Goal: Transaction & Acquisition: Book appointment/travel/reservation

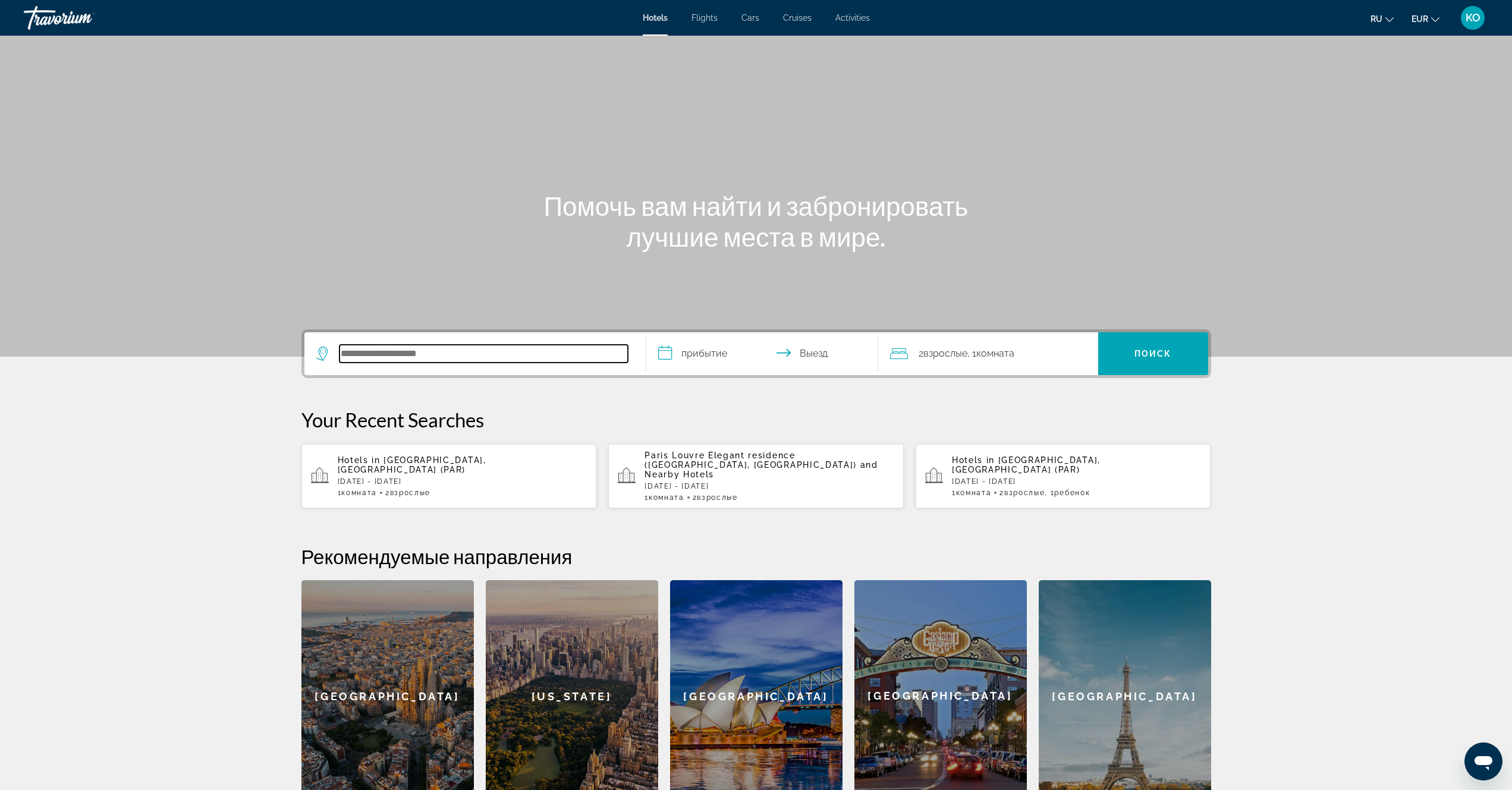
click at [406, 354] on input "Search hotel destination" at bounding box center [483, 354] width 288 height 18
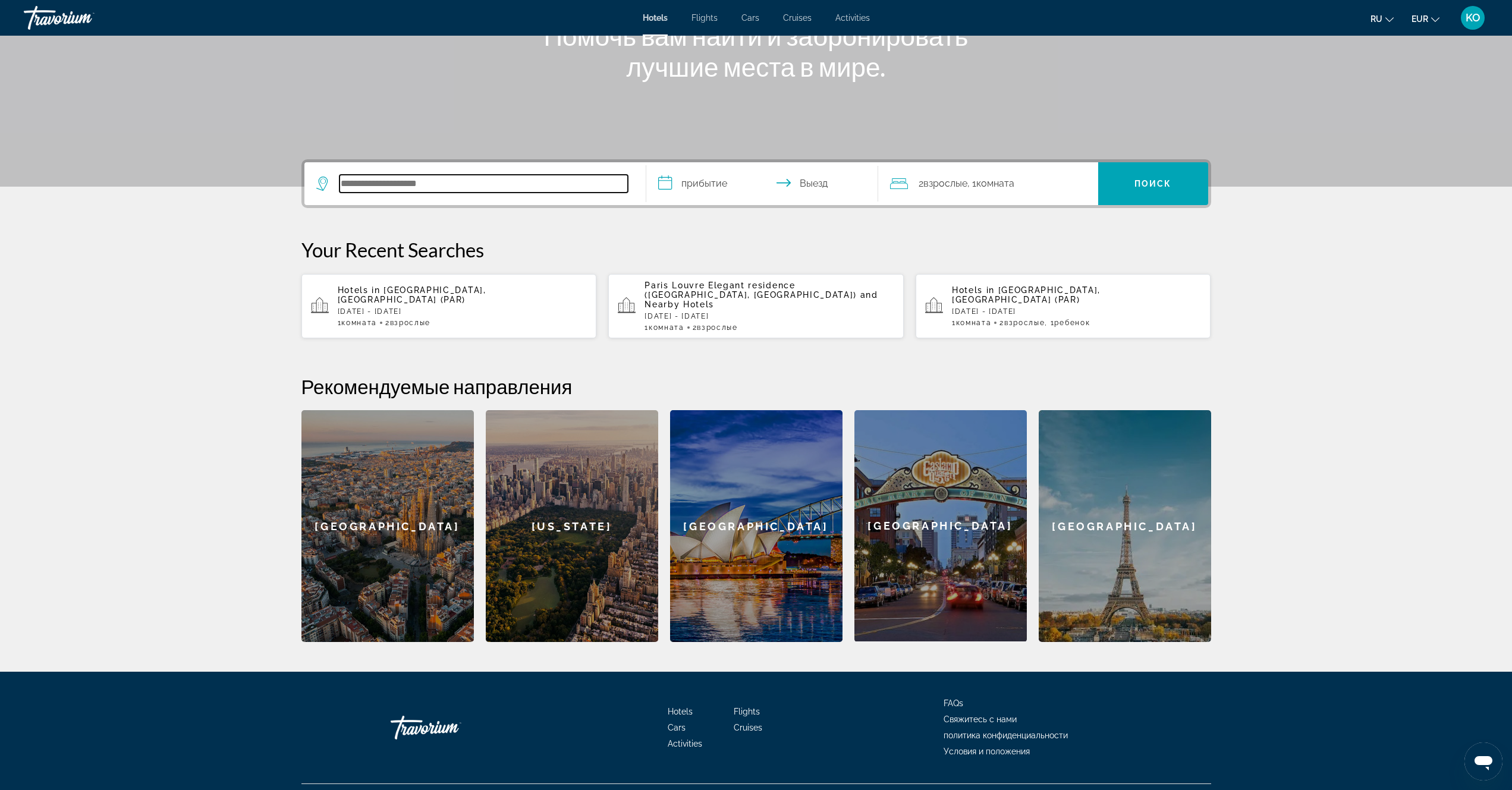
scroll to position [188, 0]
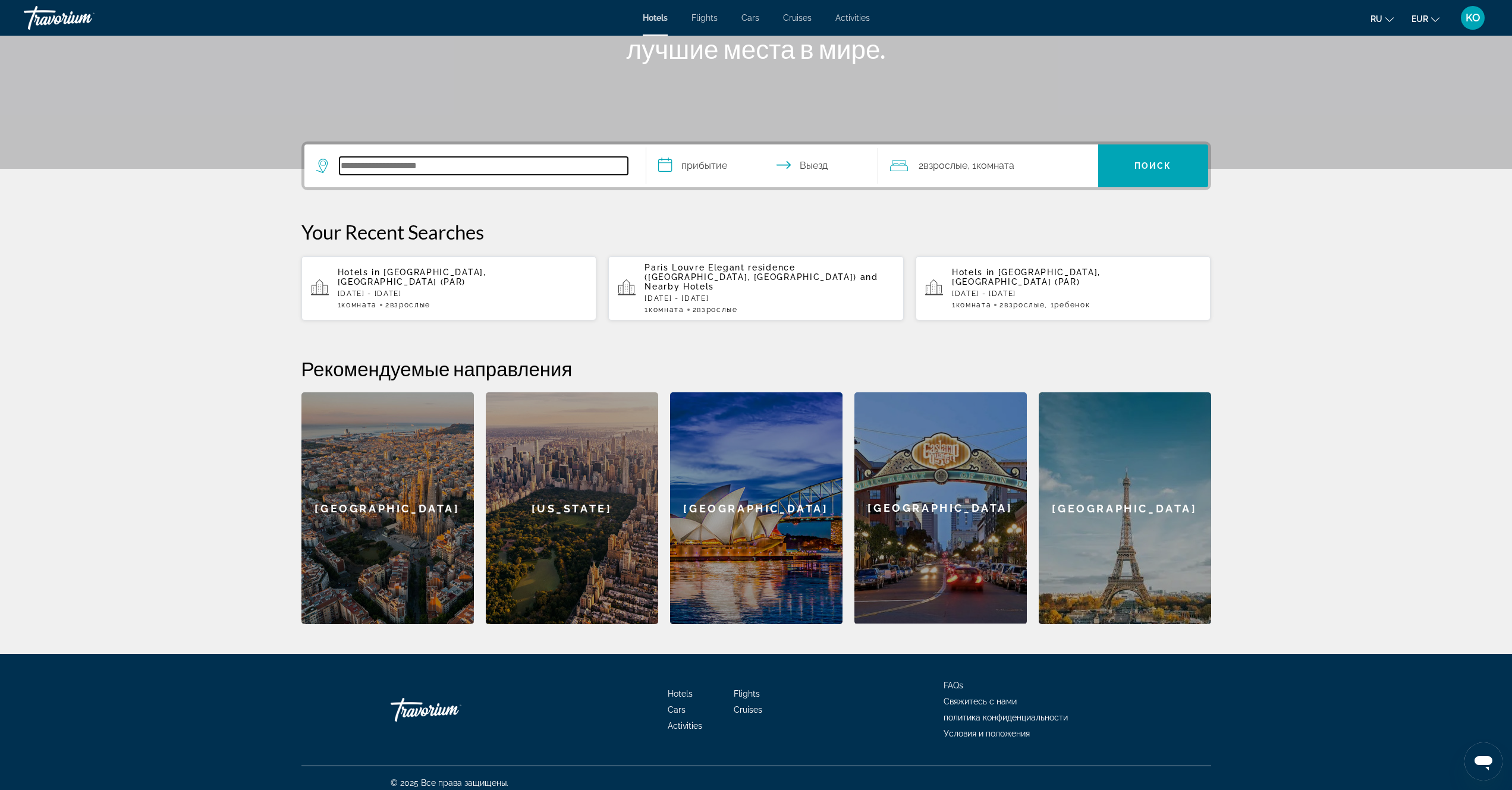
click at [488, 165] on input "Search hotel destination" at bounding box center [483, 166] width 288 height 18
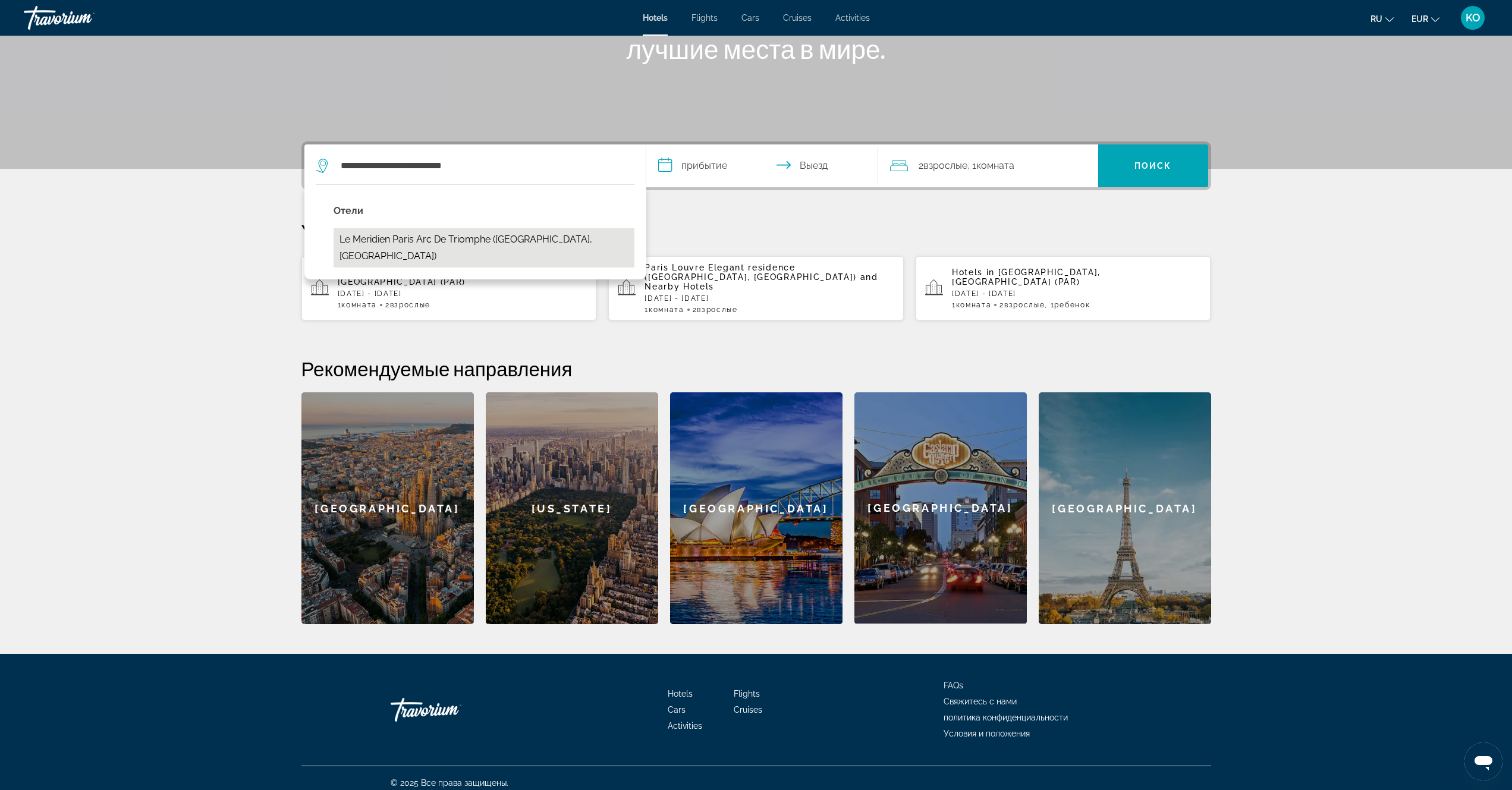
click at [444, 243] on button "Le Meridien Paris Arc De Triomphe ([GEOGRAPHIC_DATA], [GEOGRAPHIC_DATA])" at bounding box center [483, 248] width 301 height 39
type input "**********"
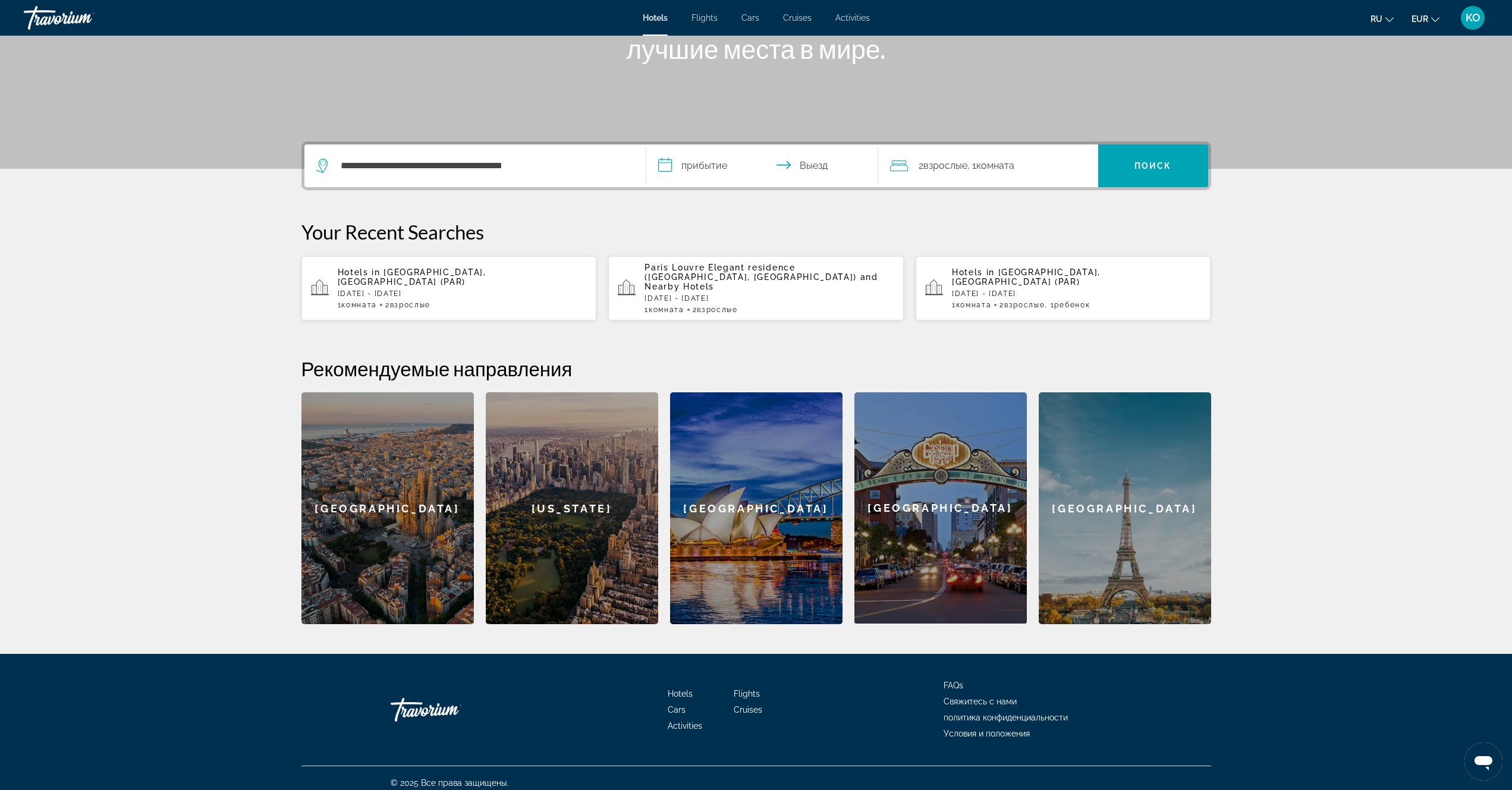
click at [709, 167] on input "**********" at bounding box center [765, 167] width 237 height 46
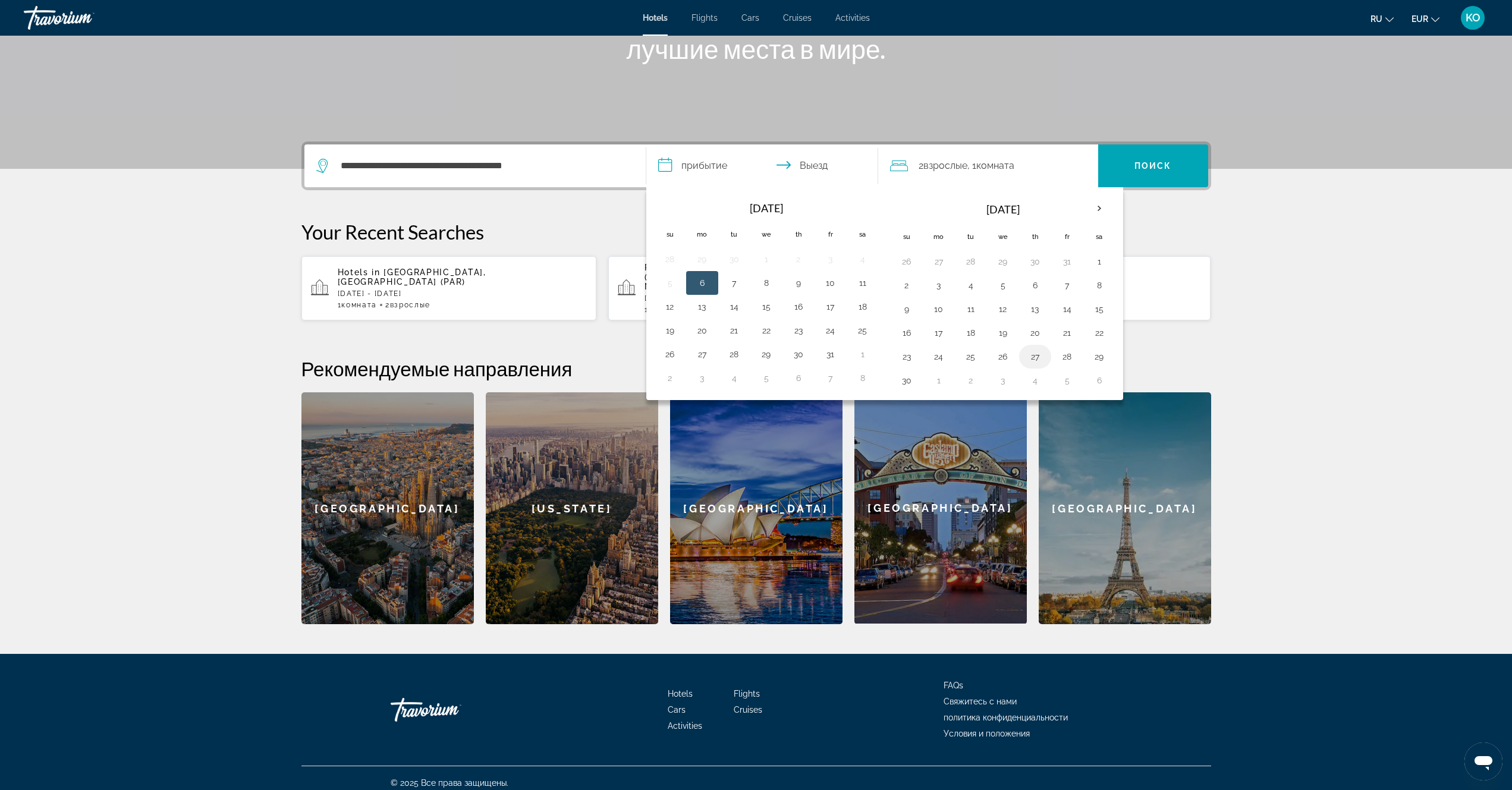
click at [1034, 358] on button "27" at bounding box center [1035, 357] width 19 height 17
click at [909, 383] on button "30" at bounding box center [906, 380] width 19 height 17
type input "**********"
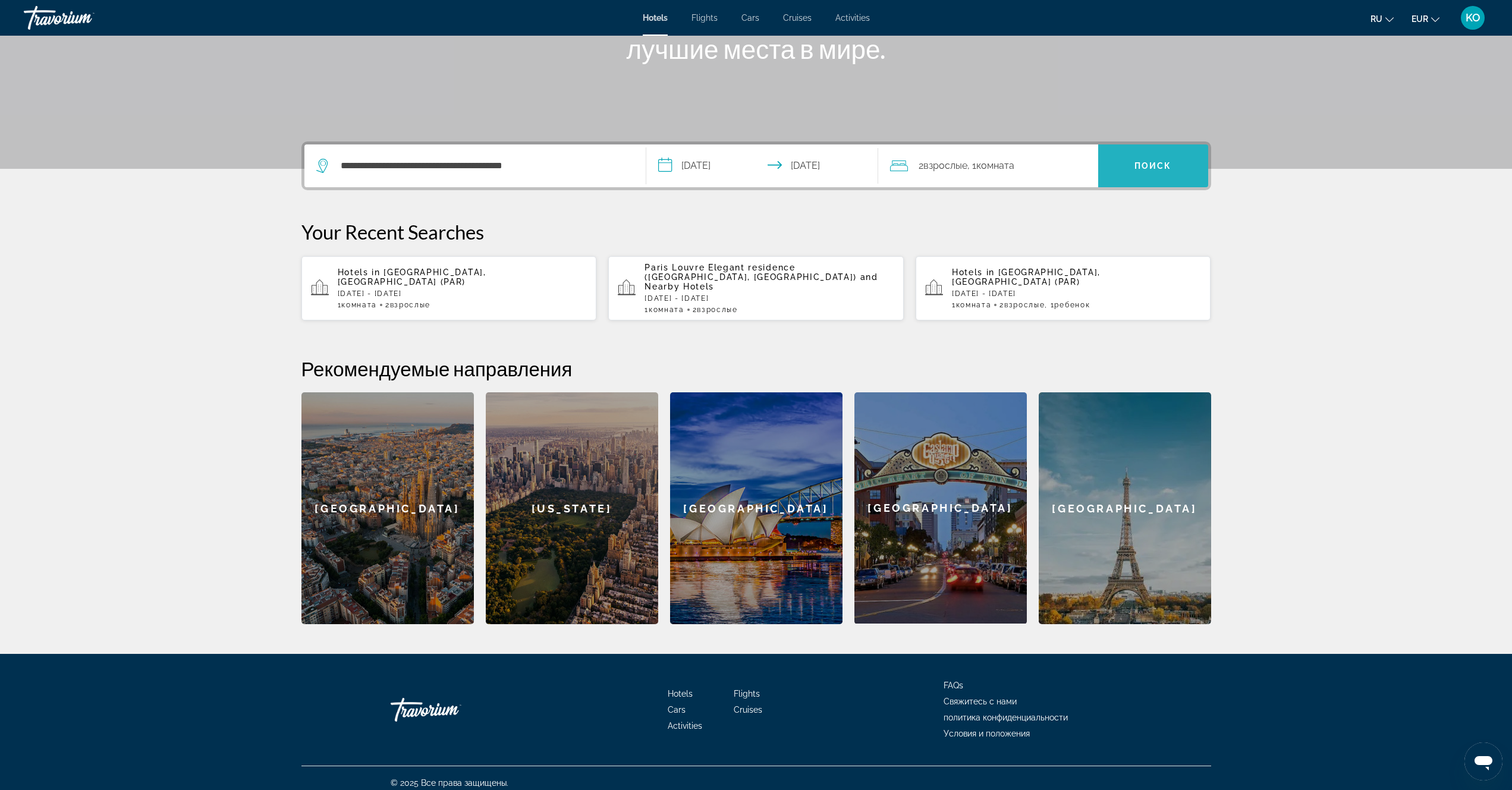
click at [1150, 167] on span "Поиск" at bounding box center [1153, 166] width 38 height 10
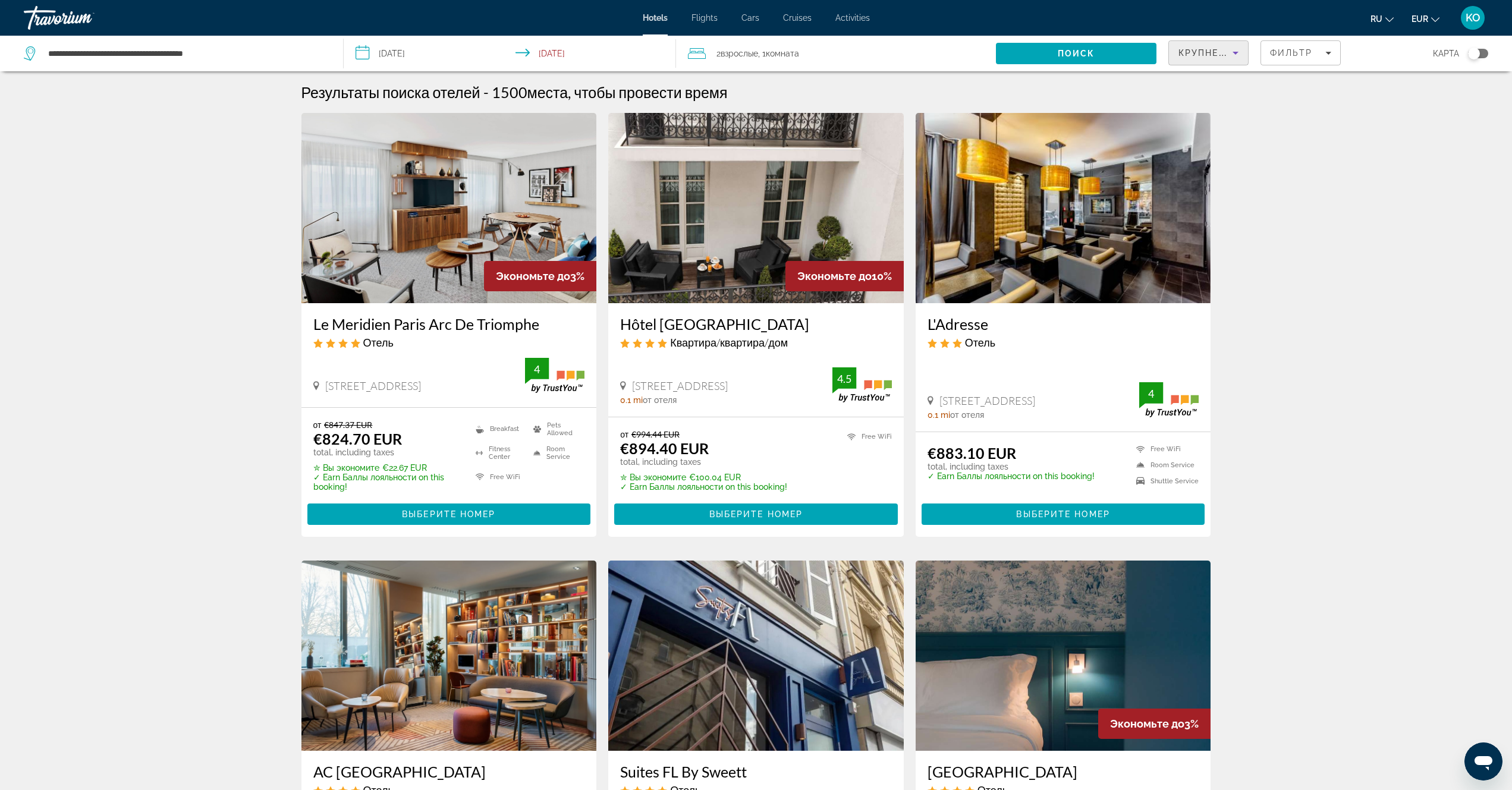
click at [1233, 53] on icon "Sort by" at bounding box center [1235, 53] width 14 height 14
click at [1200, 142] on span "Самая низкая цена" at bounding box center [1208, 141] width 60 height 29
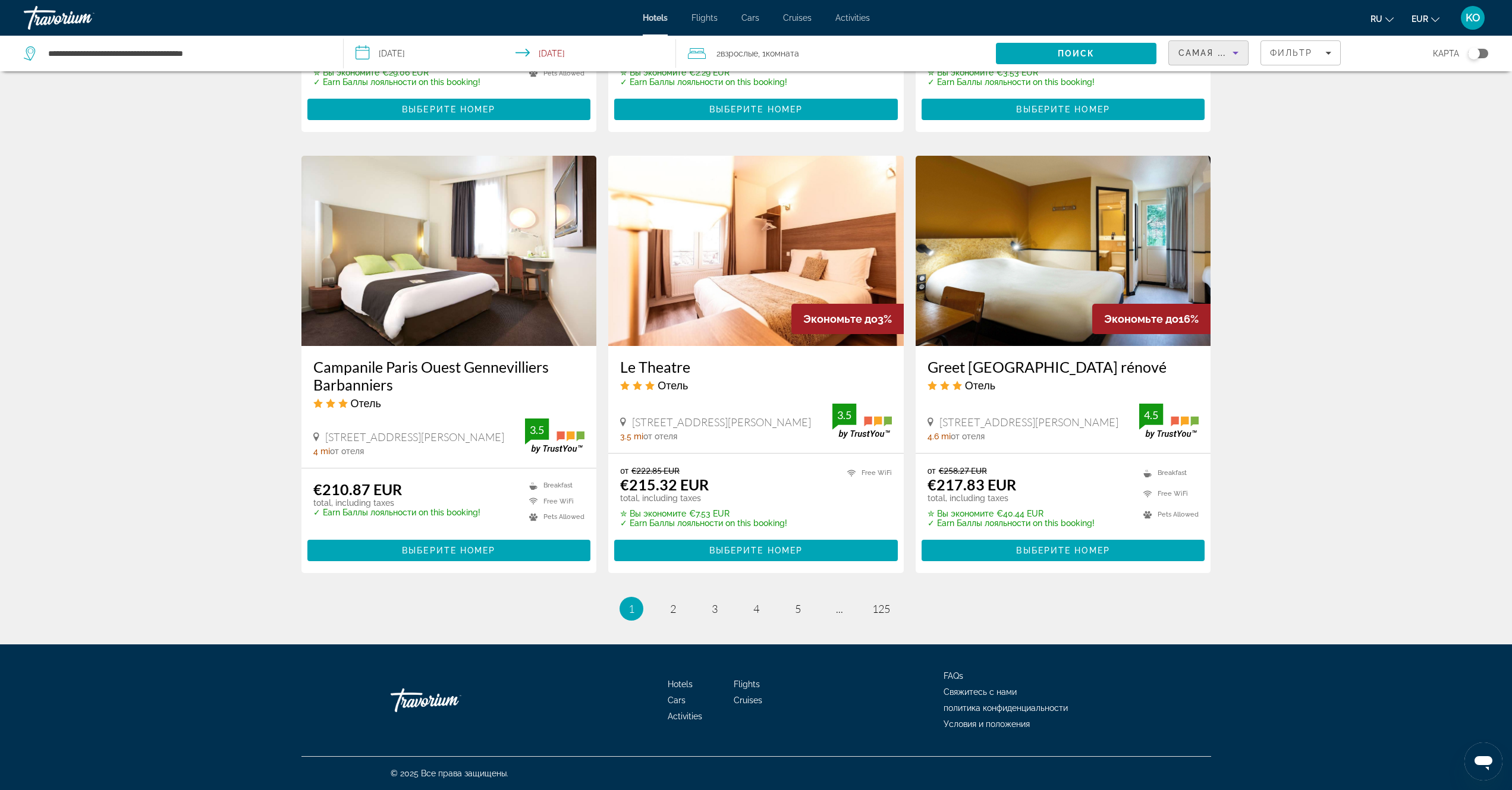
scroll to position [1318, 0]
click at [673, 608] on span "2" at bounding box center [673, 608] width 6 height 13
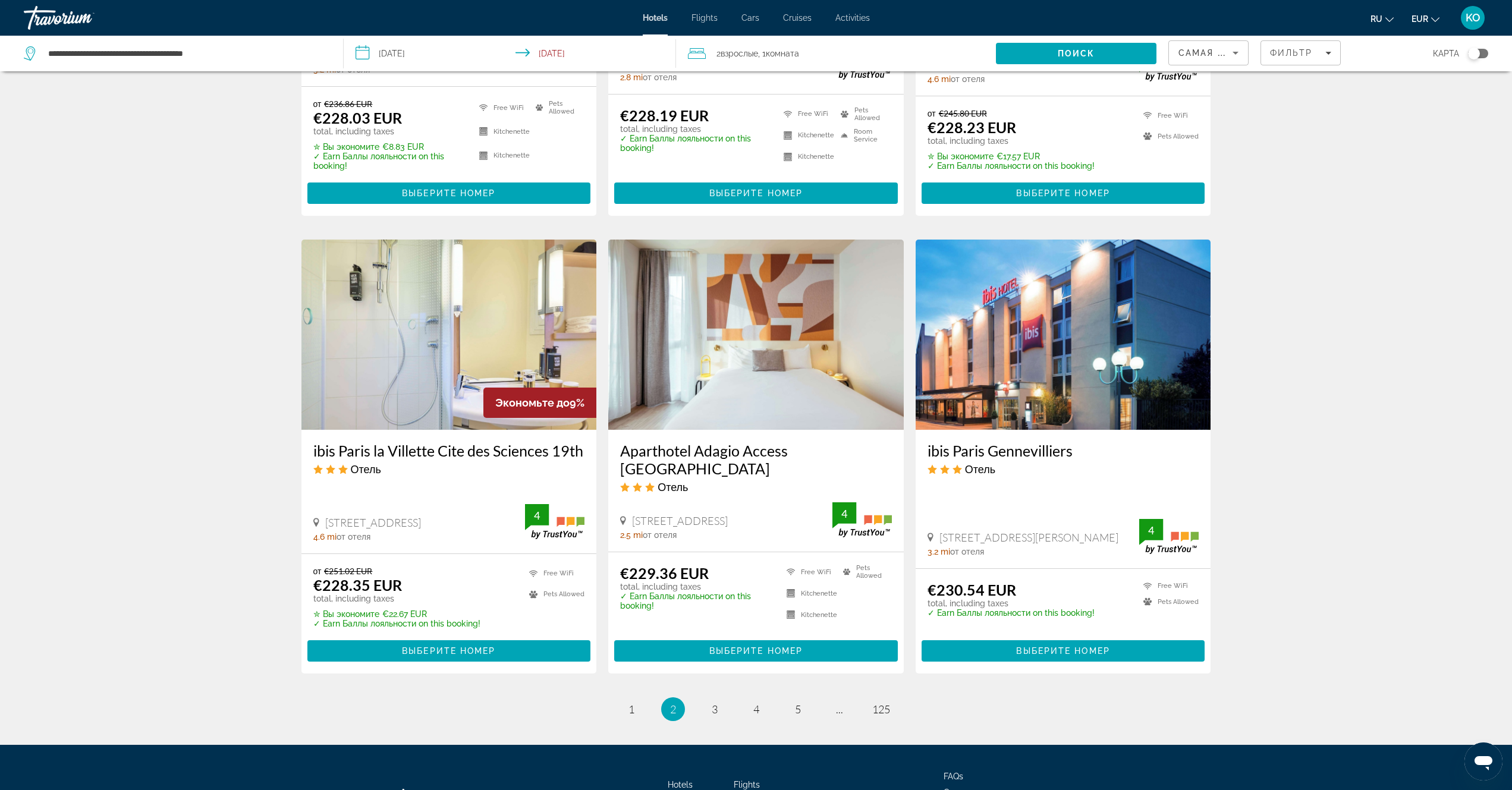
scroll to position [1259, 0]
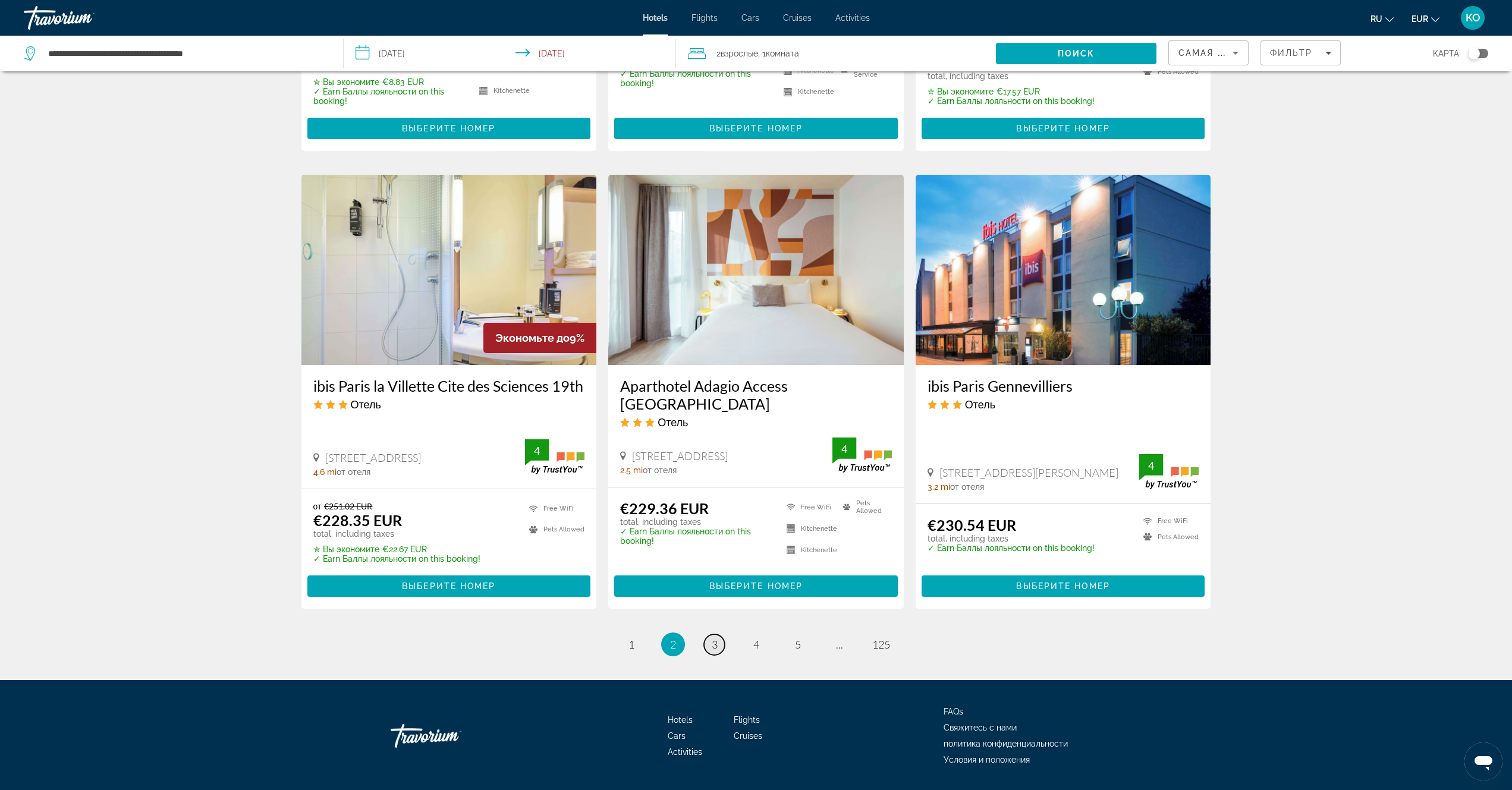
click at [717, 634] on link "page 3" at bounding box center [714, 645] width 21 height 21
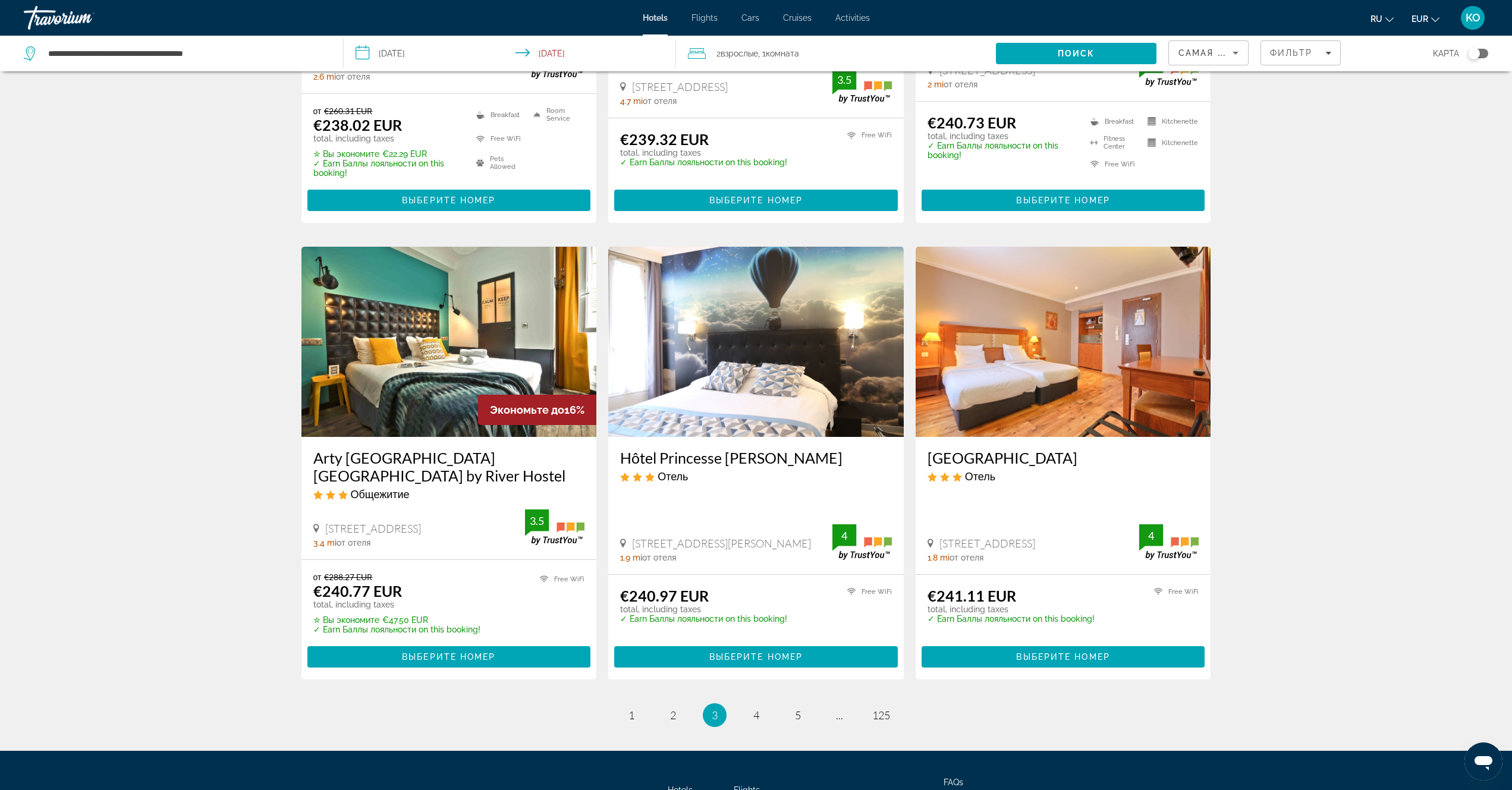
scroll to position [1326, 0]
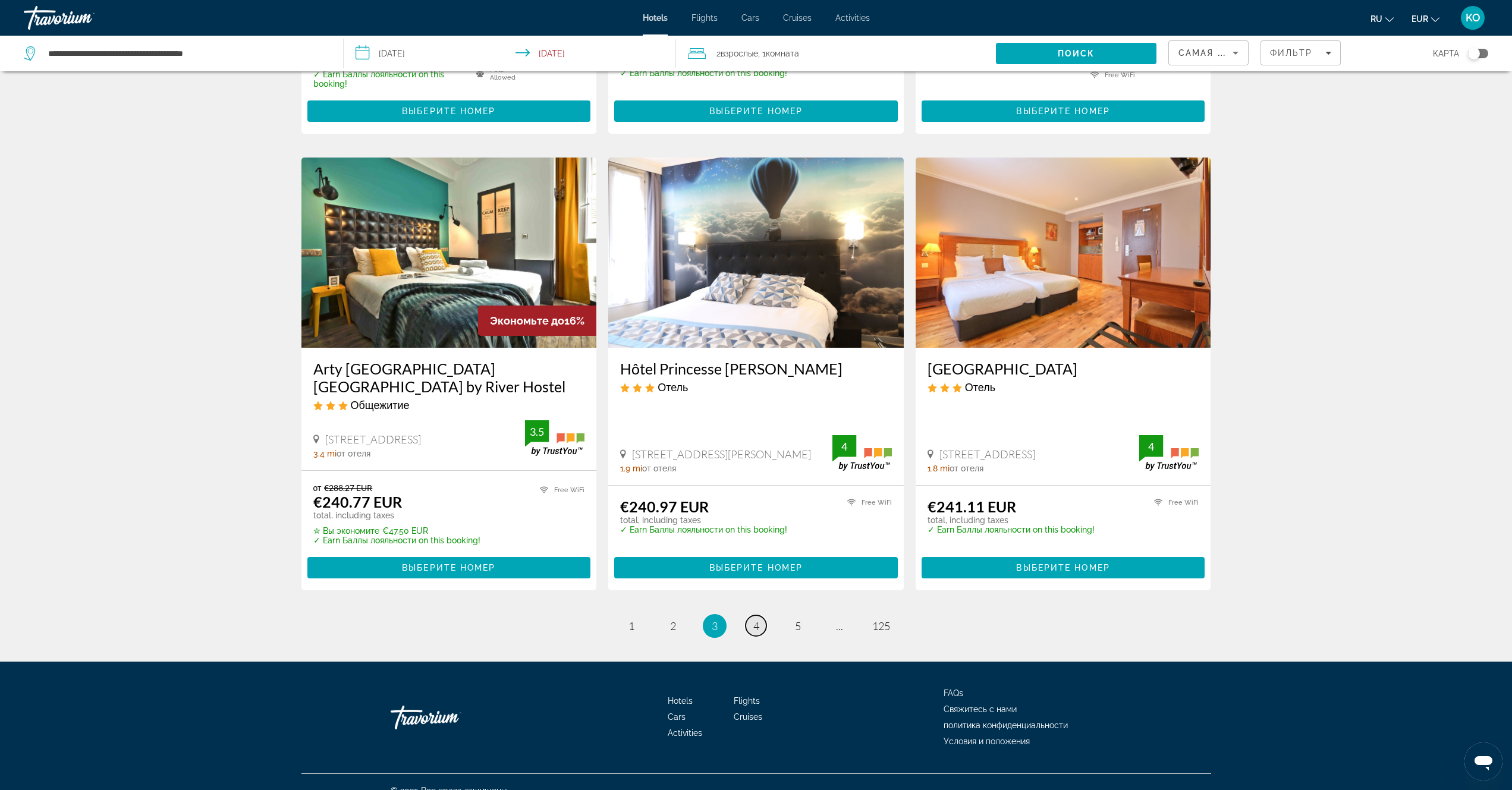
click at [756, 619] on span "4" at bounding box center [756, 625] width 6 height 13
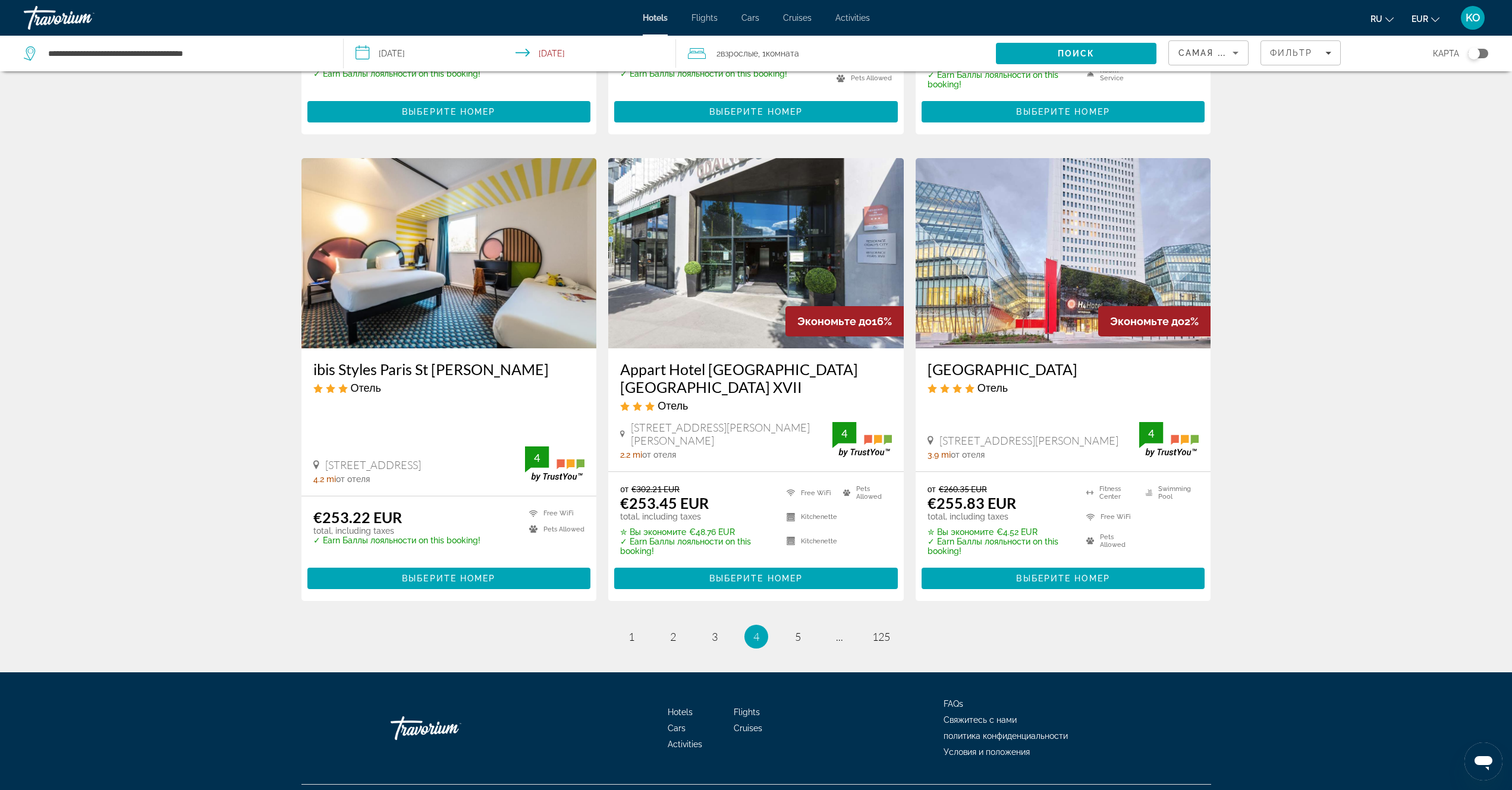
scroll to position [1335, 0]
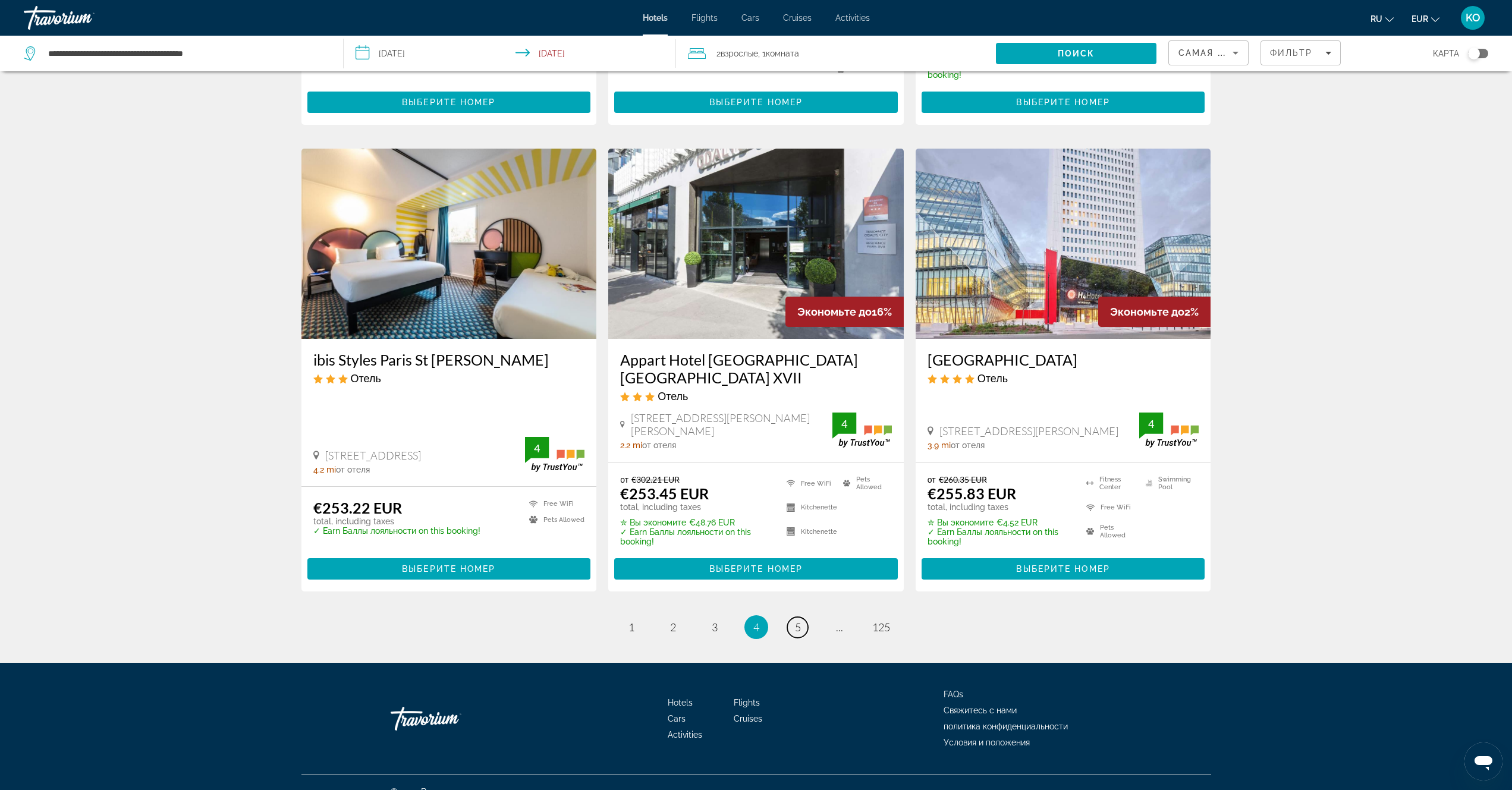
drag, startPoint x: 799, startPoint y: 608, endPoint x: 803, endPoint y: 593, distance: 15.5
click at [799, 620] on span "5" at bounding box center [798, 626] width 6 height 13
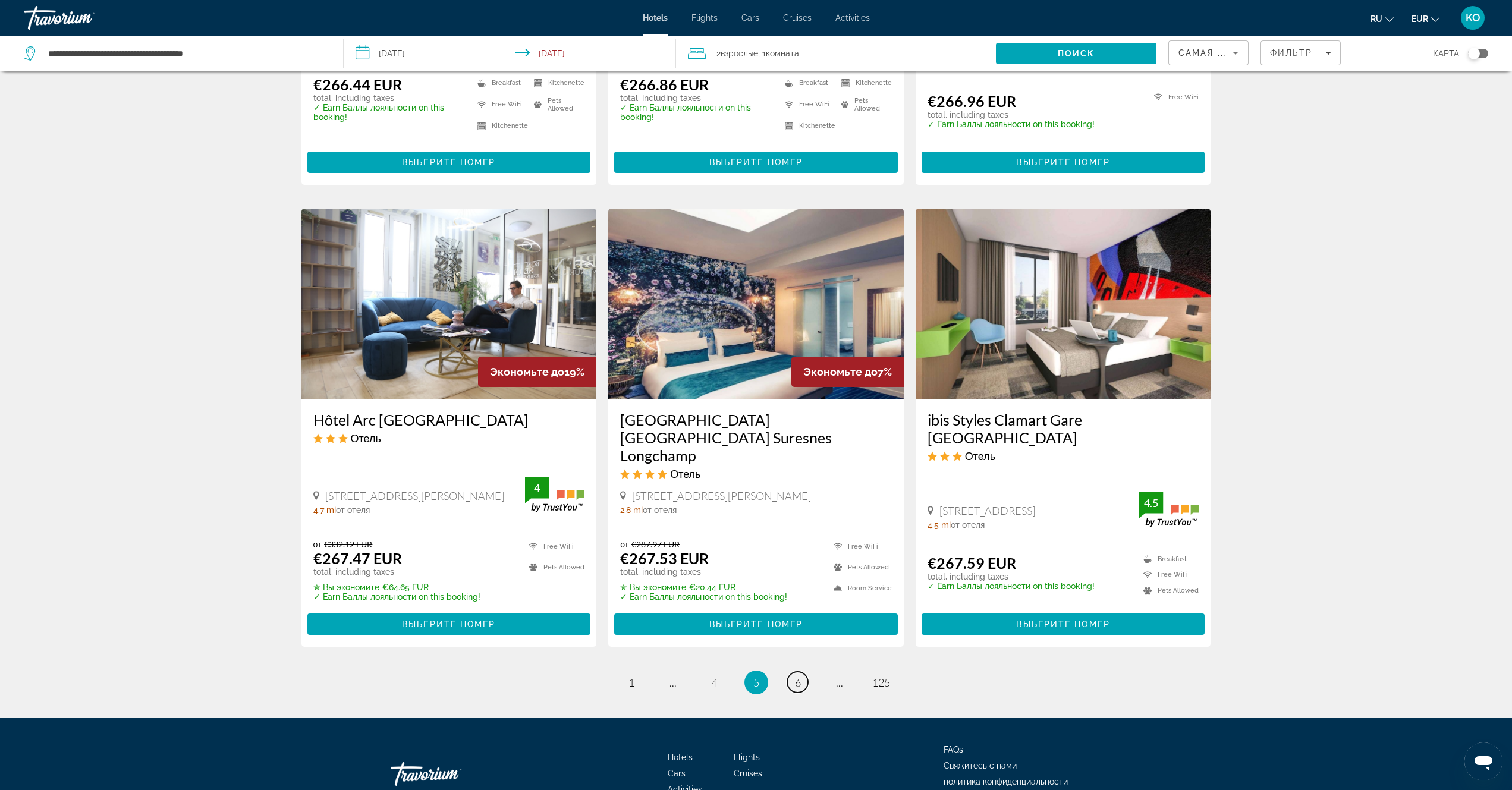
scroll to position [1281, 0]
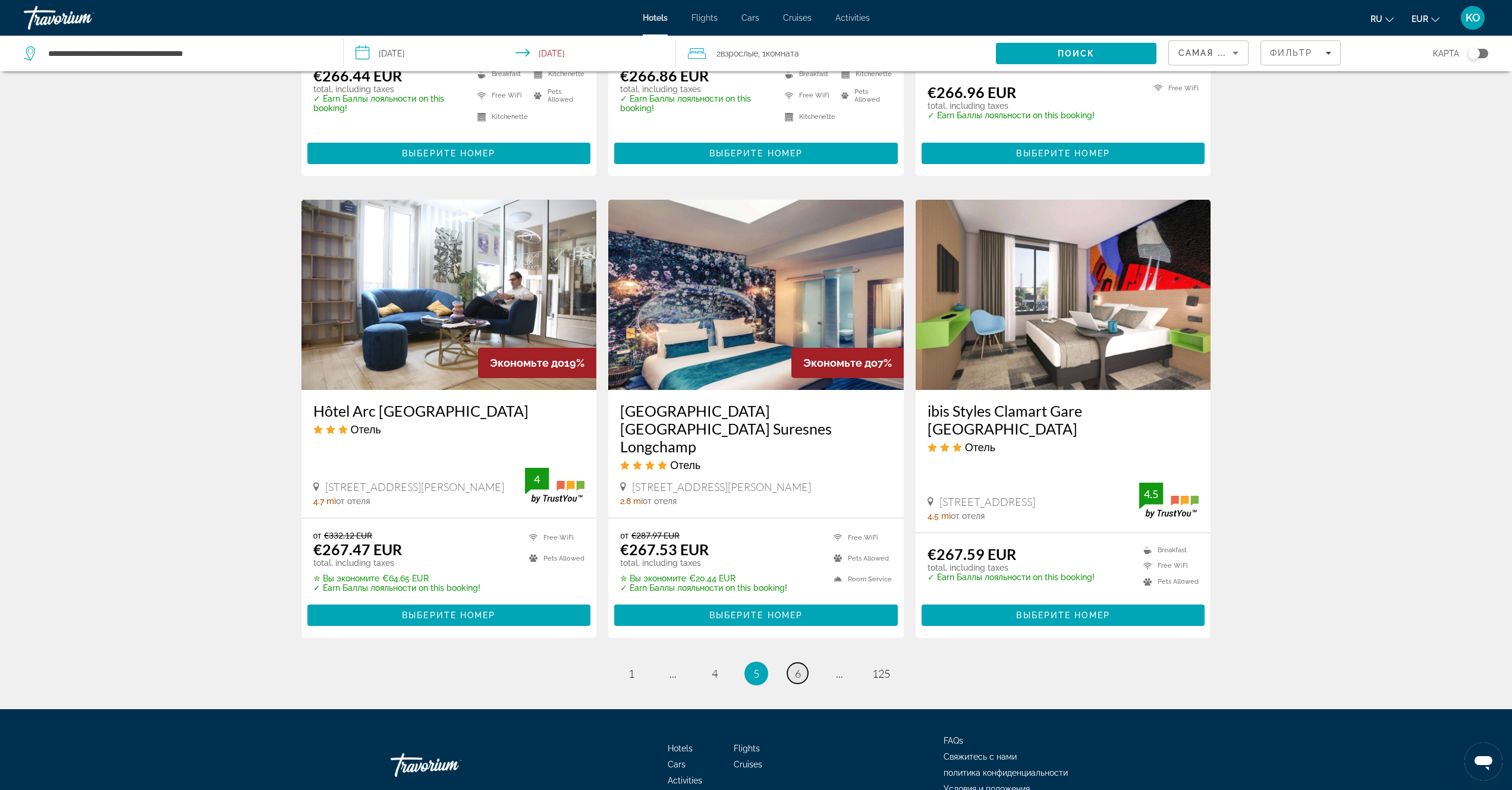
click at [800, 666] on span "6" at bounding box center [798, 672] width 6 height 13
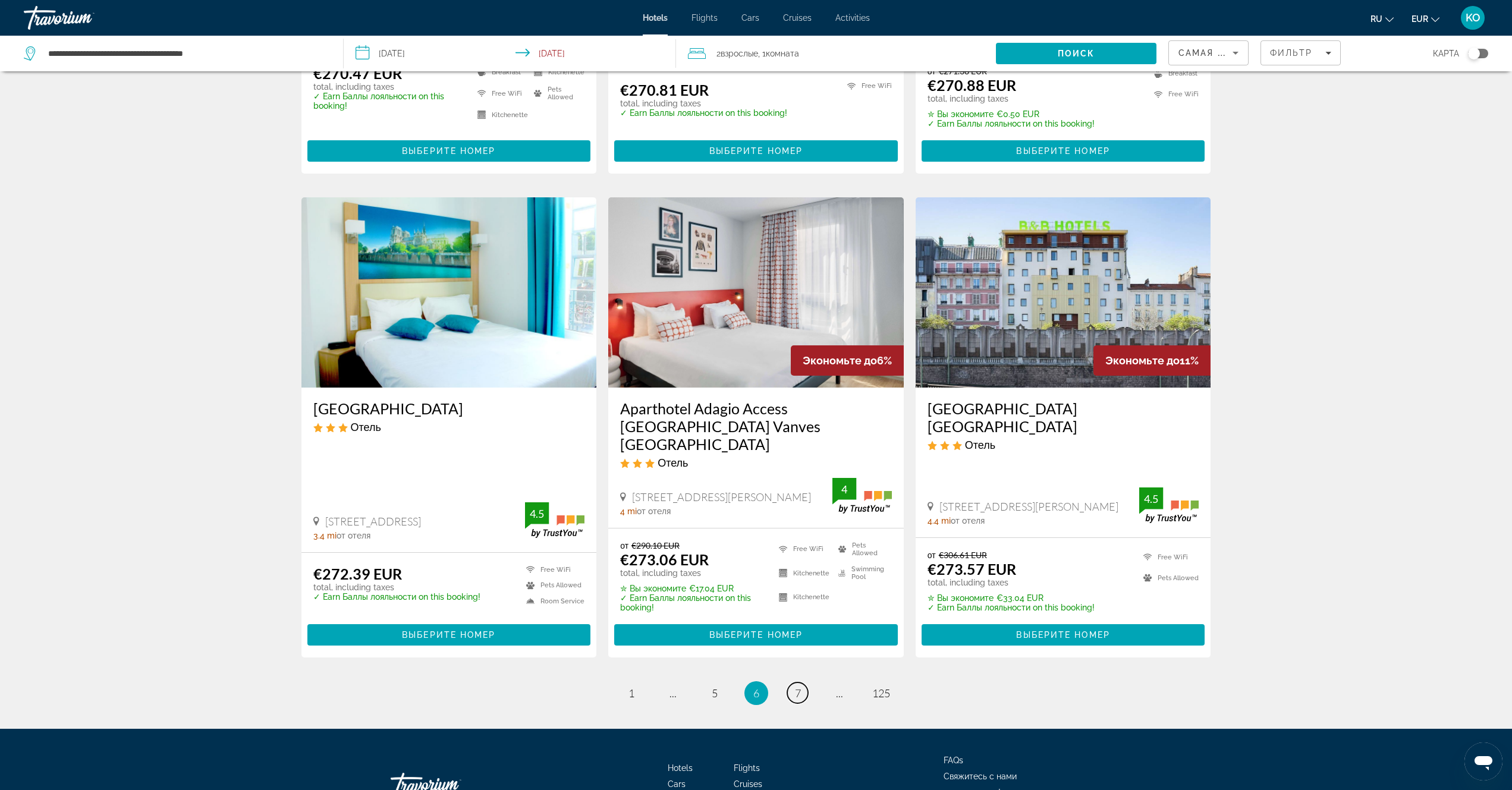
scroll to position [1326, 0]
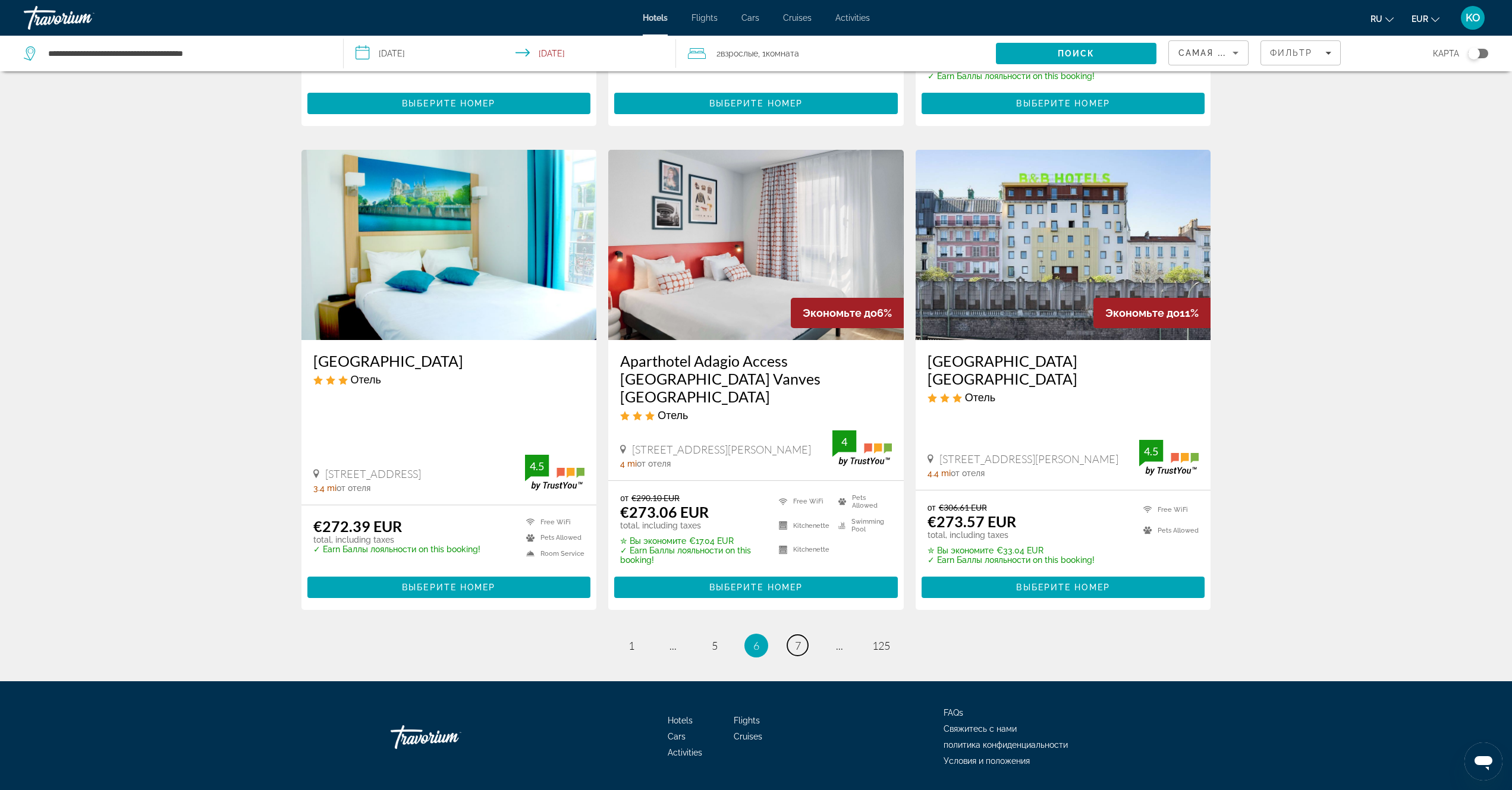
drag, startPoint x: 796, startPoint y: 605, endPoint x: 809, endPoint y: 591, distance: 19.1
click at [796, 638] on span "7" at bounding box center [798, 645] width 6 height 13
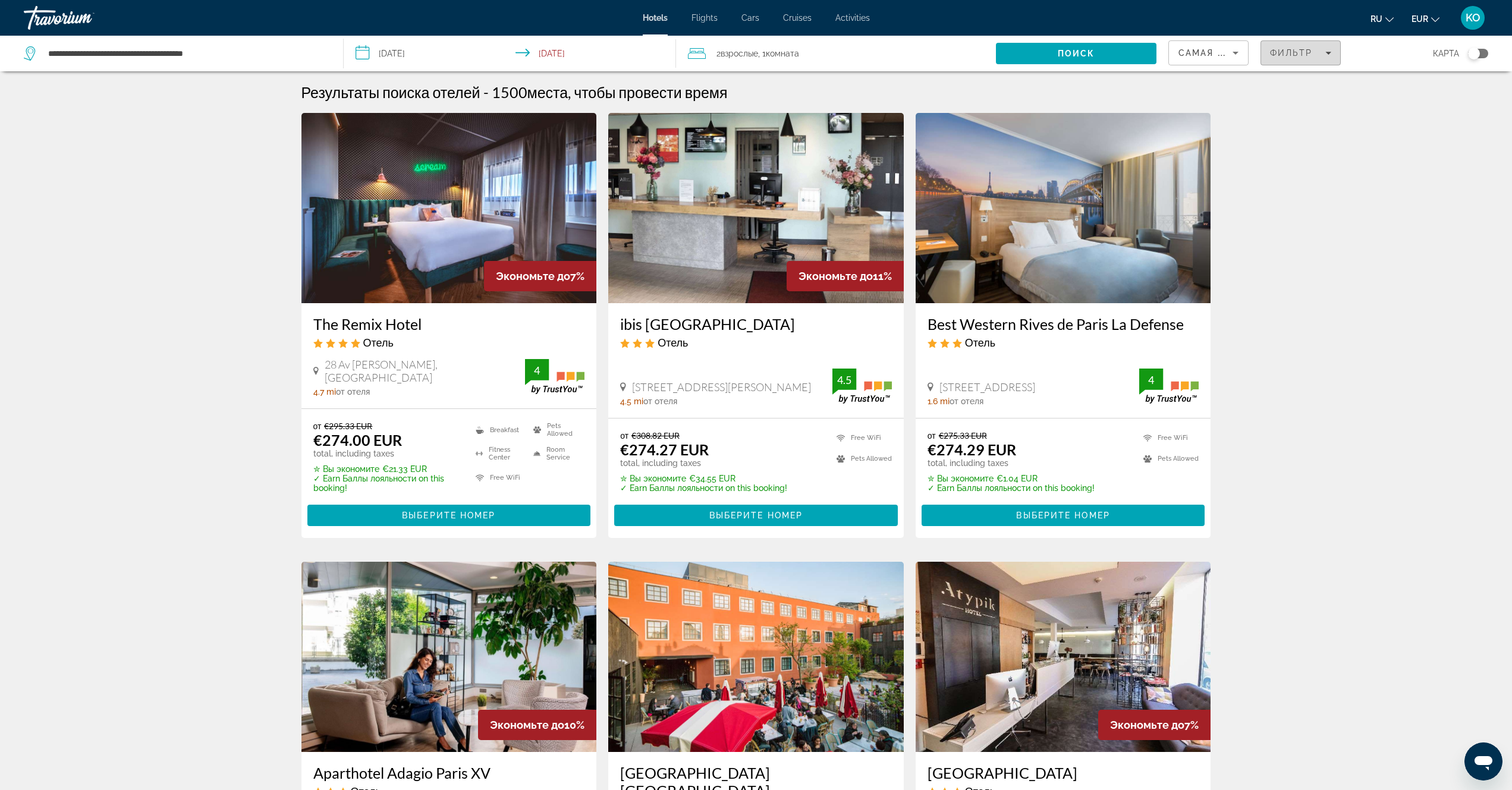
click at [1322, 52] on div "Фильтр" at bounding box center [1300, 53] width 61 height 10
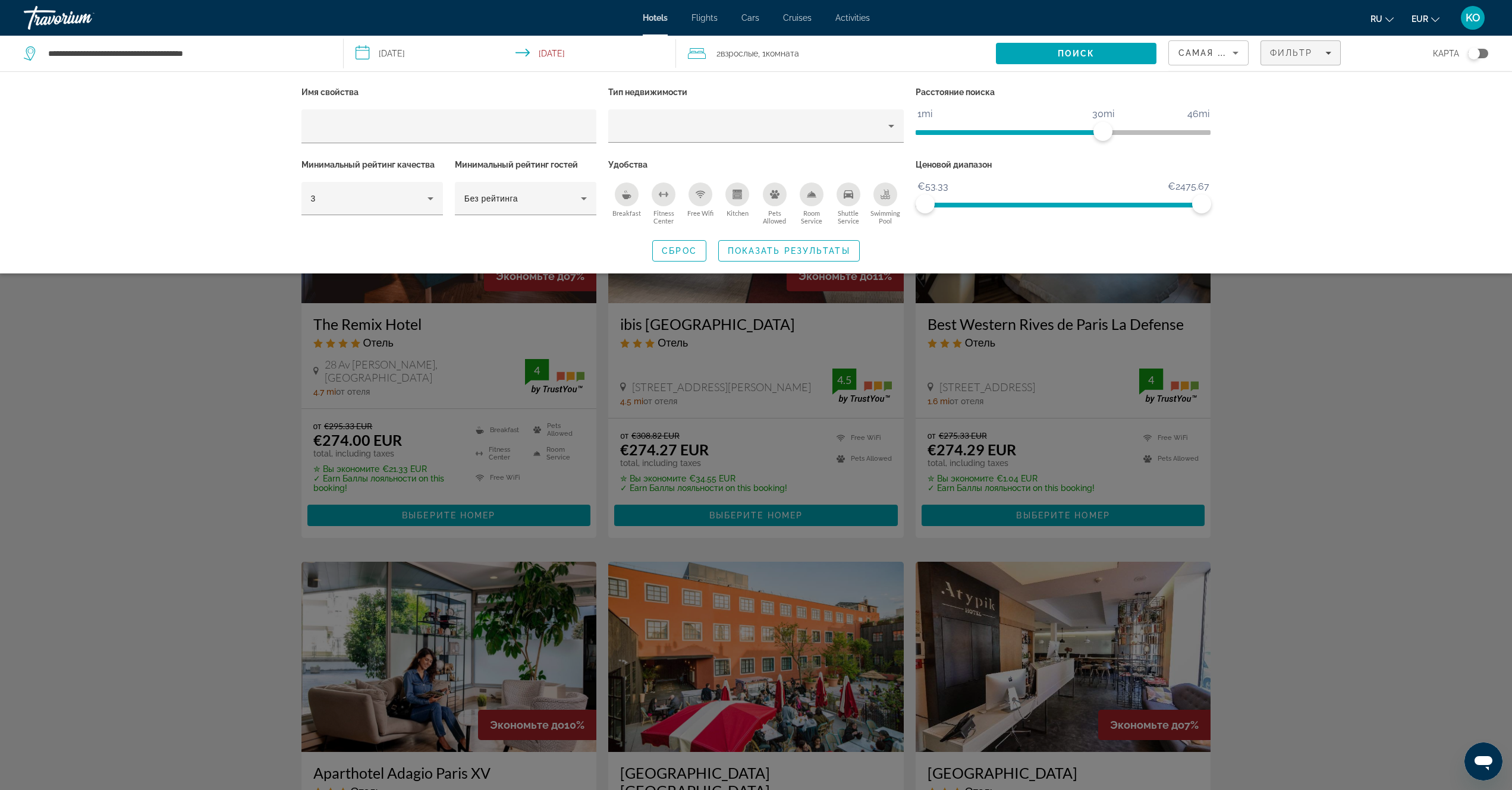
click at [627, 201] on div "Breakfast" at bounding box center [627, 194] width 24 height 24
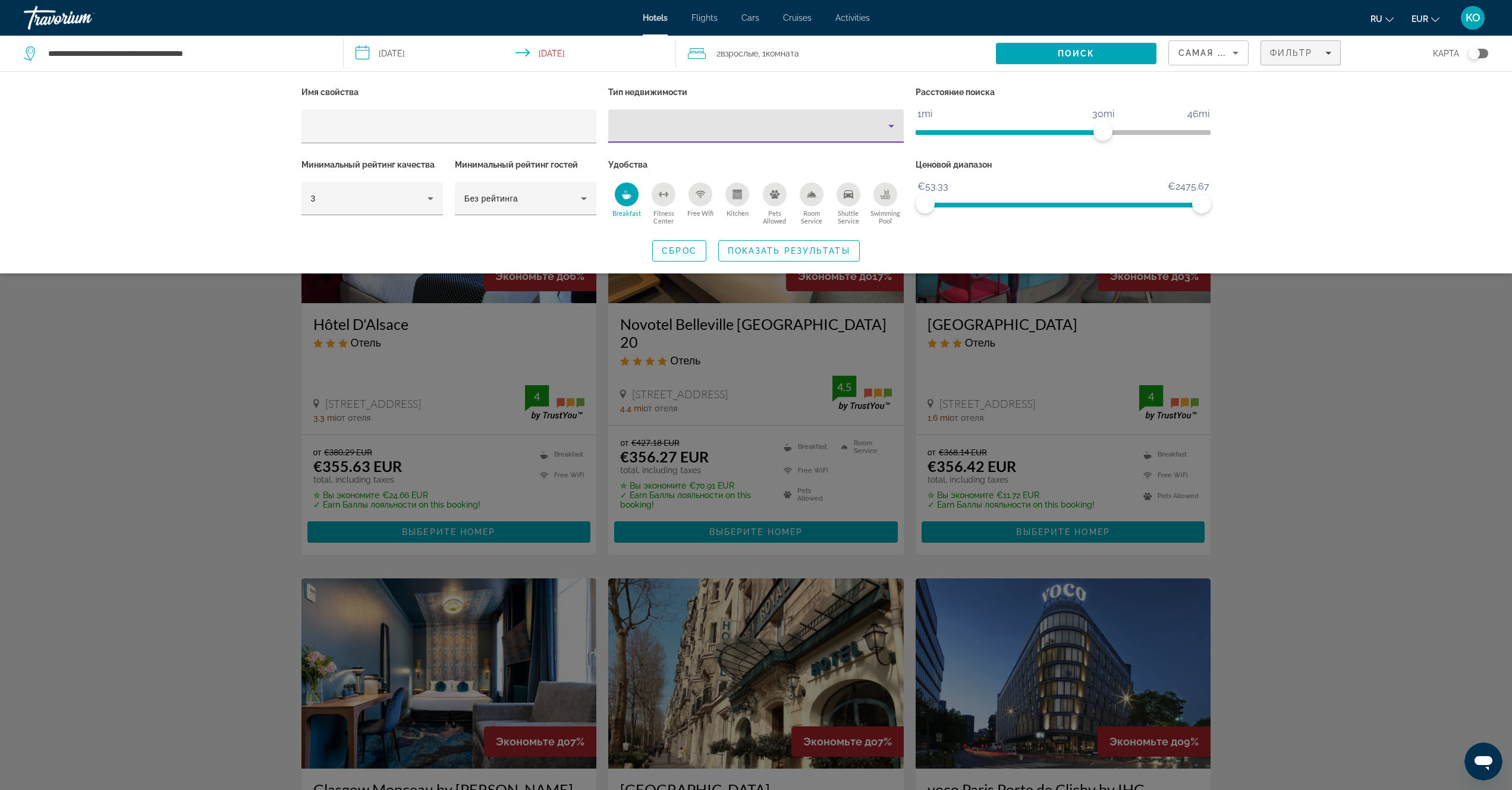
click at [888, 126] on icon "Property type" at bounding box center [891, 126] width 14 height 14
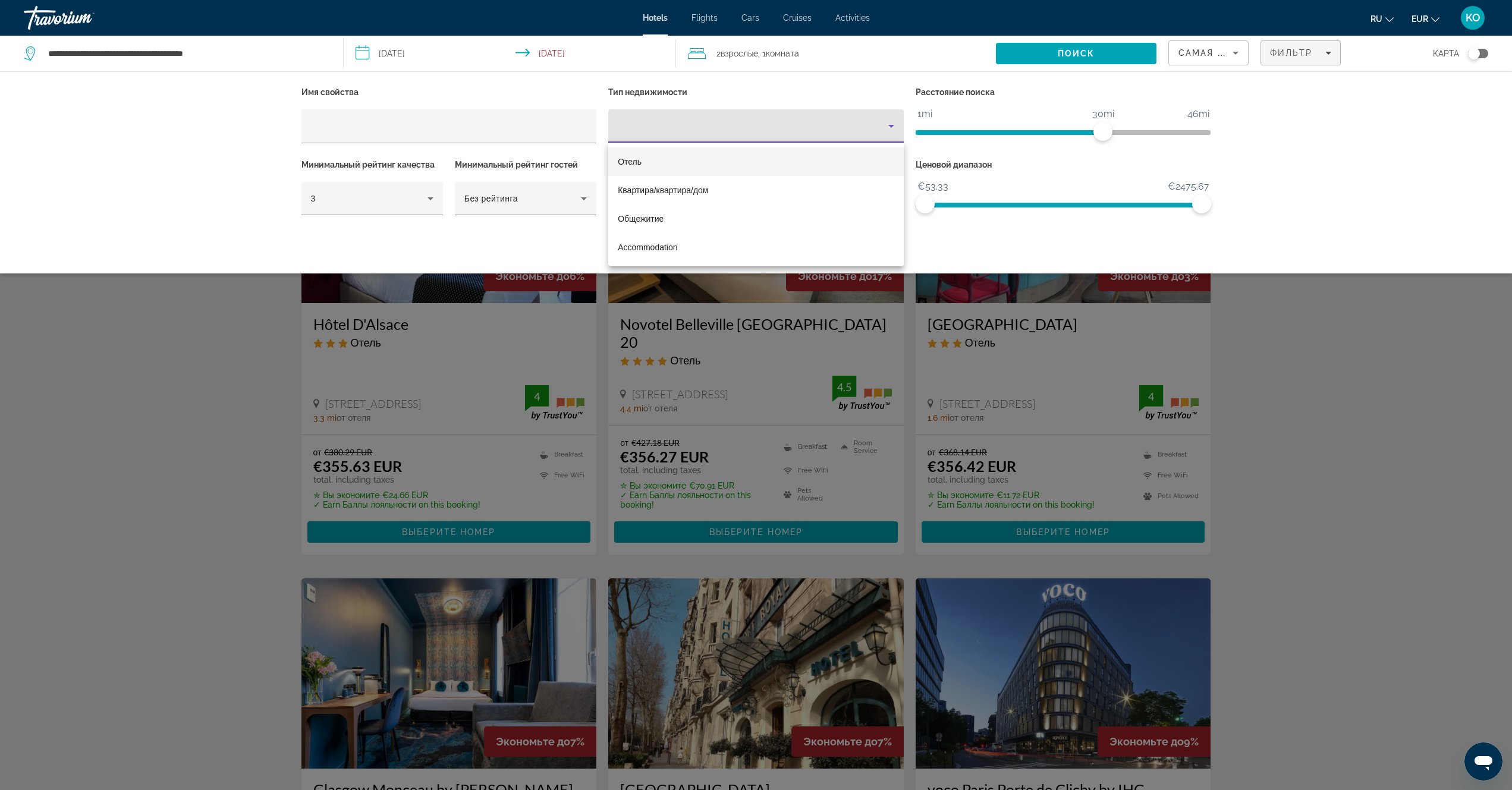
click at [715, 159] on mat-option "Отель" at bounding box center [756, 161] width 296 height 29
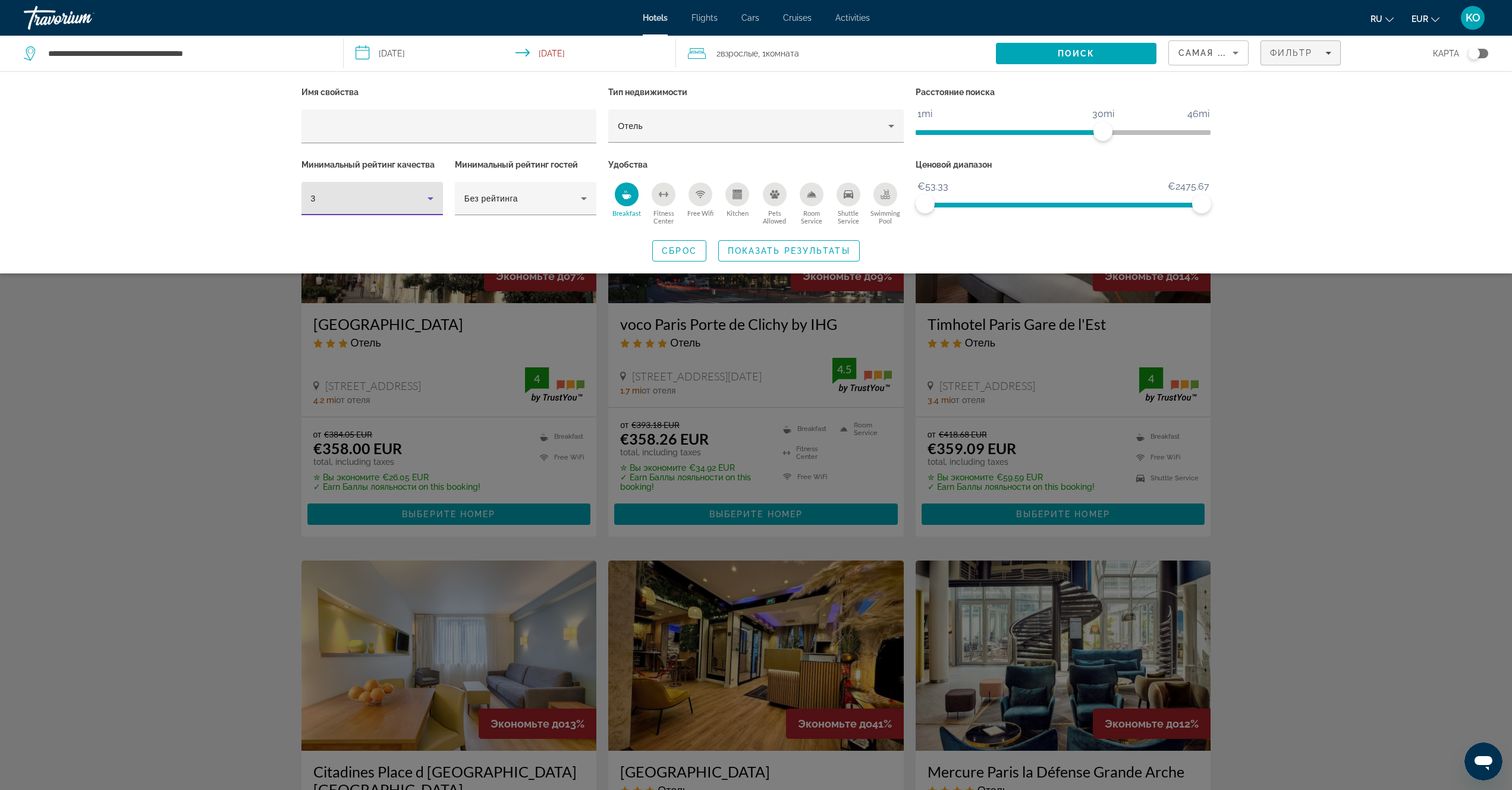
click at [432, 198] on icon "Hotel Filters" at bounding box center [430, 198] width 14 height 14
click at [322, 265] on mat-option "4" at bounding box center [373, 262] width 142 height 29
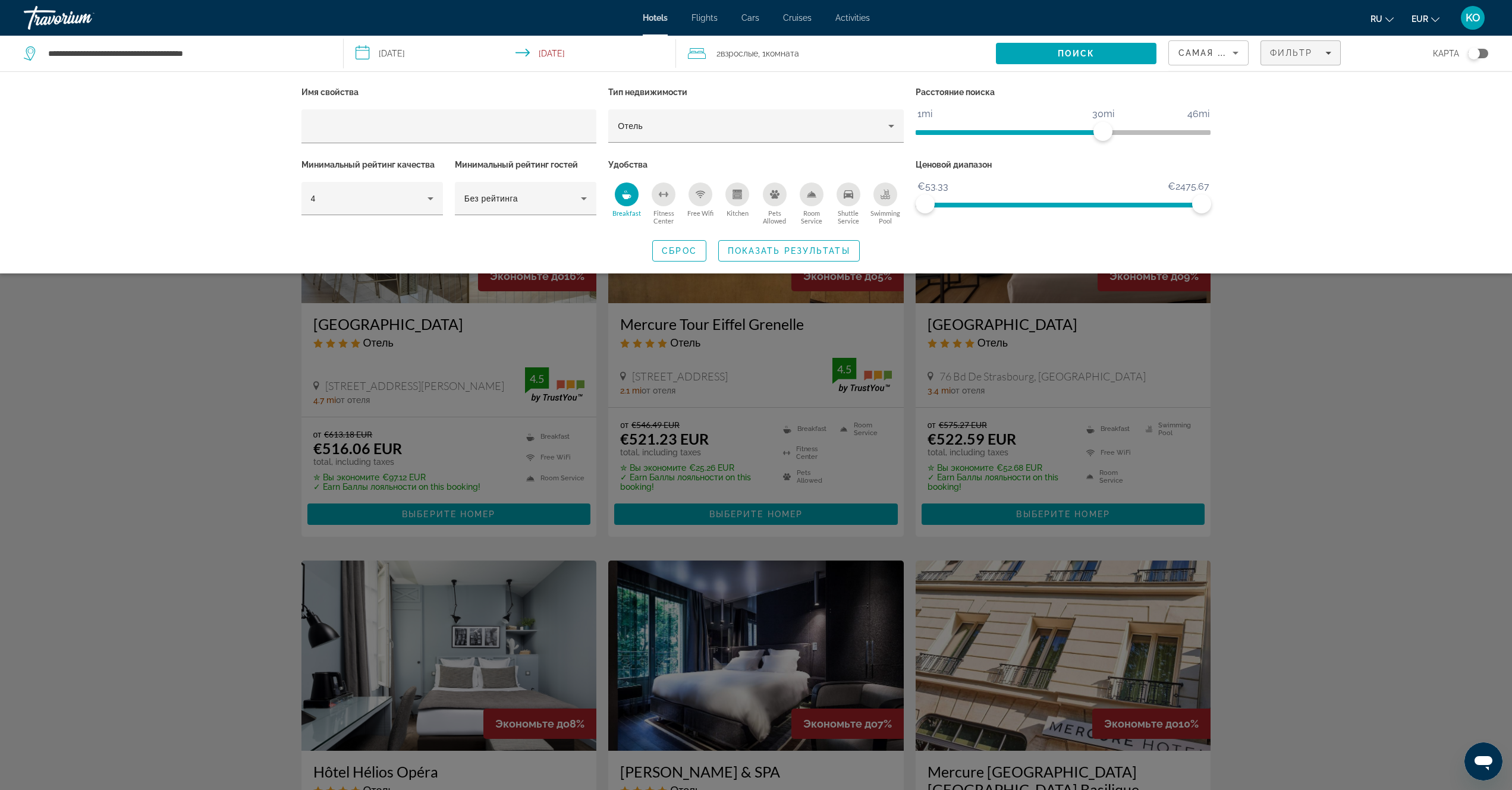
click at [1343, 375] on div "Search widget" at bounding box center [756, 483] width 1512 height 611
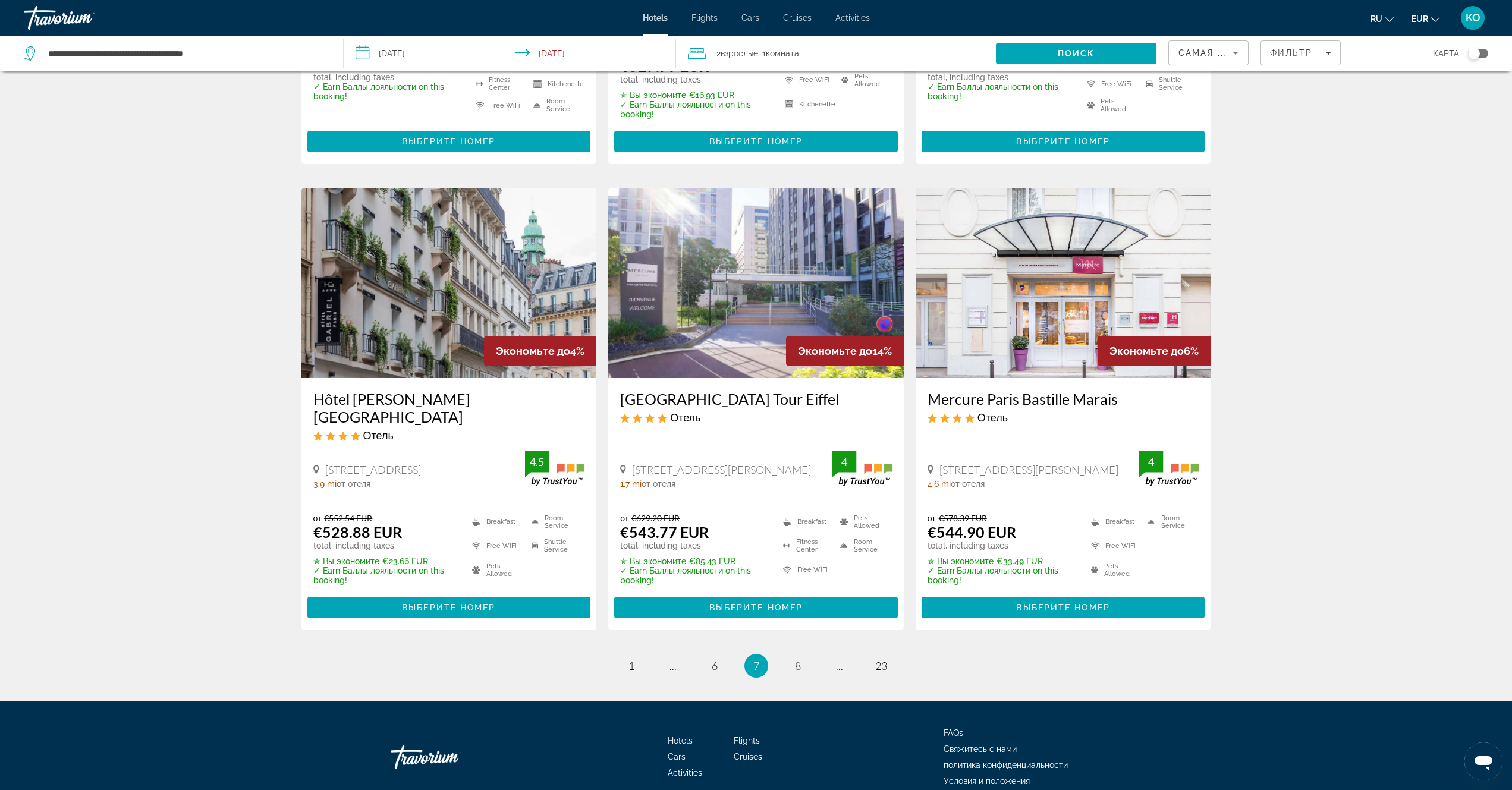
scroll to position [1318, 0]
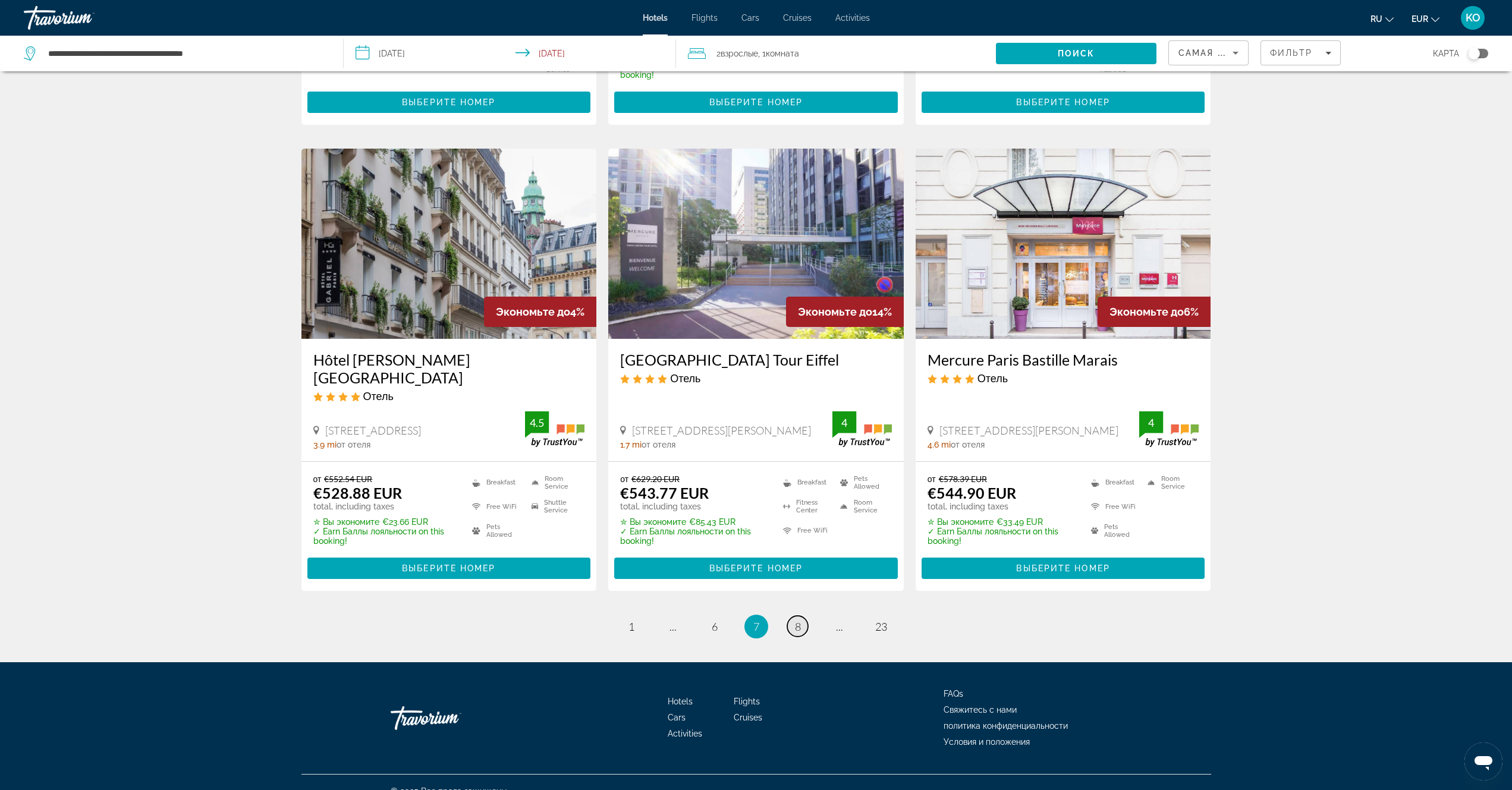
click at [799, 620] on span "8" at bounding box center [798, 626] width 6 height 13
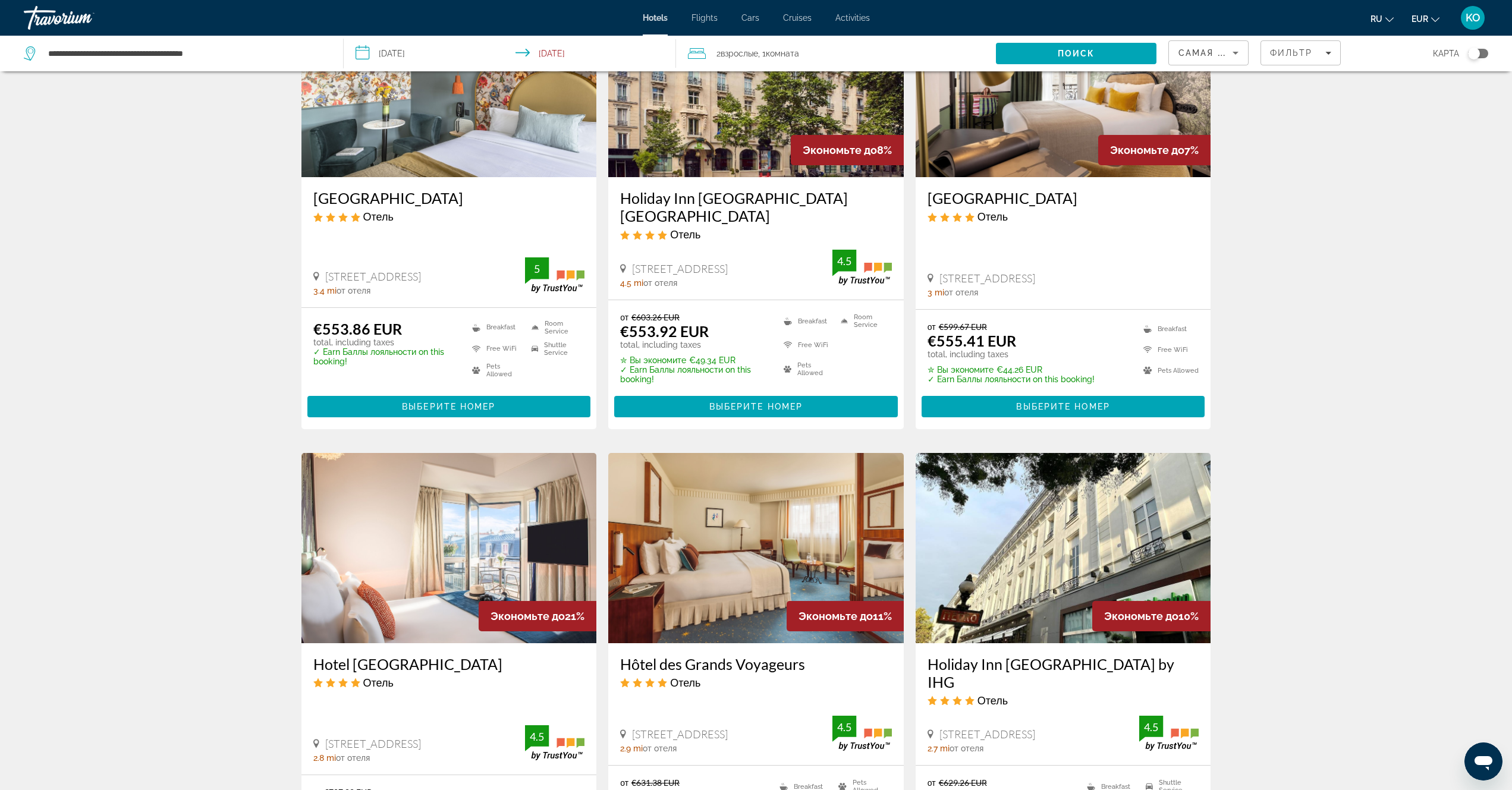
scroll to position [713, 0]
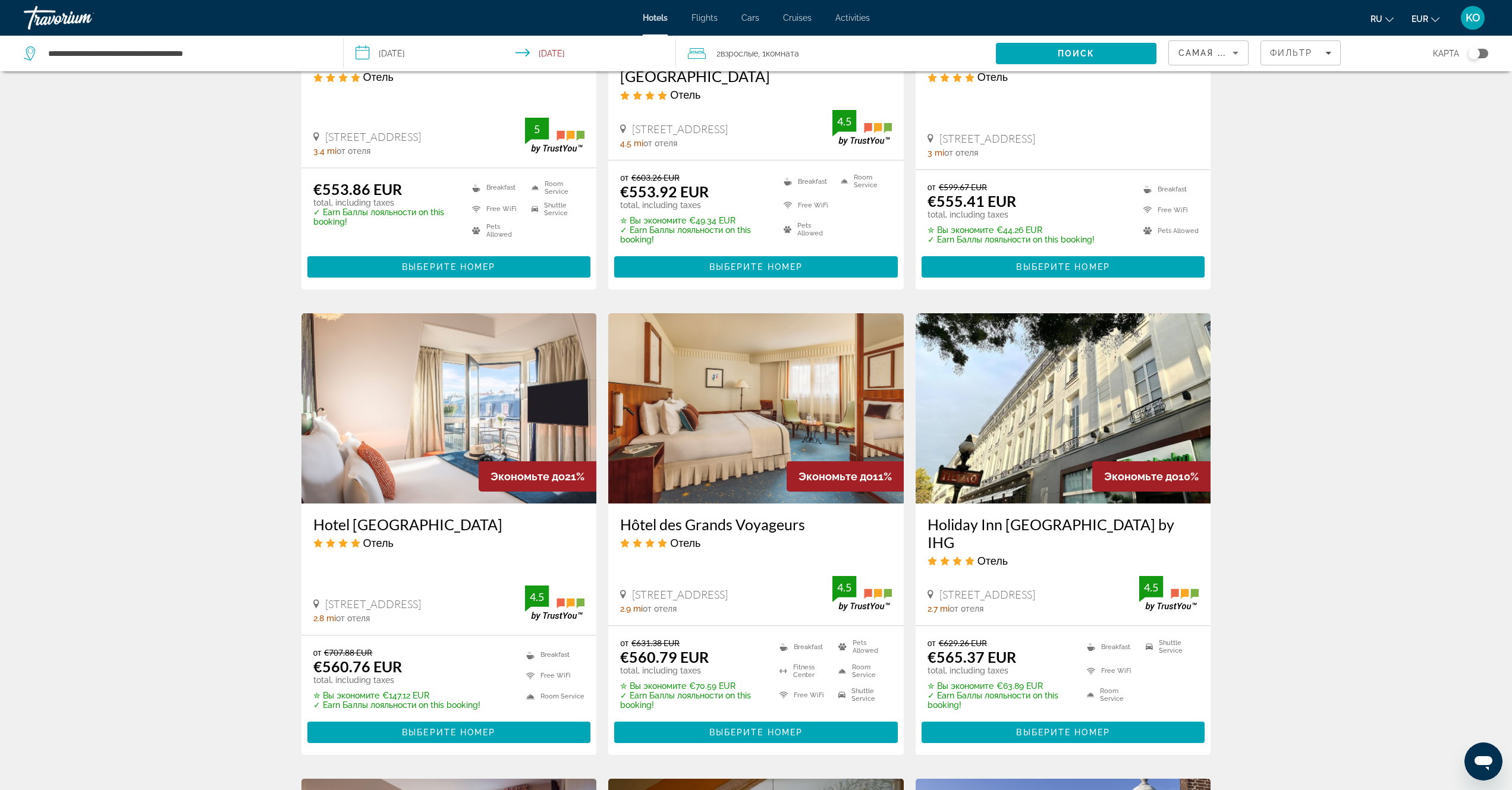
click at [446, 366] on img "Main content" at bounding box center [449, 408] width 296 height 190
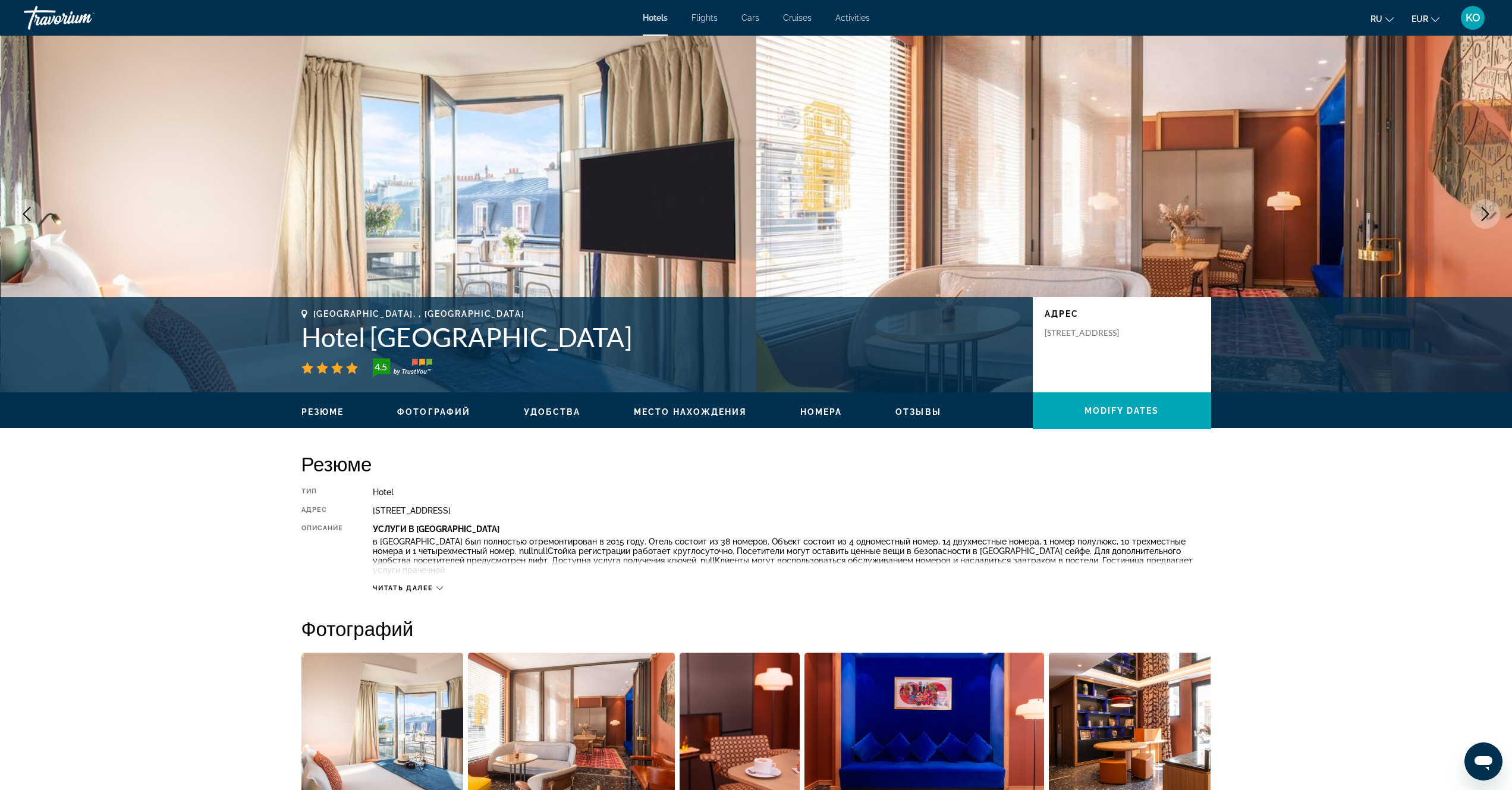
click at [1480, 215] on icon "Next image" at bounding box center [1485, 213] width 14 height 14
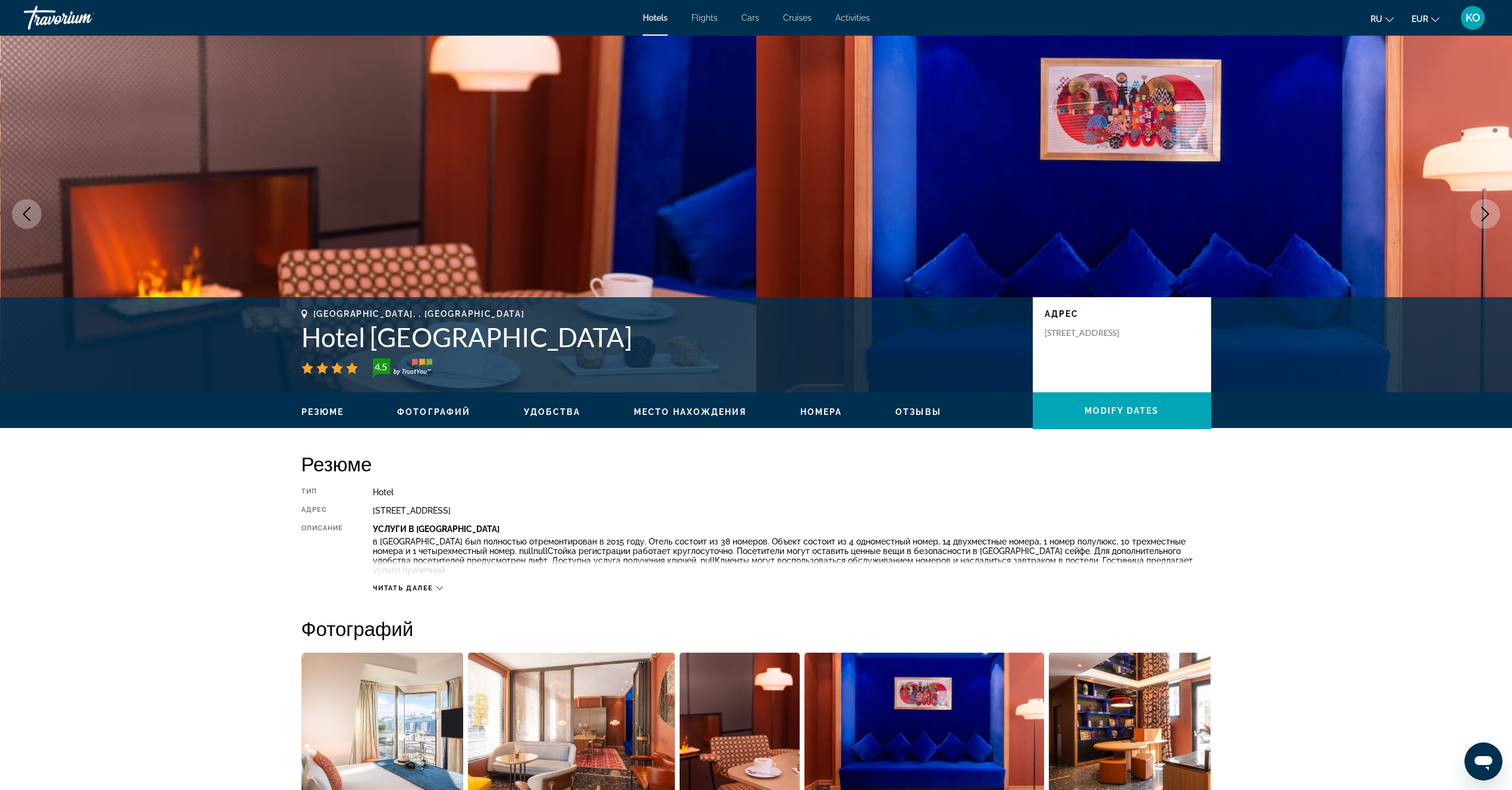
click at [1483, 215] on icon "Next image" at bounding box center [1485, 213] width 14 height 14
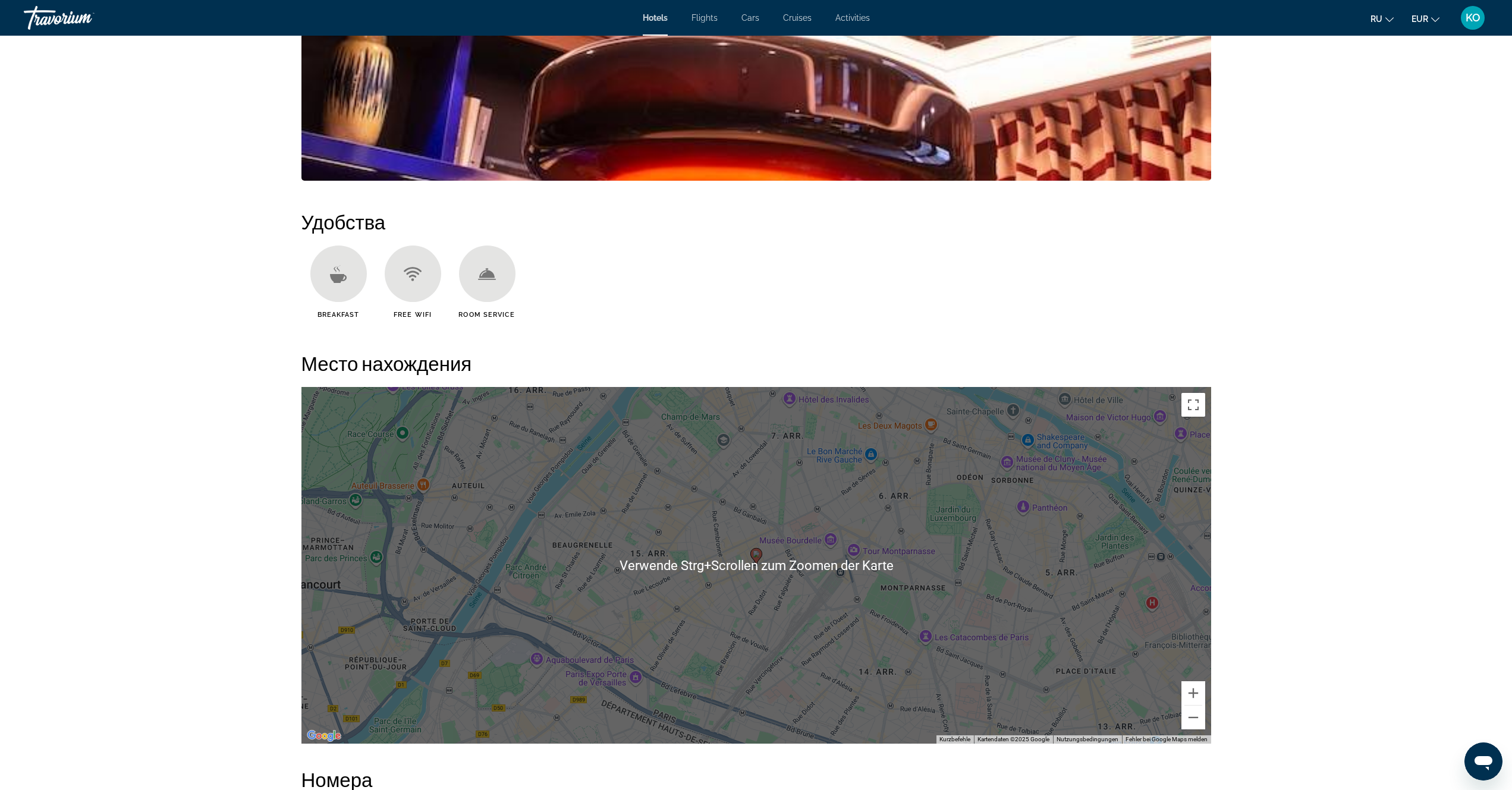
scroll to position [297, 0]
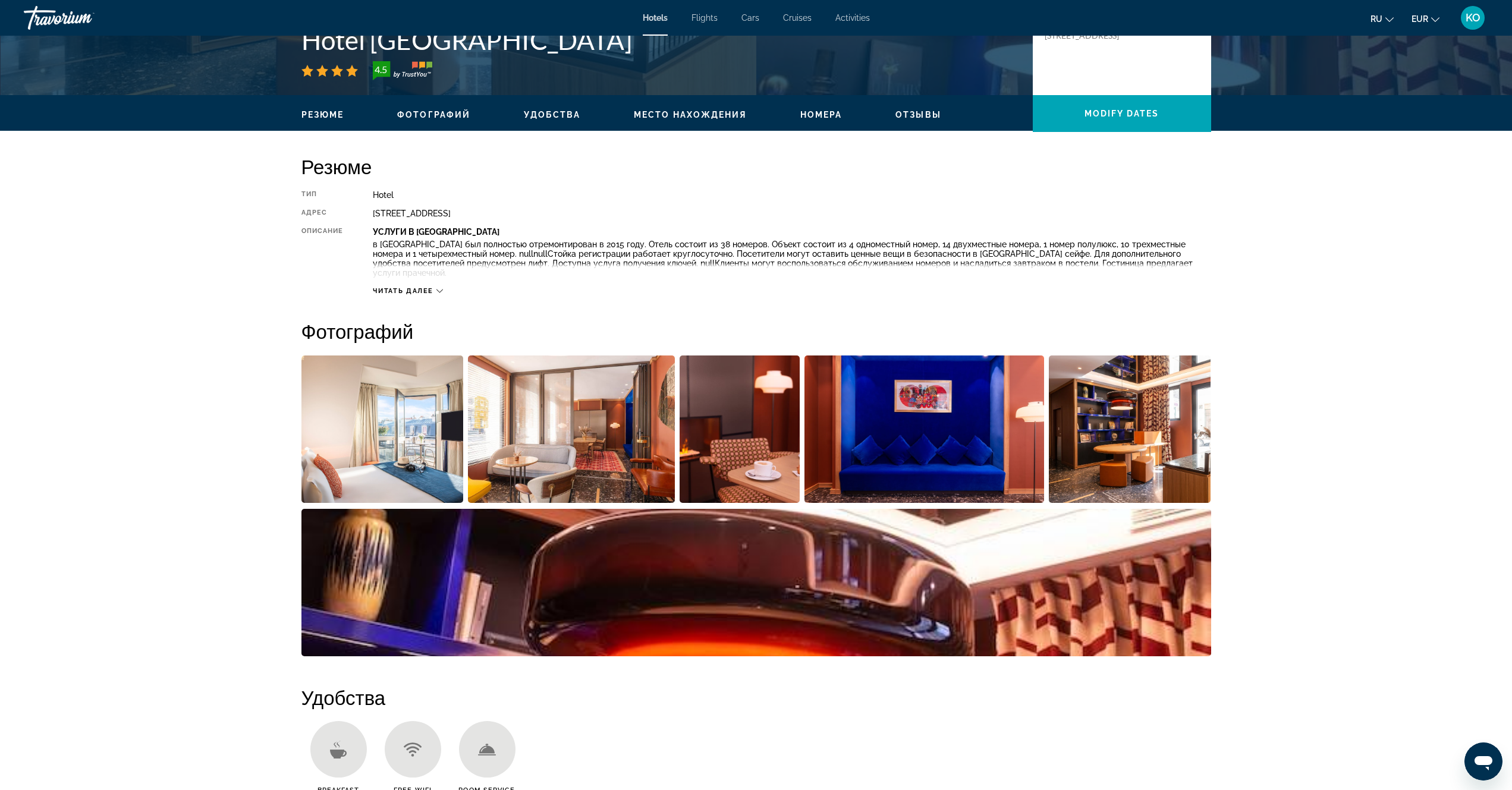
click at [441, 288] on icon "Main content" at bounding box center [440, 291] width 7 height 7
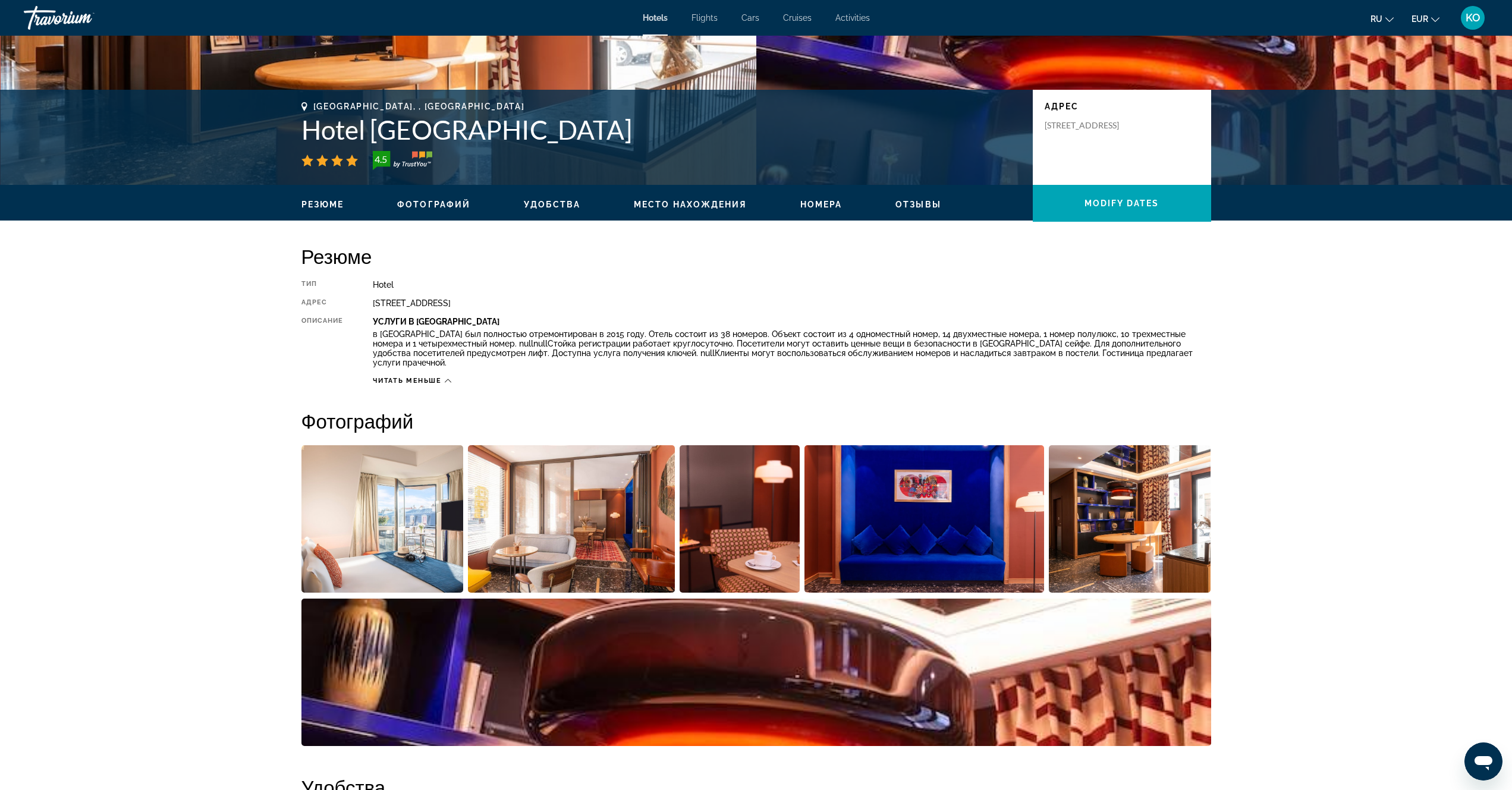
scroll to position [0, 0]
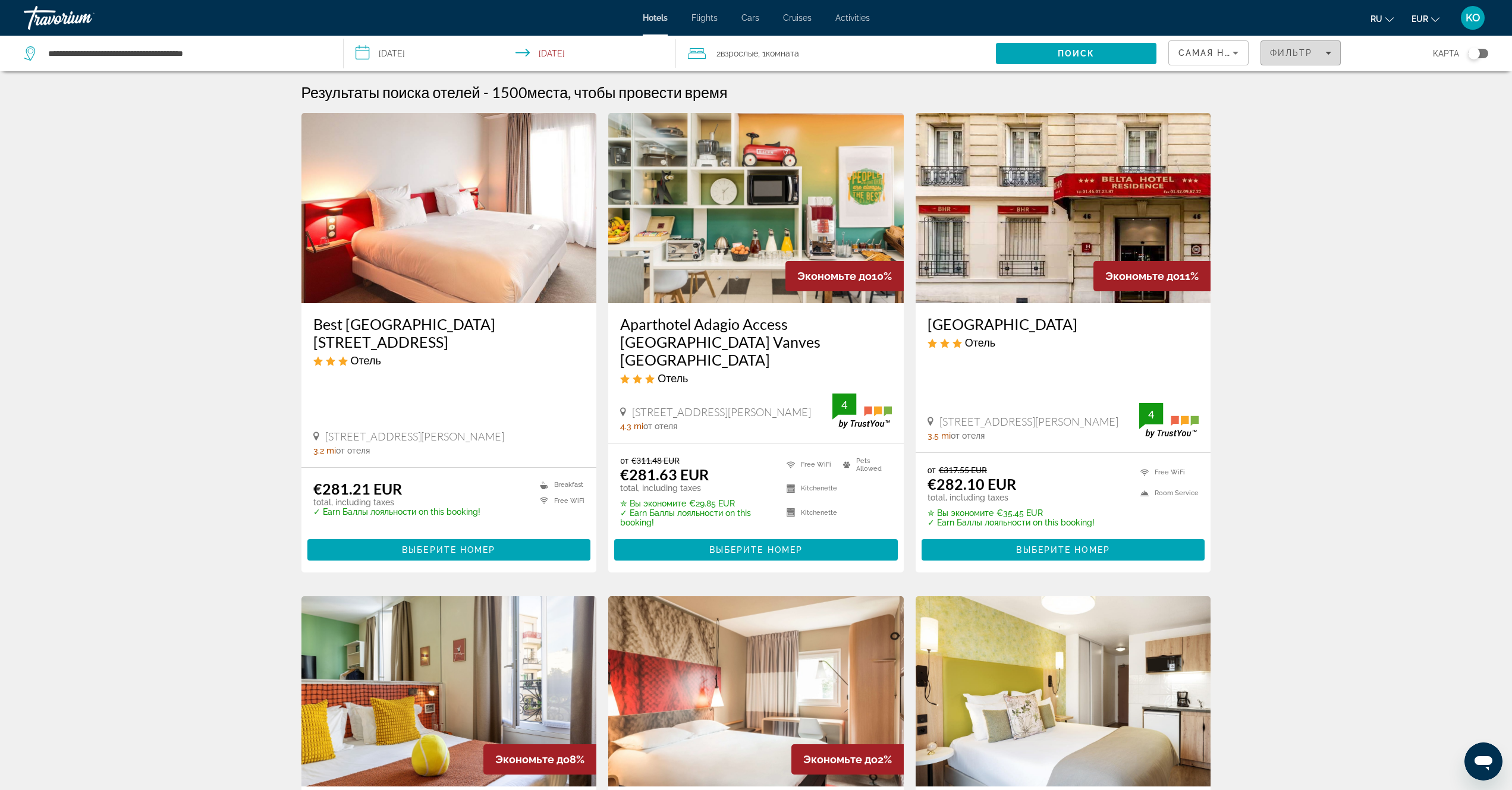
click at [1326, 52] on icon "Filters" at bounding box center [1328, 53] width 6 height 6
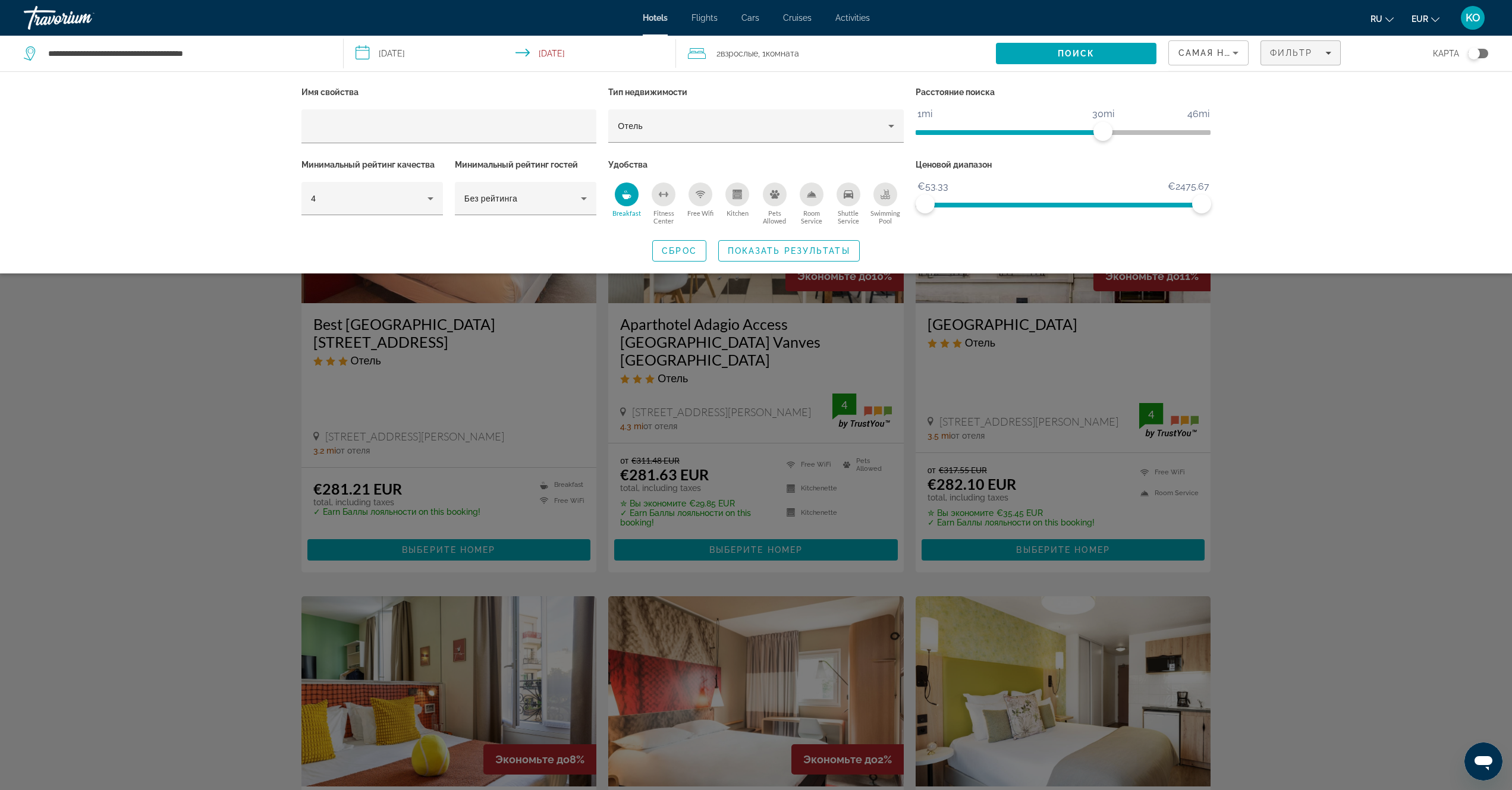
click at [845, 195] on icon "Shuttle Service" at bounding box center [848, 194] width 10 height 8
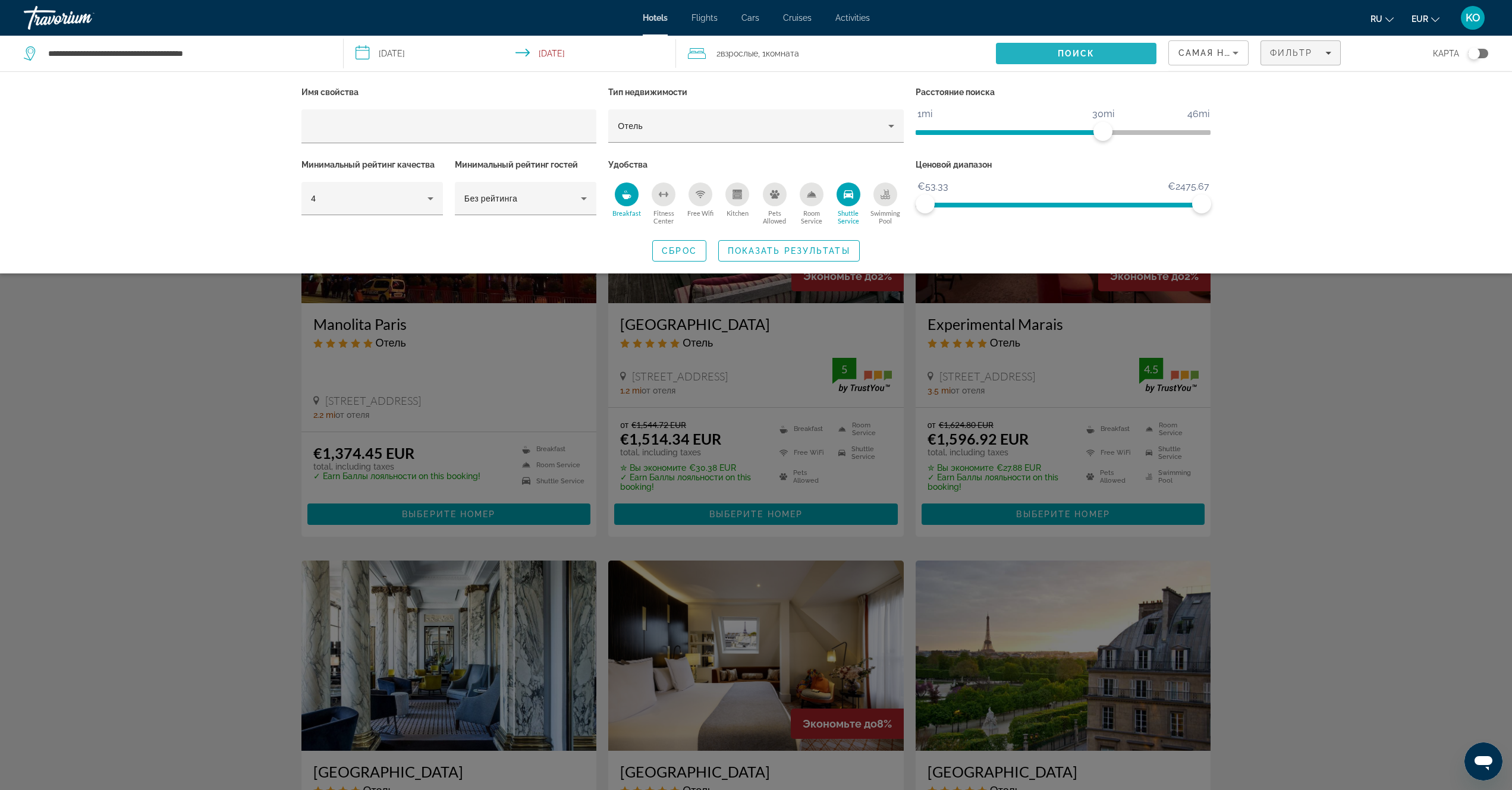
click at [1092, 52] on span "Поиск" at bounding box center [1076, 54] width 38 height 10
click at [1084, 52] on span "Поиск" at bounding box center [1076, 54] width 38 height 10
click at [1235, 51] on icon "Sort by" at bounding box center [1235, 53] width 14 height 14
drag, startPoint x: 1195, startPoint y: 75, endPoint x: 1220, endPoint y: 86, distance: 27.3
click at [1196, 75] on span "Крупнейшие сбережения" at bounding box center [1202, 84] width 48 height 24
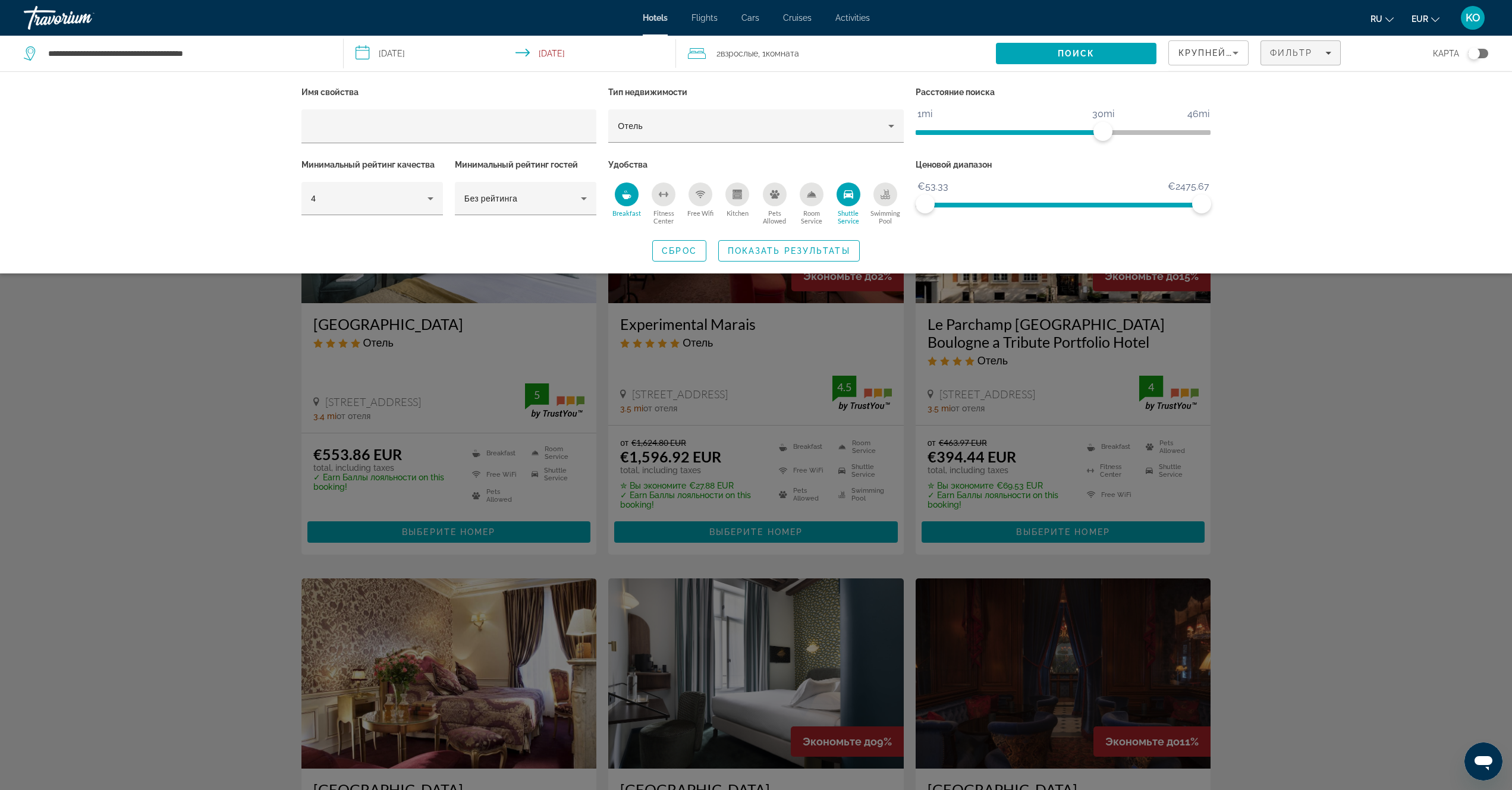
click at [1495, 400] on div "Search widget" at bounding box center [756, 483] width 1512 height 611
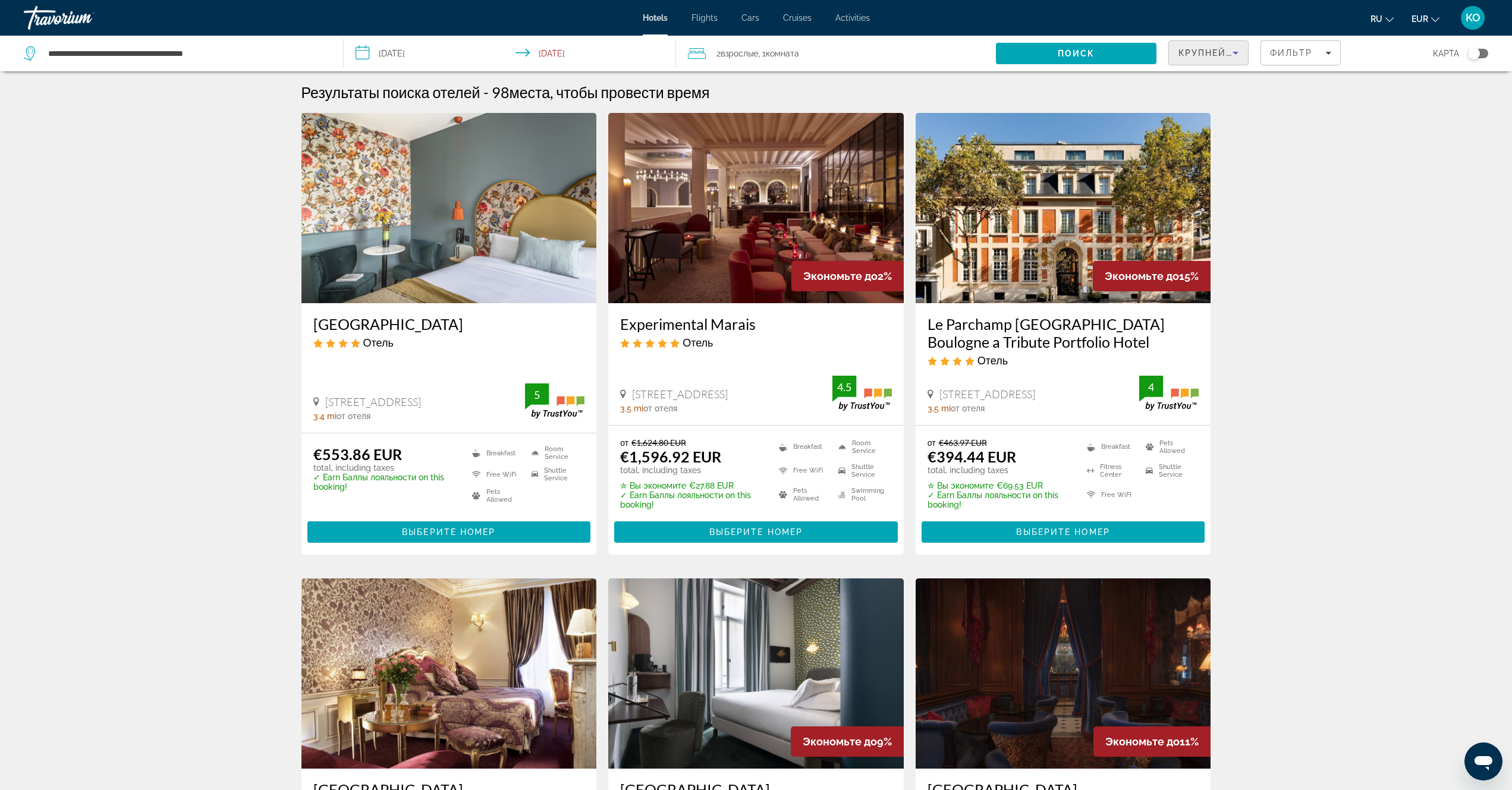
click at [1235, 50] on icon "Sort by" at bounding box center [1235, 53] width 14 height 14
click at [1204, 112] on span "Расстояние" at bounding box center [1201, 112] width 45 height 10
click at [1096, 49] on span "Search" at bounding box center [1075, 54] width 160 height 29
click at [1060, 53] on span "Поиск" at bounding box center [1076, 54] width 38 height 10
click at [1481, 54] on div "Toggle map" at bounding box center [1477, 54] width 20 height 10
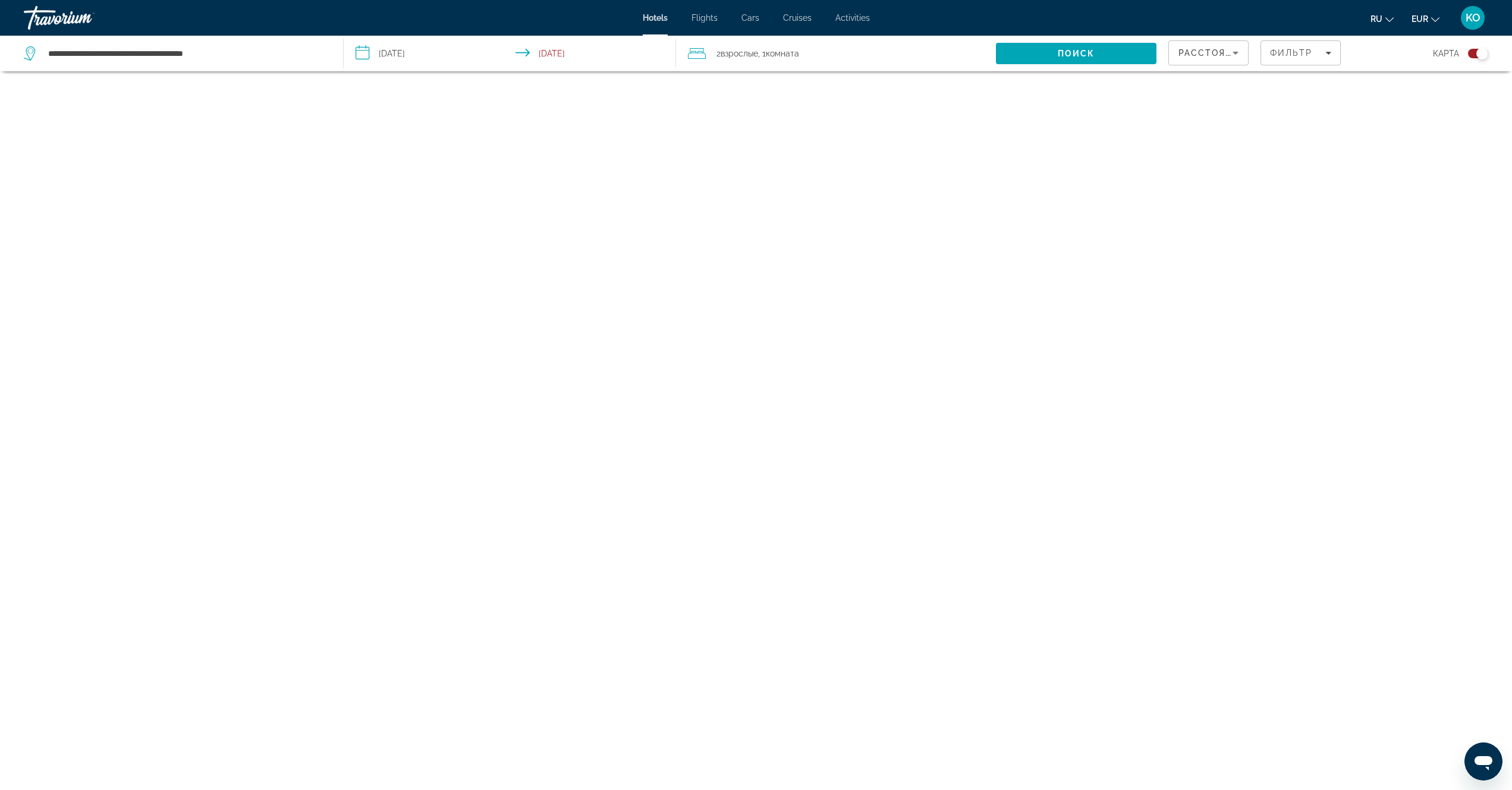
scroll to position [72, 0]
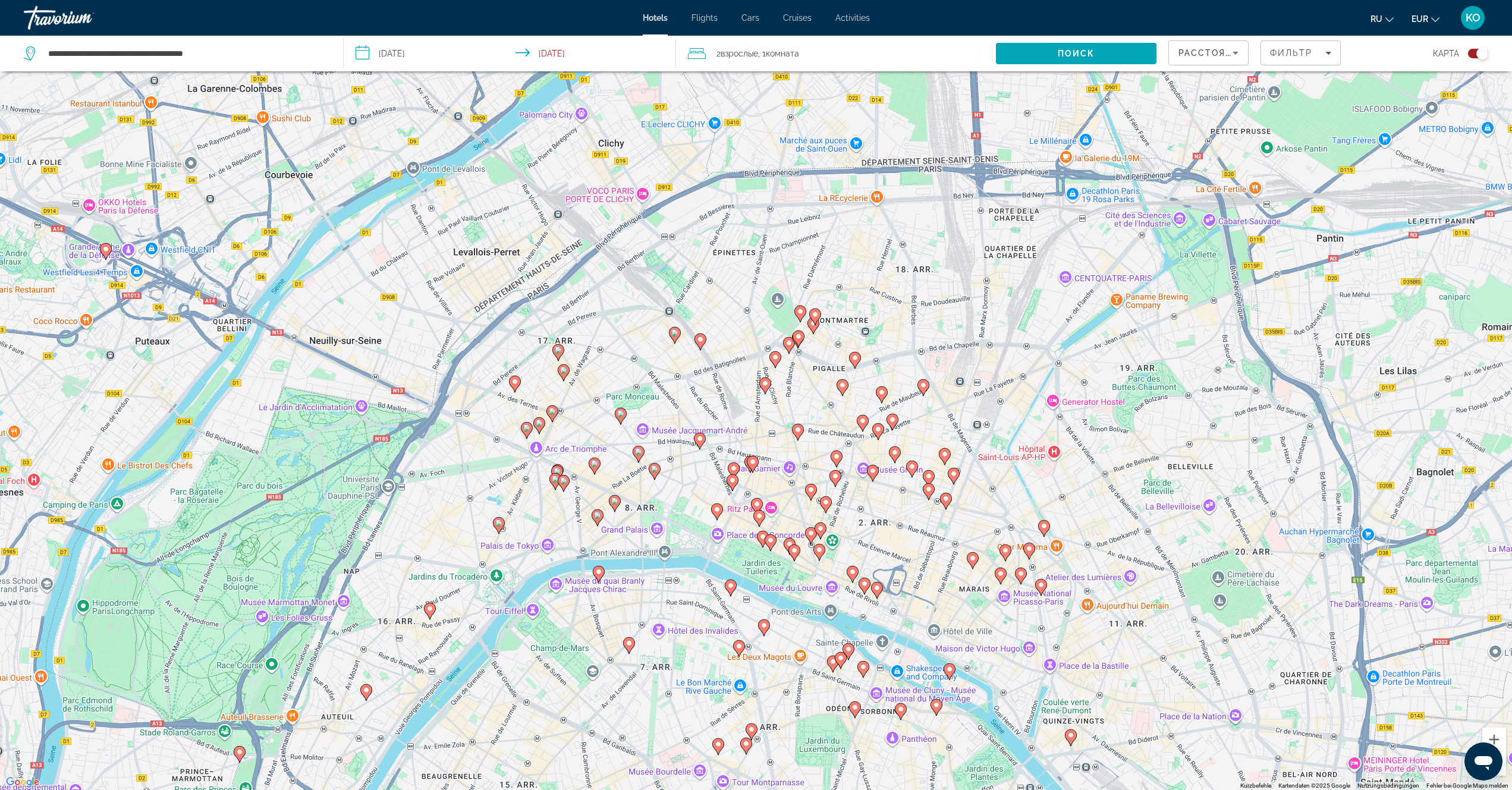
click at [1480, 54] on div "Toggle map" at bounding box center [1482, 54] width 12 height 12
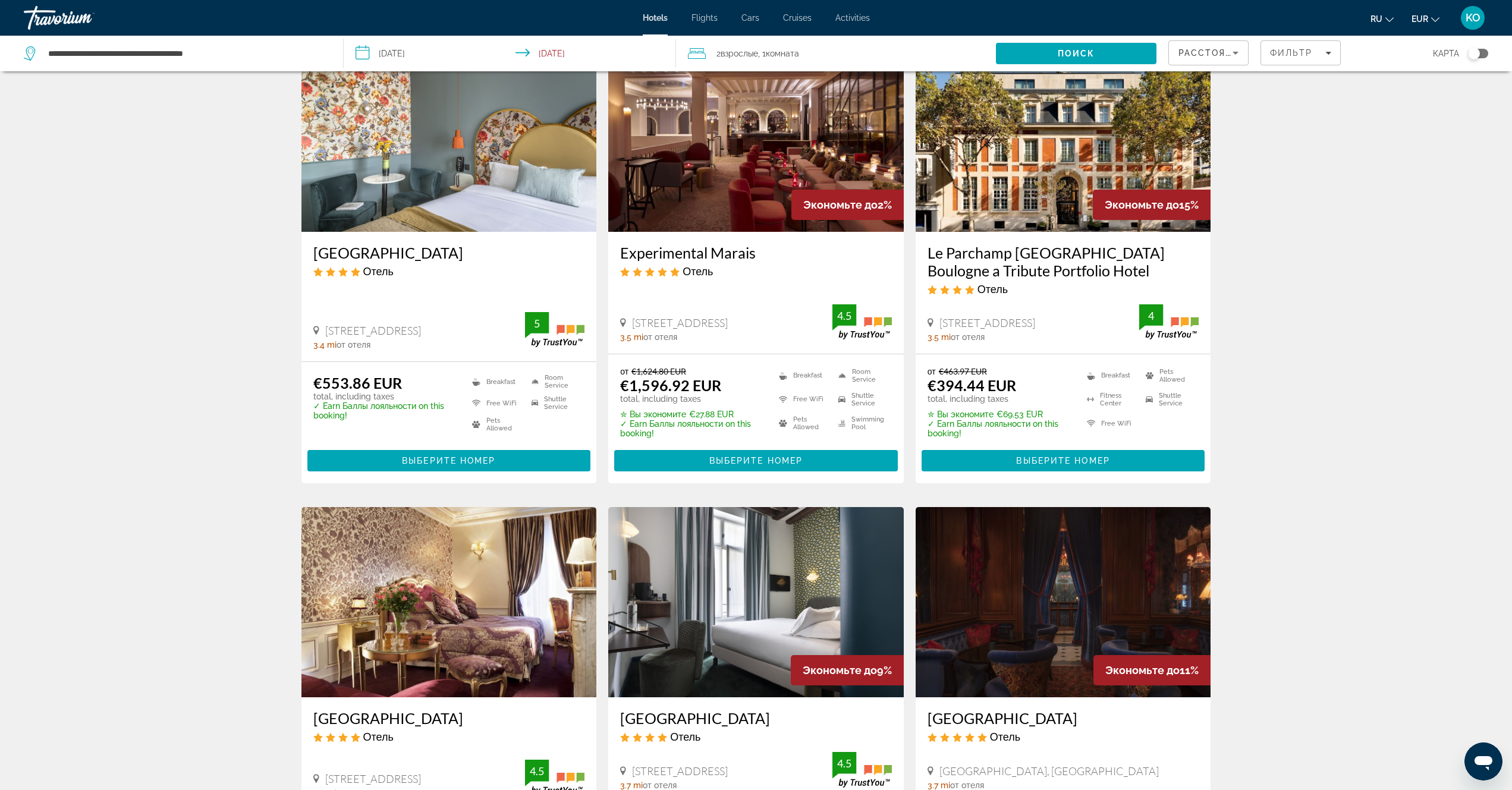
scroll to position [83, 0]
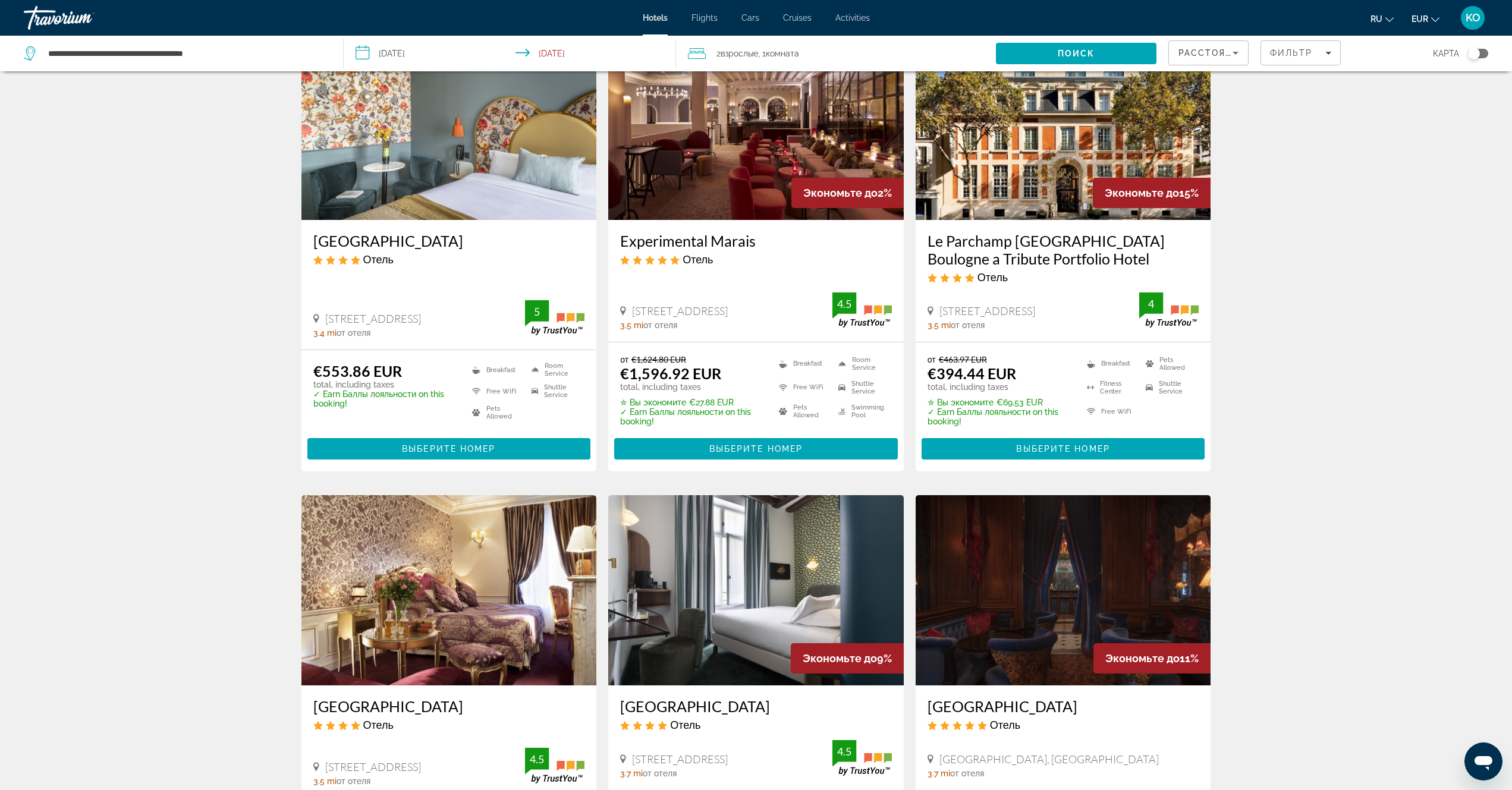
click at [1233, 52] on icon "Sort by" at bounding box center [1235, 54] width 6 height 3
click at [1194, 203] on span "Имя свойства" at bounding box center [1204, 198] width 53 height 10
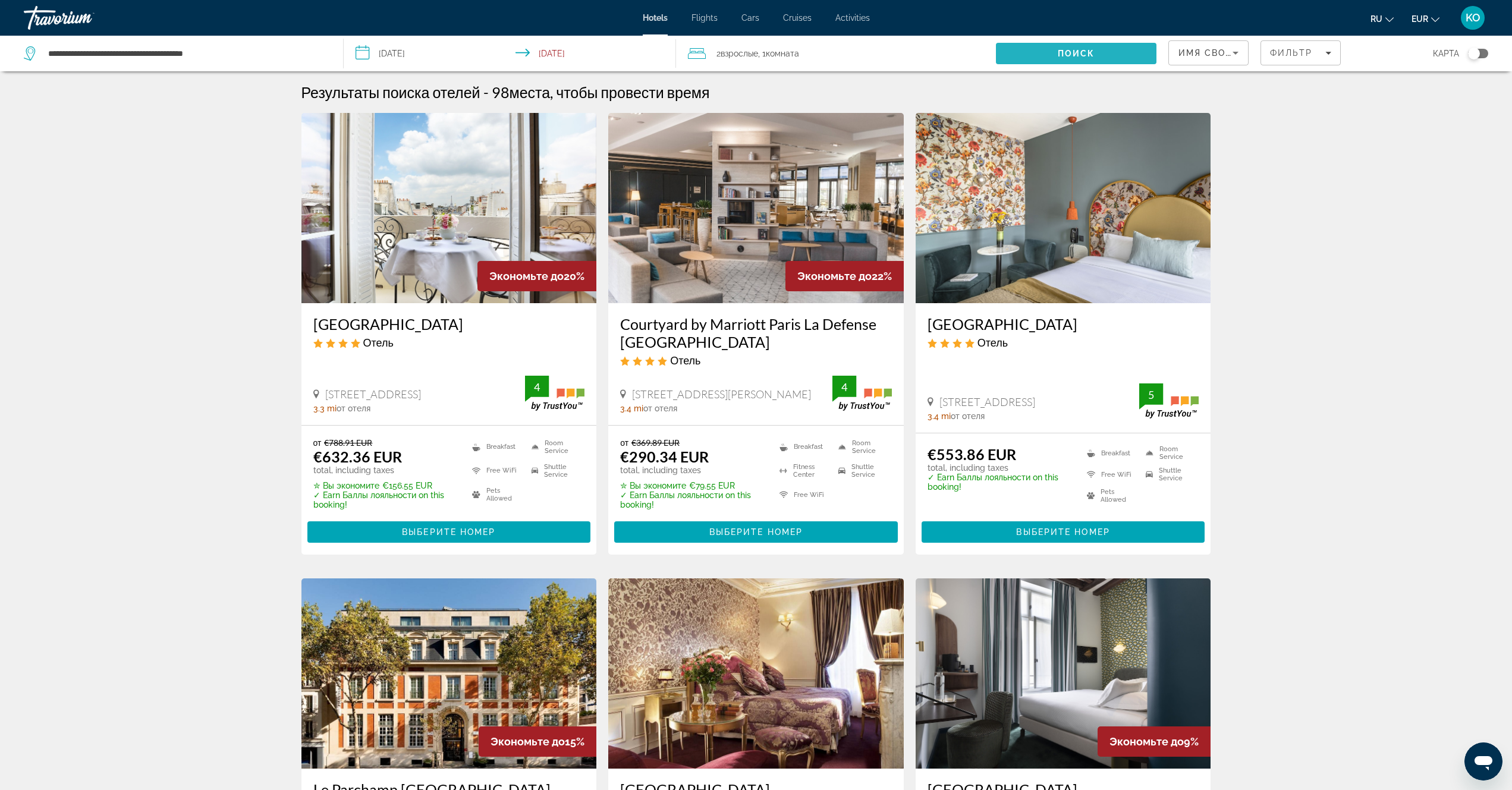
click at [1078, 52] on span "Поиск" at bounding box center [1076, 54] width 38 height 10
click at [1071, 51] on span "Поиск" at bounding box center [1076, 54] width 38 height 10
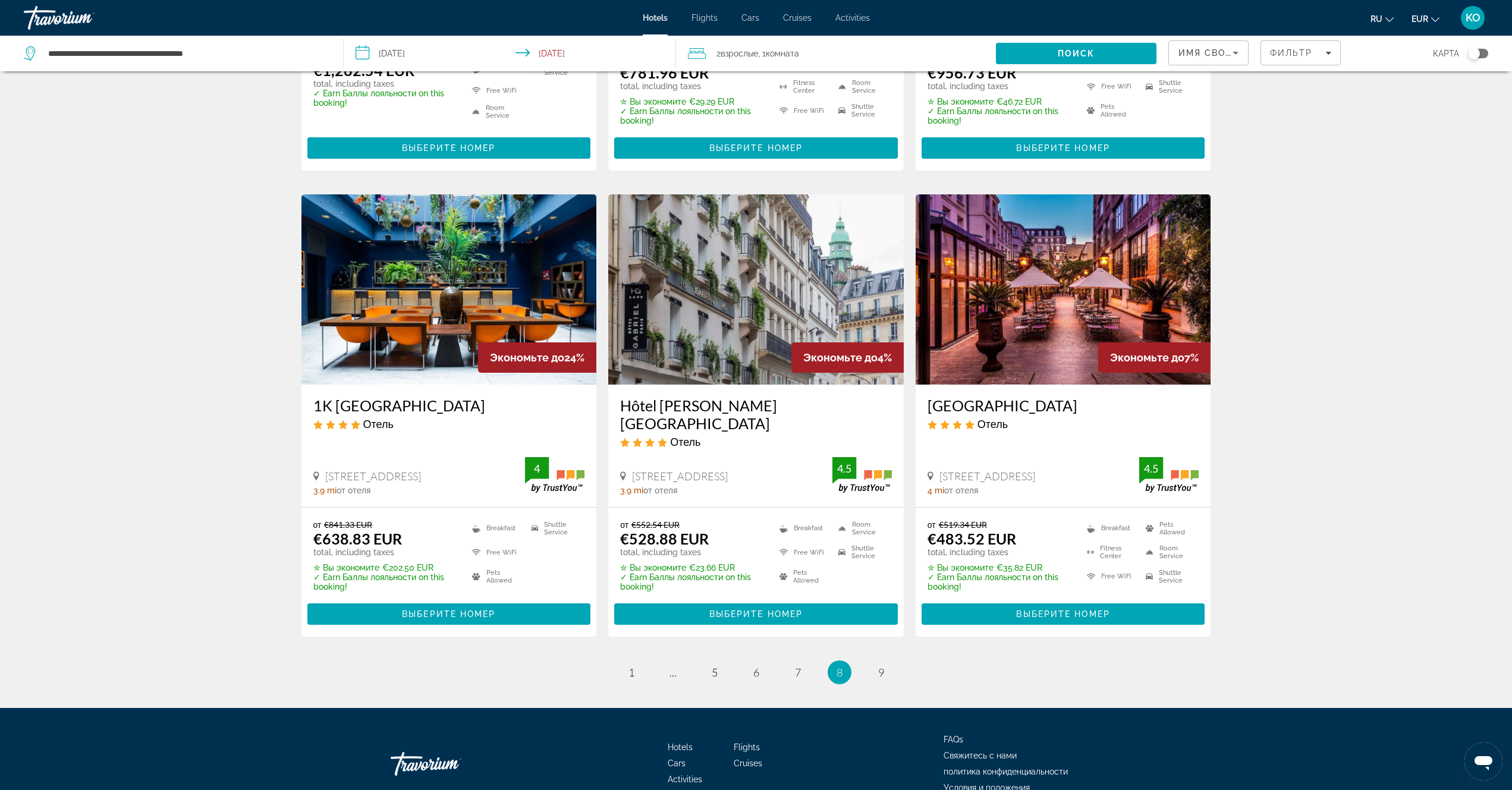
scroll to position [1354, 0]
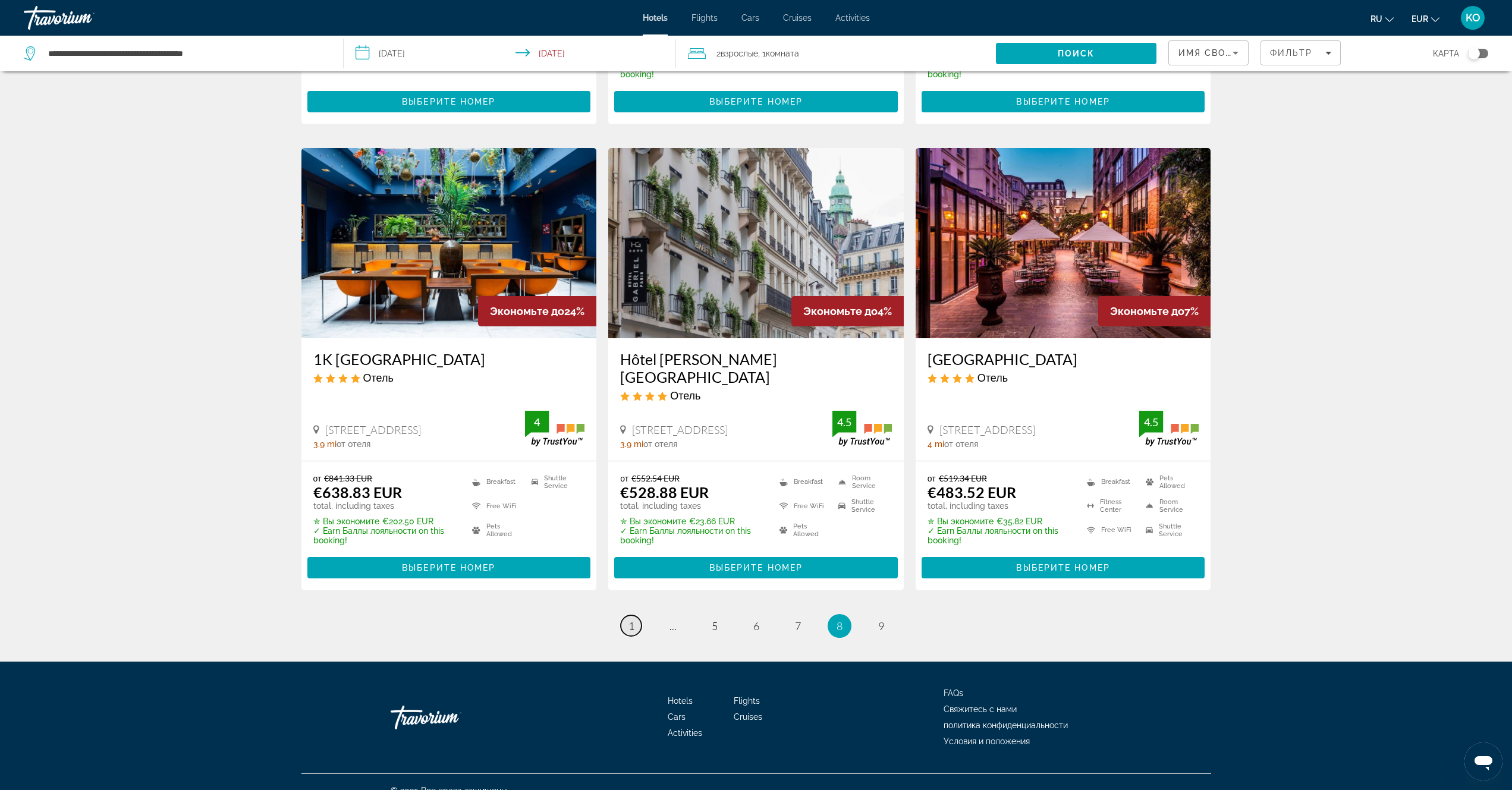
click at [630, 619] on span "1" at bounding box center [631, 625] width 6 height 13
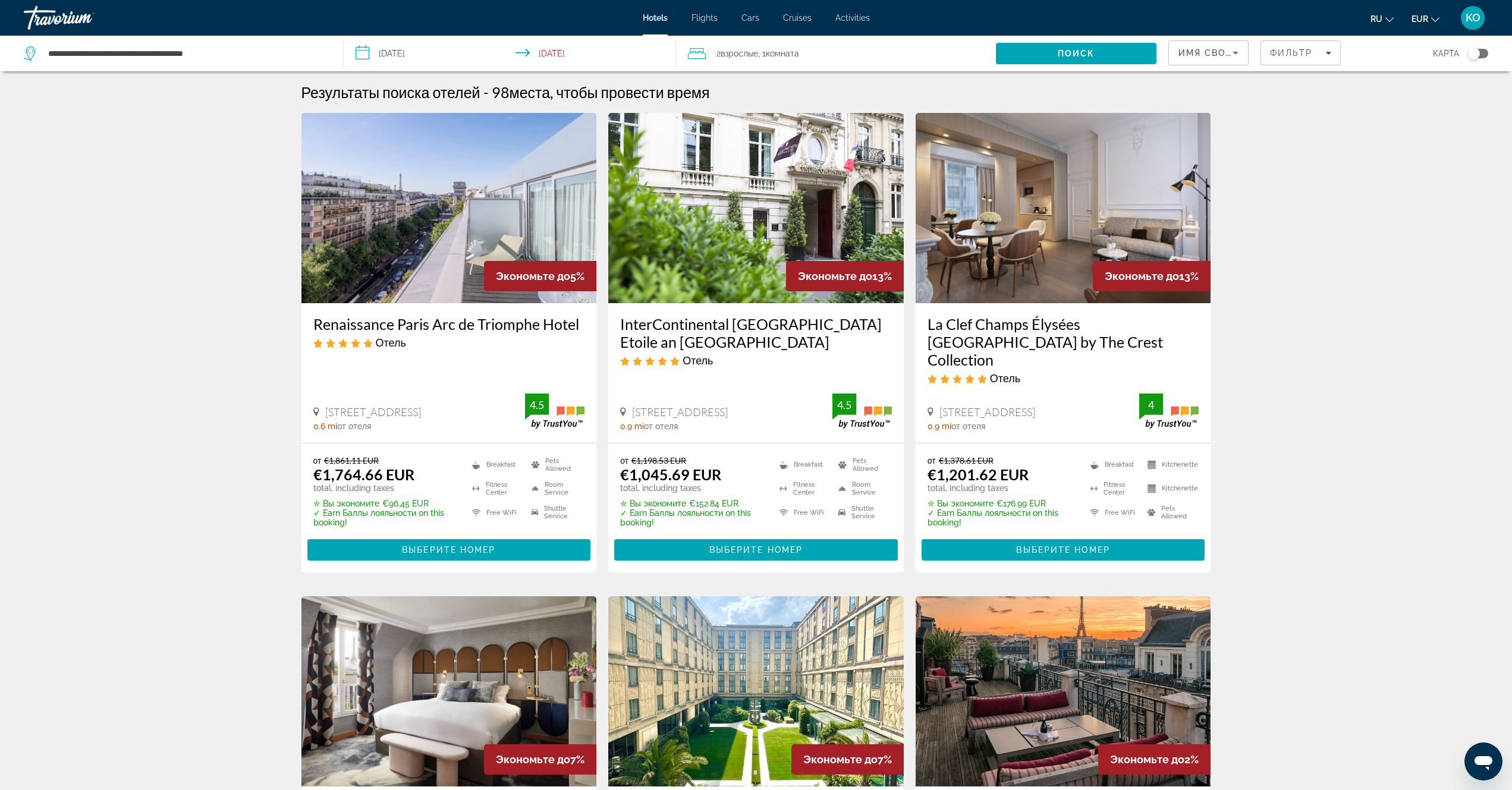
click at [565, 56] on input "**********" at bounding box center [512, 55] width 336 height 39
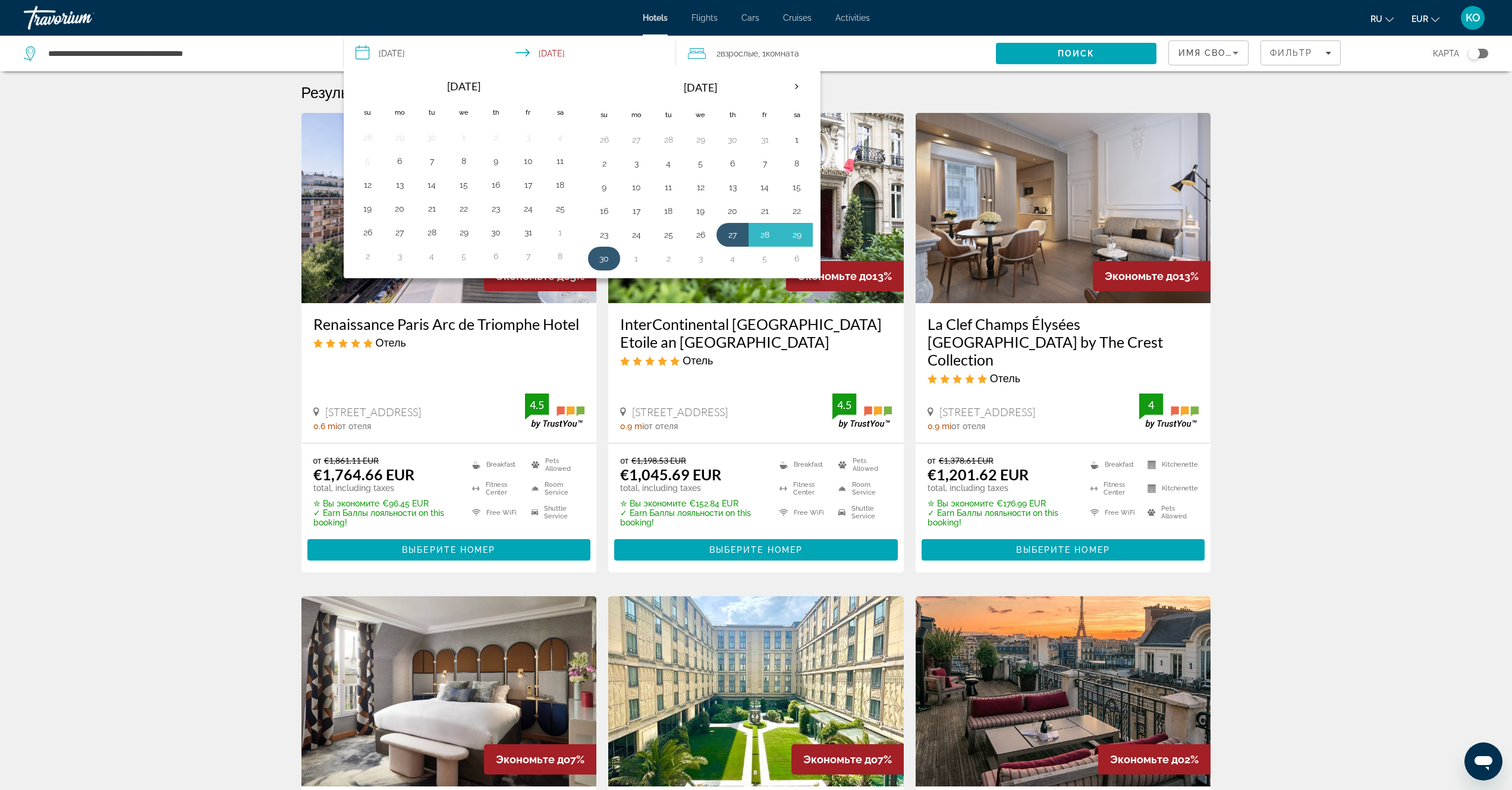
click at [603, 262] on button "30" at bounding box center [603, 259] width 19 height 17
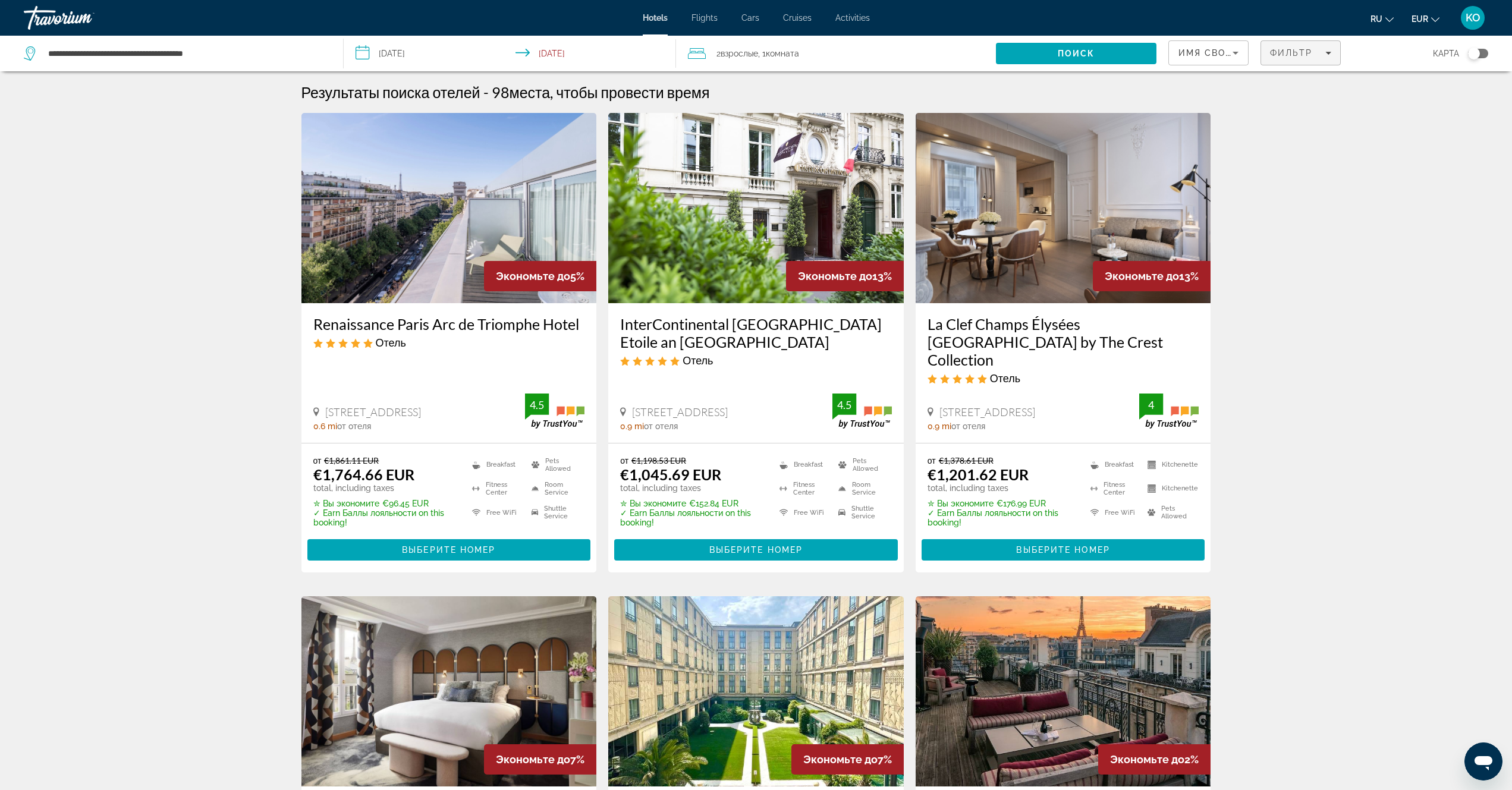
click at [1326, 52] on icon "Filters" at bounding box center [1328, 53] width 6 height 6
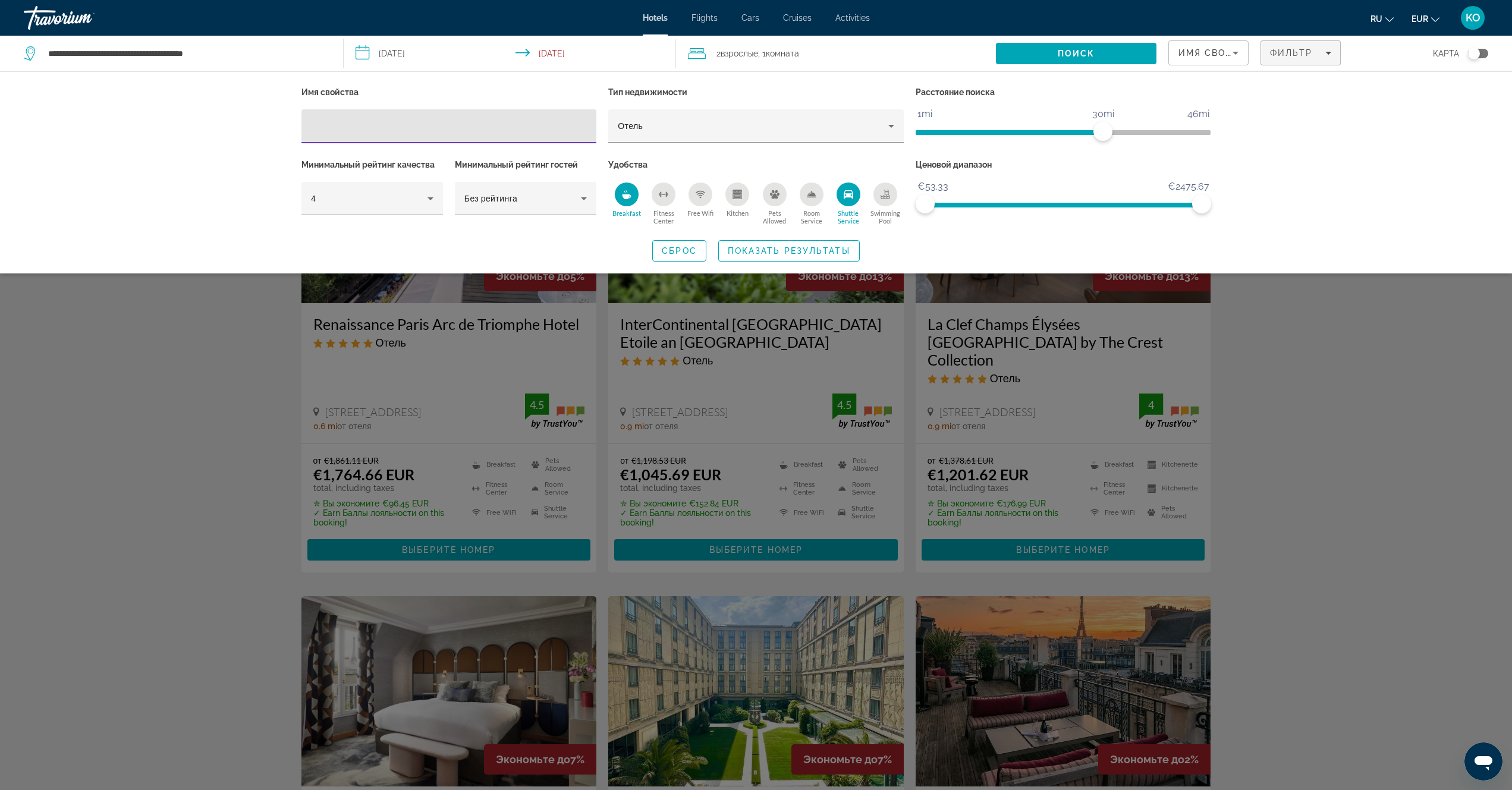
click at [805, 249] on span "Показать результаты" at bounding box center [789, 250] width 122 height 10
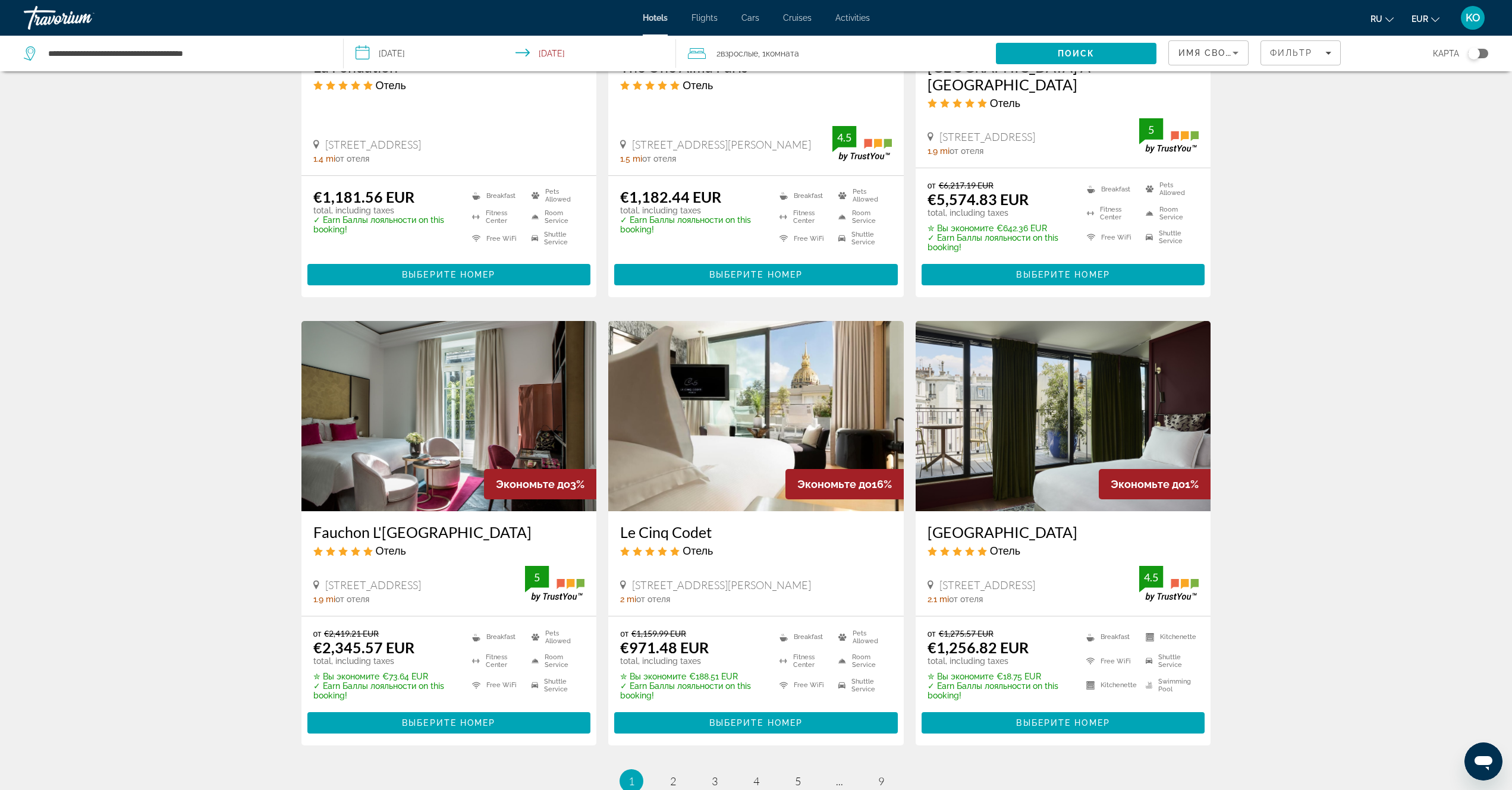
scroll to position [1325, 0]
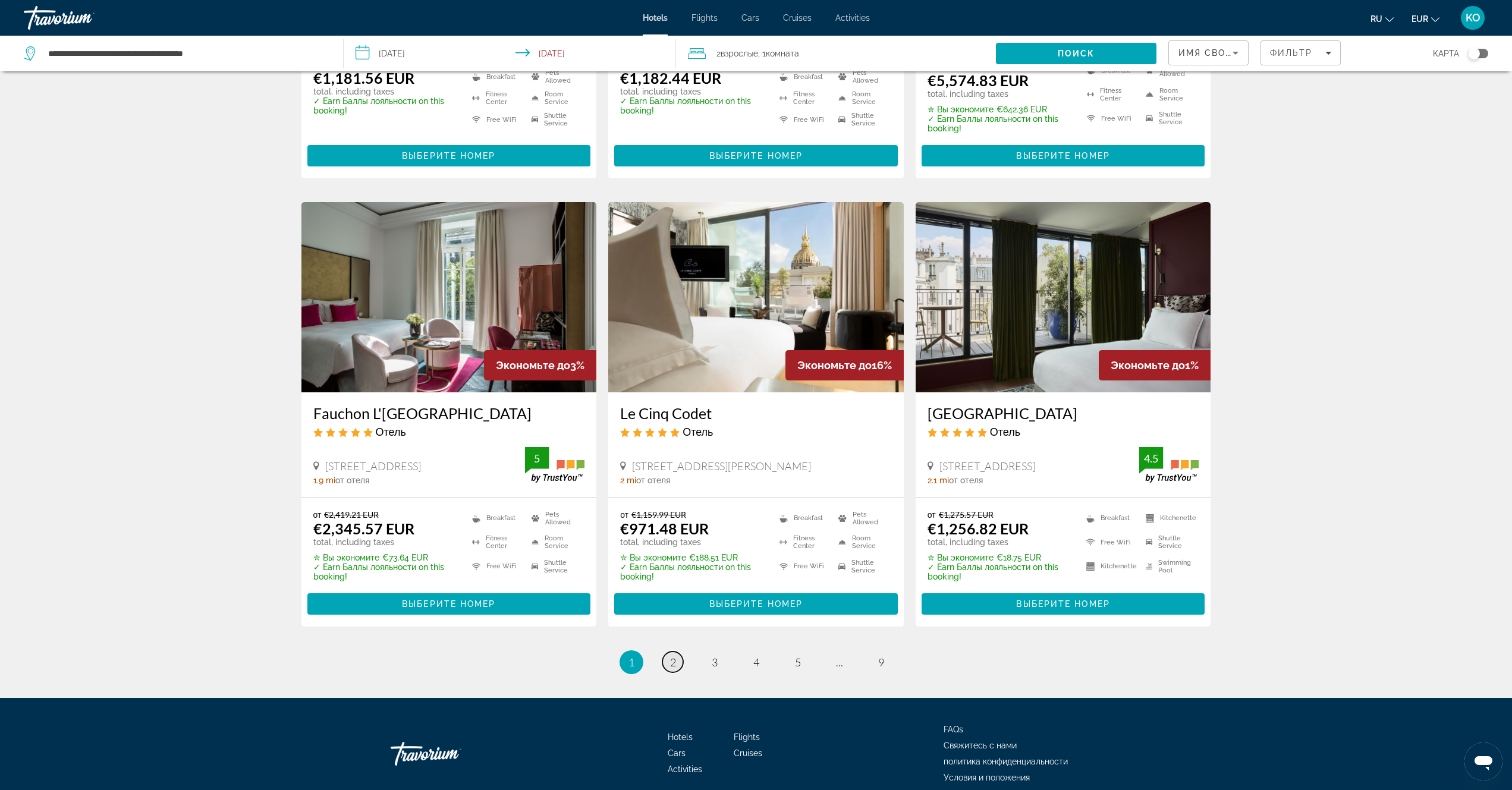
click at [675, 655] on span "2" at bounding box center [673, 661] width 6 height 13
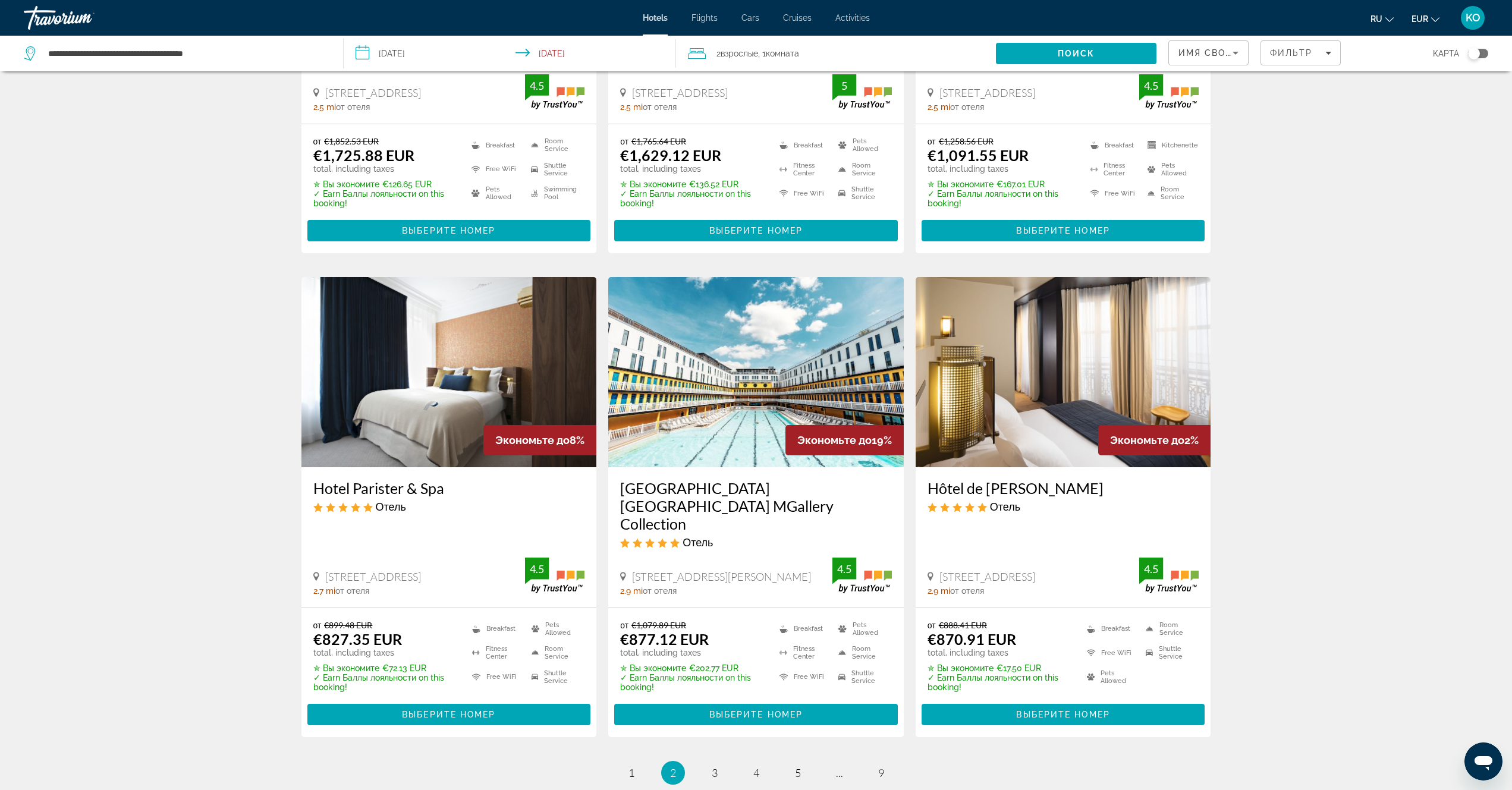
scroll to position [1343, 0]
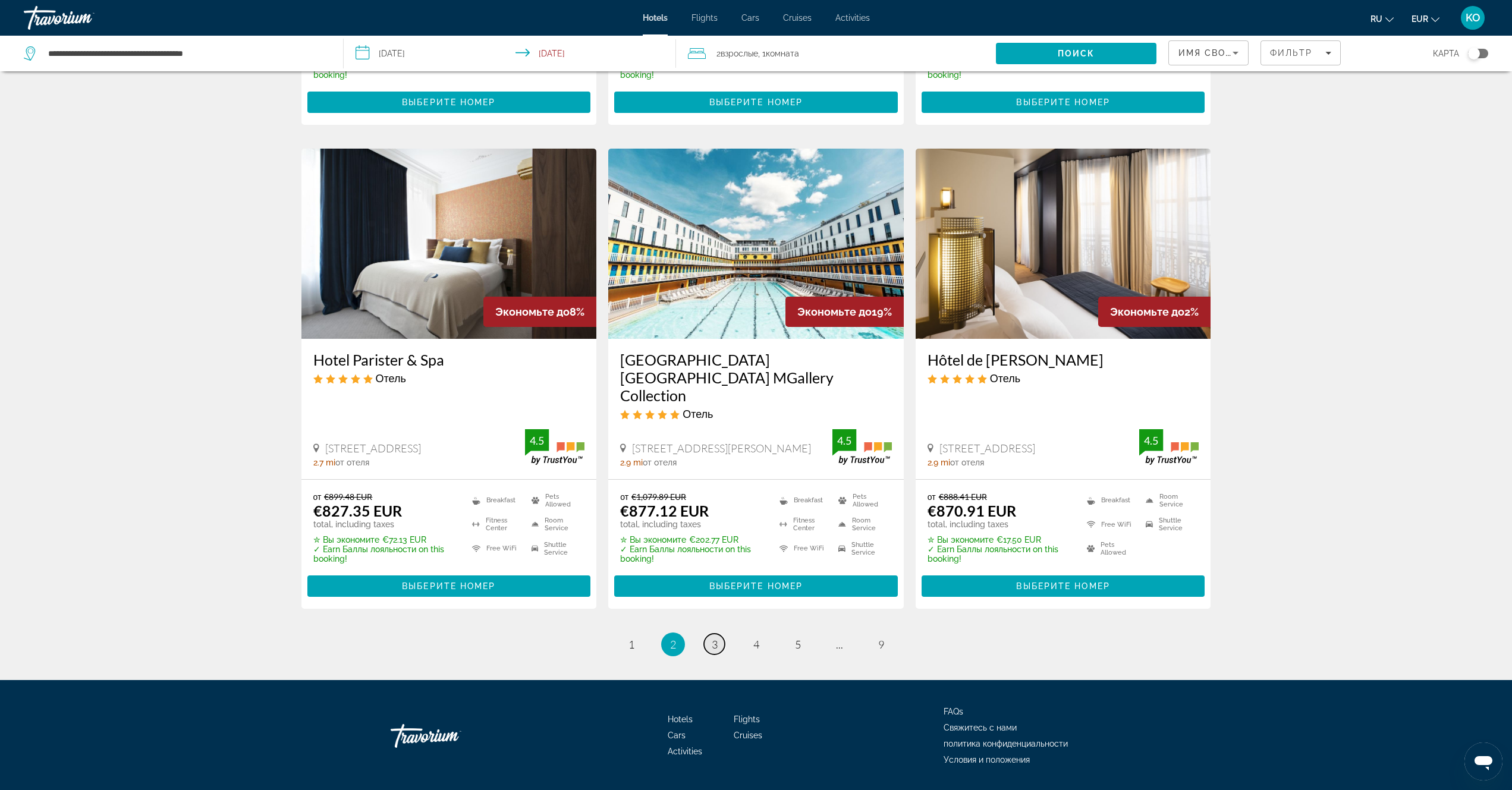
click at [713, 638] on span "3" at bounding box center [715, 644] width 6 height 13
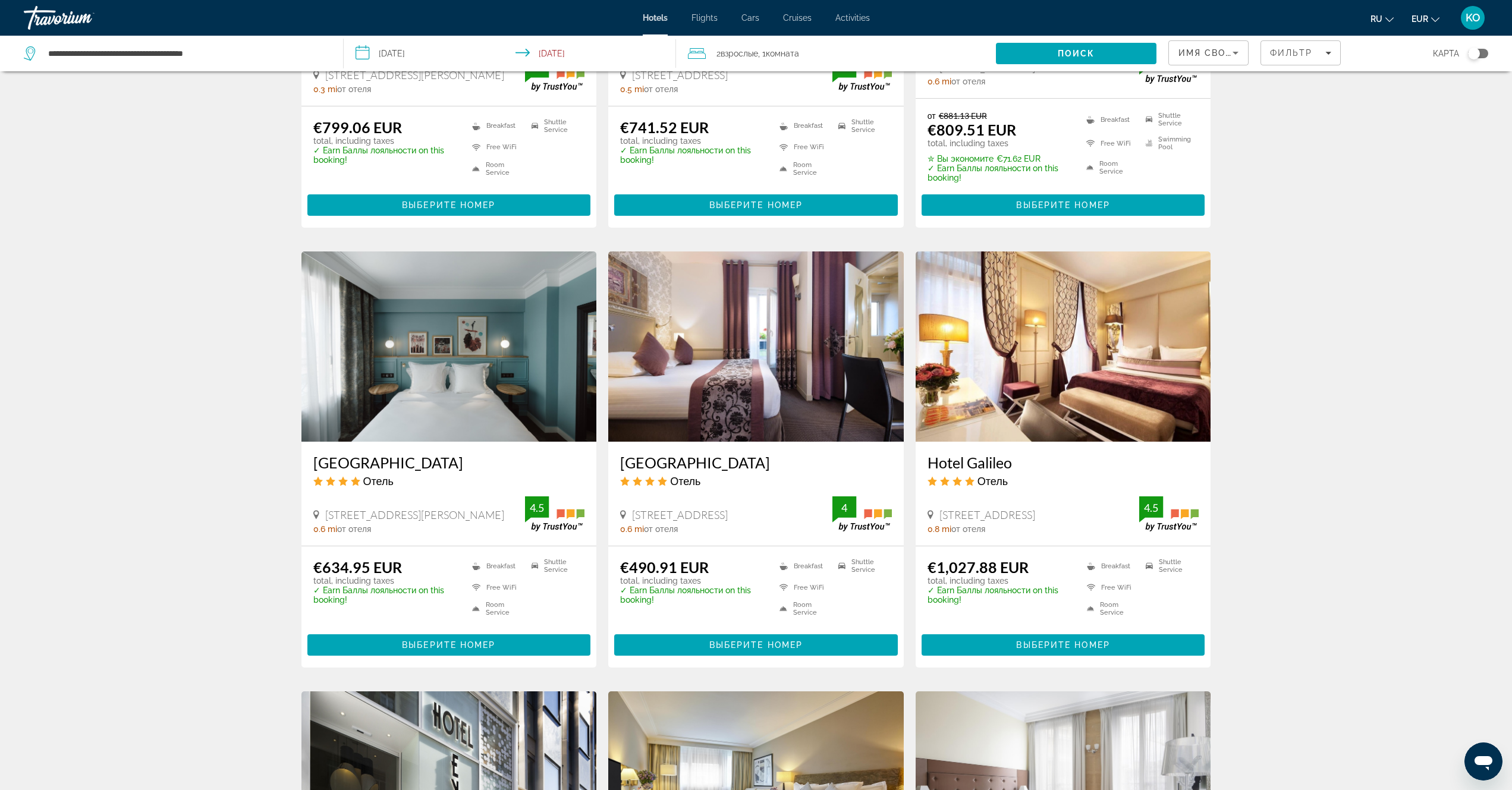
scroll to position [832, 0]
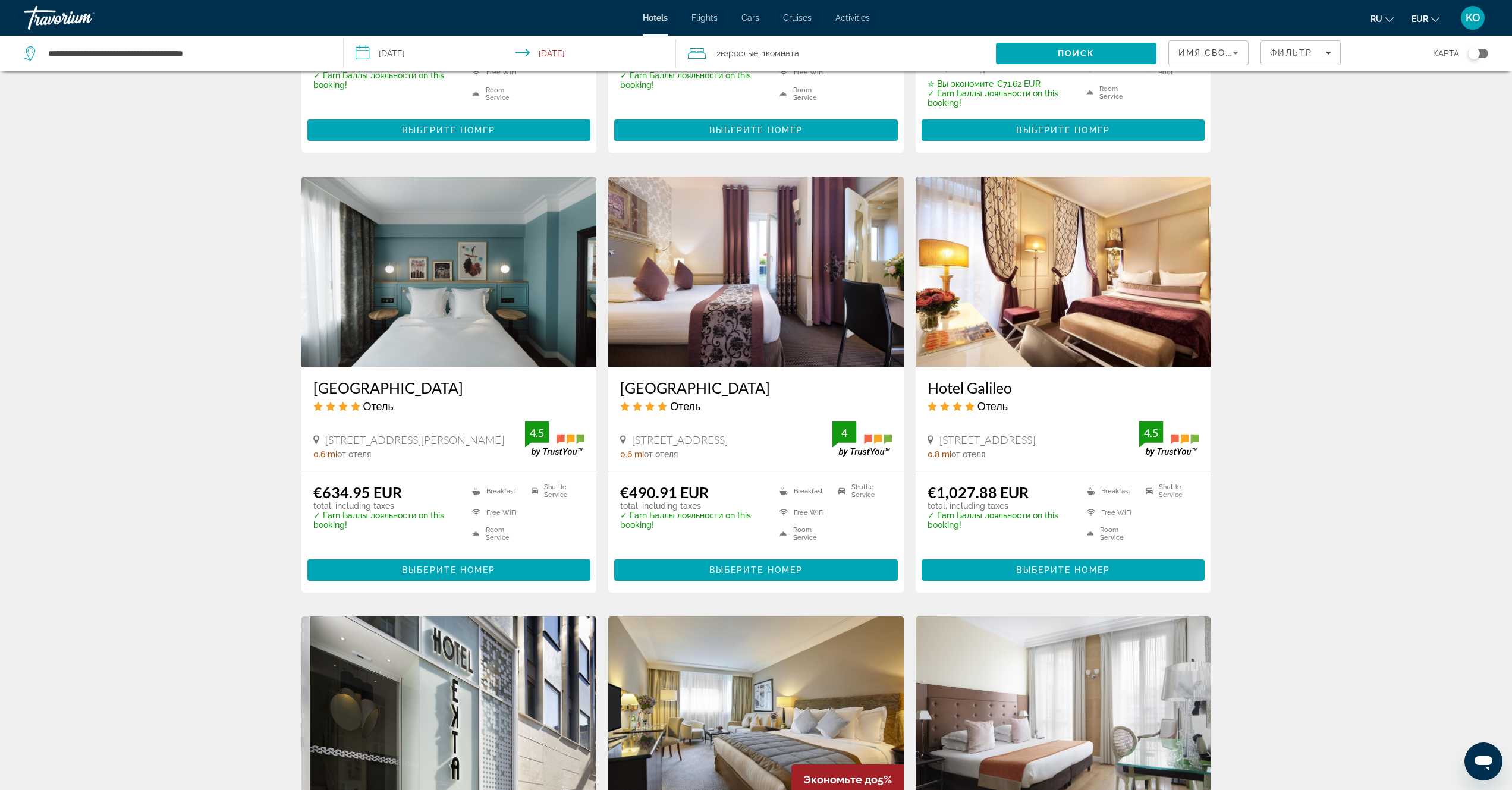
click at [624, 439] on icon "Main content" at bounding box center [623, 439] width 6 height 11
click at [764, 567] on span "Выберите номер" at bounding box center [756, 570] width 94 height 10
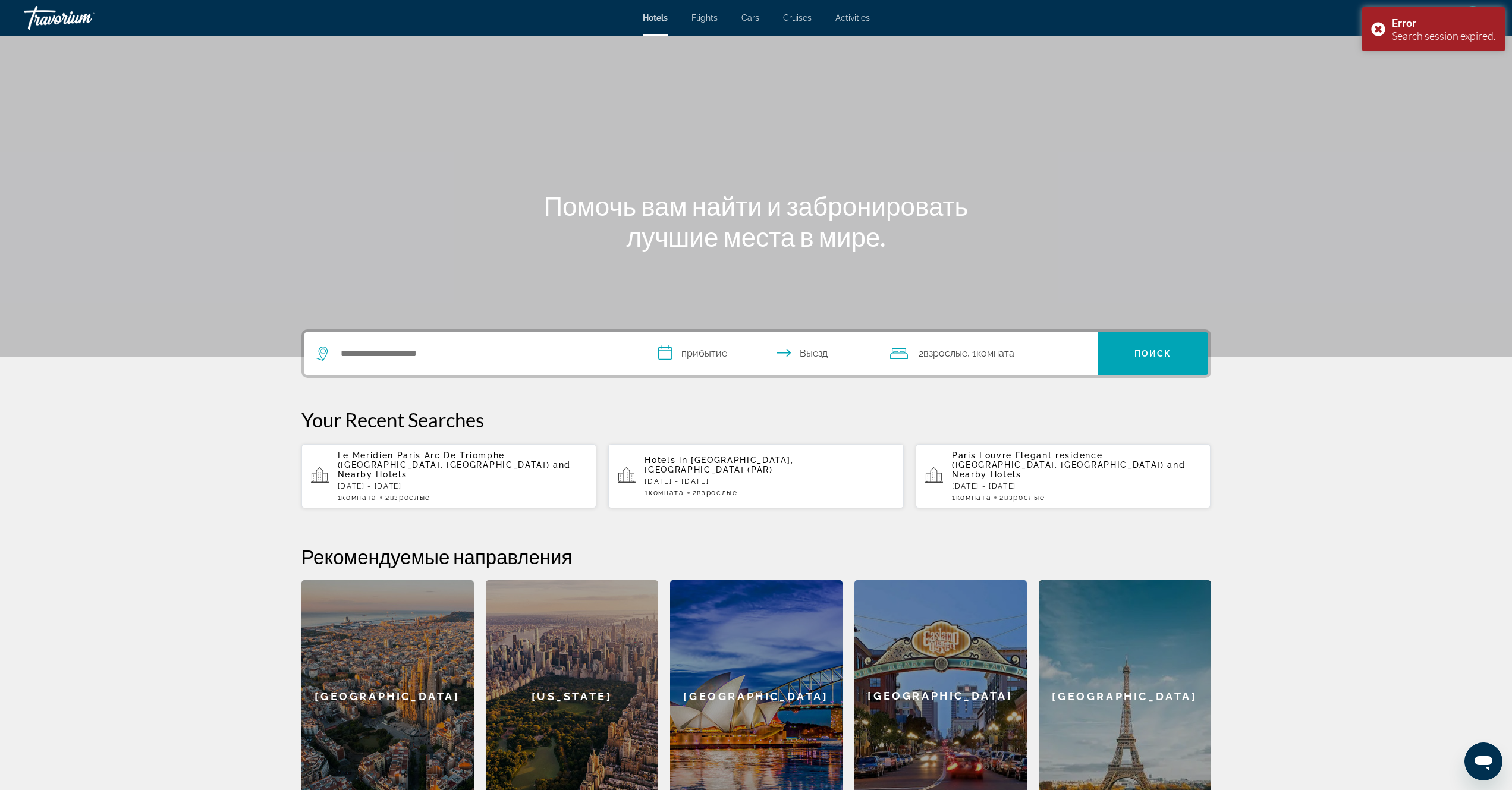
click at [405, 470] on div "Le Meridien Paris Arc De Triomphe ([GEOGRAPHIC_DATA], [GEOGRAPHIC_DATA]) and Ne…" at bounding box center [462, 476] width 250 height 51
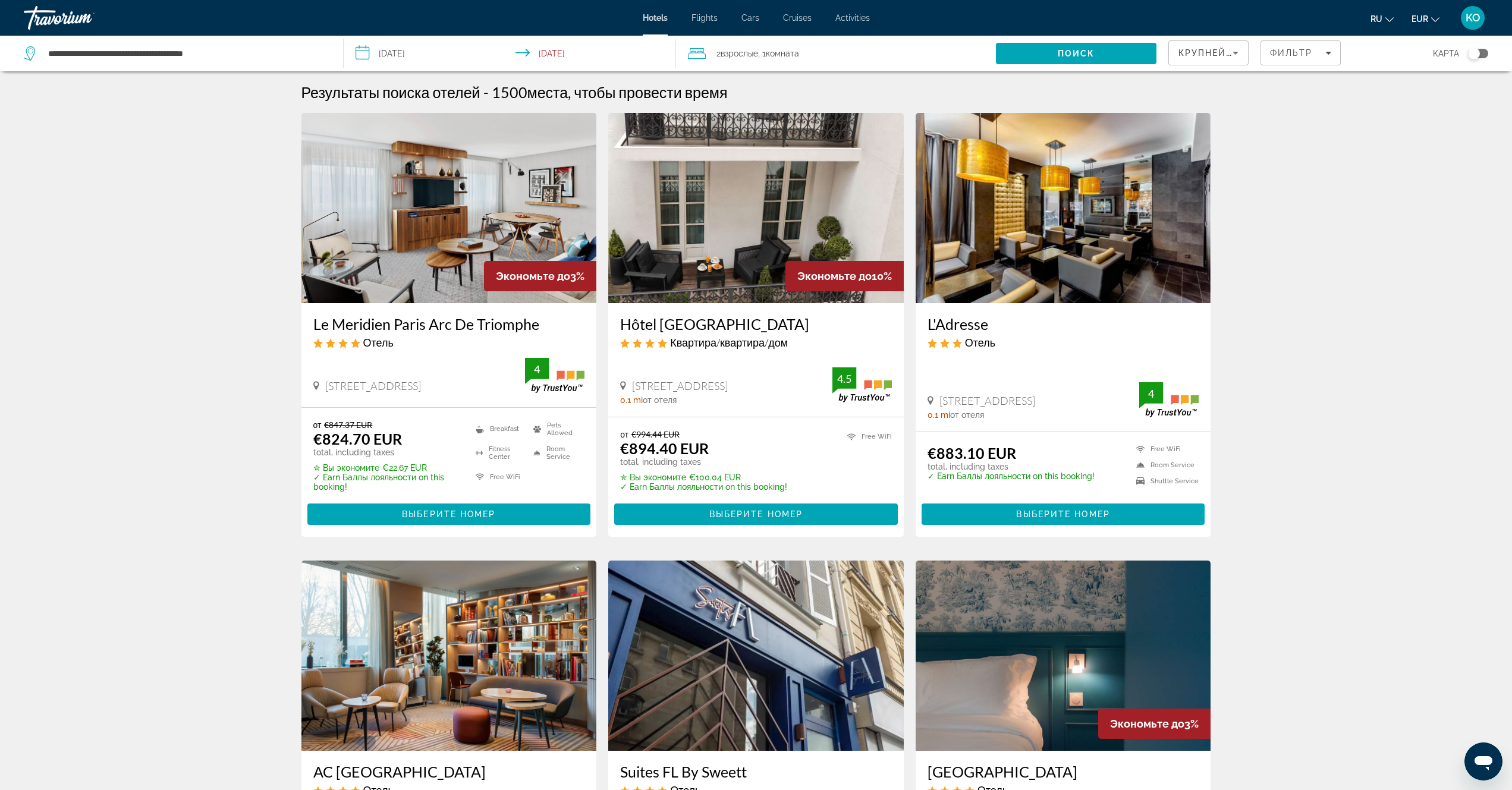
click at [443, 220] on img "Main content" at bounding box center [449, 208] width 296 height 190
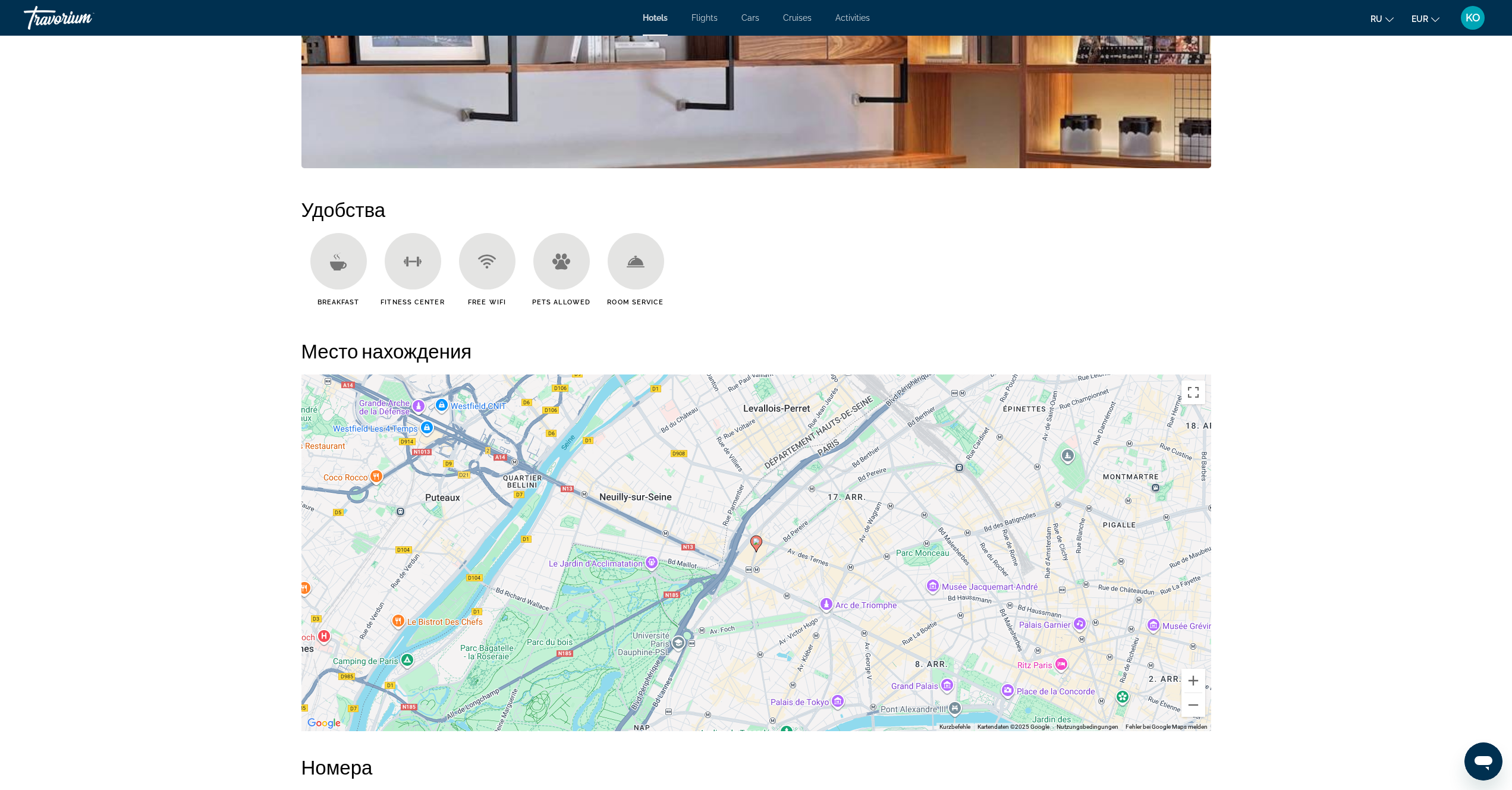
scroll to position [832, 0]
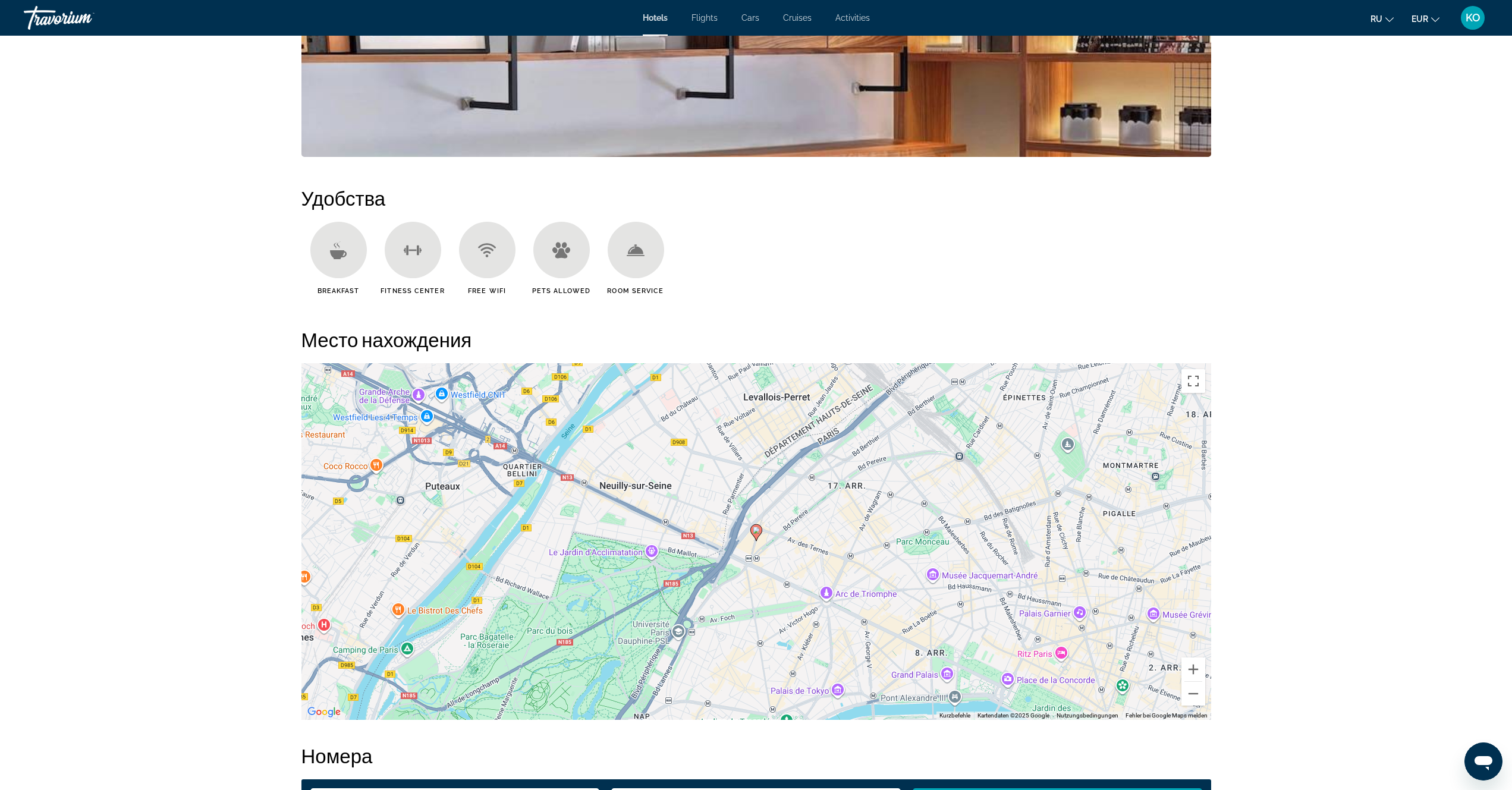
click at [755, 534] on icon "Main content" at bounding box center [756, 532] width 11 height 15
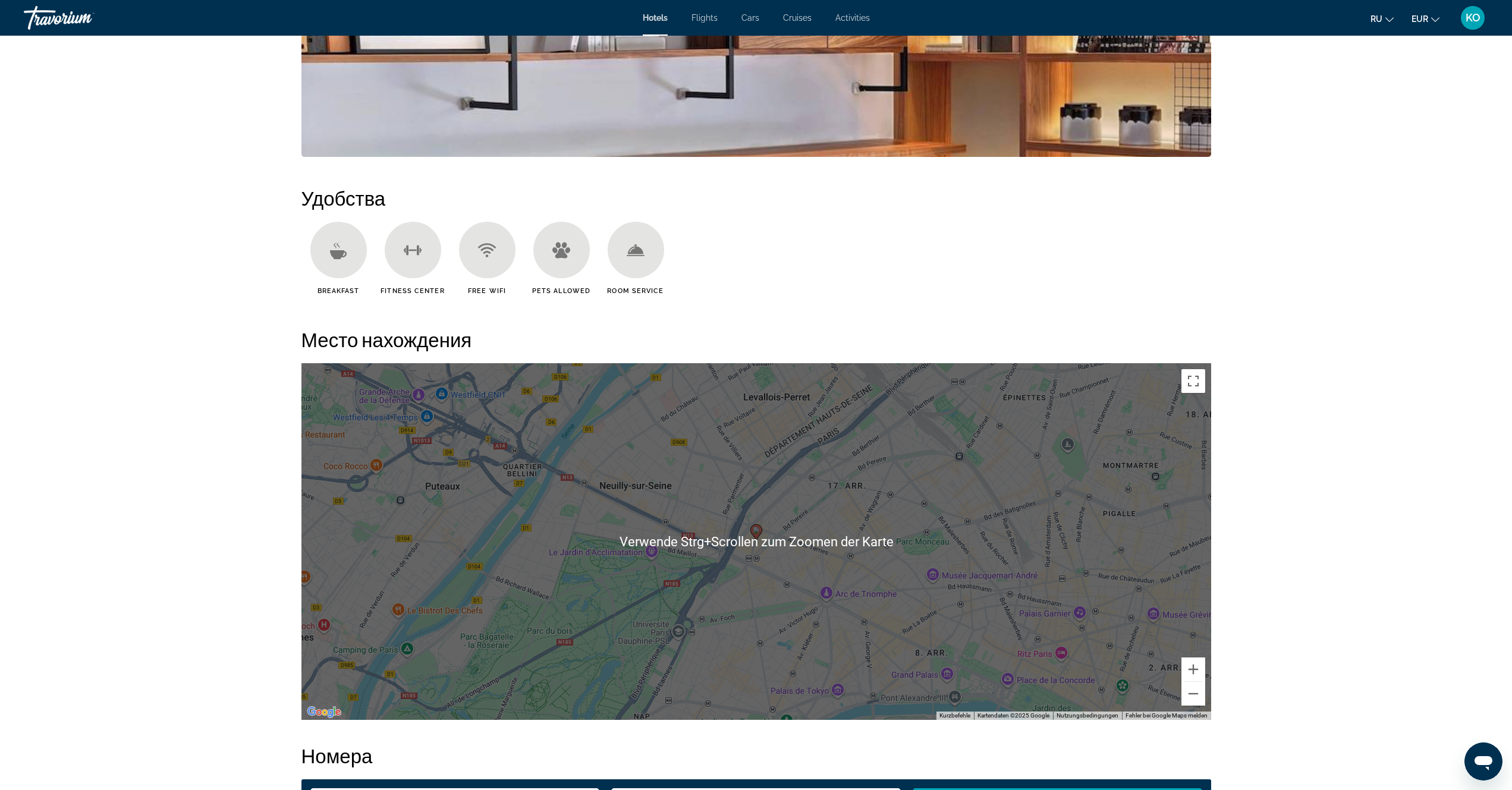
click at [935, 510] on div "Um den Modus zum Ziehen mit der Tastatur zu aktivieren, drückst du Alt + Eingab…" at bounding box center [756, 541] width 909 height 357
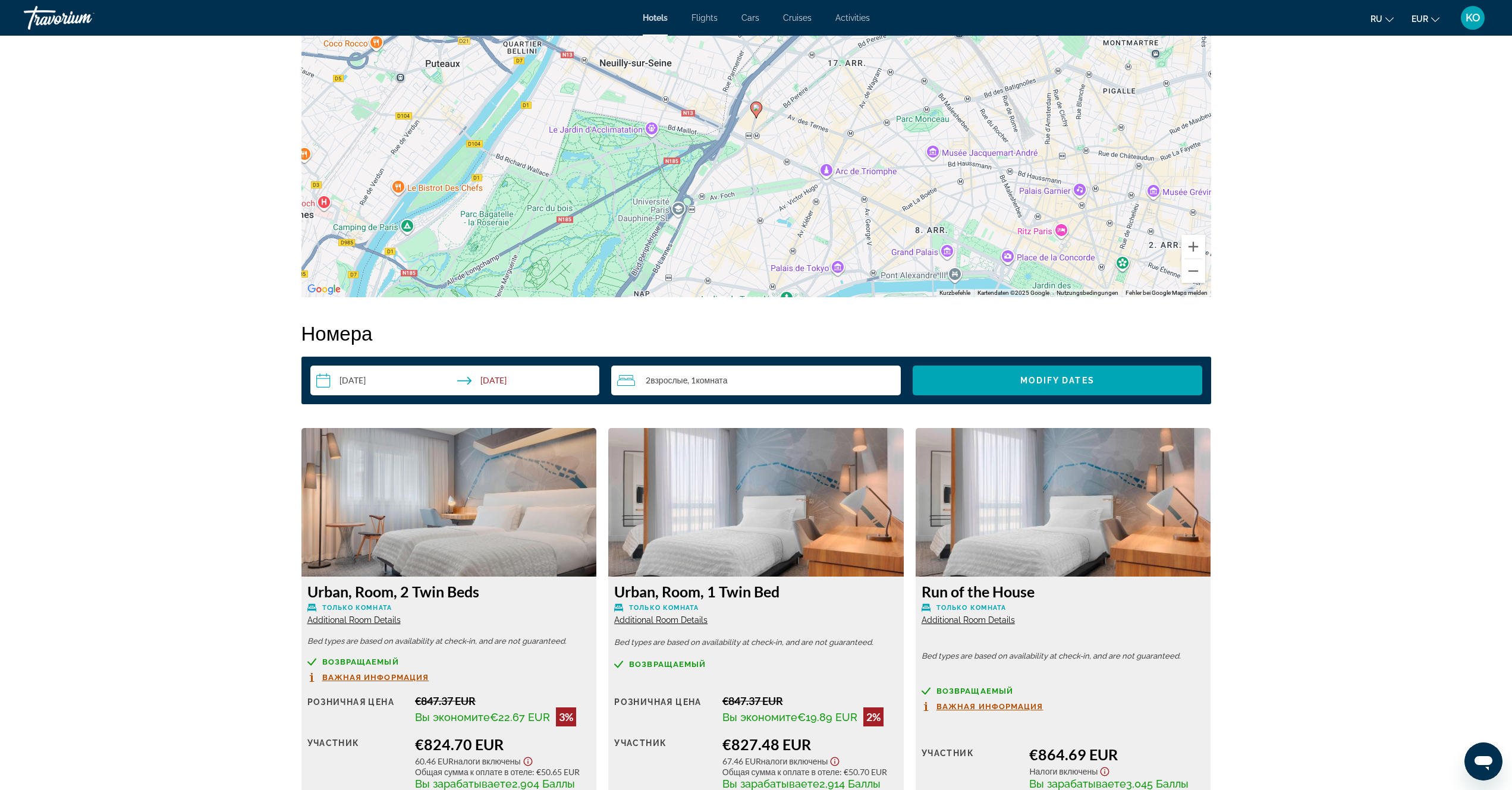
scroll to position [1368, 0]
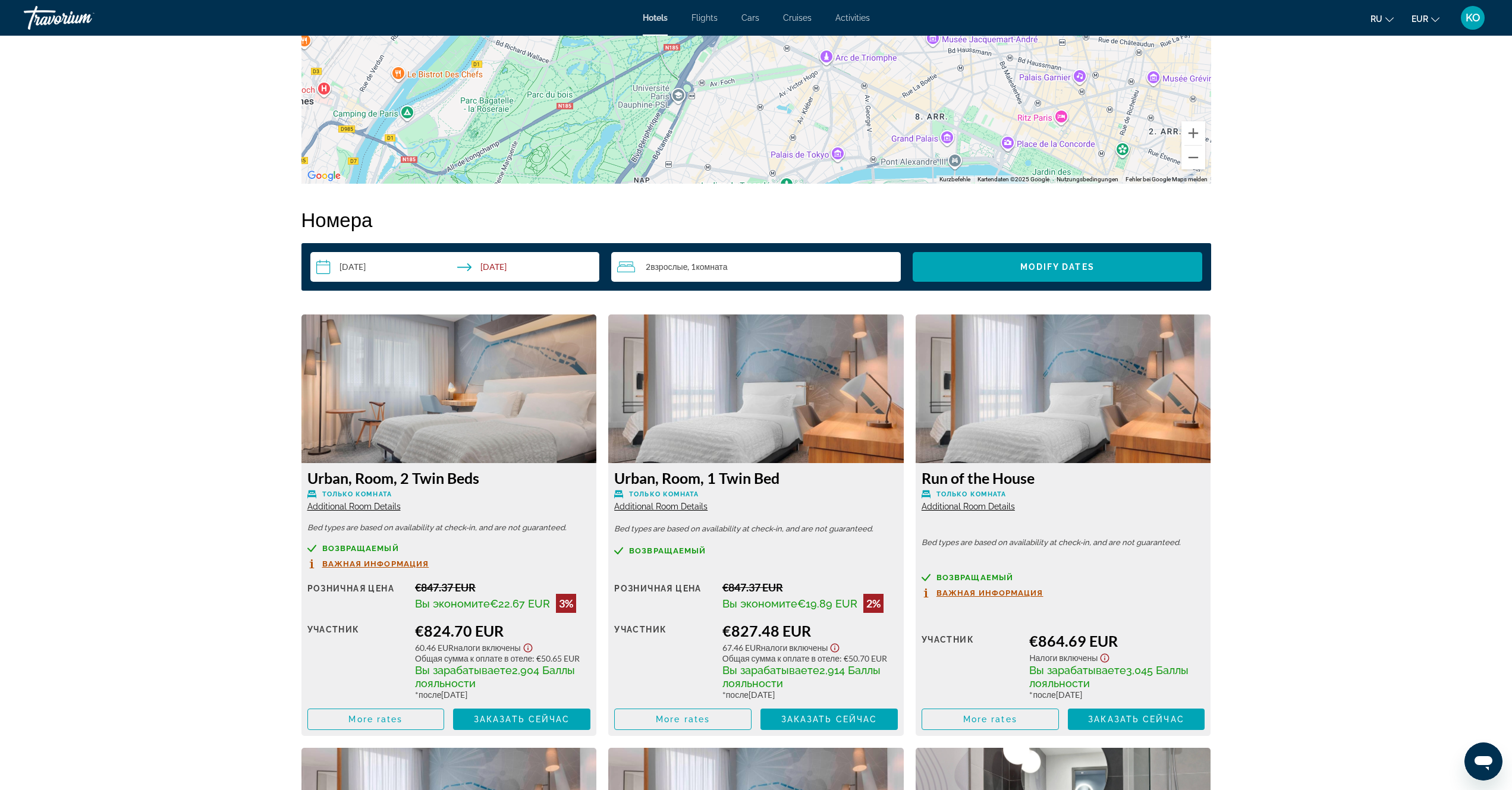
click at [350, 562] on span "Важная информация" at bounding box center [376, 564] width 107 height 8
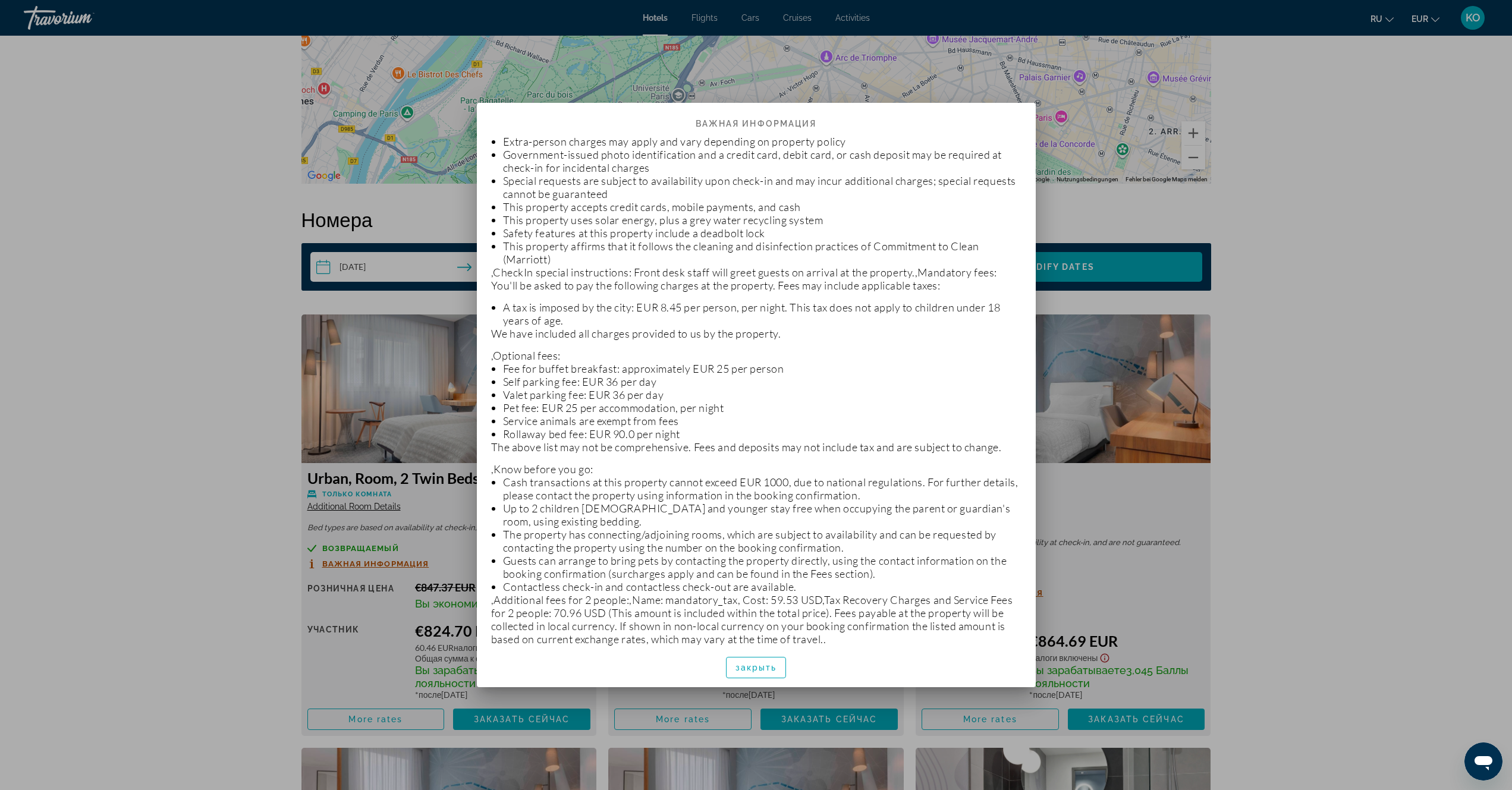
scroll to position [34, 0]
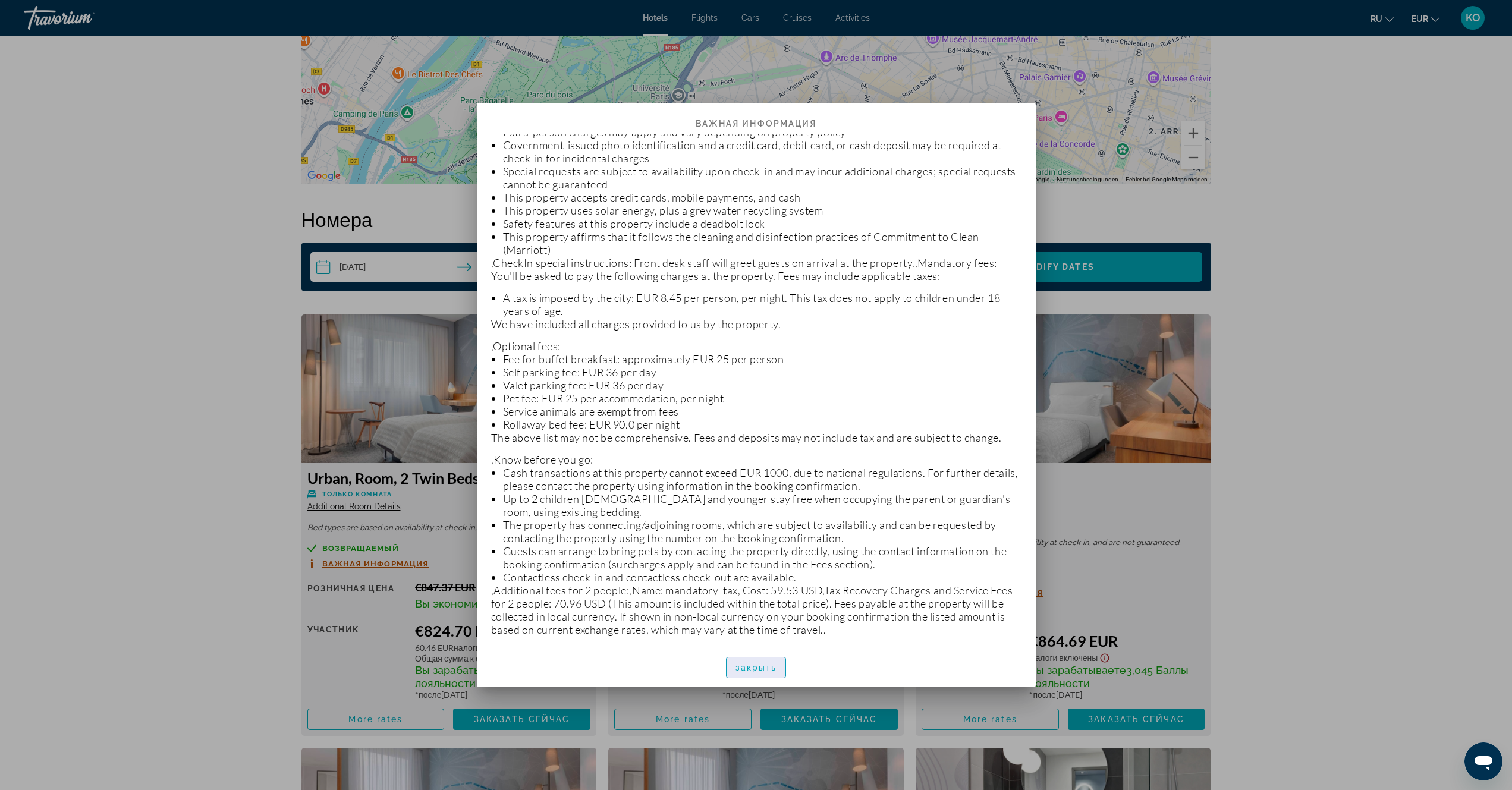
click at [762, 667] on span "закрыть" at bounding box center [756, 667] width 41 height 10
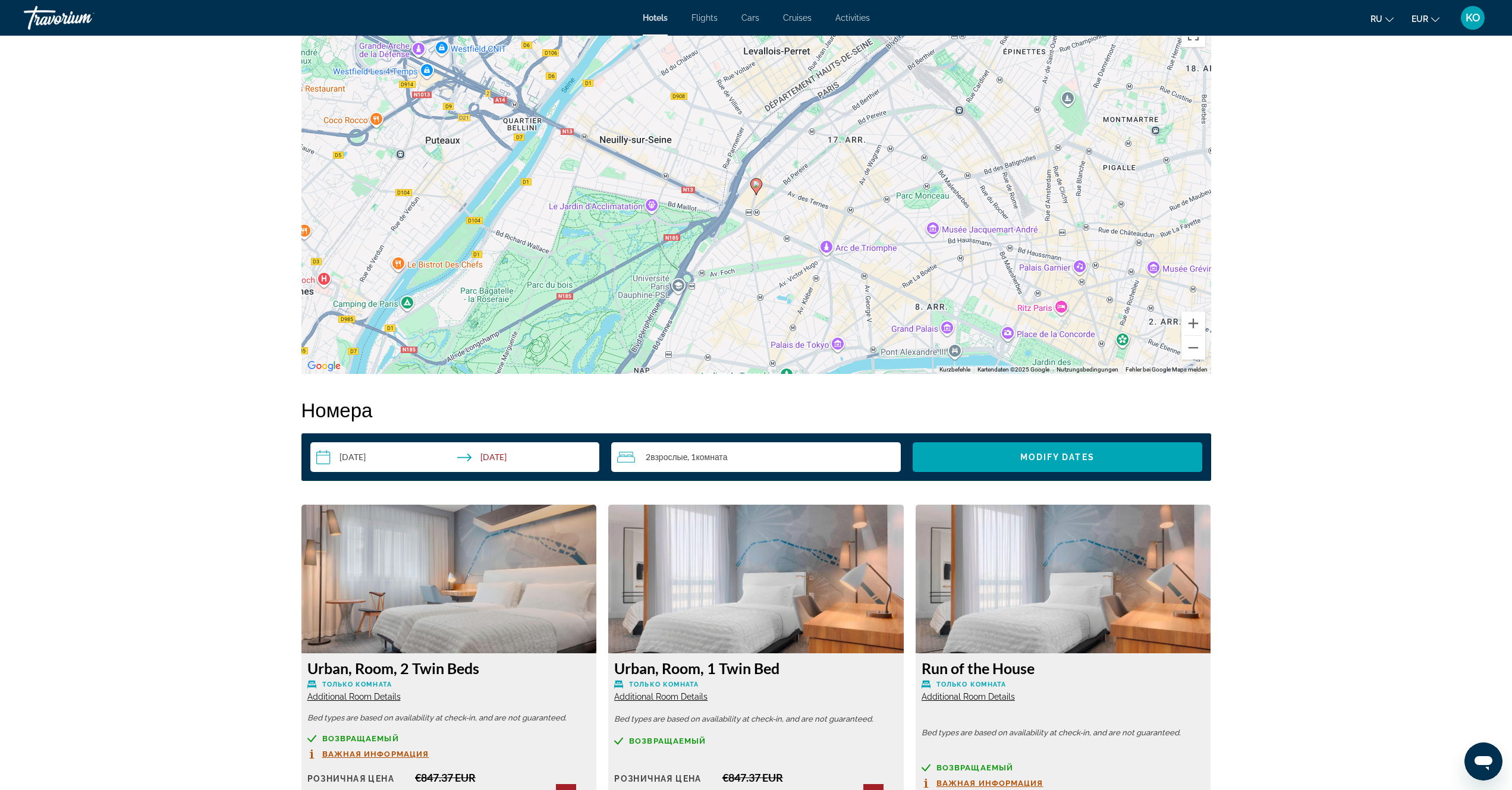
scroll to position [1012, 0]
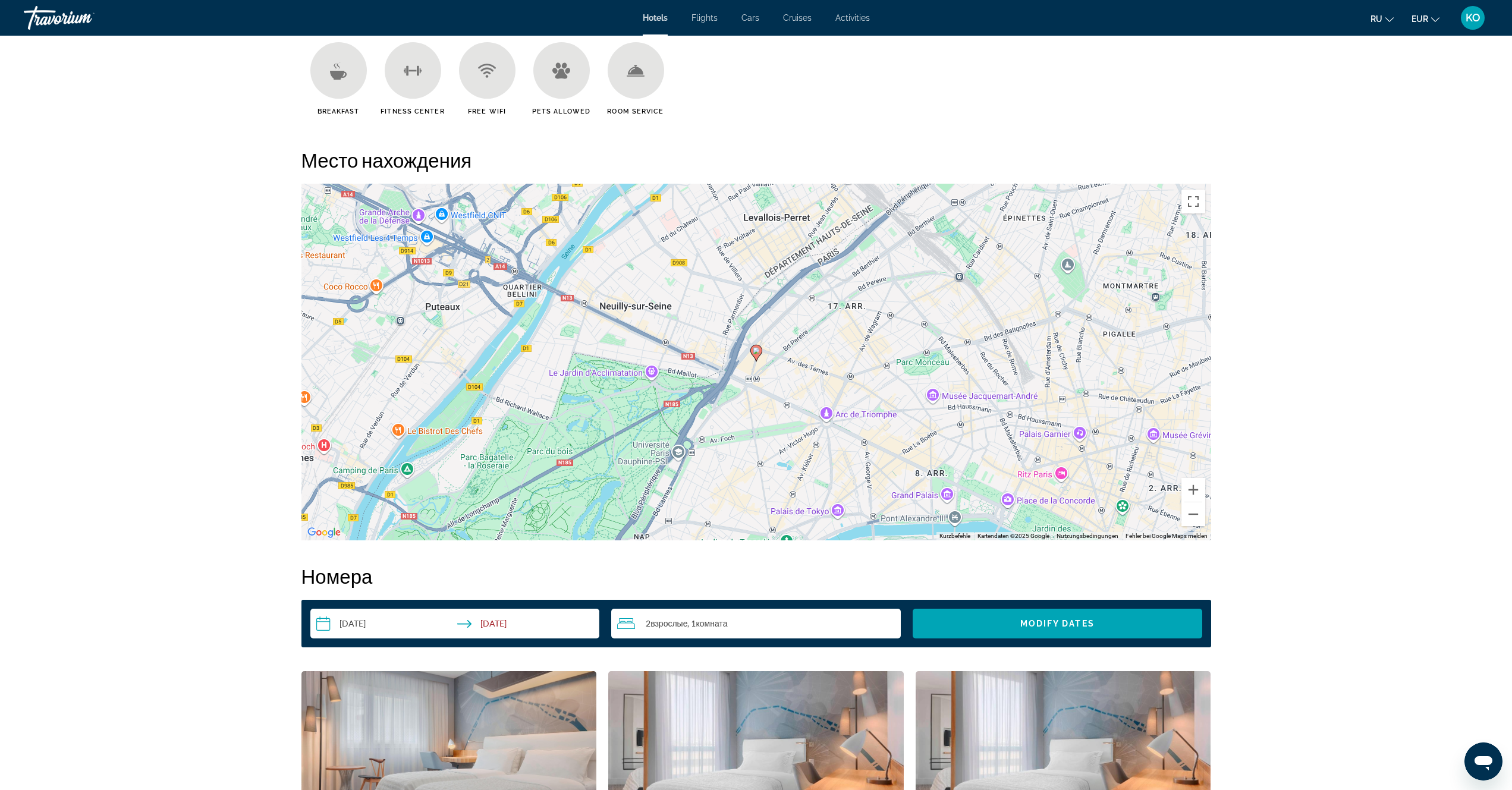
click at [342, 75] on icon "Main content" at bounding box center [338, 75] width 17 height 9
click at [638, 76] on icon "Main content" at bounding box center [636, 75] width 18 height 2
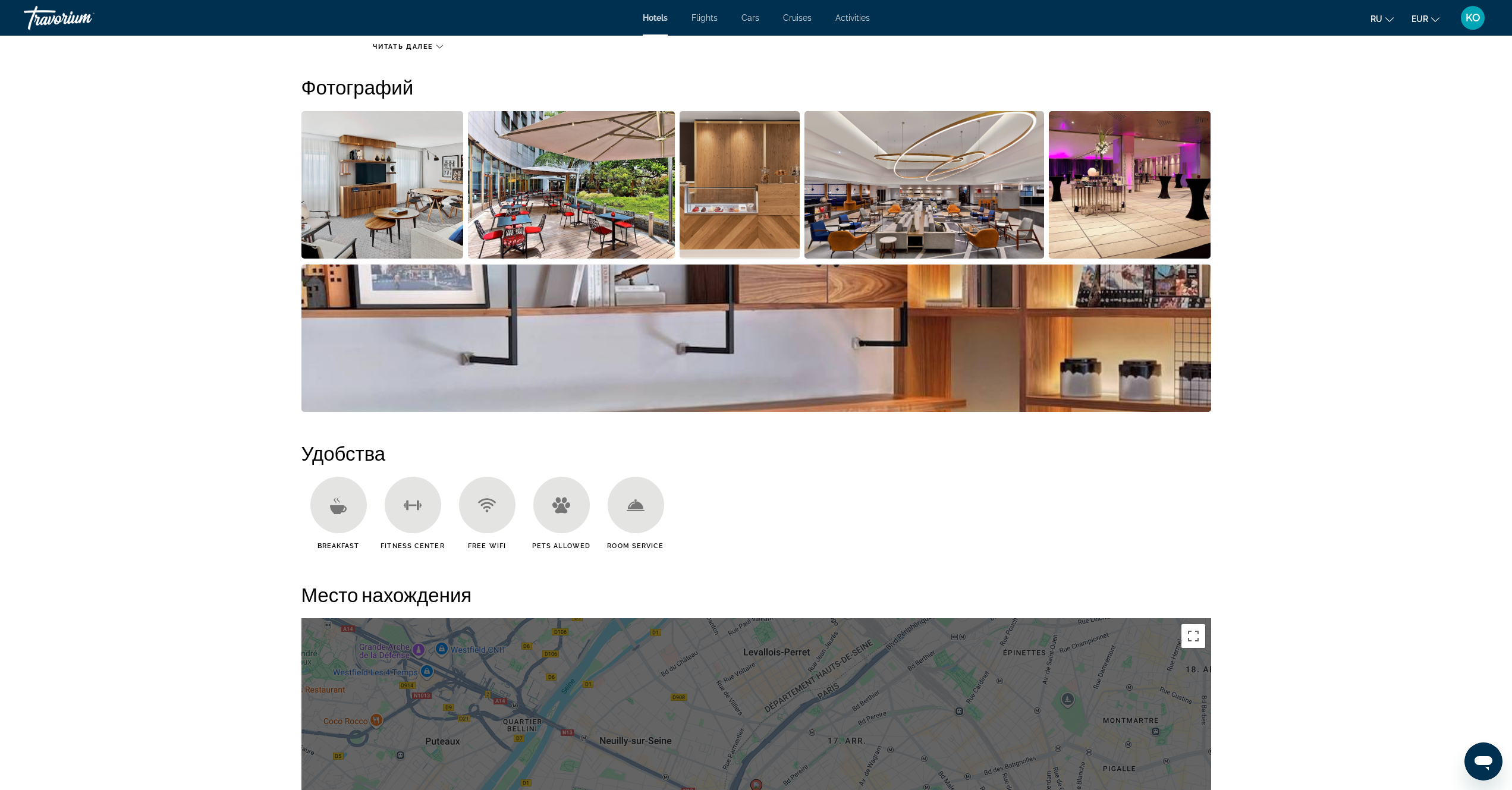
scroll to position [120, 0]
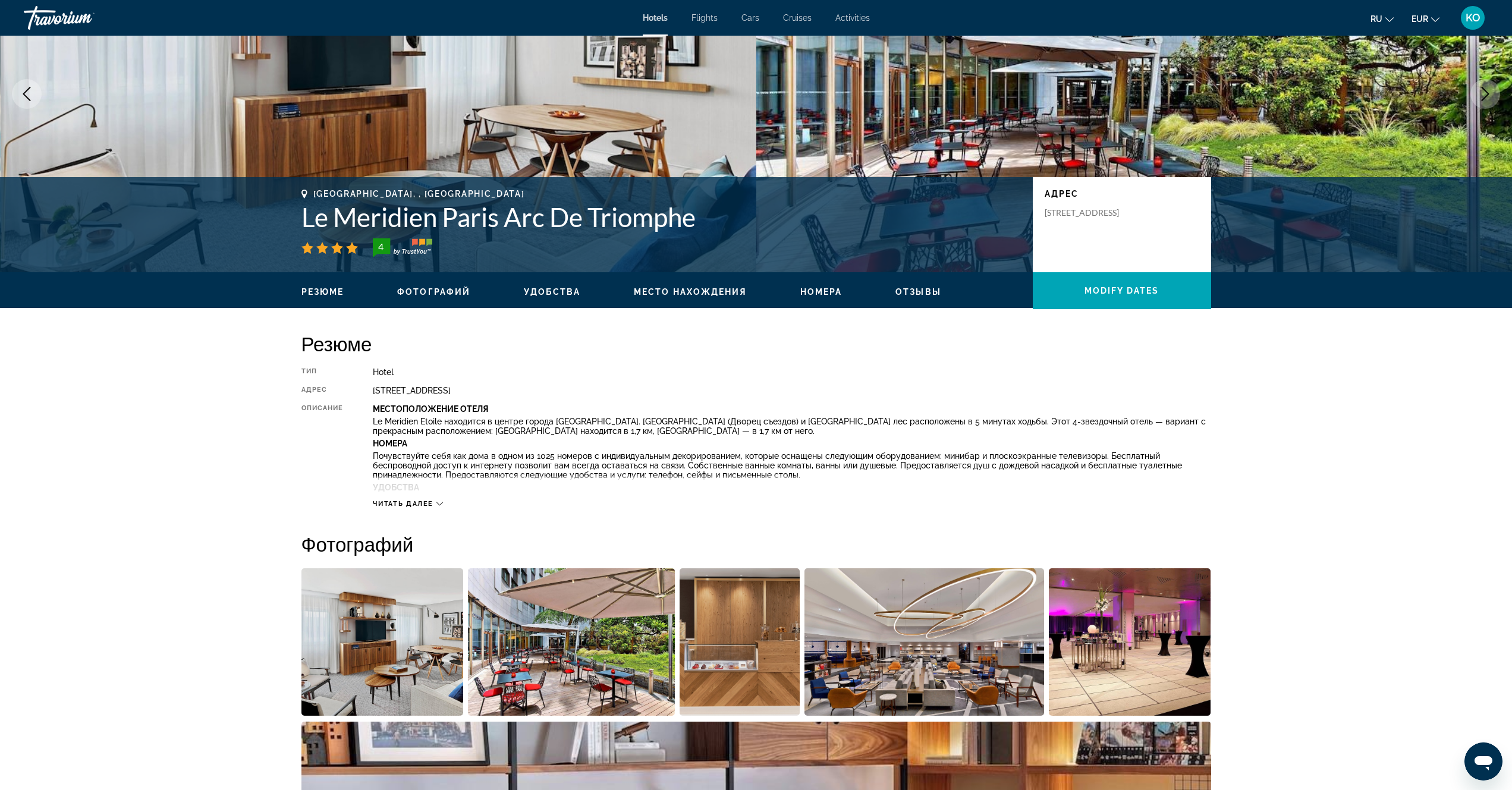
click at [553, 288] on span "Удобства" at bounding box center [551, 292] width 57 height 10
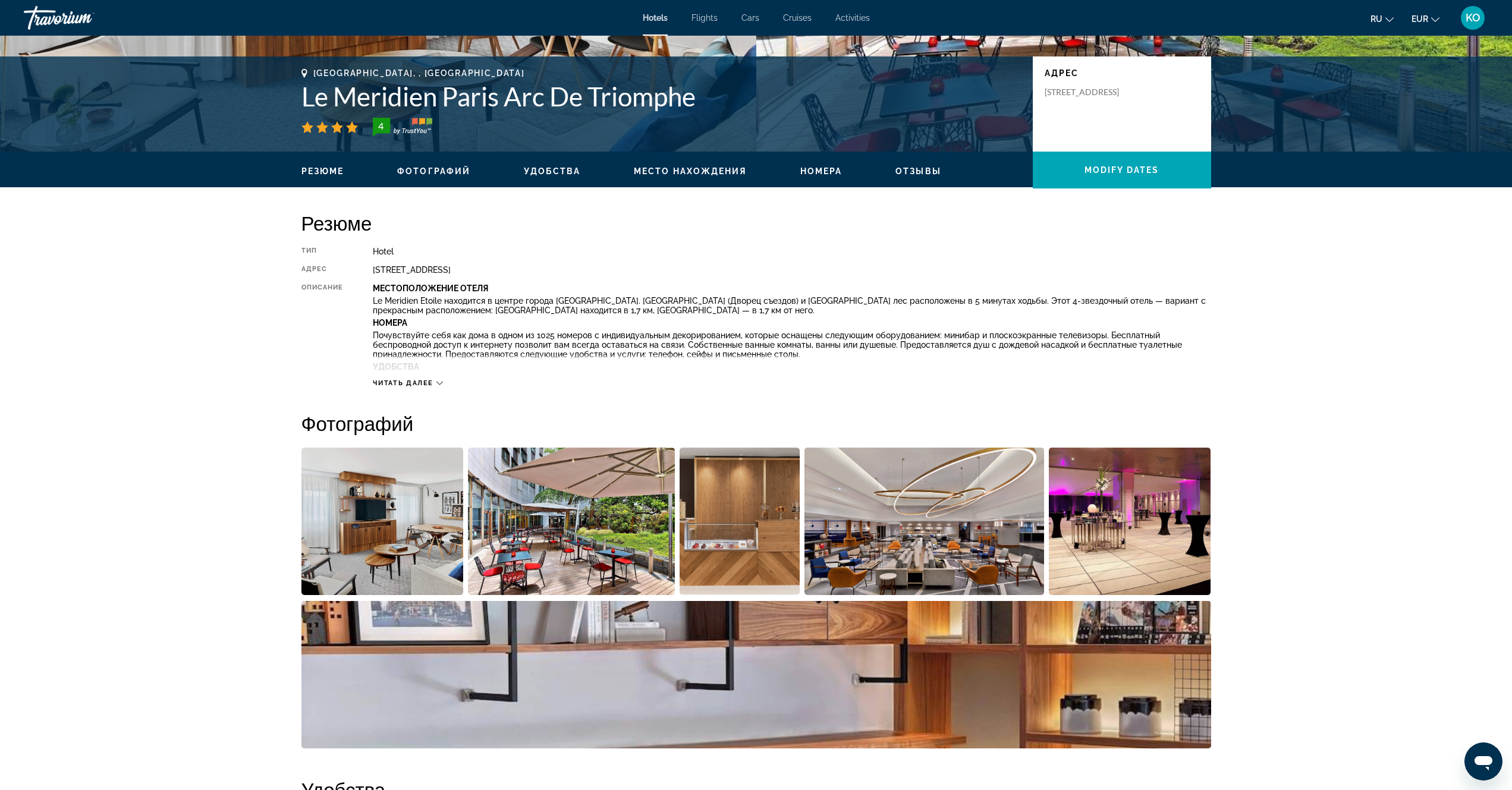
scroll to position [293, 0]
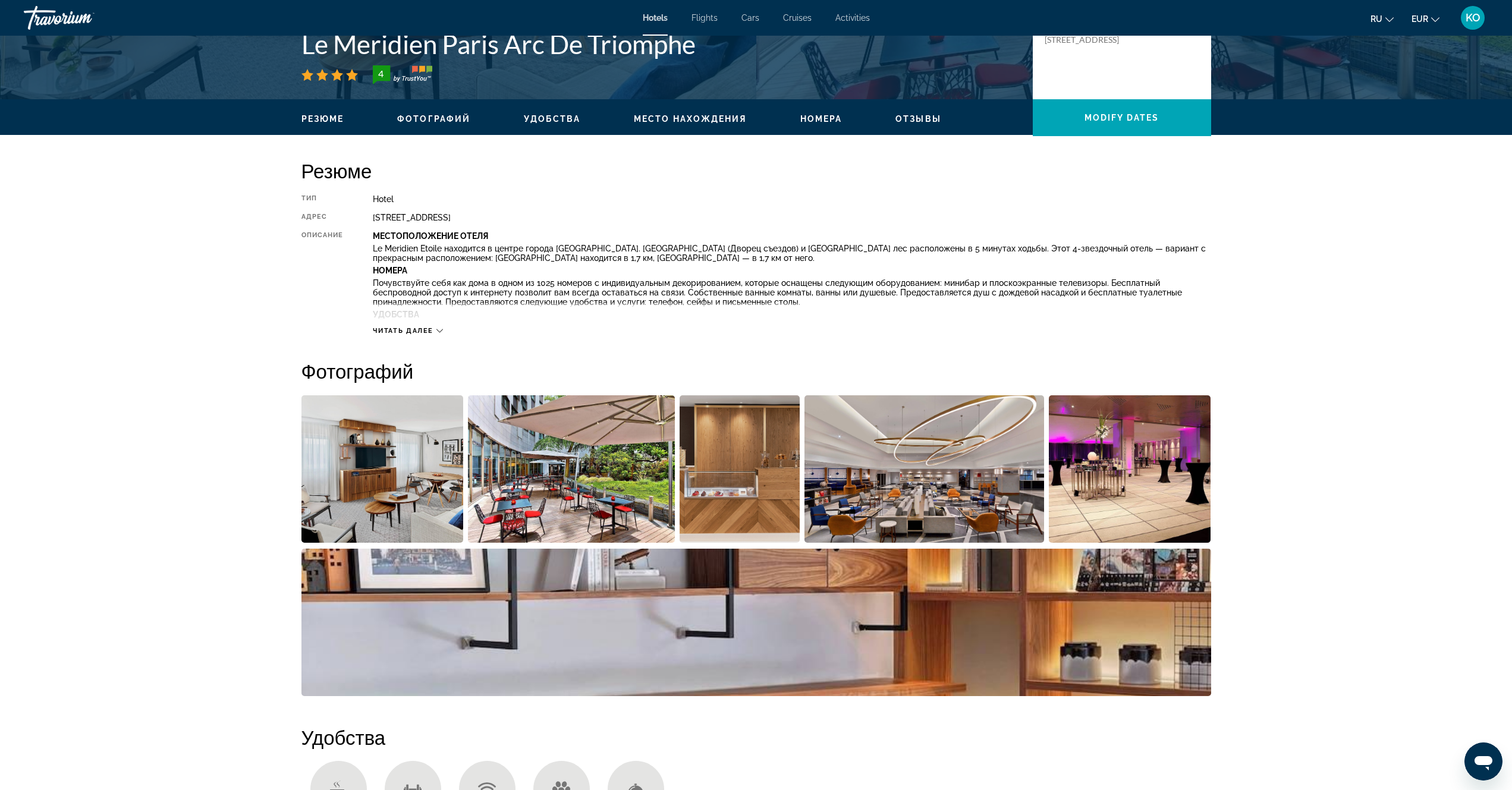
click at [446, 332] on div "Читать далее" at bounding box center [791, 318] width 838 height 32
click at [440, 331] on icon "Main content" at bounding box center [440, 330] width 7 height 7
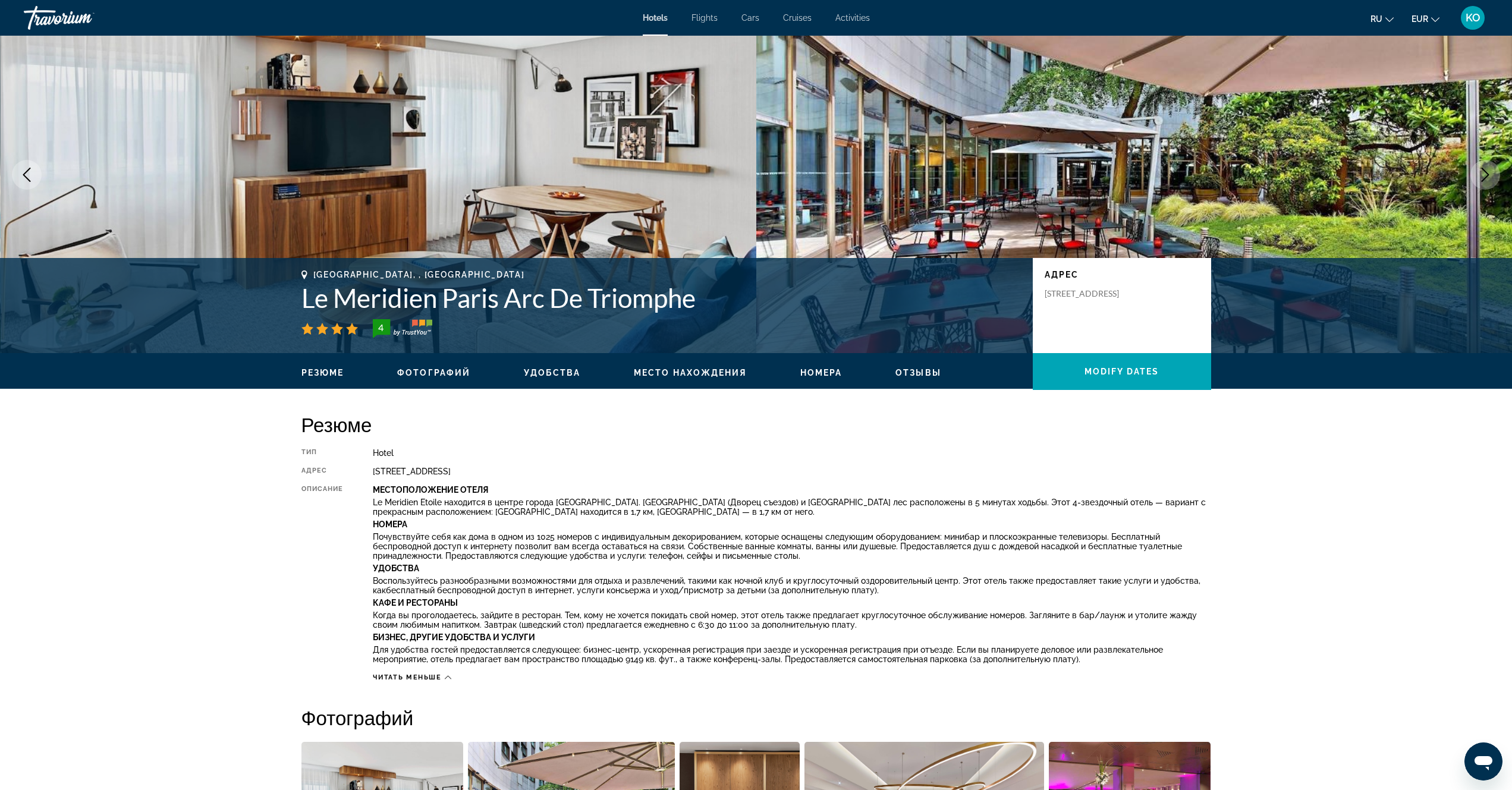
scroll to position [60, 0]
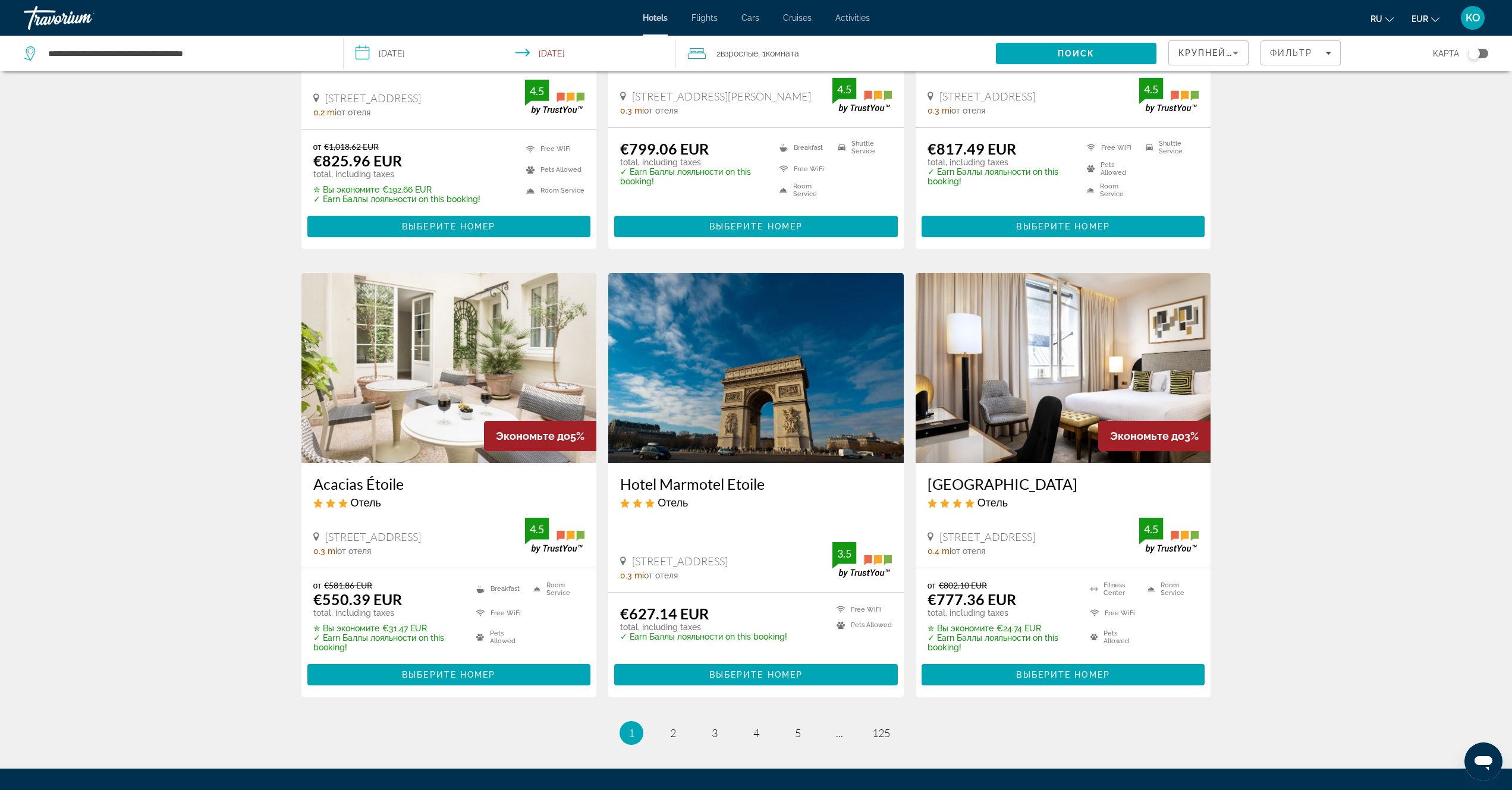
scroll to position [1292, 0]
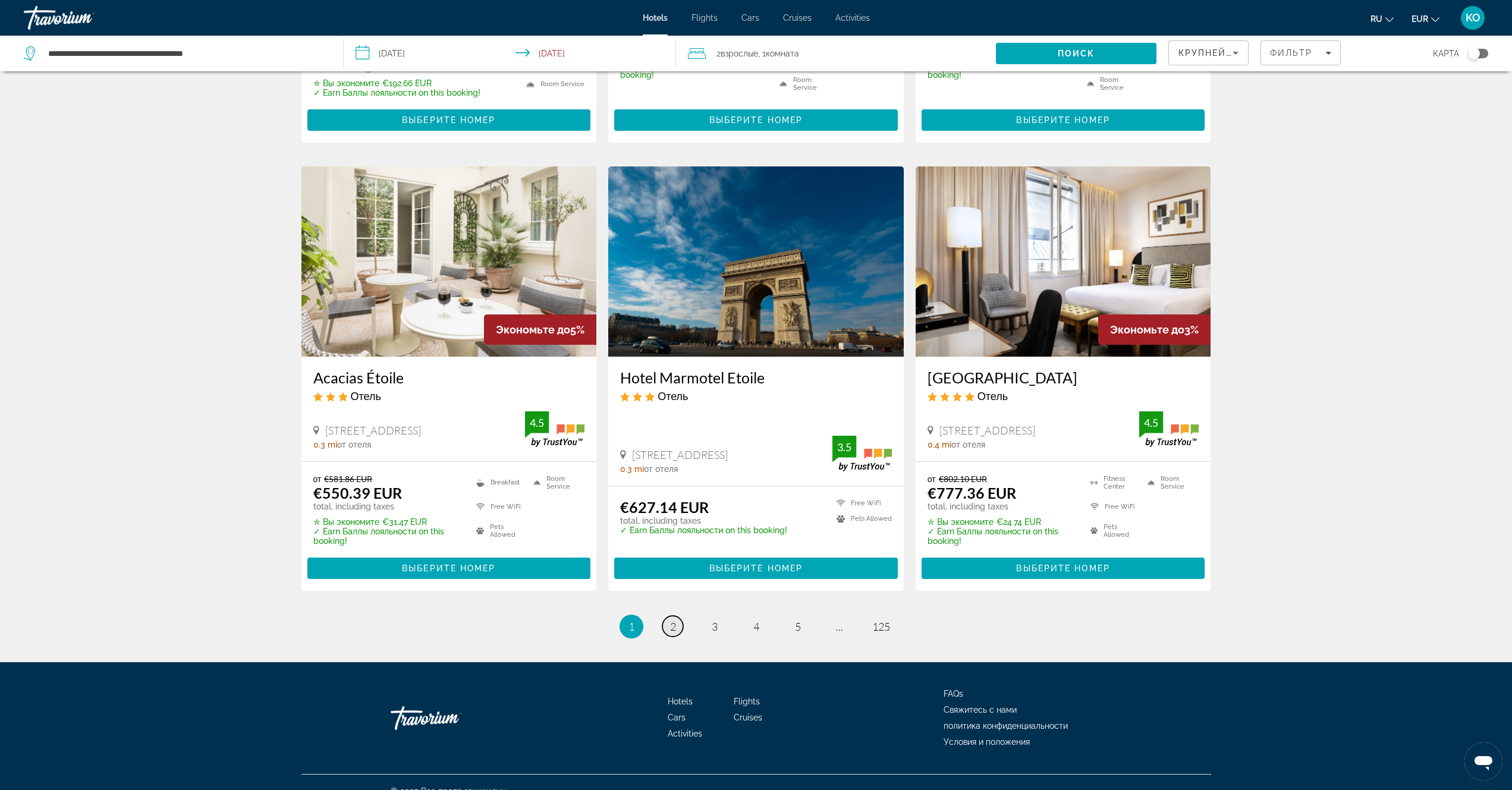
click at [676, 616] on link "page 2" at bounding box center [673, 626] width 21 height 21
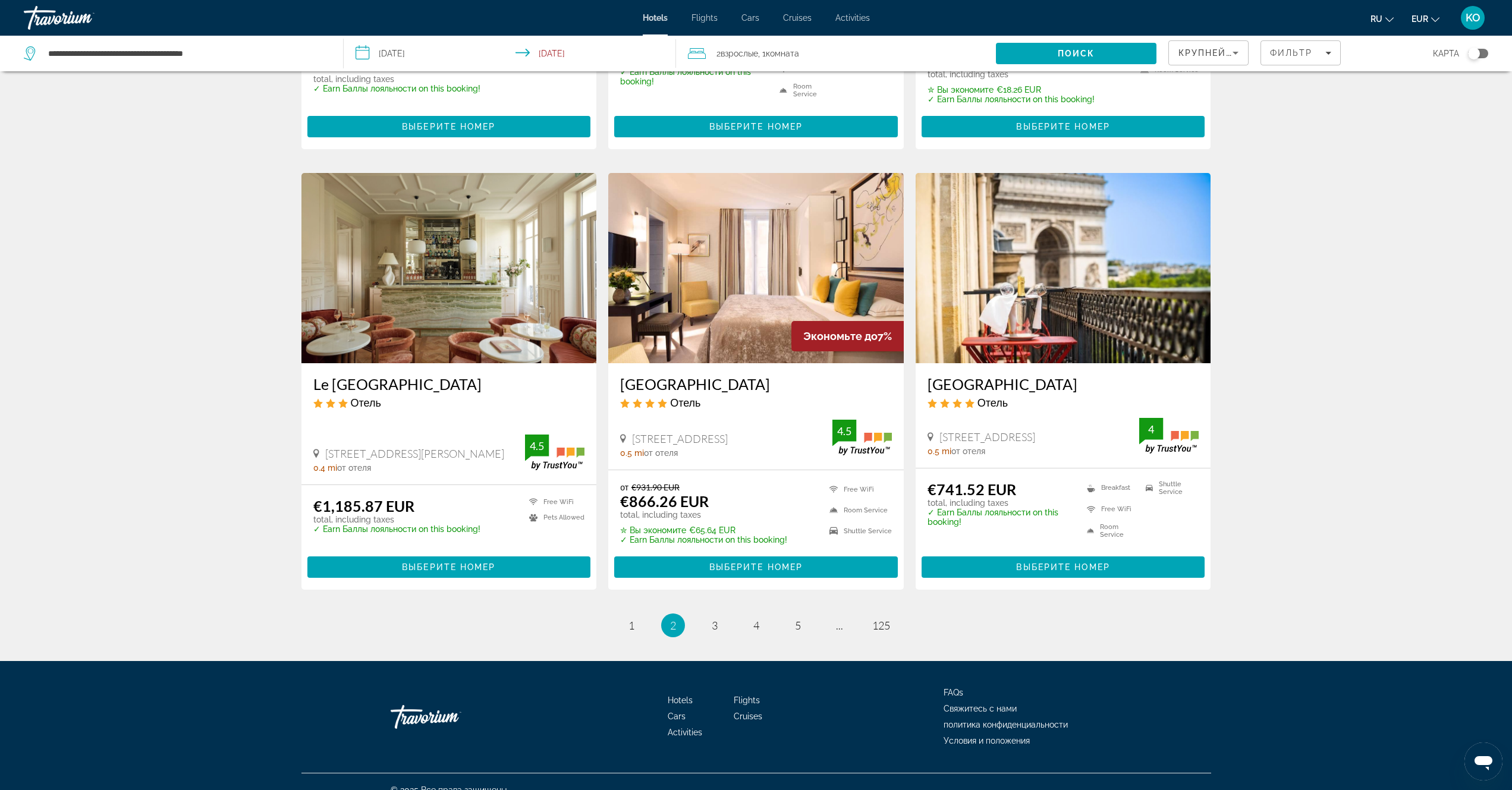
scroll to position [1292, 0]
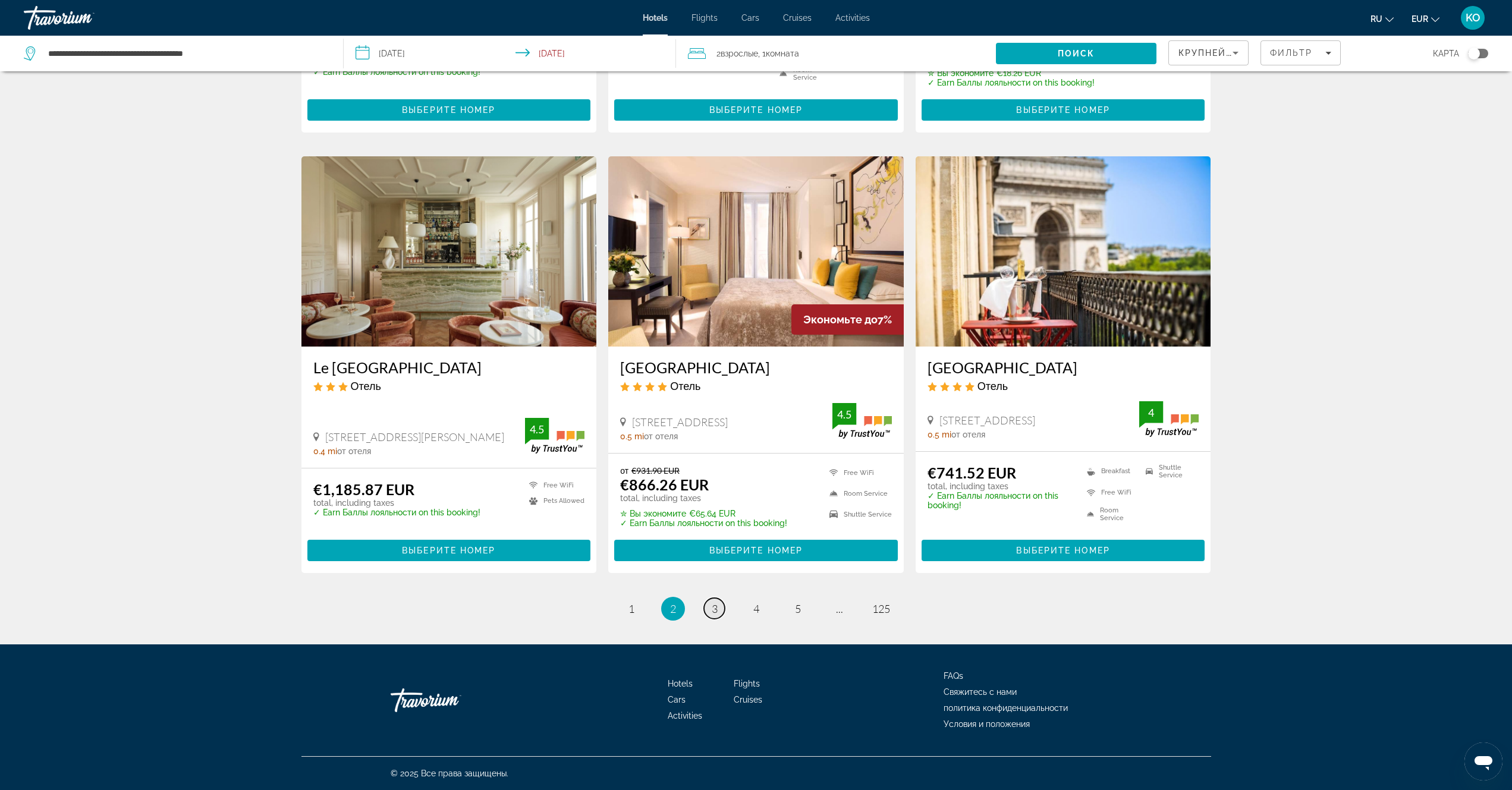
click at [713, 611] on span "3" at bounding box center [715, 608] width 6 height 13
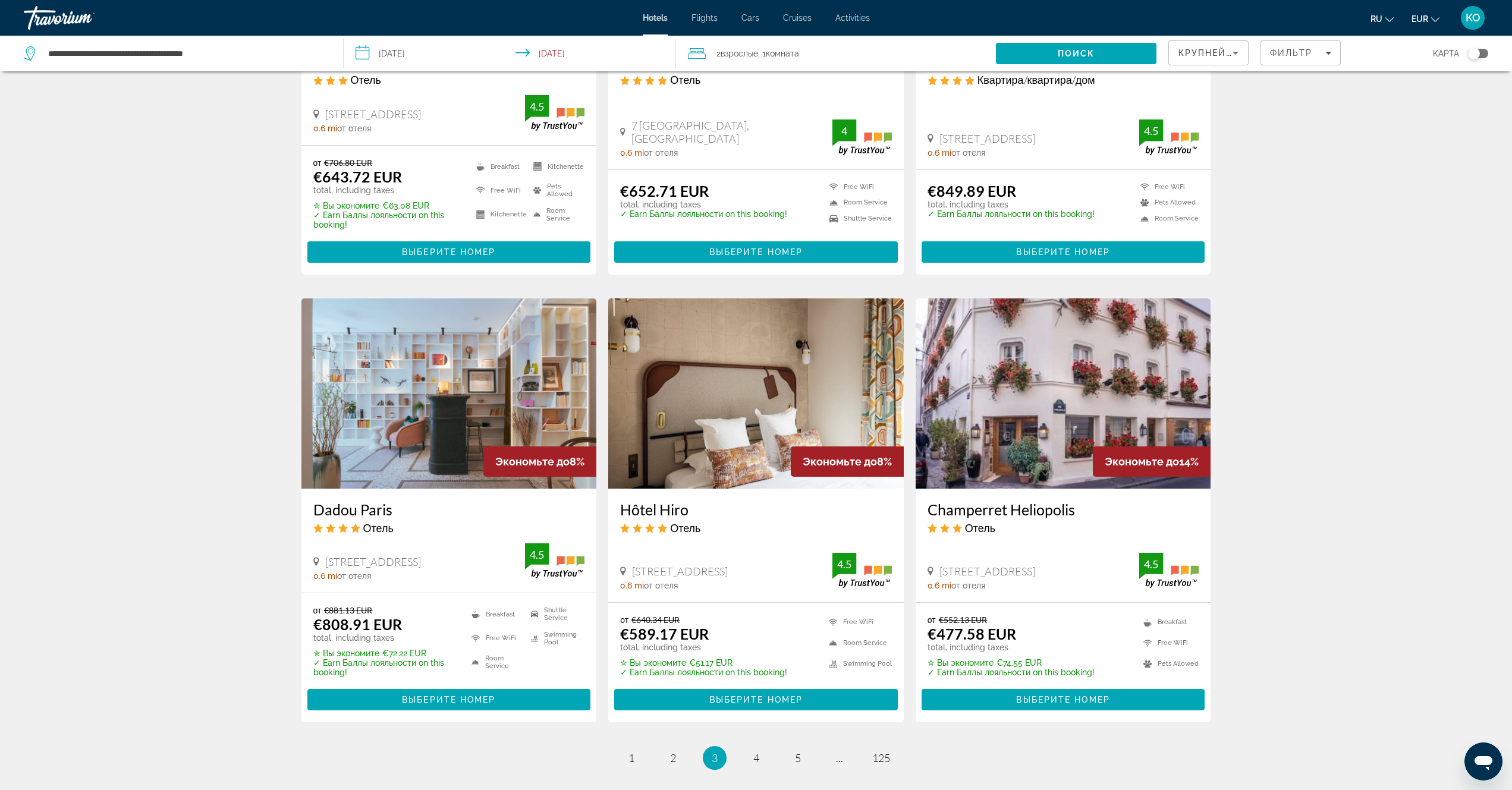
scroll to position [1285, 0]
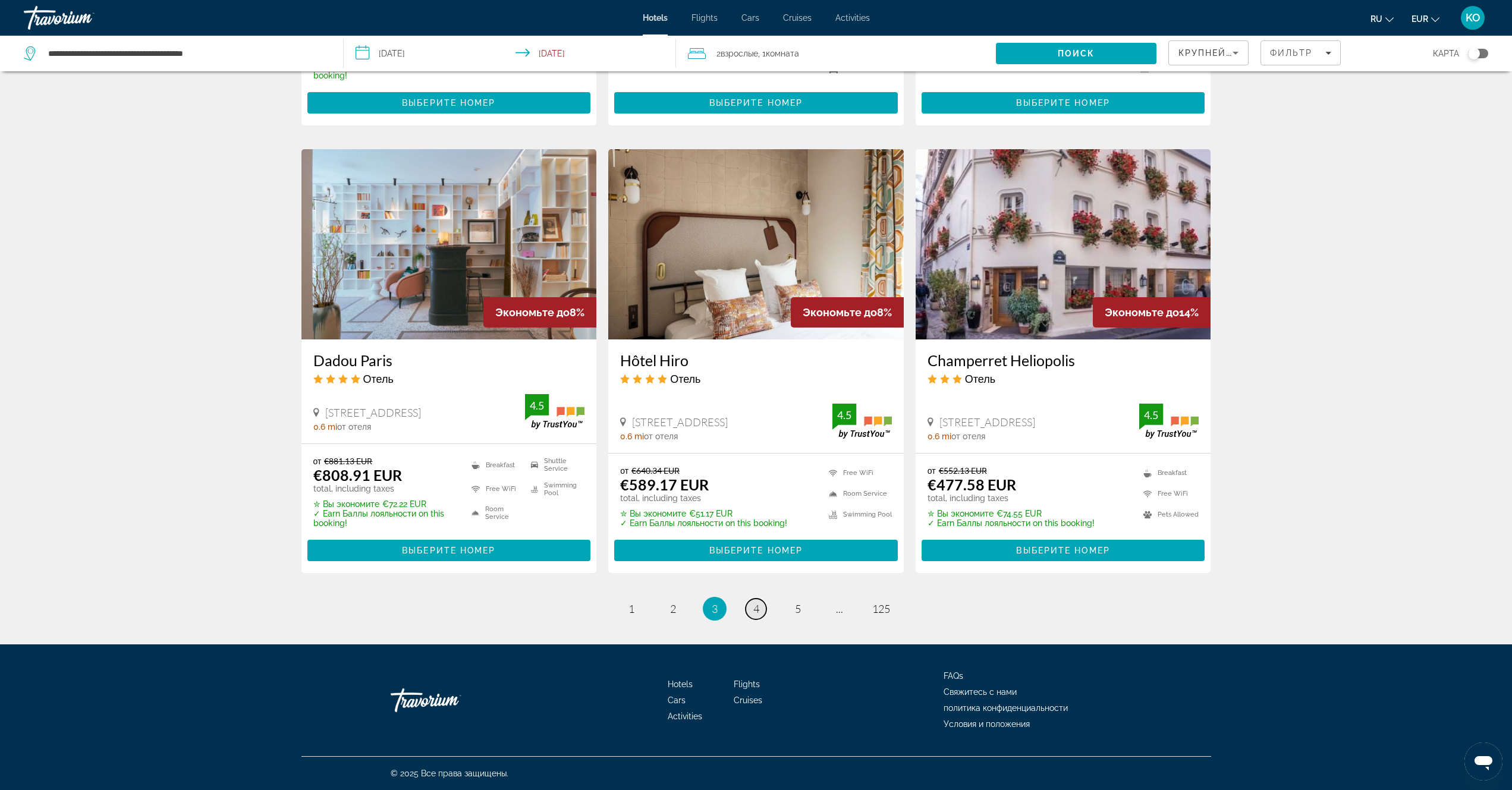
click at [751, 608] on link "page 4" at bounding box center [756, 609] width 21 height 21
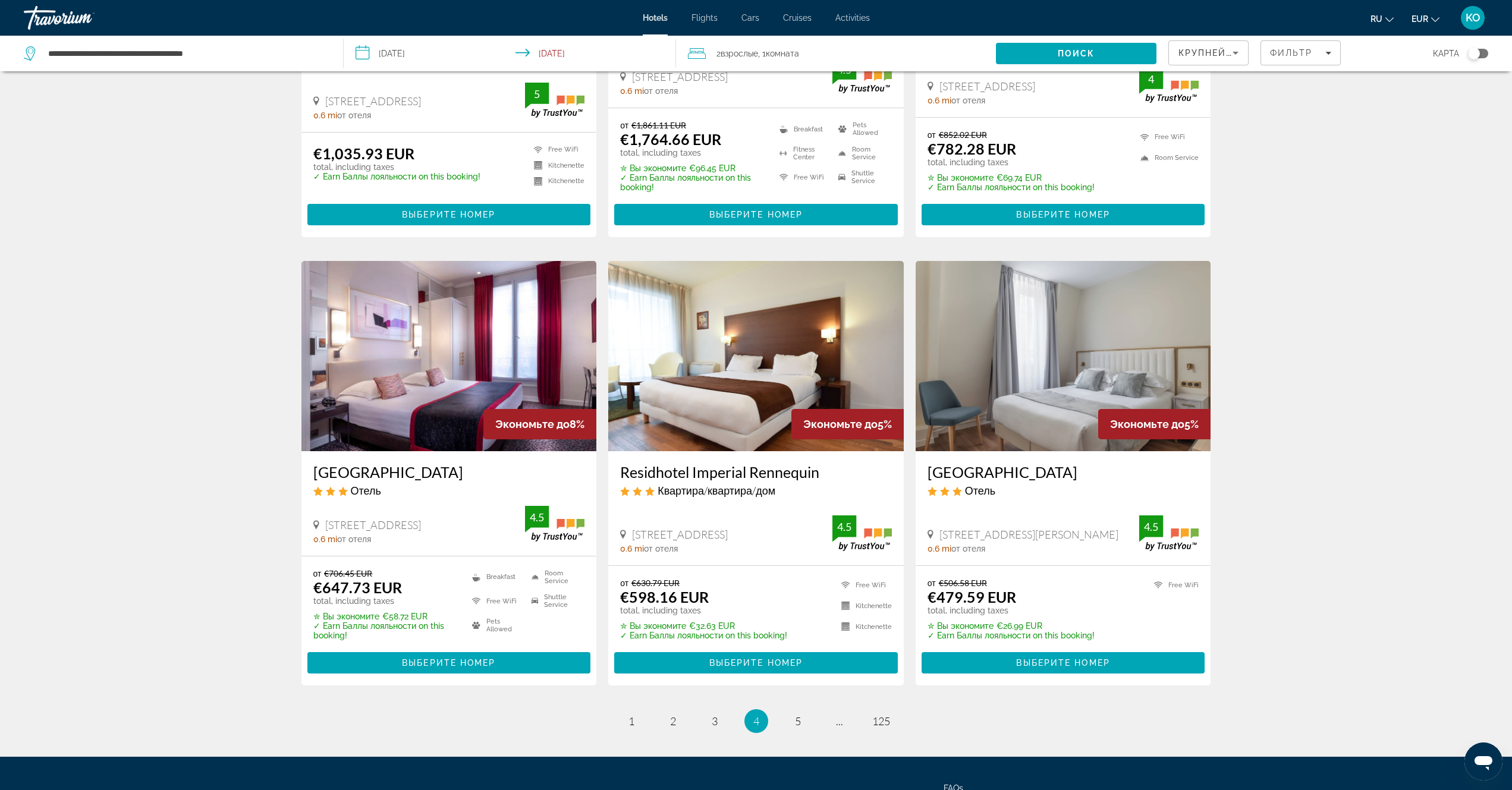
scroll to position [1288, 0]
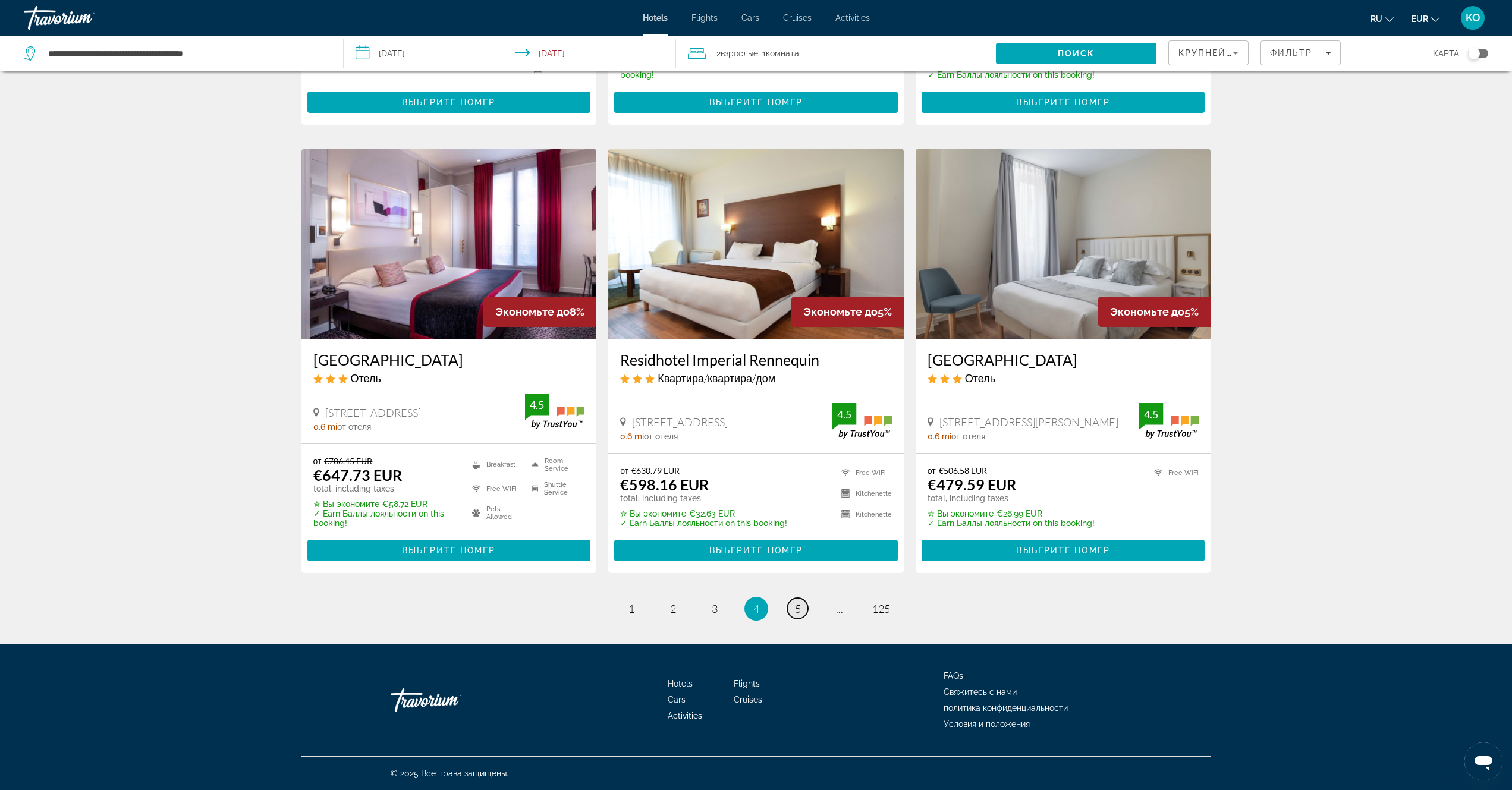
click at [799, 609] on span "5" at bounding box center [798, 608] width 6 height 13
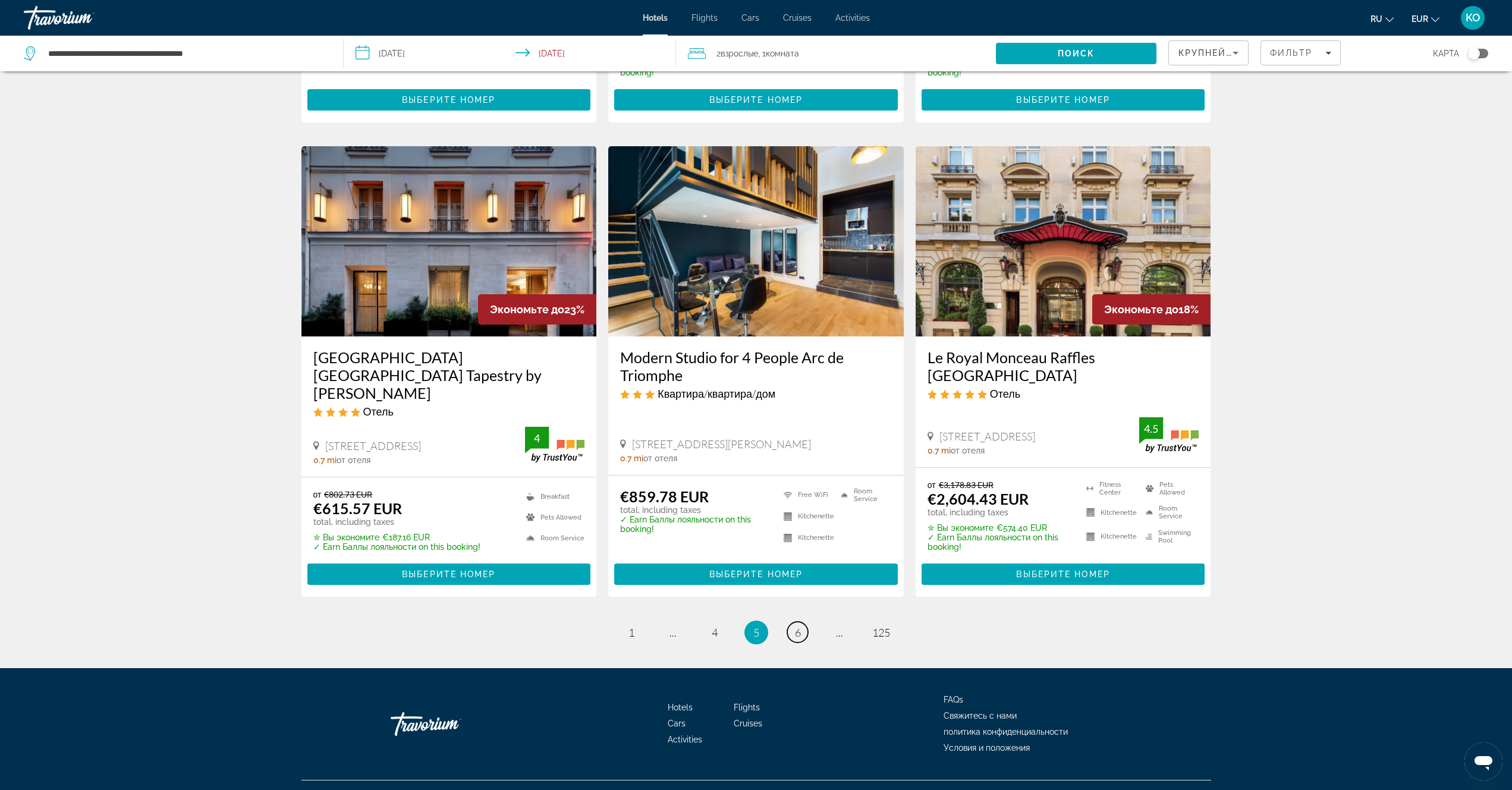
scroll to position [1308, 0]
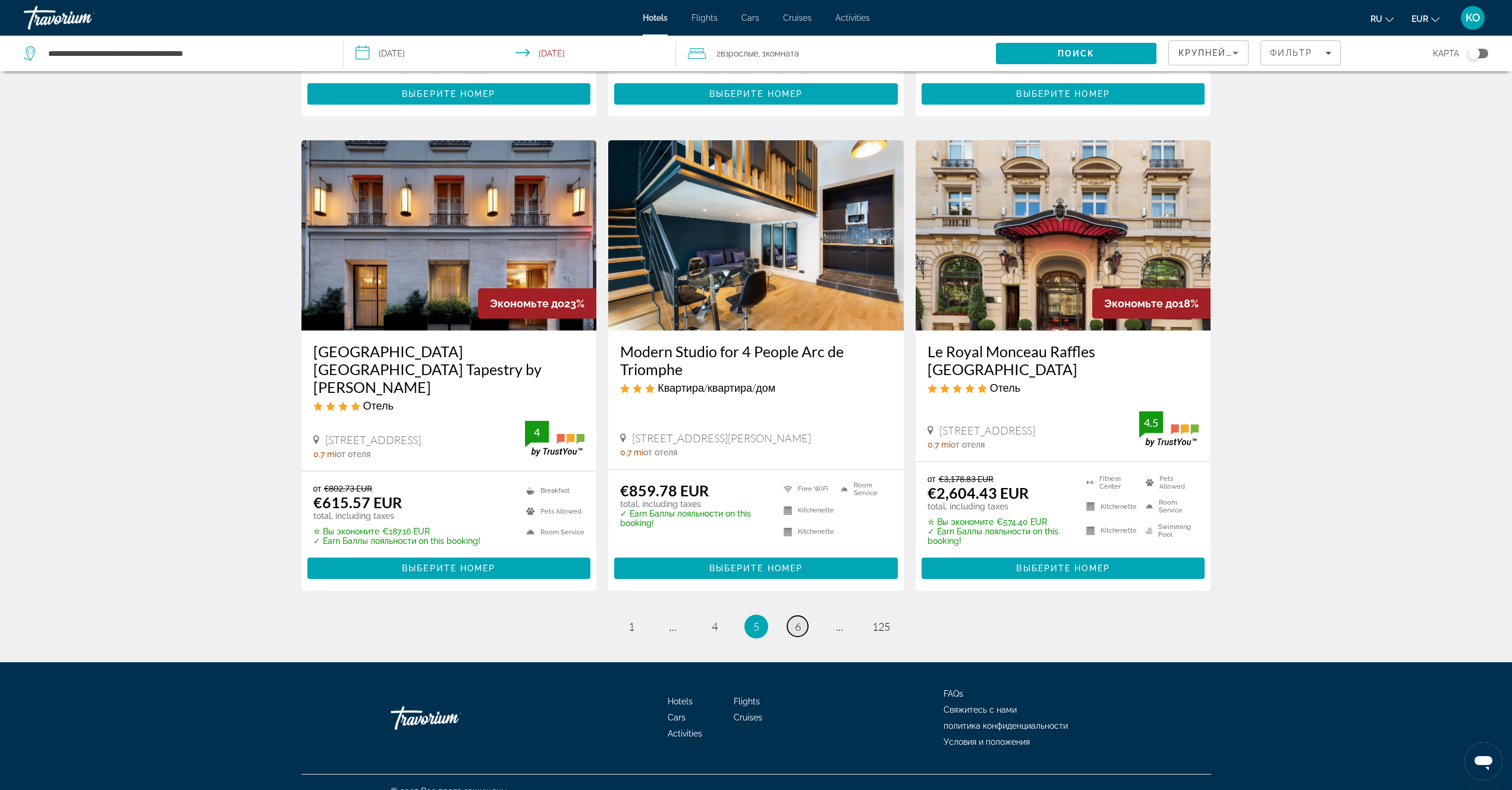
click at [799, 620] on span "6" at bounding box center [798, 626] width 6 height 13
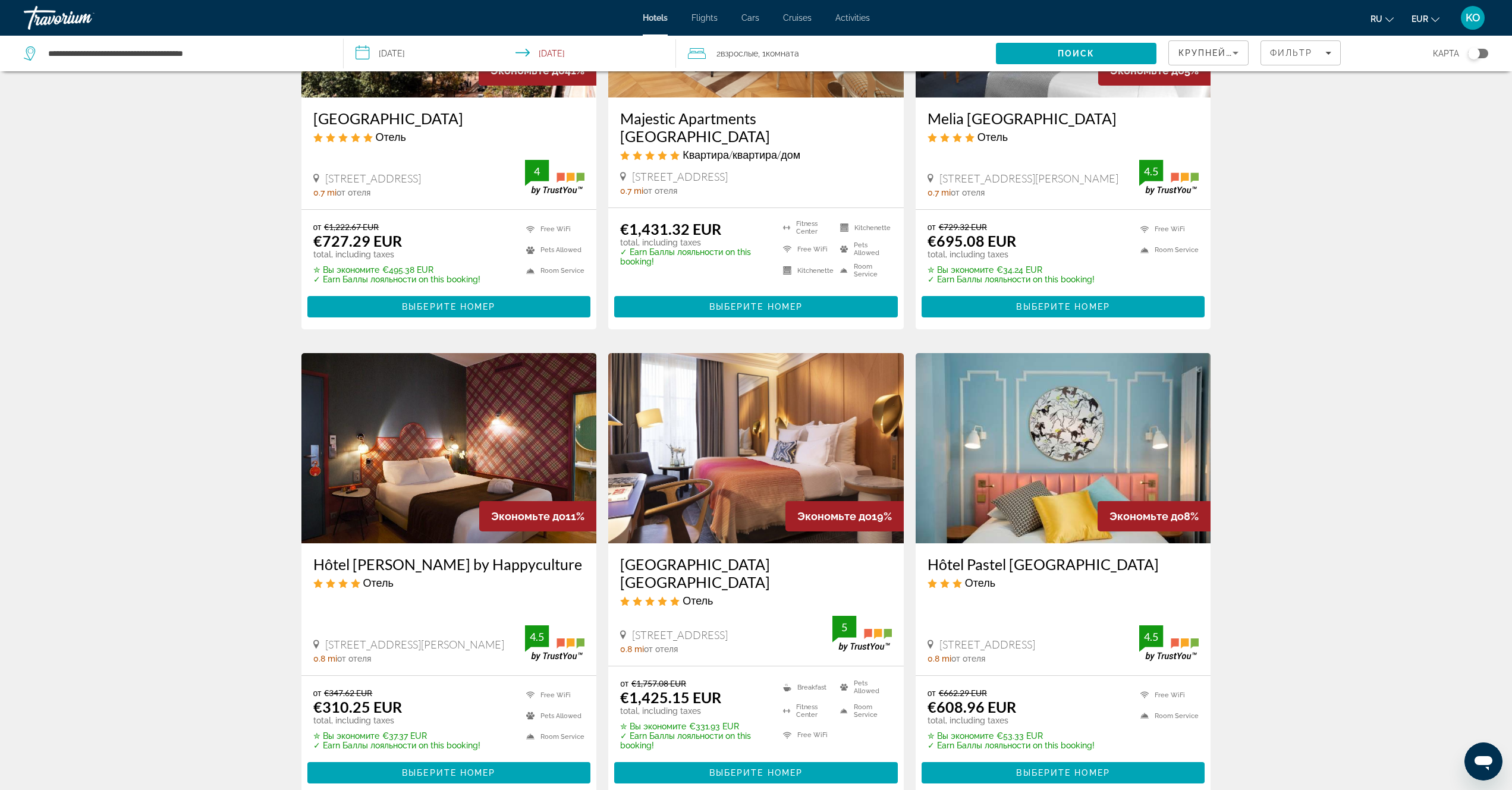
scroll to position [654, 0]
click at [456, 449] on img "Main content" at bounding box center [449, 447] width 296 height 190
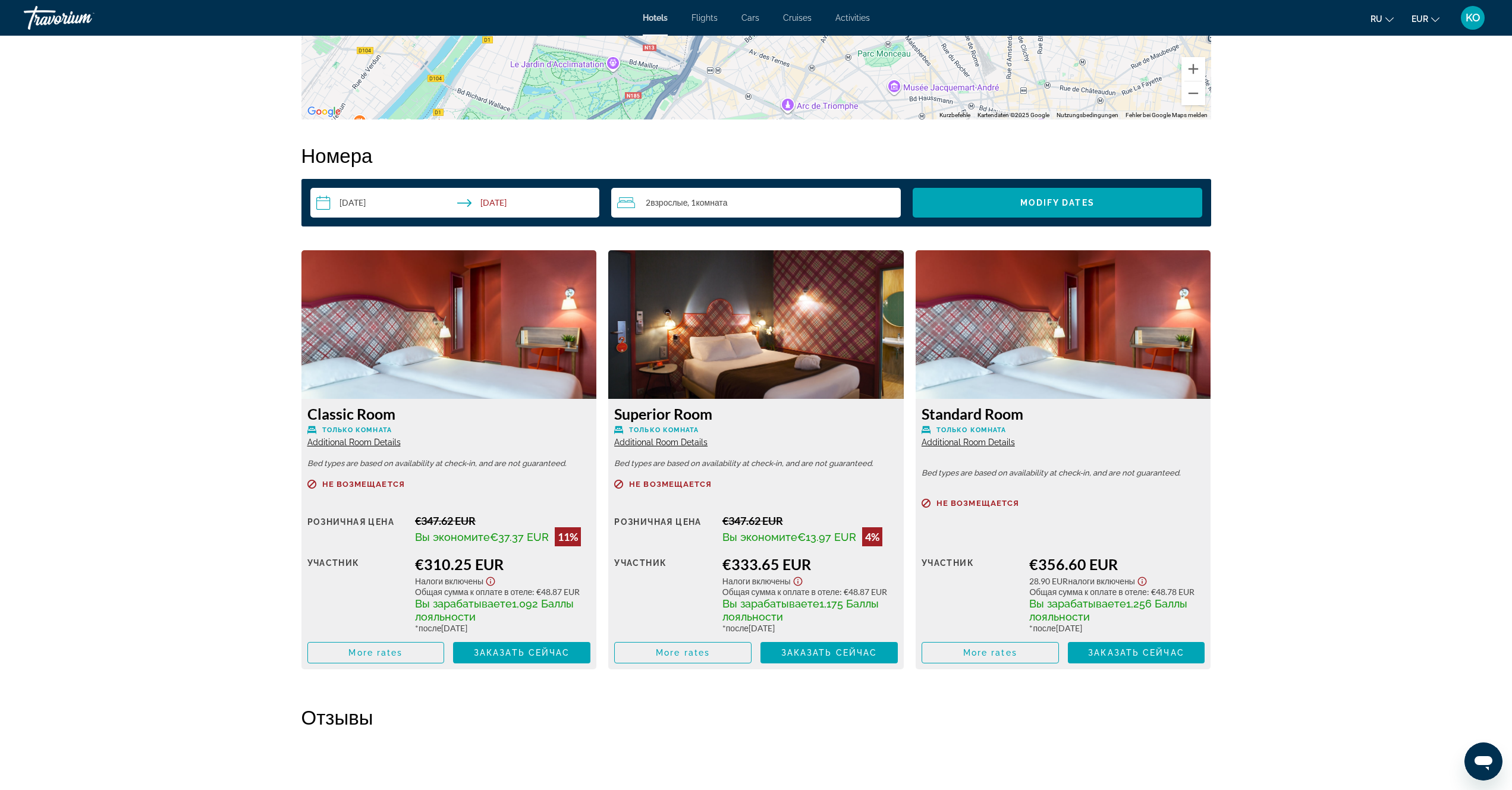
scroll to position [1588, 0]
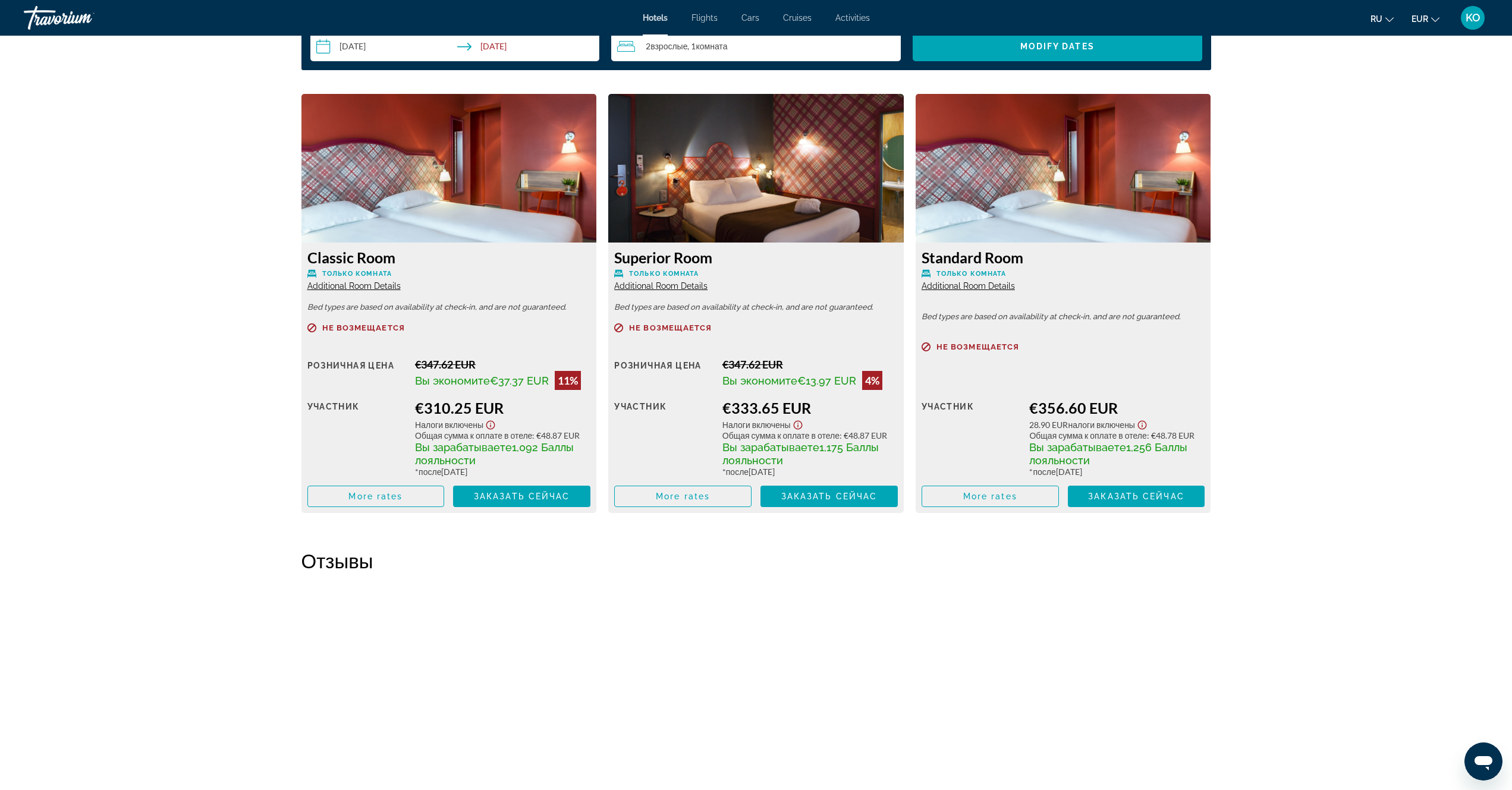
click at [484, 179] on img "Main content" at bounding box center [449, 168] width 296 height 149
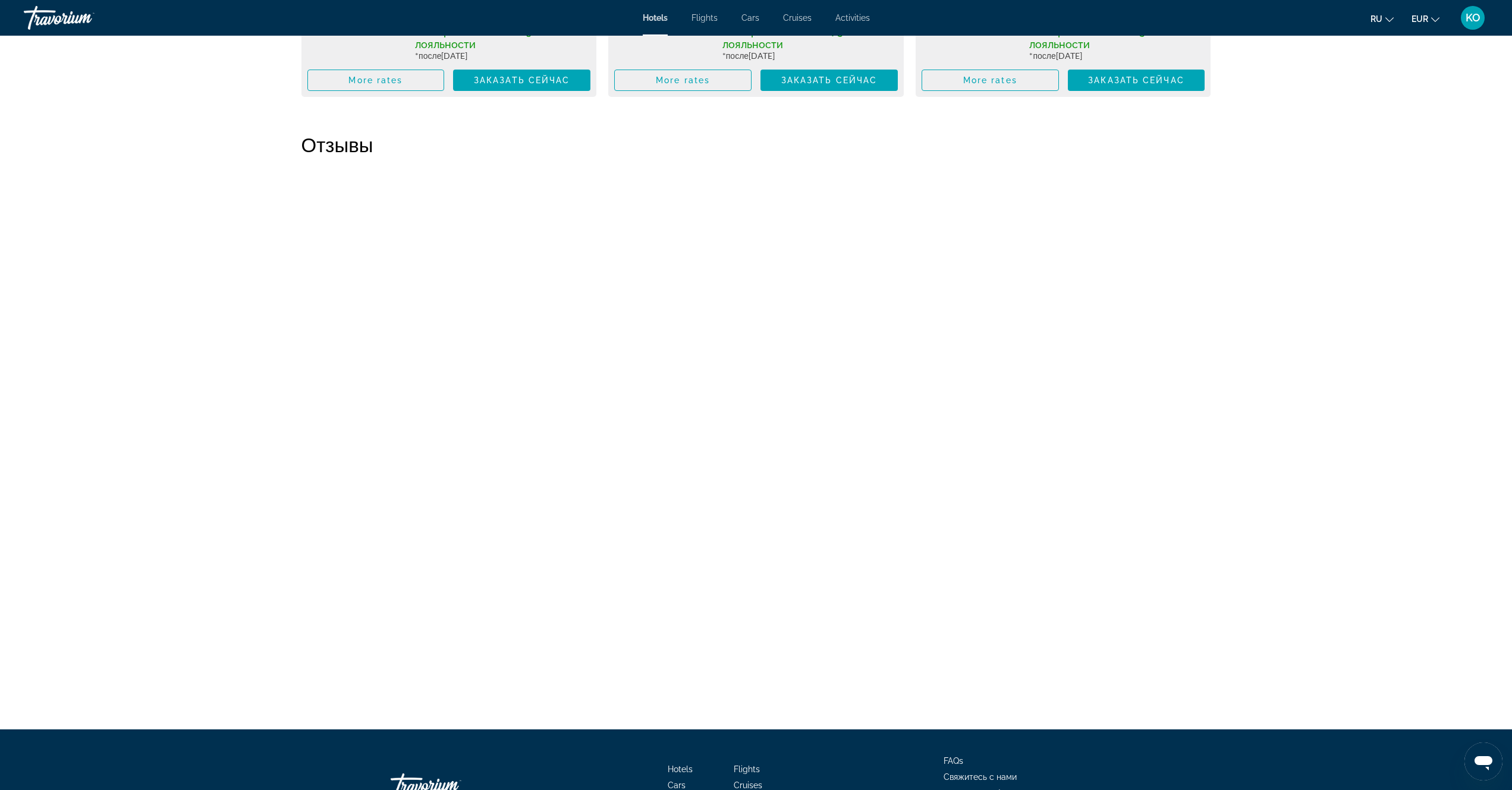
scroll to position [1648, 0]
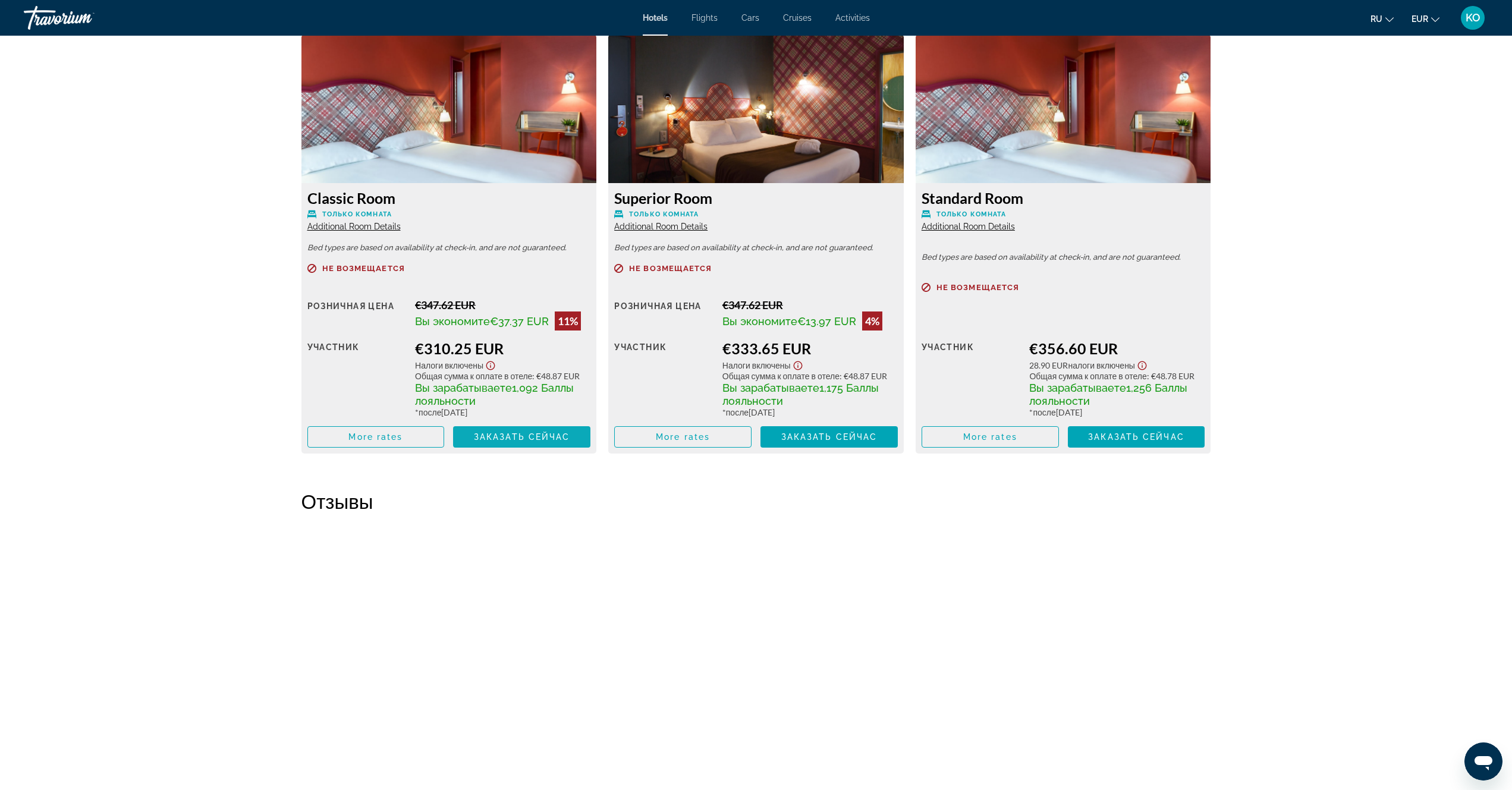
click at [522, 439] on span "Заказать сейчас" at bounding box center [522, 436] width 97 height 10
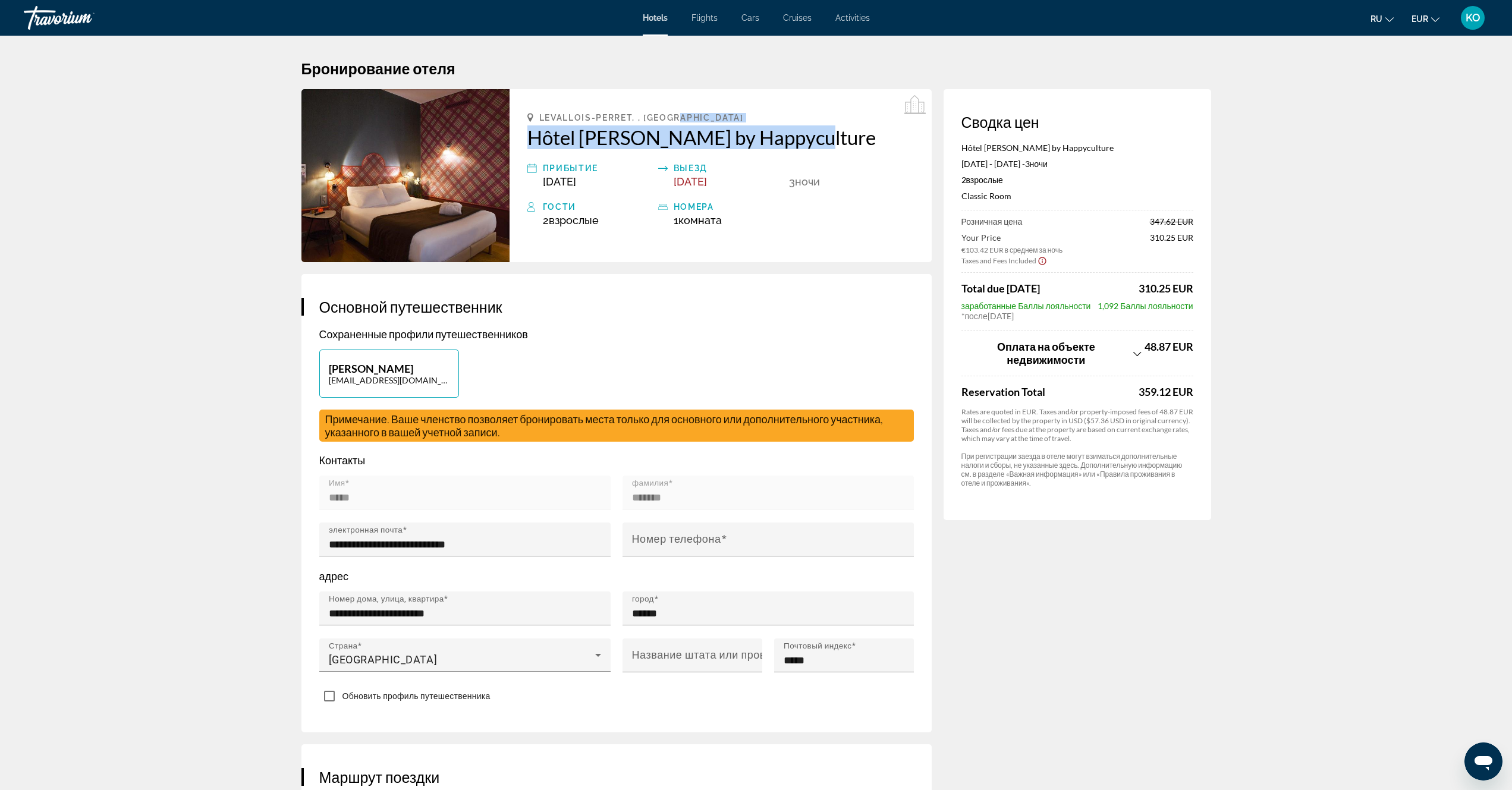
drag, startPoint x: 689, startPoint y: 117, endPoint x: 823, endPoint y: 147, distance: 137.3
click at [809, 147] on div "Levallois-Perret, , [GEOGRAPHIC_DATA] Hôtel [PERSON_NAME]. by Happyculture приб…" at bounding box center [721, 175] width 422 height 173
click at [818, 143] on h2 "Hôtel [PERSON_NAME] by Happyculture" at bounding box center [720, 137] width 386 height 24
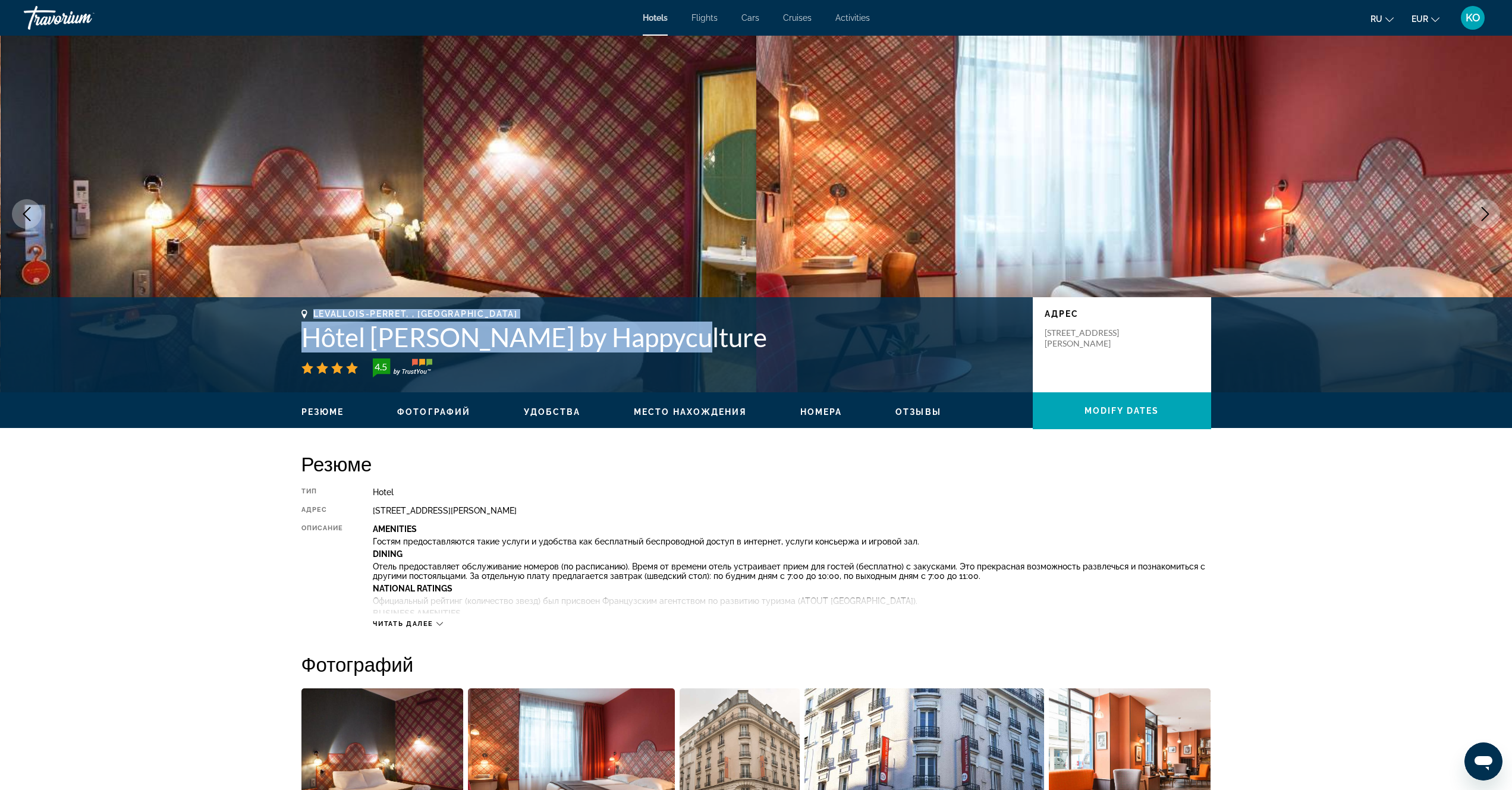
drag, startPoint x: 663, startPoint y: 348, endPoint x: 366, endPoint y: 302, distance: 300.5
click at [366, 302] on div "Levallois-Perret, , [GEOGRAPHIC_DATA] Hôtel [PERSON_NAME]. by Happyculture 4.5 …" at bounding box center [756, 344] width 1512 height 95
copy div "Levallois-Perret, , [GEOGRAPHIC_DATA] Hôtel [PERSON_NAME]. by Happyculture"
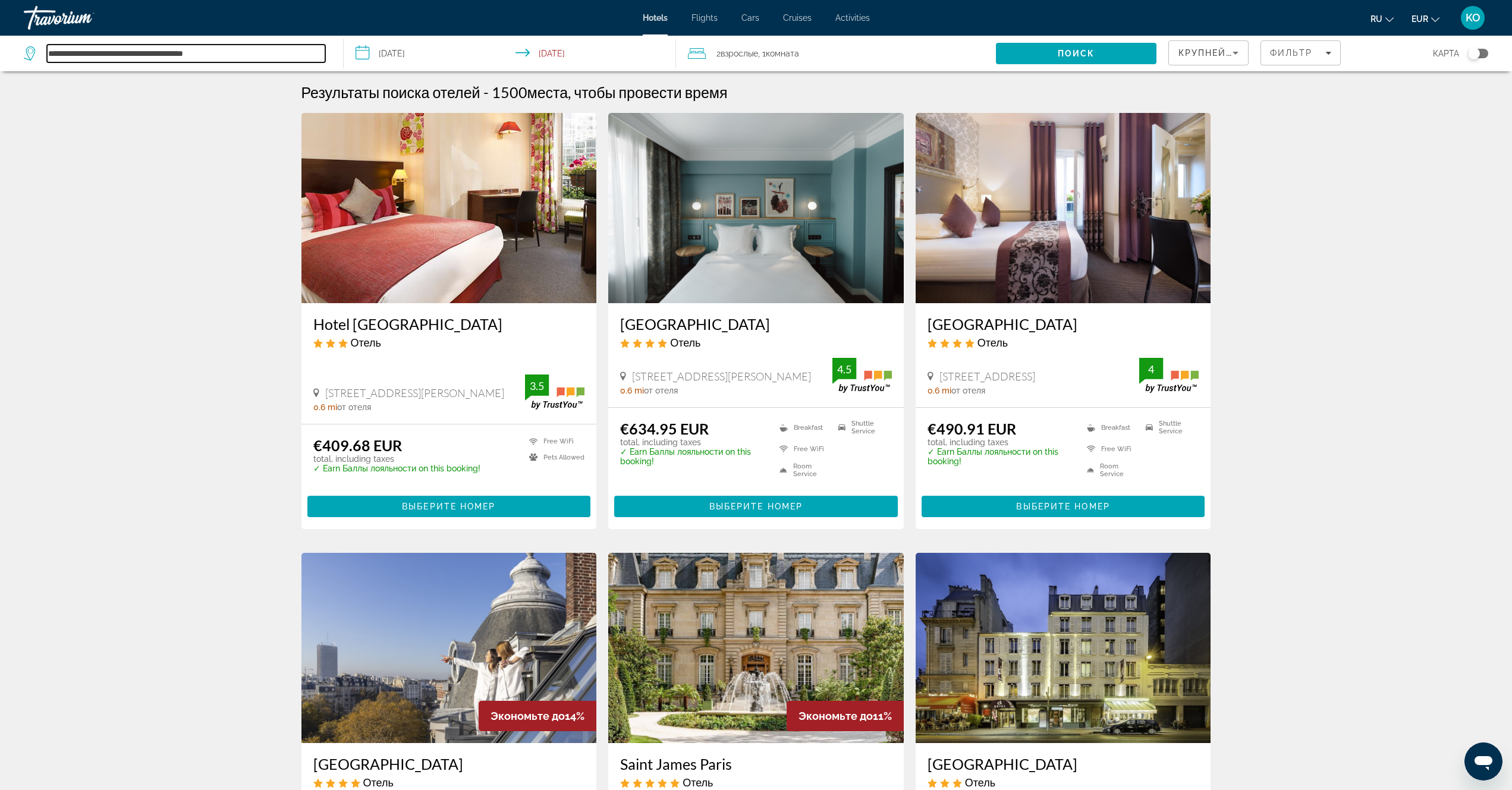
drag, startPoint x: 231, startPoint y: 54, endPoint x: 13, endPoint y: 43, distance: 218.3
click at [13, 43] on app-destination-search "**********" at bounding box center [172, 53] width 344 height 35
paste input "Search hotel destination"
type input "**********"
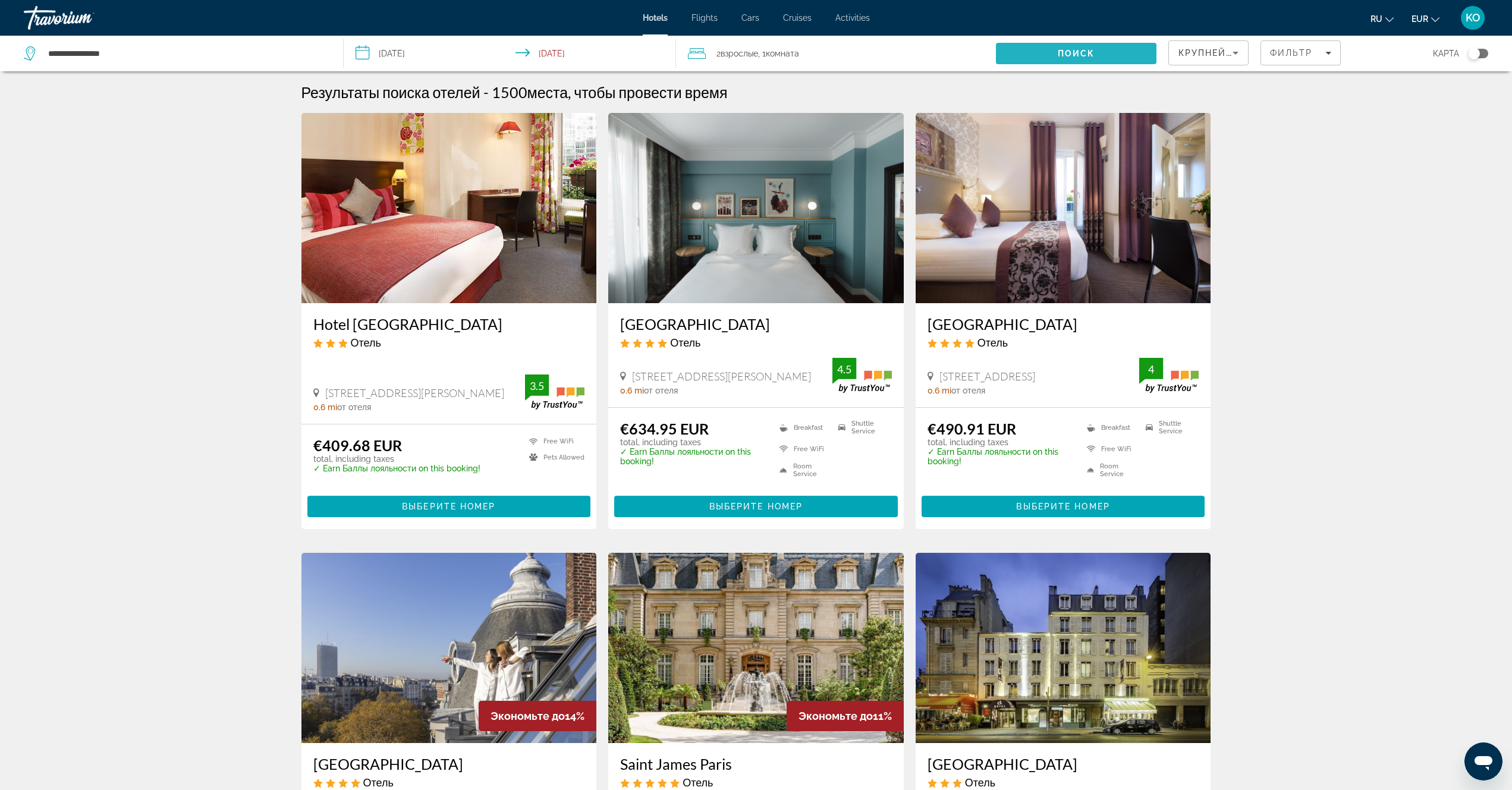
click at [1093, 56] on span "Поиск" at bounding box center [1076, 54] width 38 height 10
click at [1078, 52] on span "Поиск" at bounding box center [1076, 54] width 38 height 10
click at [1075, 50] on span "Поиск" at bounding box center [1076, 54] width 38 height 10
click at [1485, 55] on div "Toggle map" at bounding box center [1477, 54] width 20 height 10
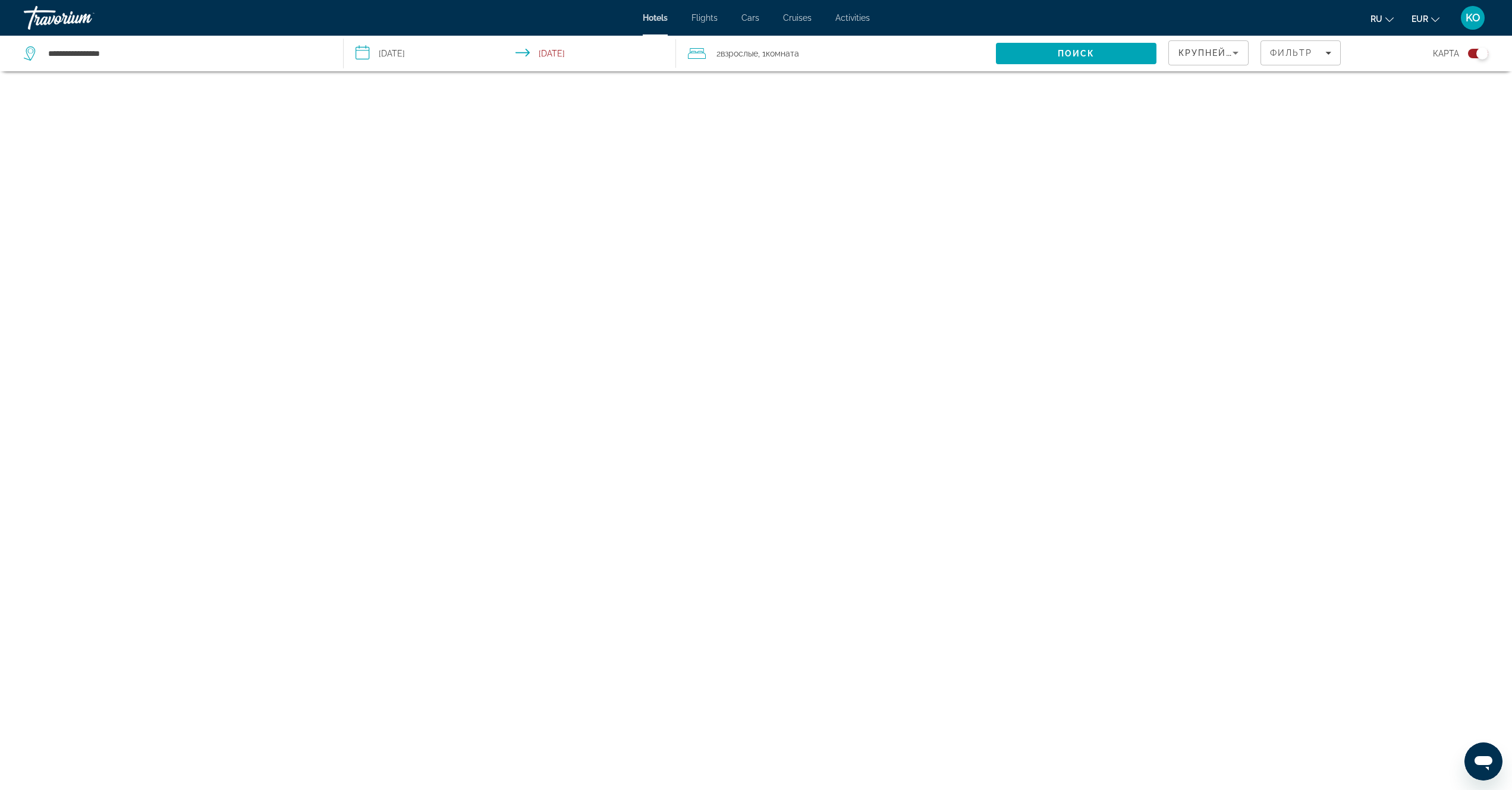
scroll to position [72, 0]
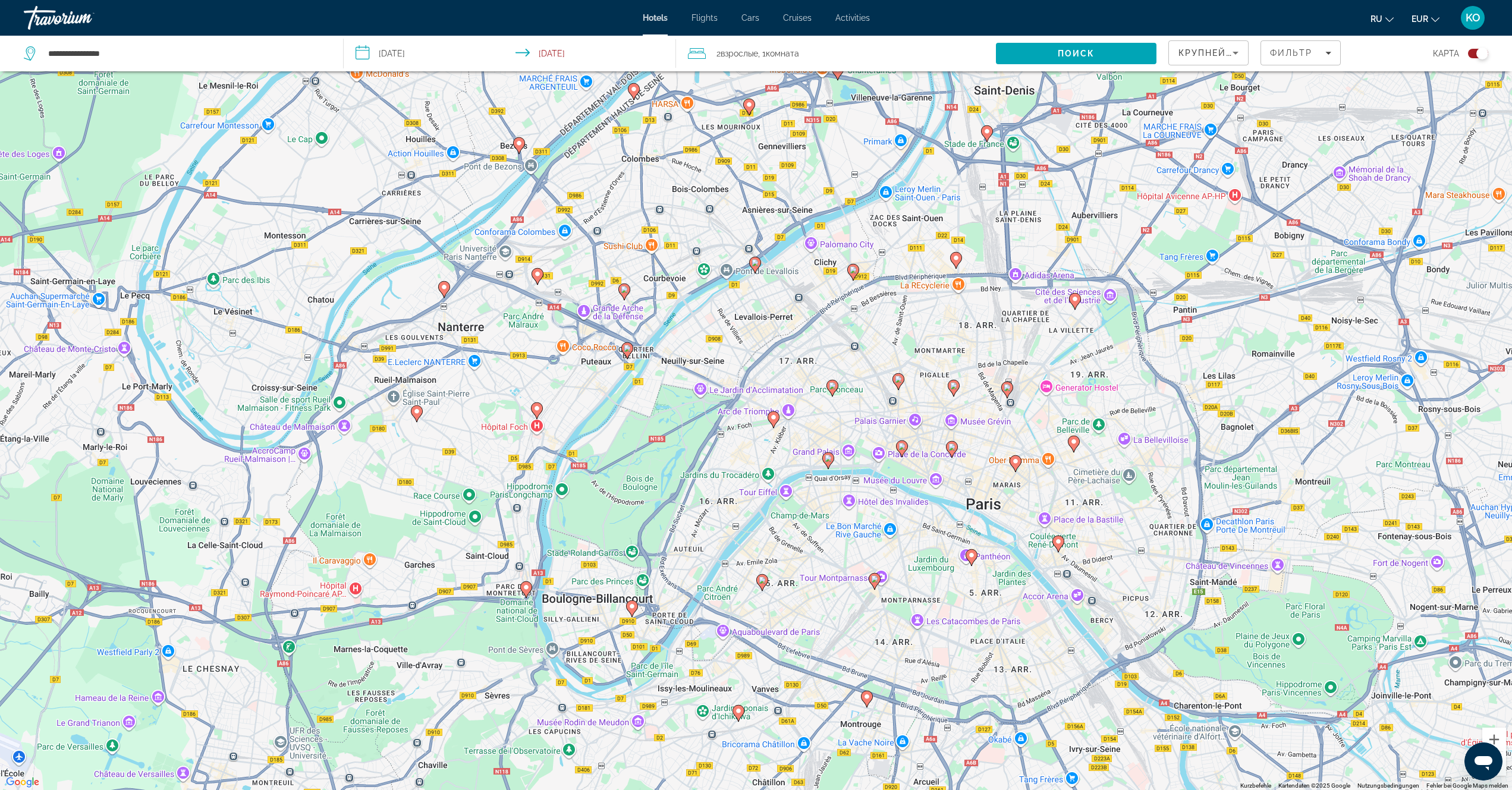
click at [1471, 53] on div "Toggle map" at bounding box center [1477, 54] width 20 height 10
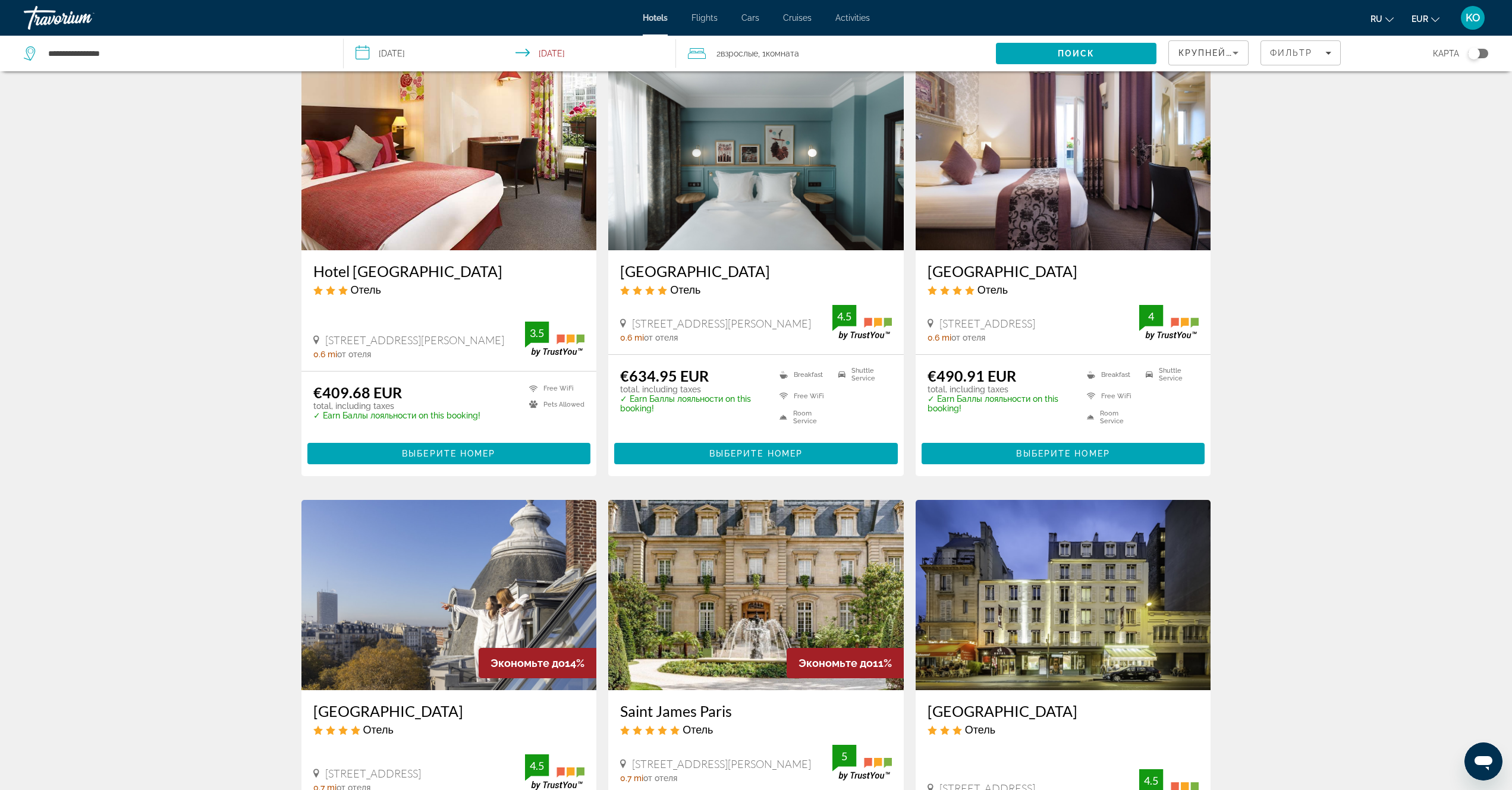
scroll to position [0, 0]
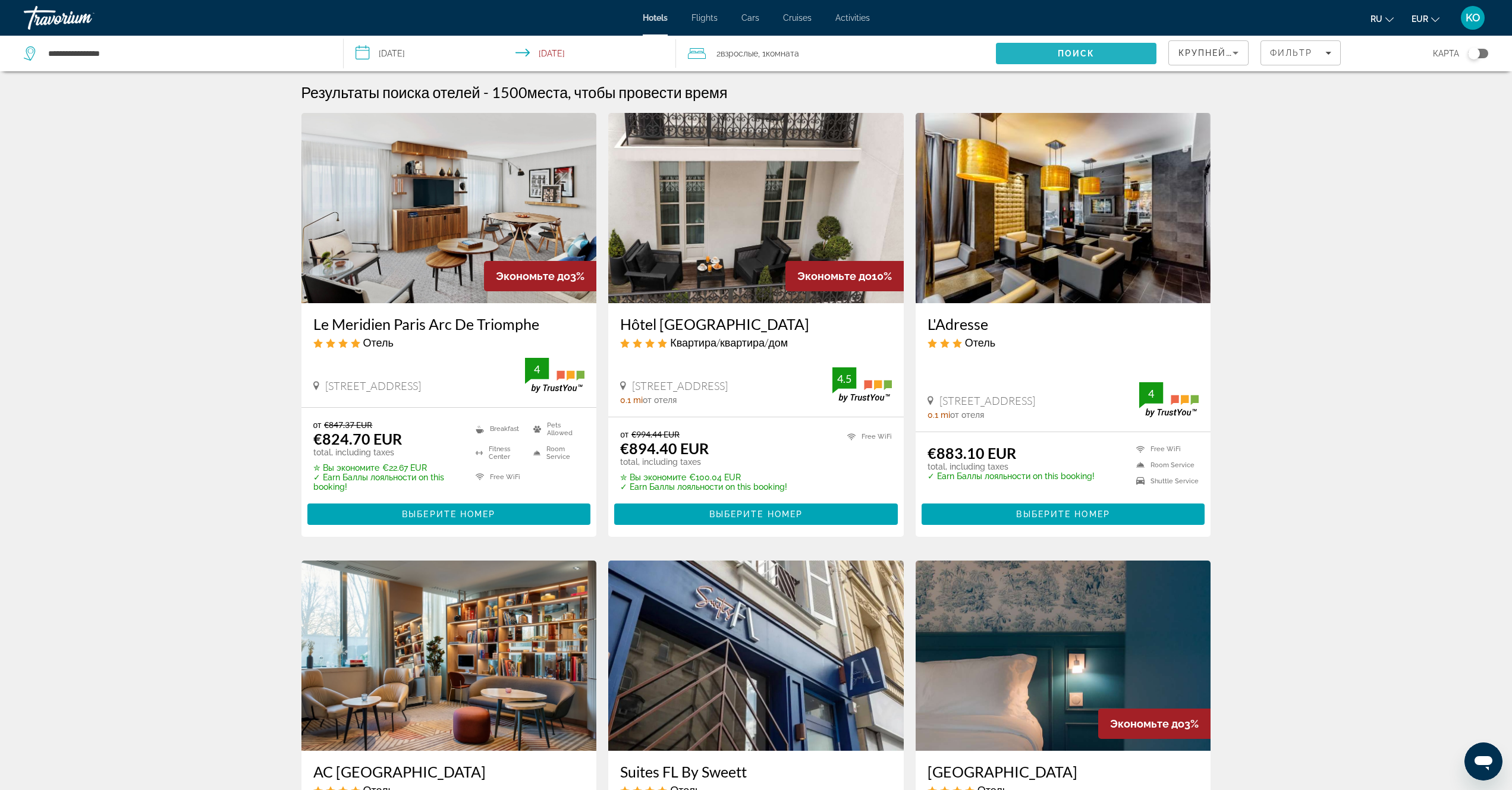
click at [1100, 56] on span "Search" at bounding box center [1075, 54] width 160 height 29
click at [658, 19] on span "Hotels" at bounding box center [655, 17] width 25 height 10
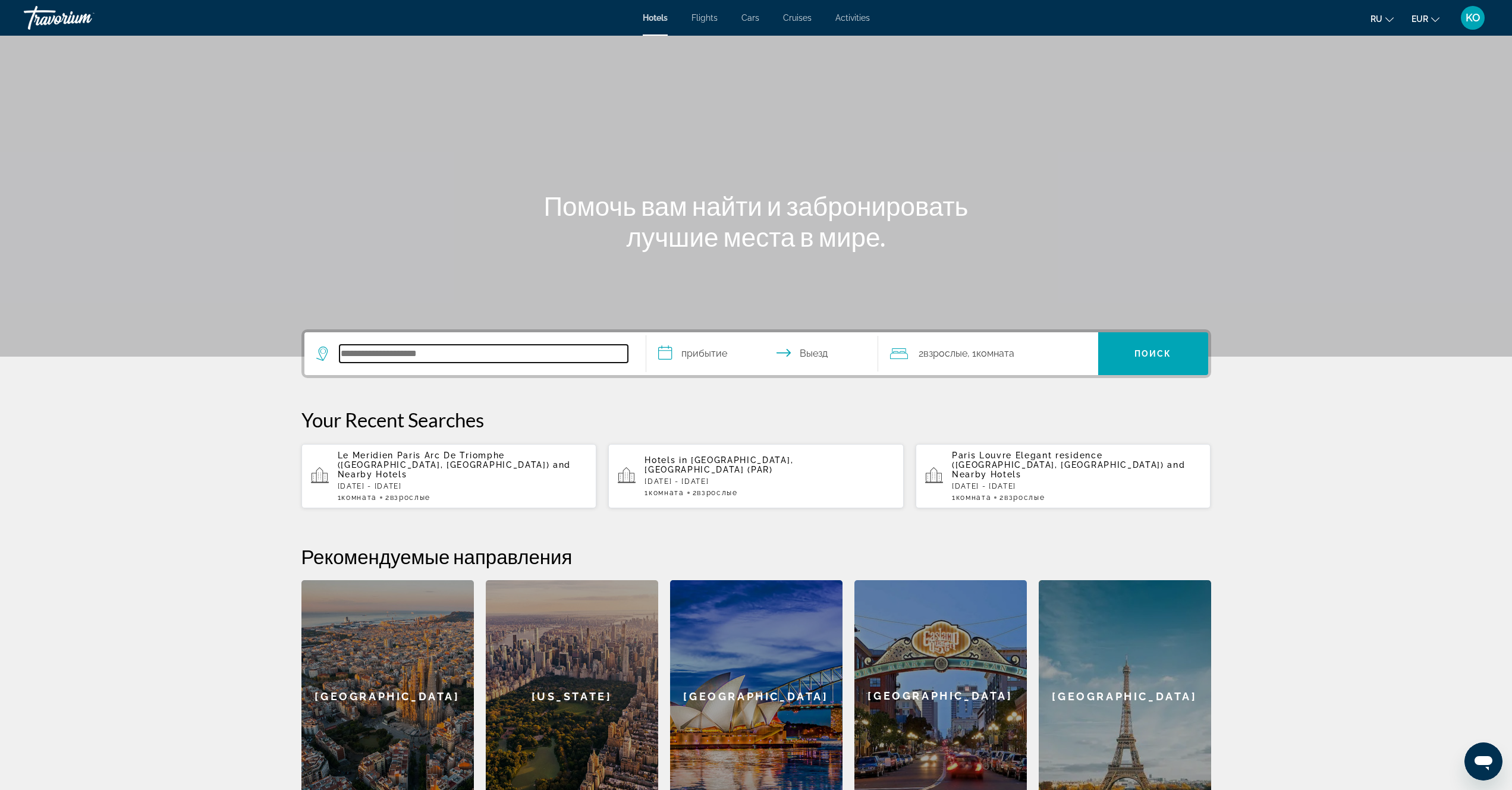
paste input "**********"
type input "**********"
click at [1168, 358] on span "Поиск" at bounding box center [1153, 354] width 38 height 10
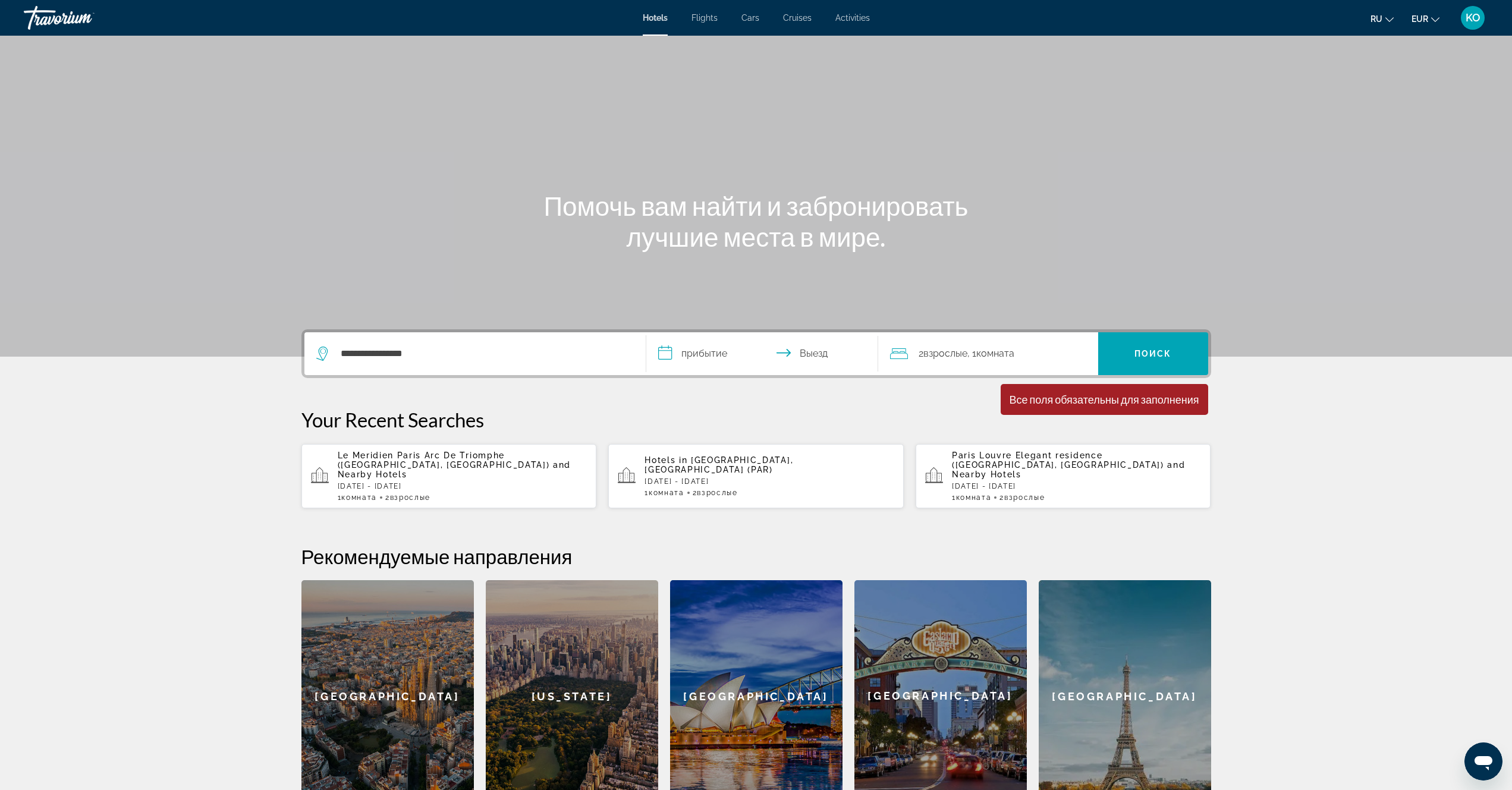
click at [719, 352] on input "**********" at bounding box center [765, 355] width 237 height 46
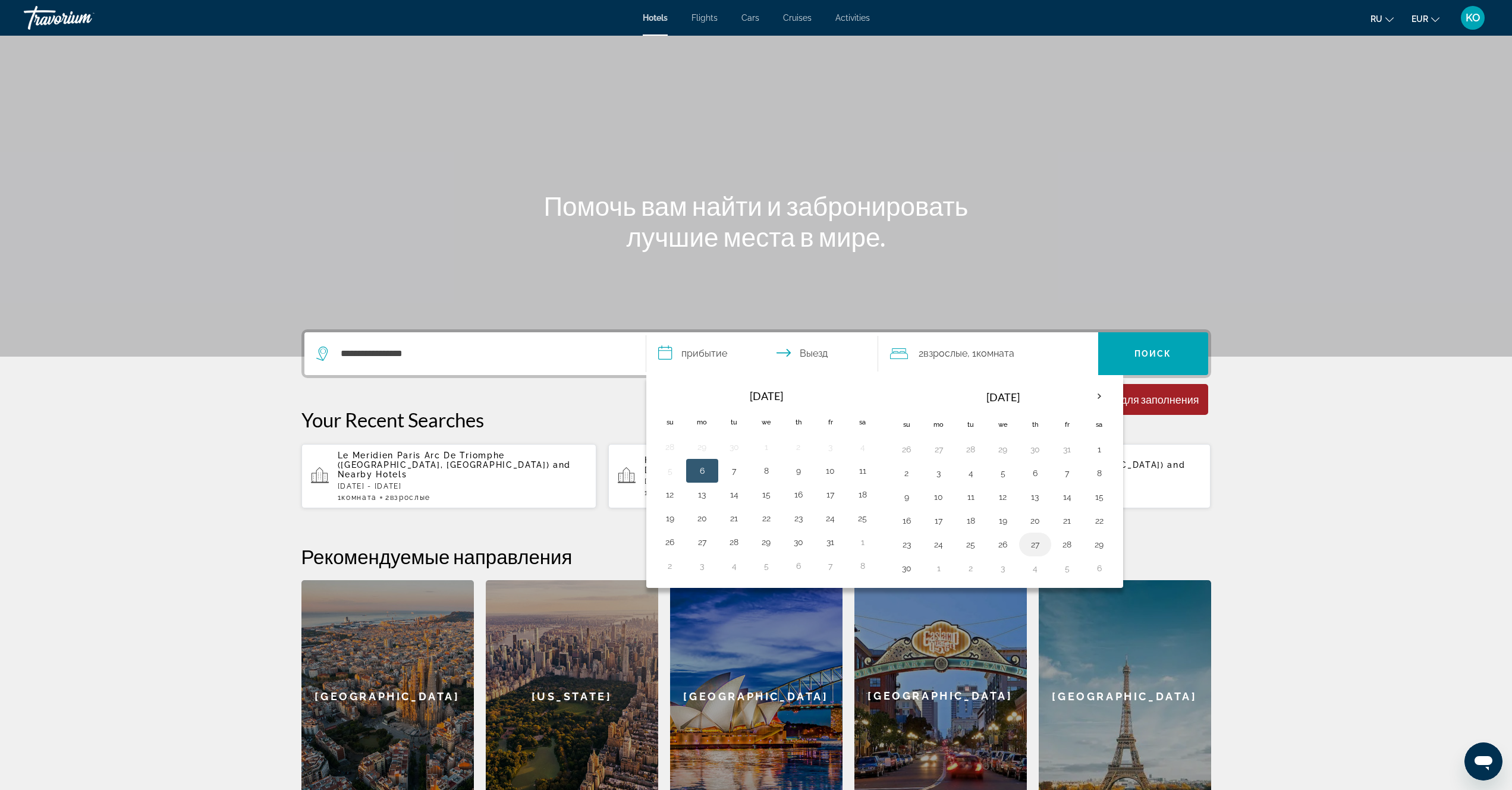
click at [1035, 545] on button "27" at bounding box center [1035, 544] width 19 height 17
click at [908, 569] on button "30" at bounding box center [906, 568] width 19 height 17
type input "**********"
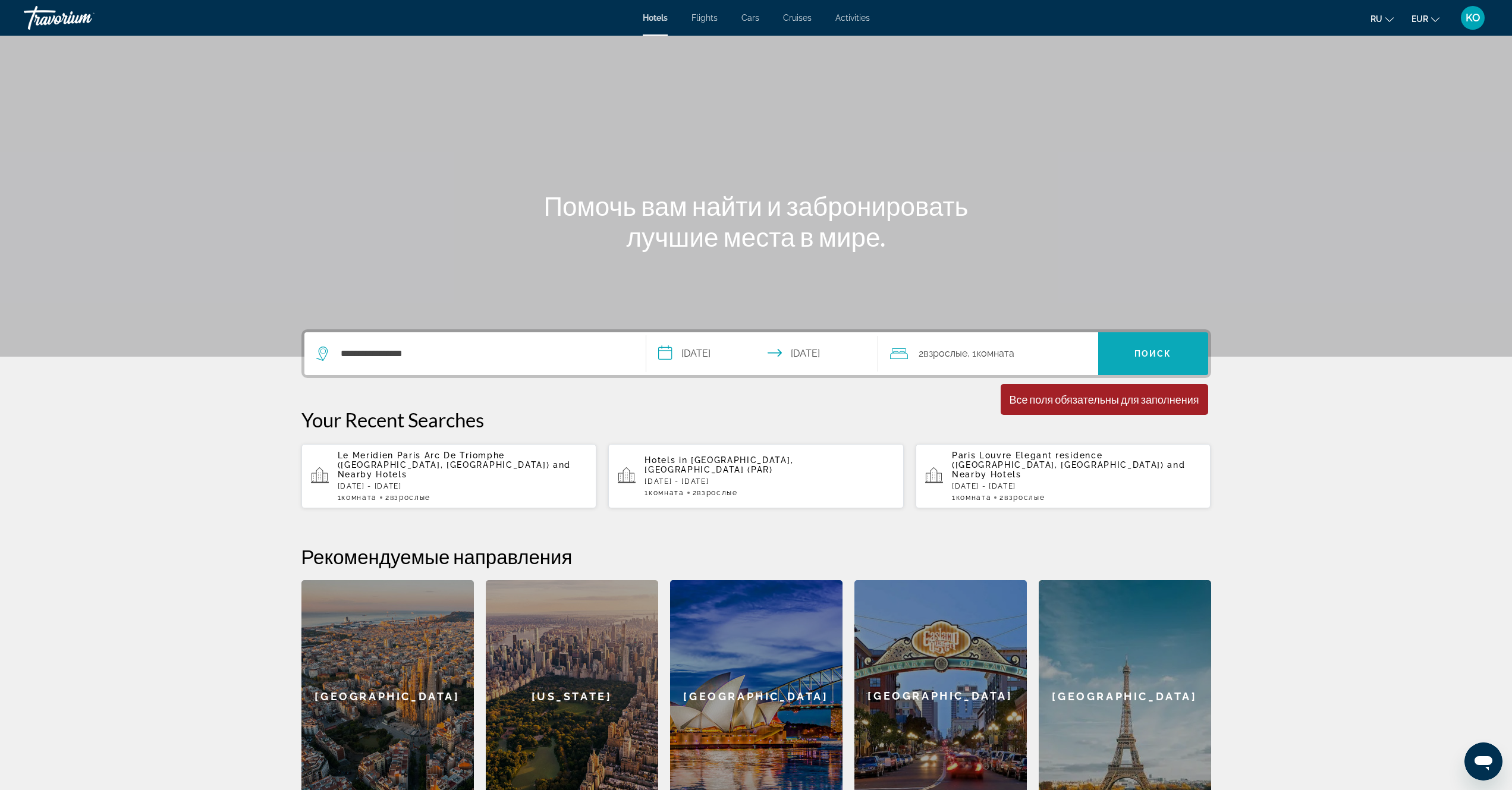
click at [1155, 353] on span "Поиск" at bounding box center [1153, 354] width 38 height 10
drag, startPoint x: 876, startPoint y: 384, endPoint x: 1030, endPoint y: 400, distance: 154.8
click at [877, 384] on div "**********" at bounding box center [756, 571] width 957 height 482
click at [1093, 402] on div "Все поля обязательны для заполнения" at bounding box center [1103, 399] width 189 height 13
click at [440, 358] on input "**********" at bounding box center [483, 354] width 288 height 18
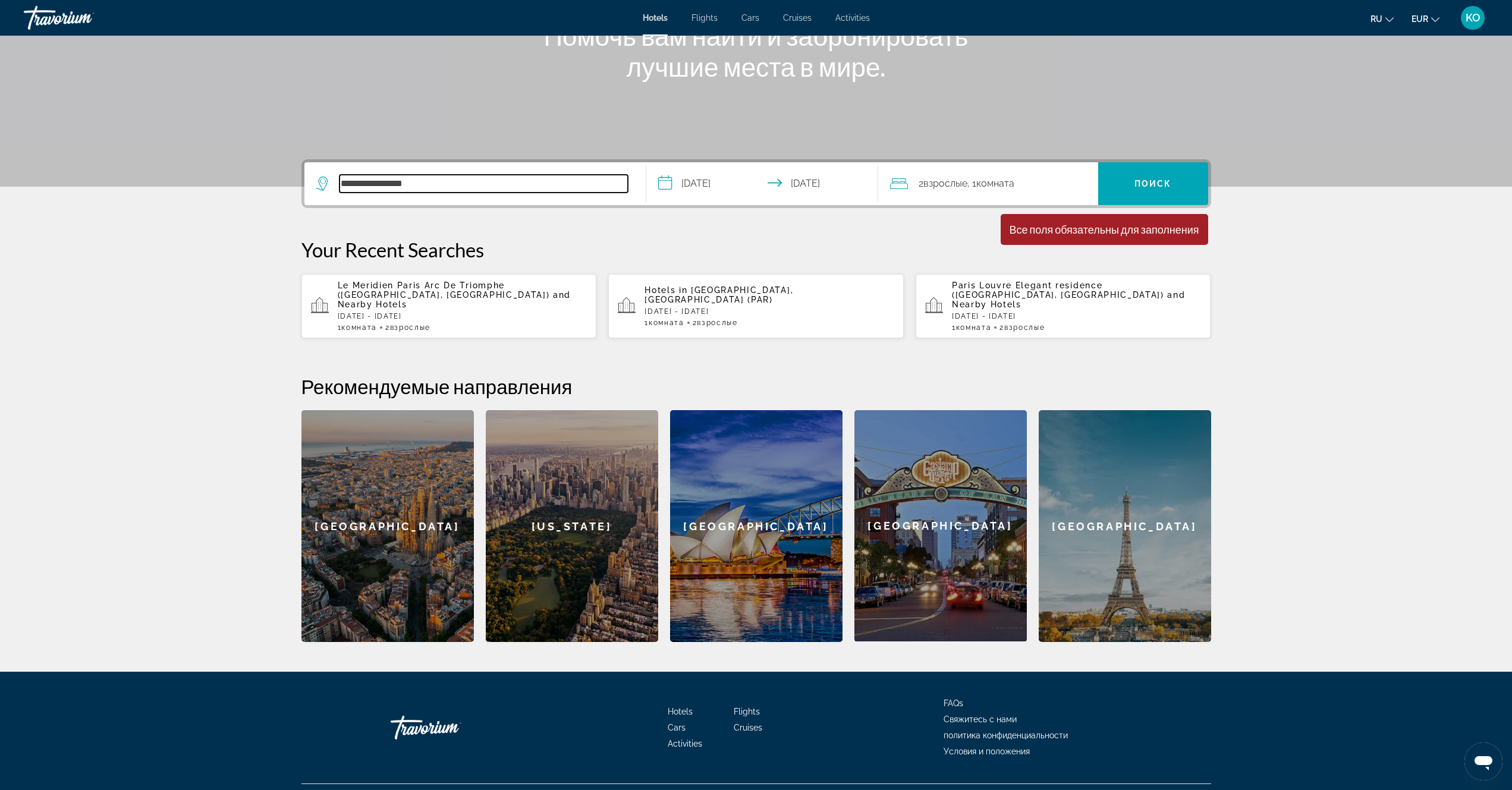
scroll to position [188, 0]
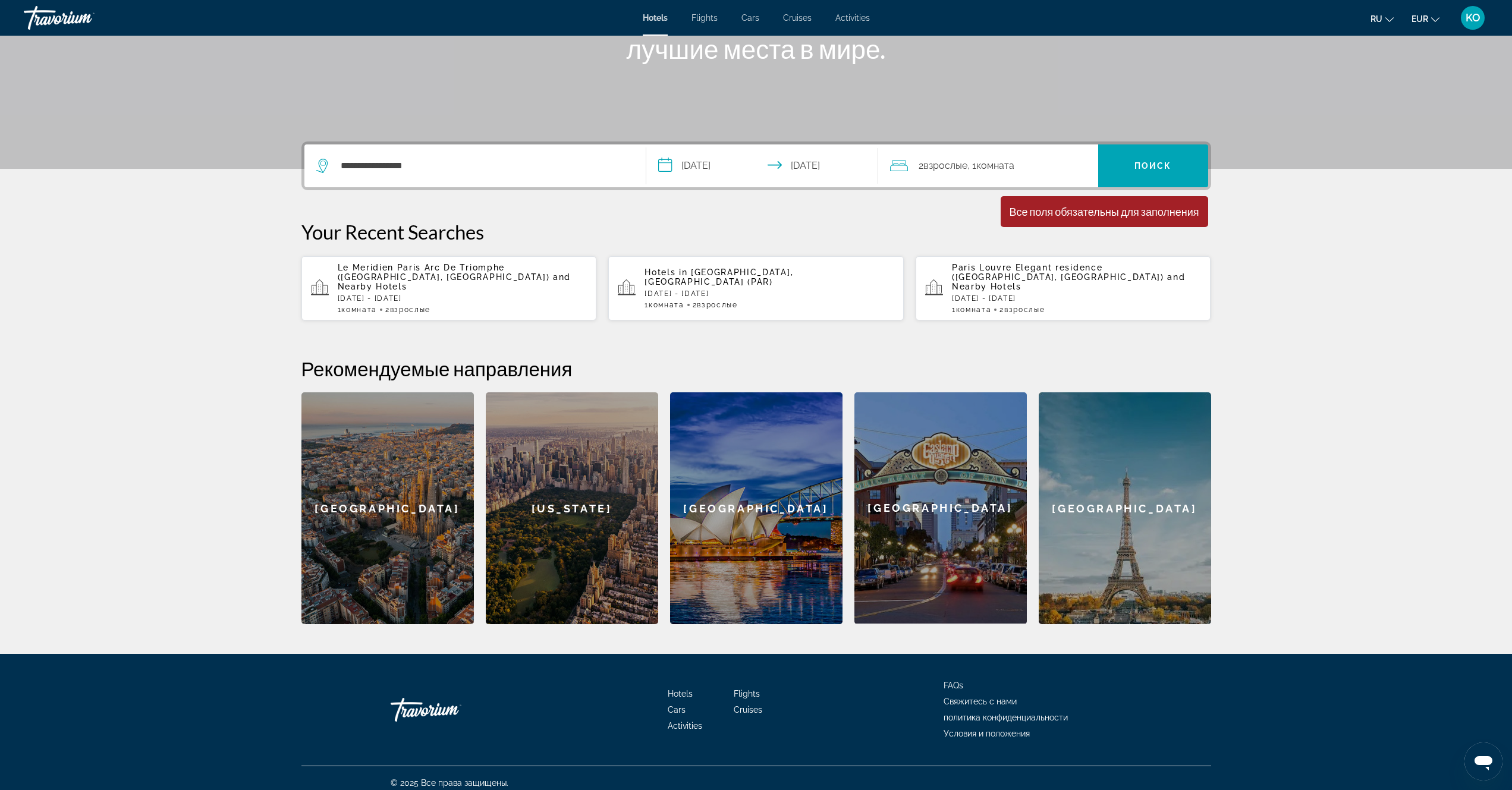
drag, startPoint x: 173, startPoint y: 252, endPoint x: 181, endPoint y: 246, distance: 10.0
click at [173, 252] on section "**********" at bounding box center [756, 218] width 1512 height 812
click at [1119, 218] on div "Все поля обязательны для заполнения" at bounding box center [1103, 211] width 189 height 13
click at [1155, 163] on span "Поиск" at bounding box center [1153, 166] width 38 height 10
click at [1434, 23] on button "EUR USD ($) MXN (Mex$) CAD (Can$) GBP (£) EUR (€) AUD (A$) NZD (NZ$) CNY (CN¥)" at bounding box center [1425, 18] width 28 height 17
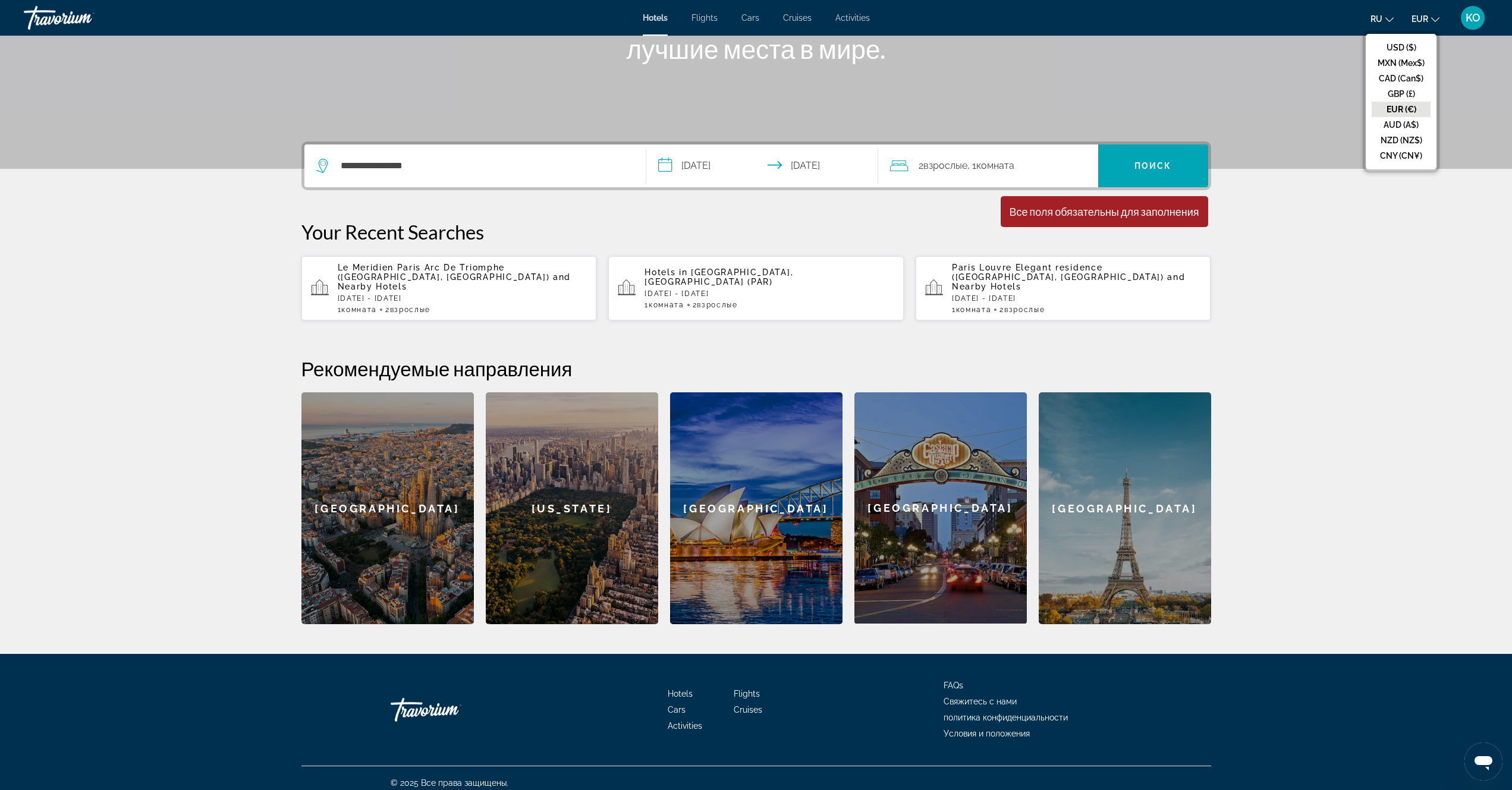
click at [1397, 106] on button "EUR (€)" at bounding box center [1401, 109] width 59 height 15
click at [1161, 165] on span "Поиск" at bounding box center [1153, 166] width 38 height 10
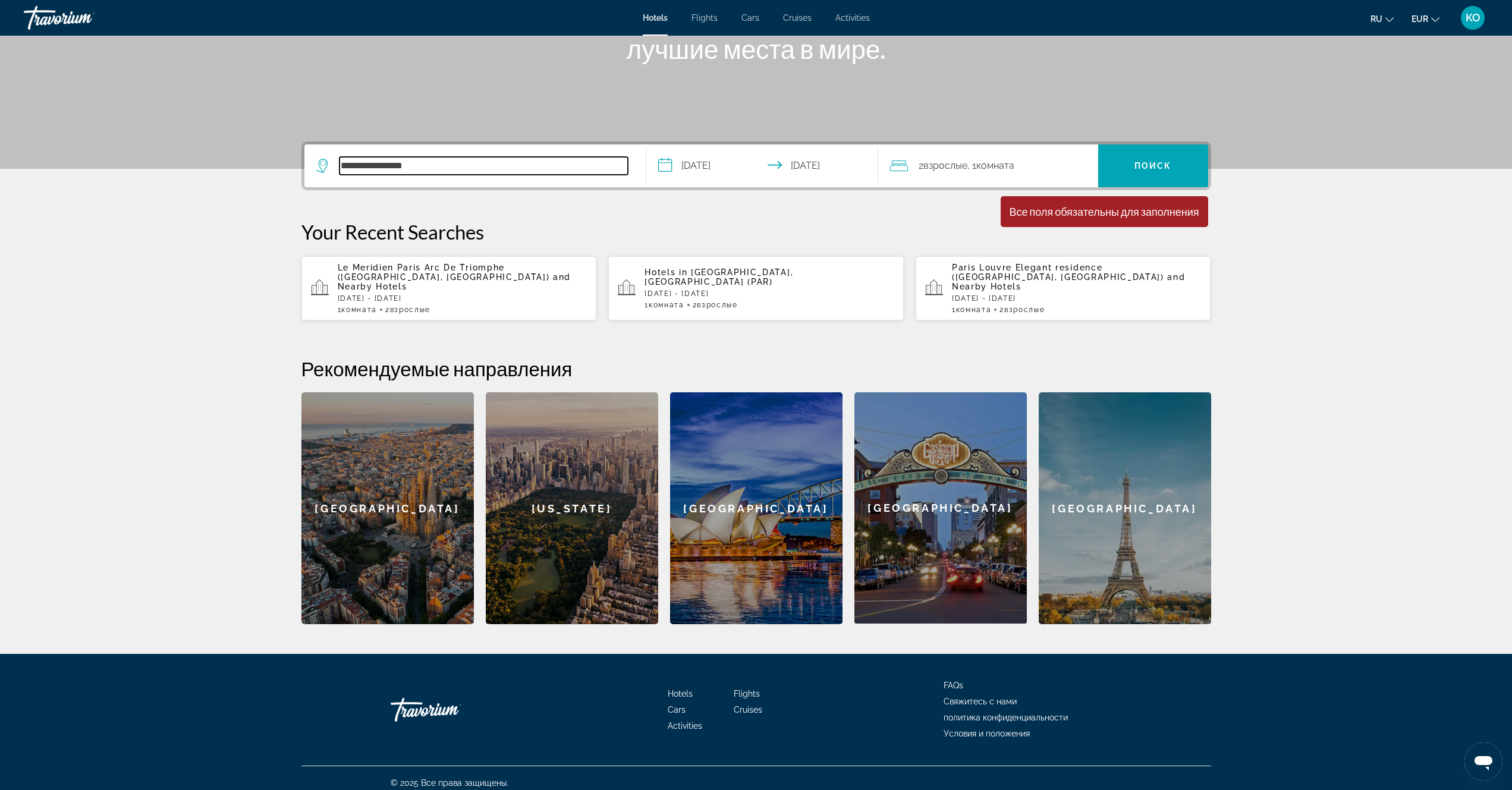
drag, startPoint x: 432, startPoint y: 167, endPoint x: 223, endPoint y: 163, distance: 209.0
click at [222, 163] on section "**********" at bounding box center [756, 218] width 1512 height 812
click at [969, 165] on span ", 1 Комната номера" at bounding box center [991, 166] width 47 height 17
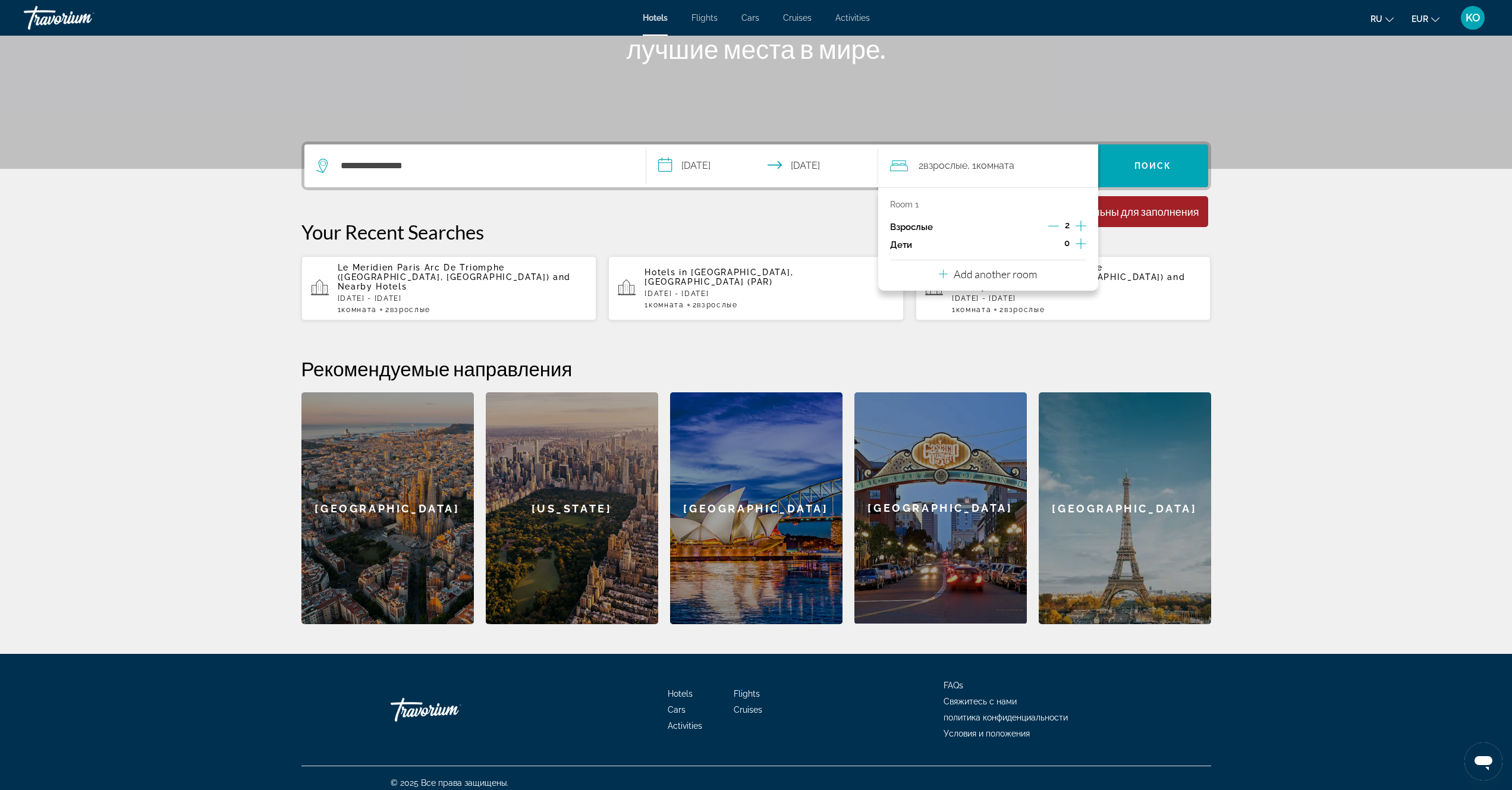
click at [972, 172] on span ", 1 Комната номера" at bounding box center [991, 166] width 47 height 17
click at [1172, 164] on span "Search" at bounding box center [1153, 166] width 110 height 29
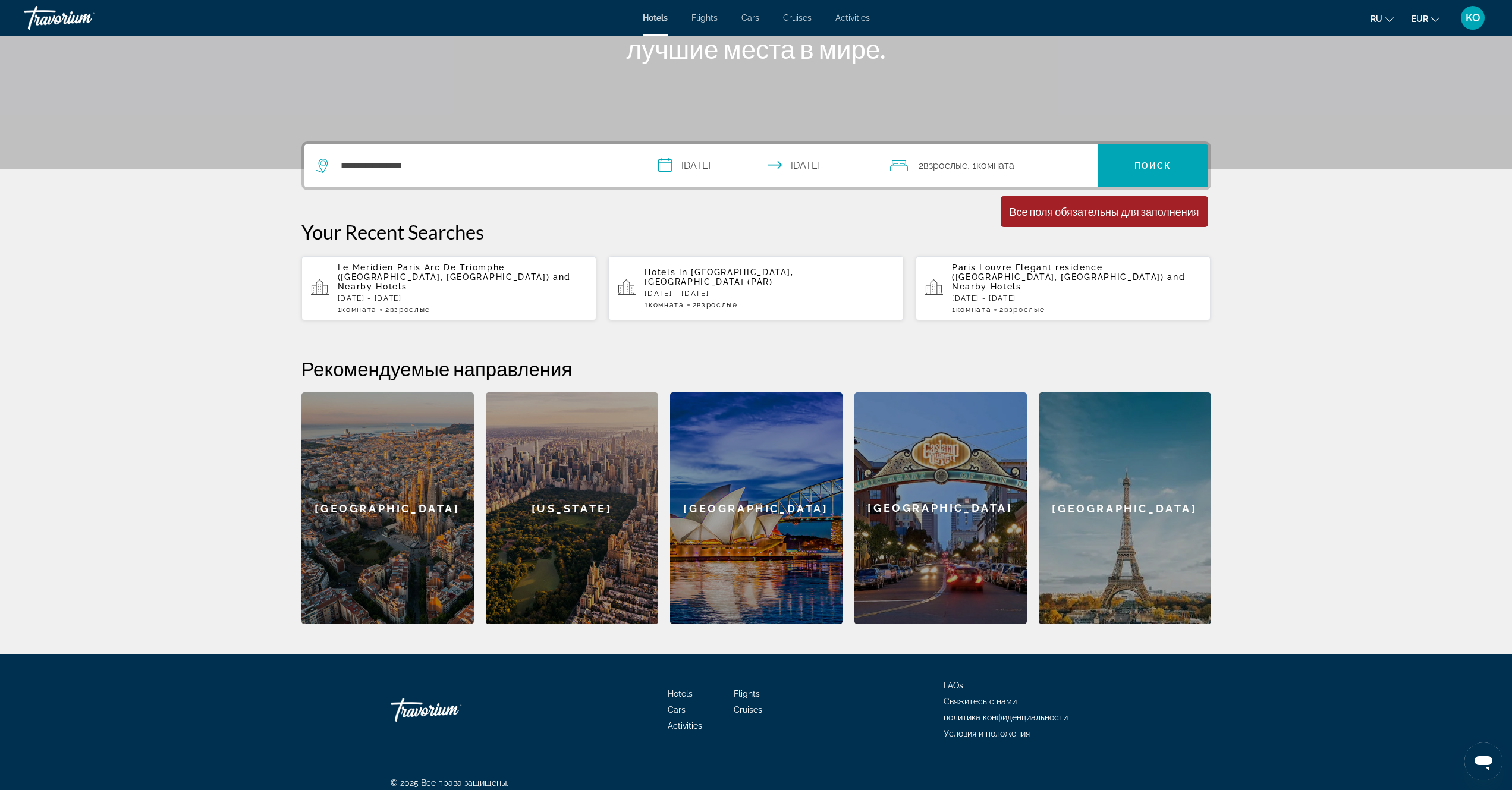
drag, startPoint x: 1063, startPoint y: 219, endPoint x: 810, endPoint y: 161, distance: 259.6
click at [1063, 218] on div "Минимальная продолжительность пребывания 1 день Все поля обязательны для заполн…" at bounding box center [1104, 211] width 207 height 31
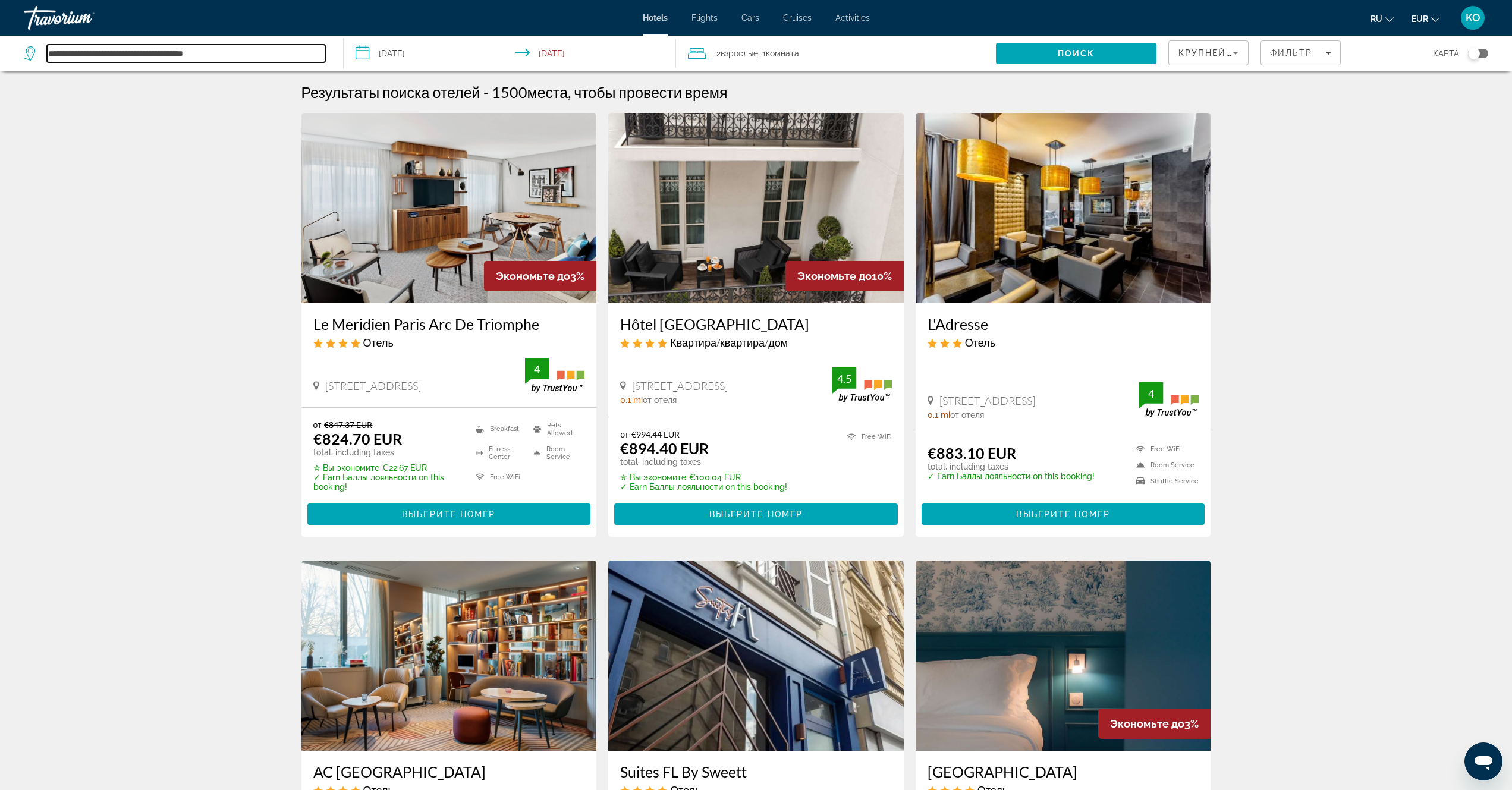
drag, startPoint x: 212, startPoint y: 52, endPoint x: 0, endPoint y: 47, distance: 212.1
click at [0, 48] on app-destination-search "**********" at bounding box center [172, 53] width 344 height 35
paste input "Search hotel destination"
type input "**********"
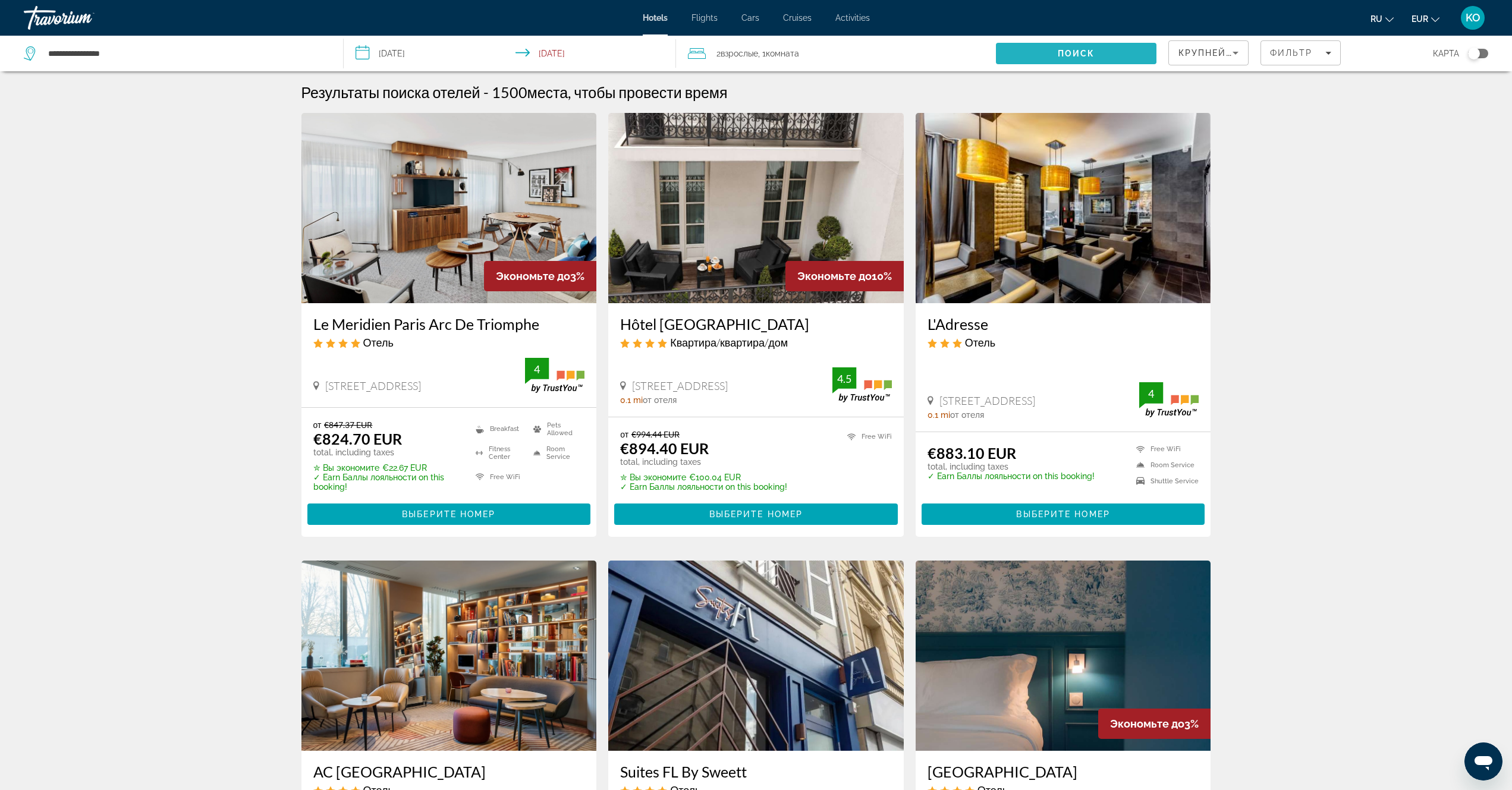
click at [1061, 51] on span "Поиск" at bounding box center [1076, 54] width 38 height 10
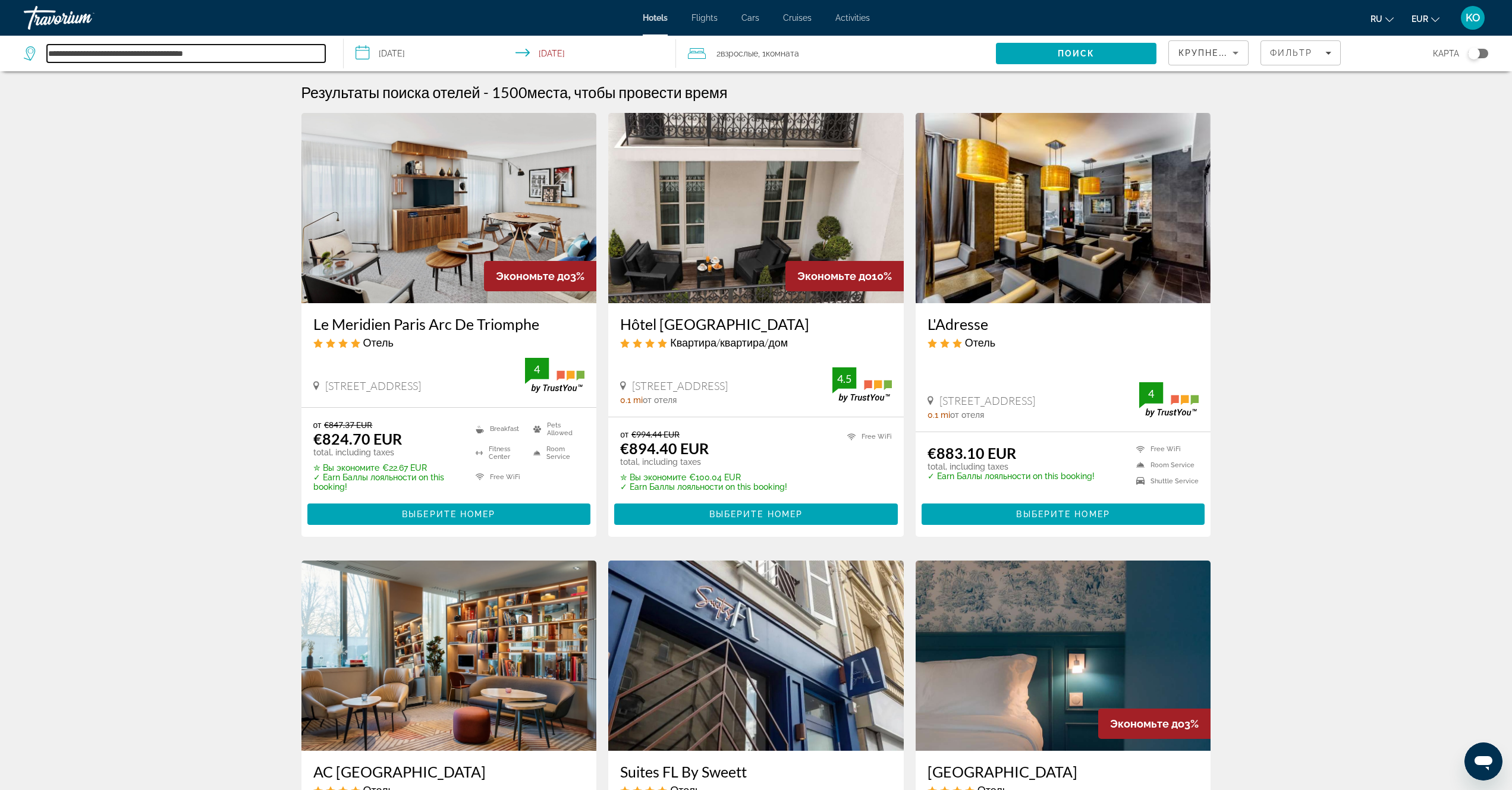
drag, startPoint x: 227, startPoint y: 52, endPoint x: 0, endPoint y: 56, distance: 227.0
click at [0, 55] on app-destination-search "**********" at bounding box center [172, 53] width 344 height 35
paste input "Search hotel destination"
type input "**********"
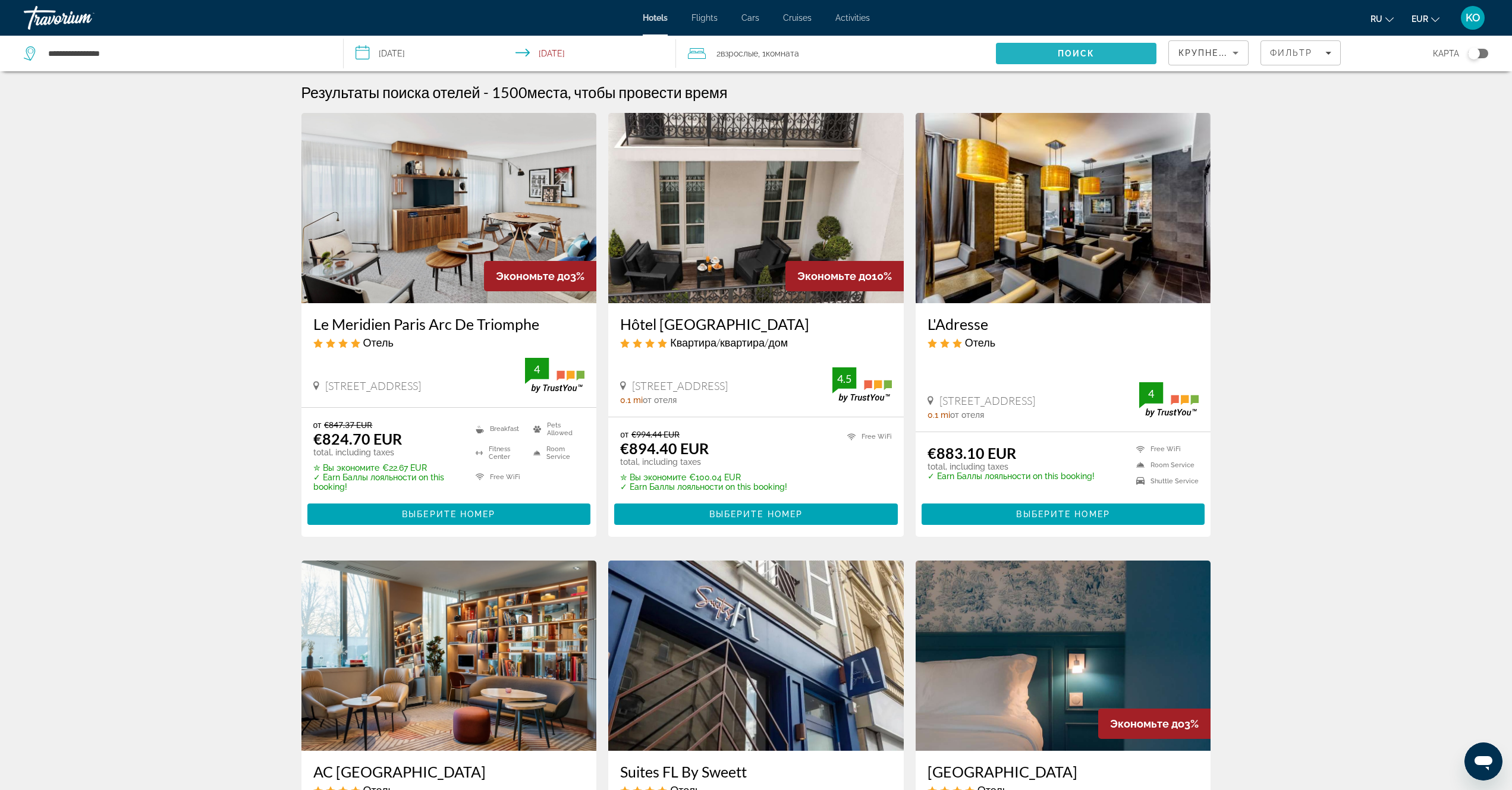
click at [1087, 51] on span "Поиск" at bounding box center [1076, 54] width 38 height 10
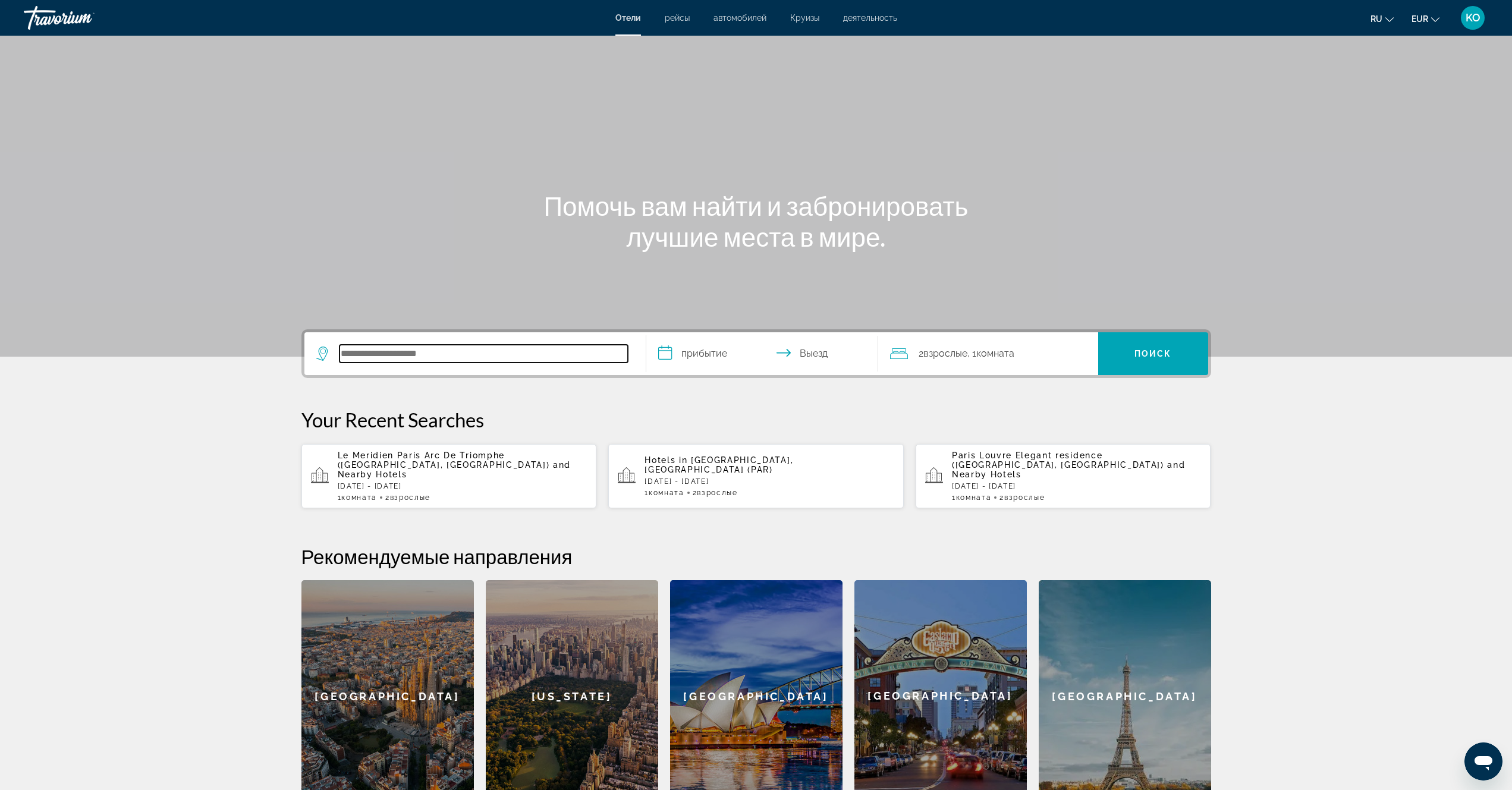
paste input "**********"
type input "**********"
click at [702, 351] on input "**********" at bounding box center [765, 355] width 237 height 46
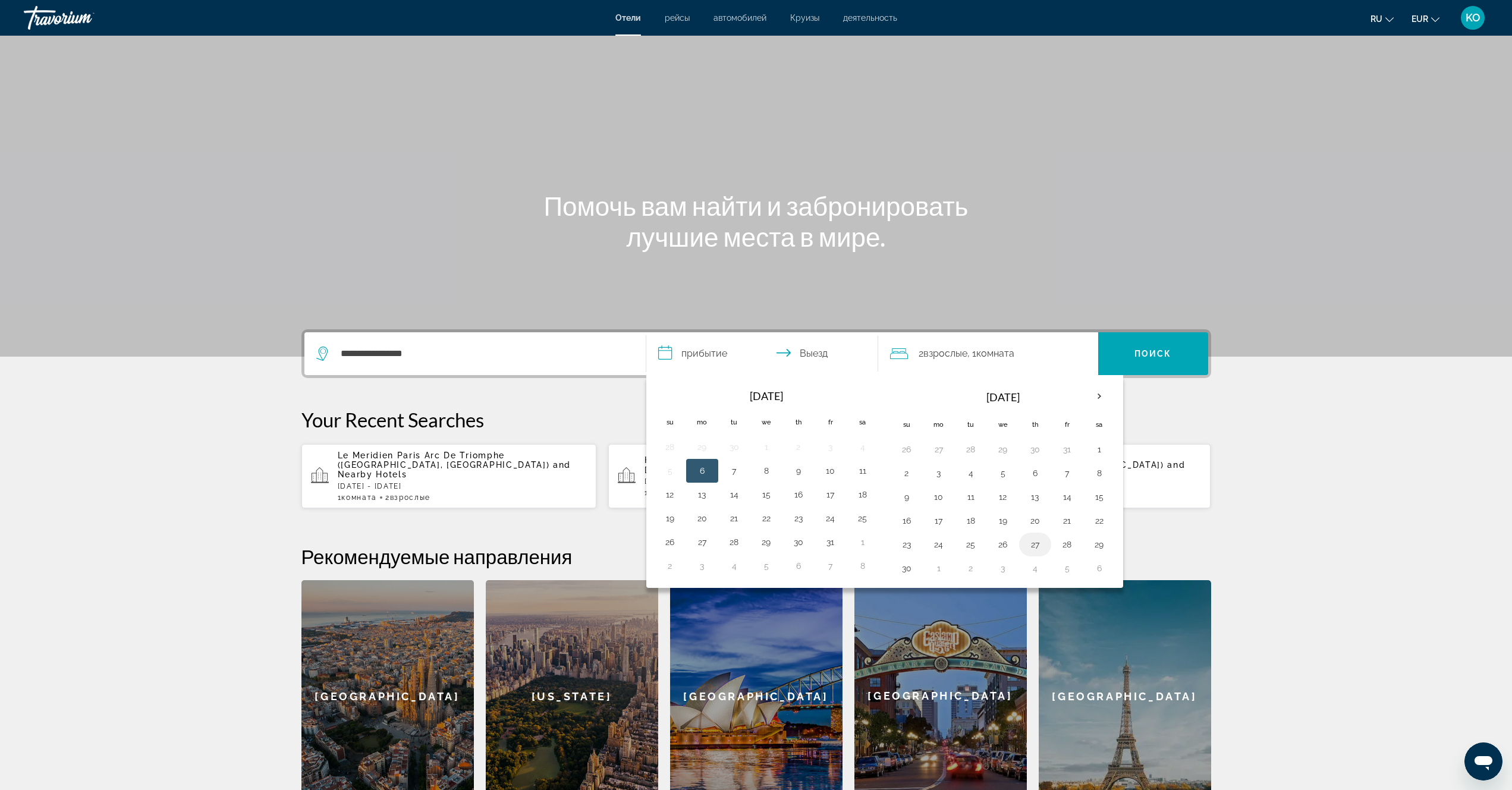
click at [1037, 545] on button "27" at bounding box center [1035, 544] width 19 height 17
click at [816, 361] on input "**********" at bounding box center [765, 355] width 237 height 46
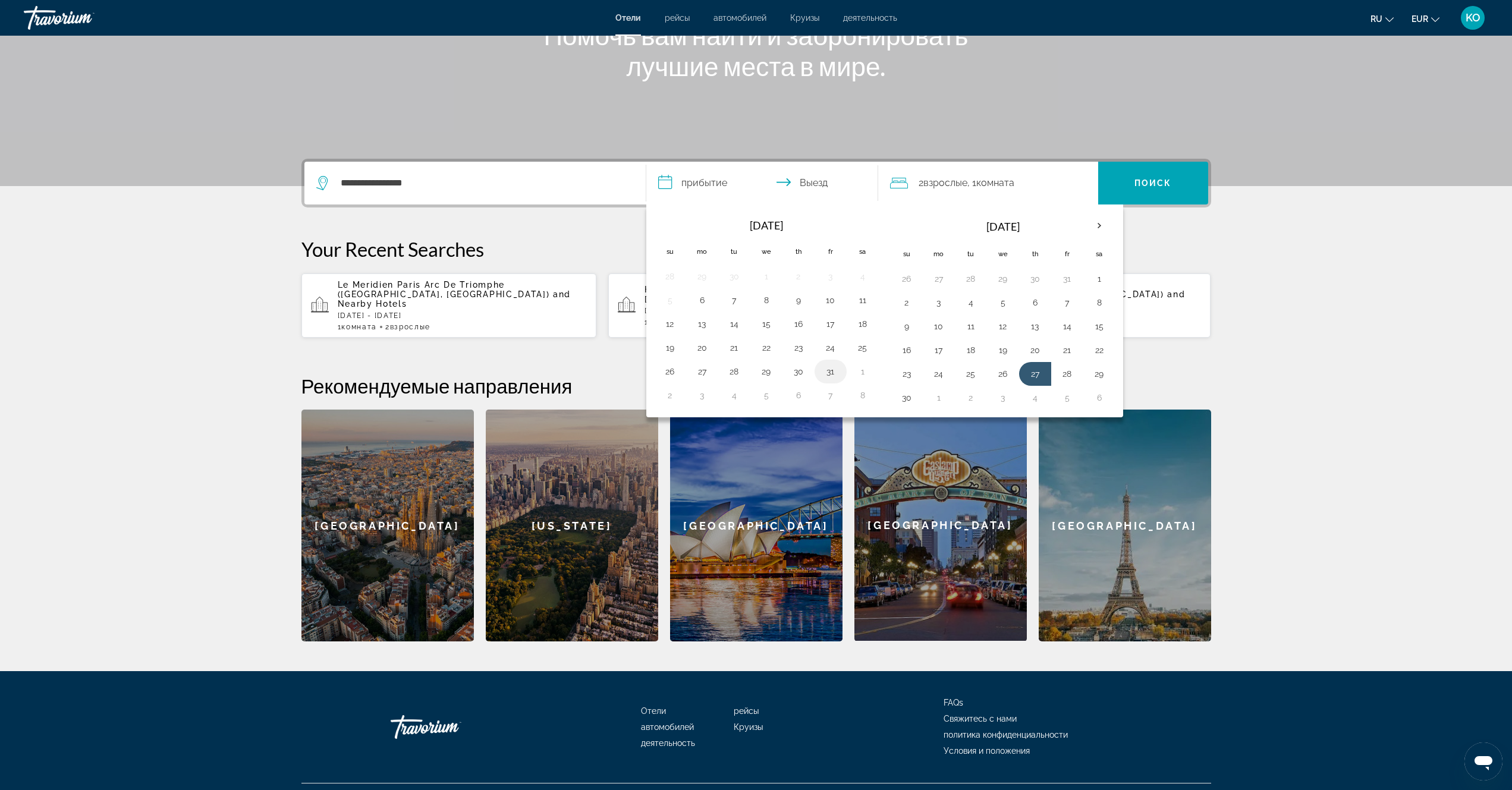
scroll to position [188, 0]
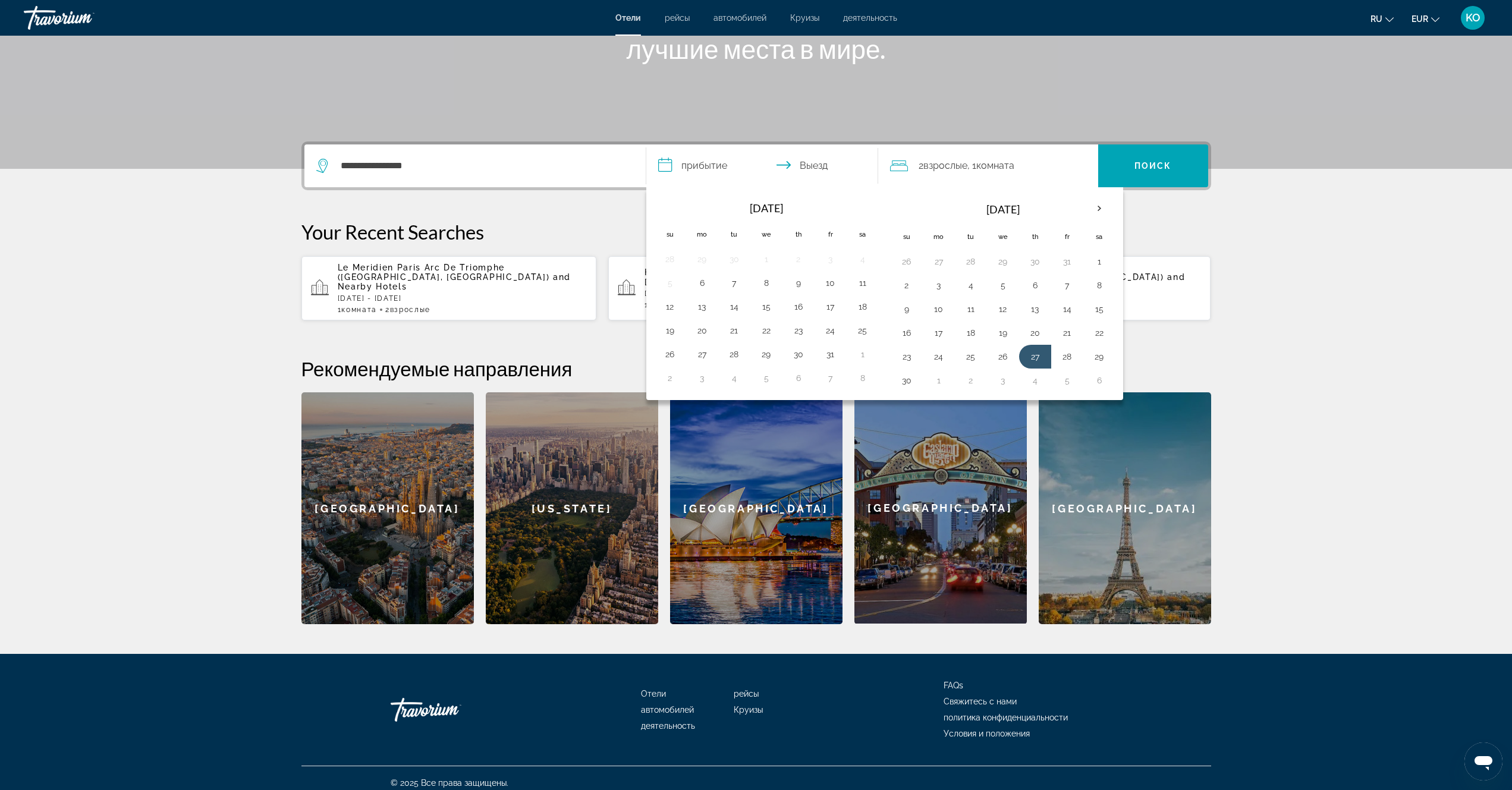
click at [820, 170] on input "**********" at bounding box center [765, 167] width 237 height 46
click at [906, 384] on button "30" at bounding box center [906, 380] width 19 height 17
type input "**********"
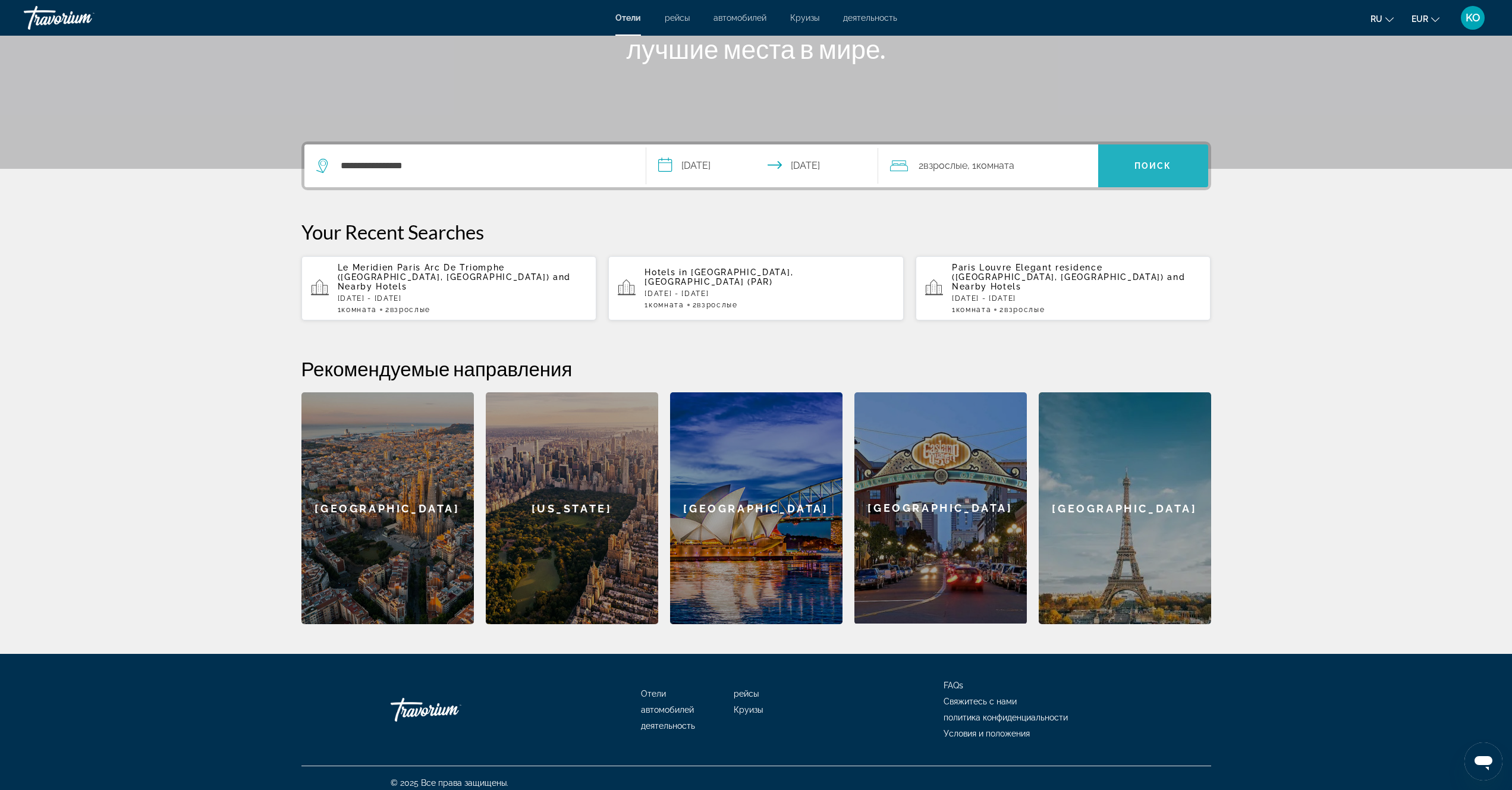
click at [1161, 162] on span "Поиск" at bounding box center [1153, 166] width 38 height 10
click at [320, 165] on icon "Search widget" at bounding box center [323, 165] width 14 height 14
click at [1135, 504] on div "[GEOGRAPHIC_DATA]" at bounding box center [1124, 507] width 173 height 231
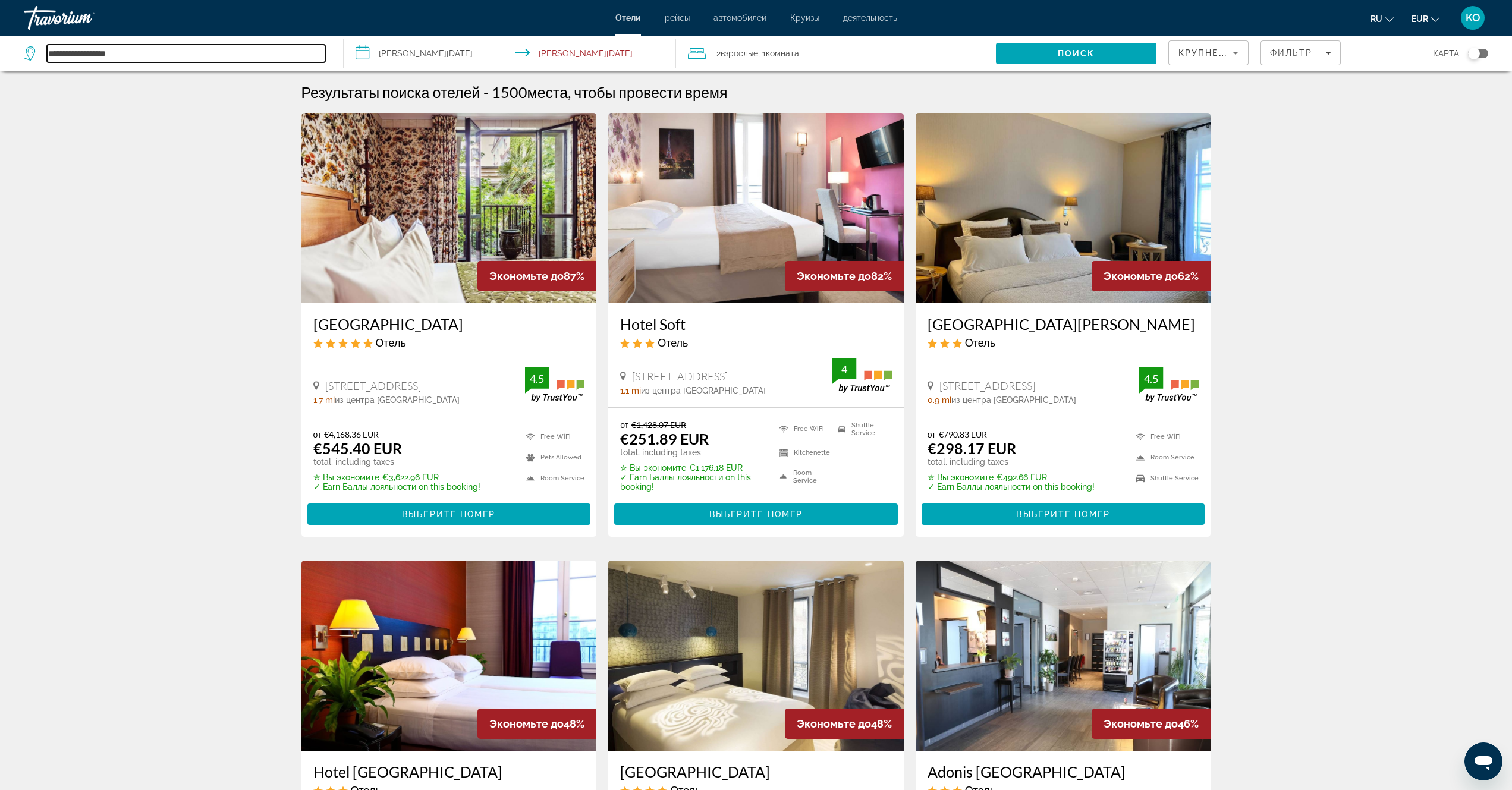
paste input "**********"
type input "**********"
click at [403, 56] on input "**********" at bounding box center [512, 55] width 336 height 39
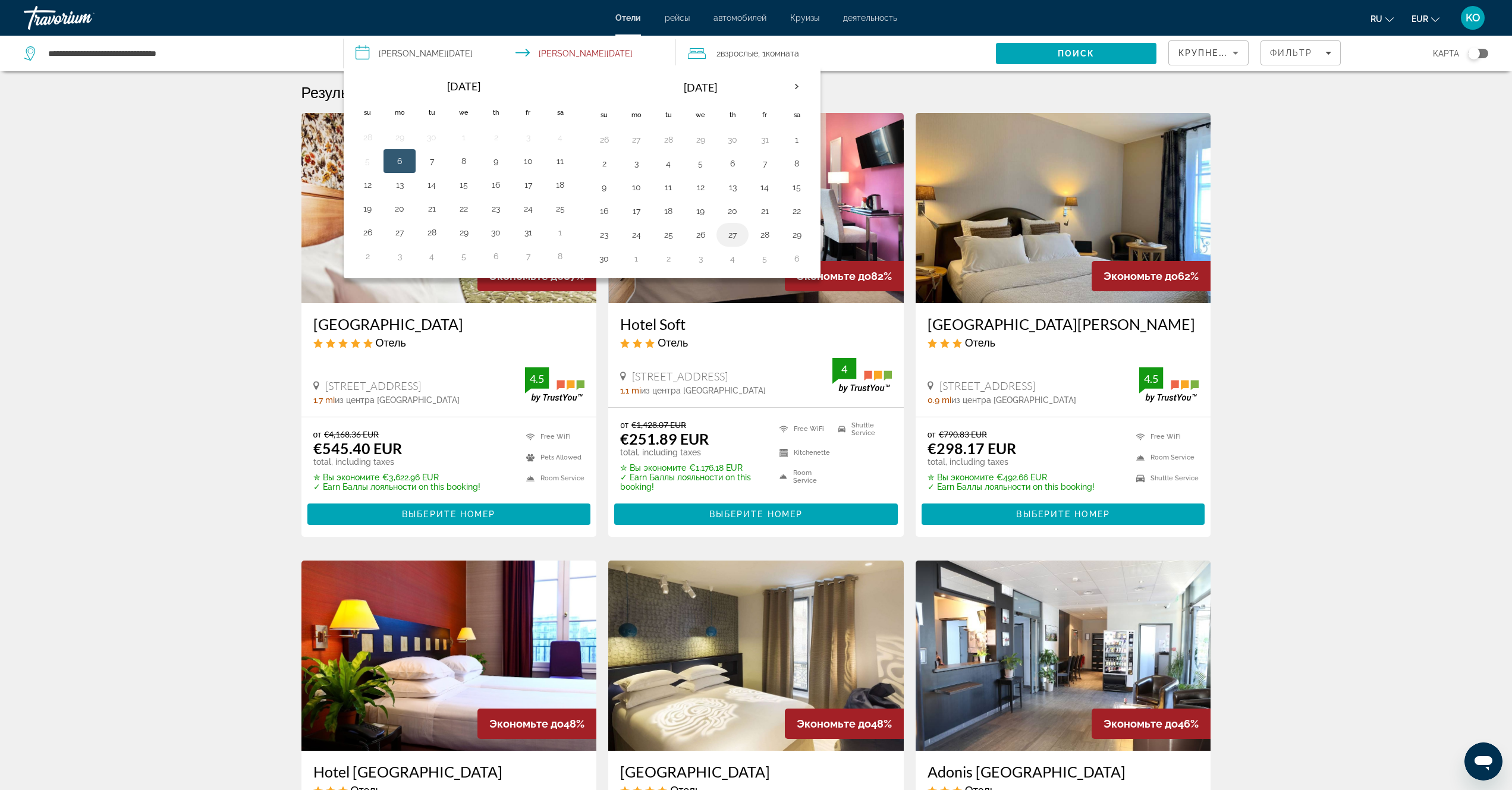
click at [731, 234] on button "27" at bounding box center [732, 234] width 19 height 17
click at [601, 261] on button "30" at bounding box center [603, 259] width 19 height 17
type input "**********"
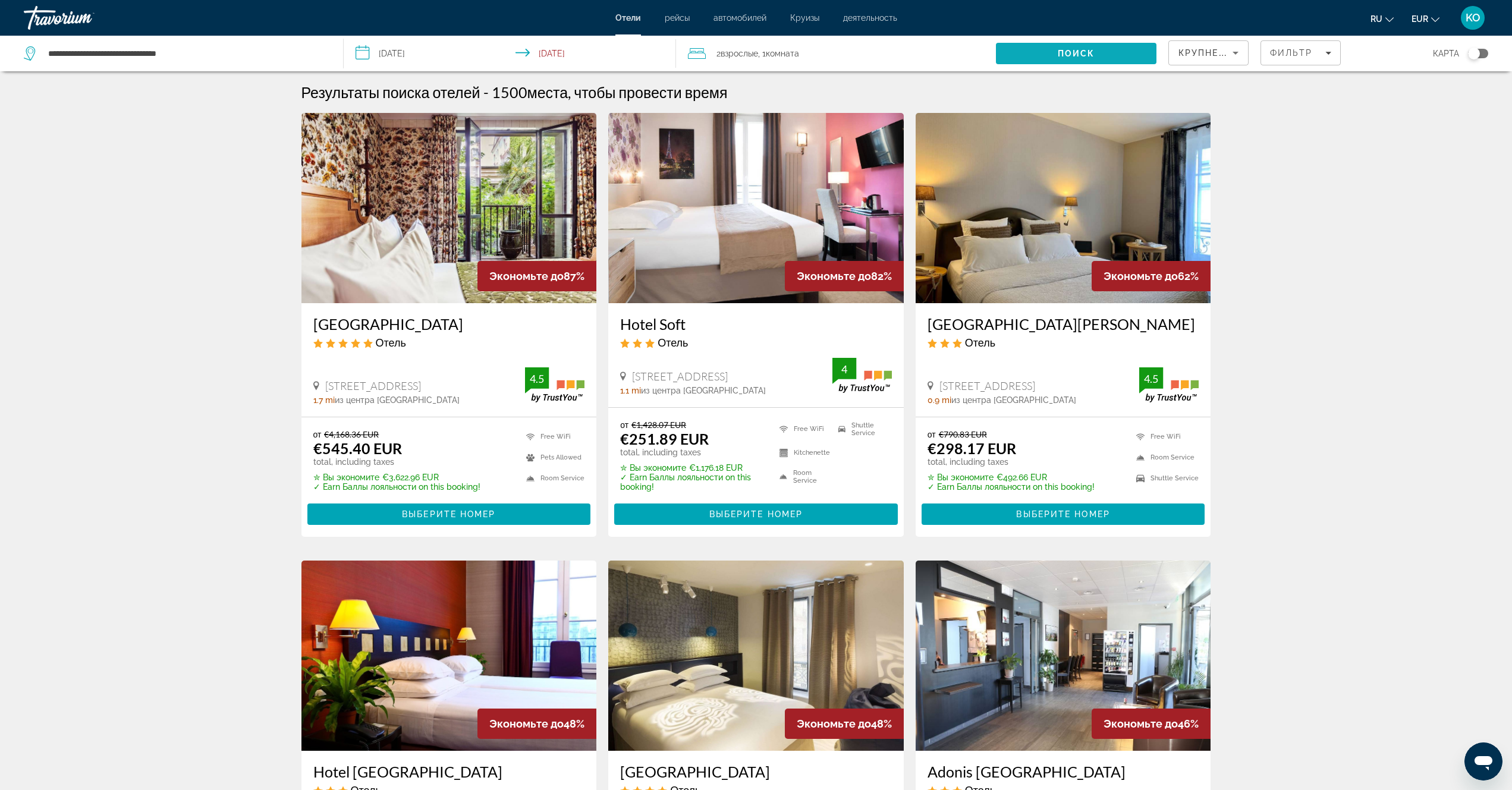
click at [1088, 57] on span "Поиск" at bounding box center [1076, 54] width 38 height 10
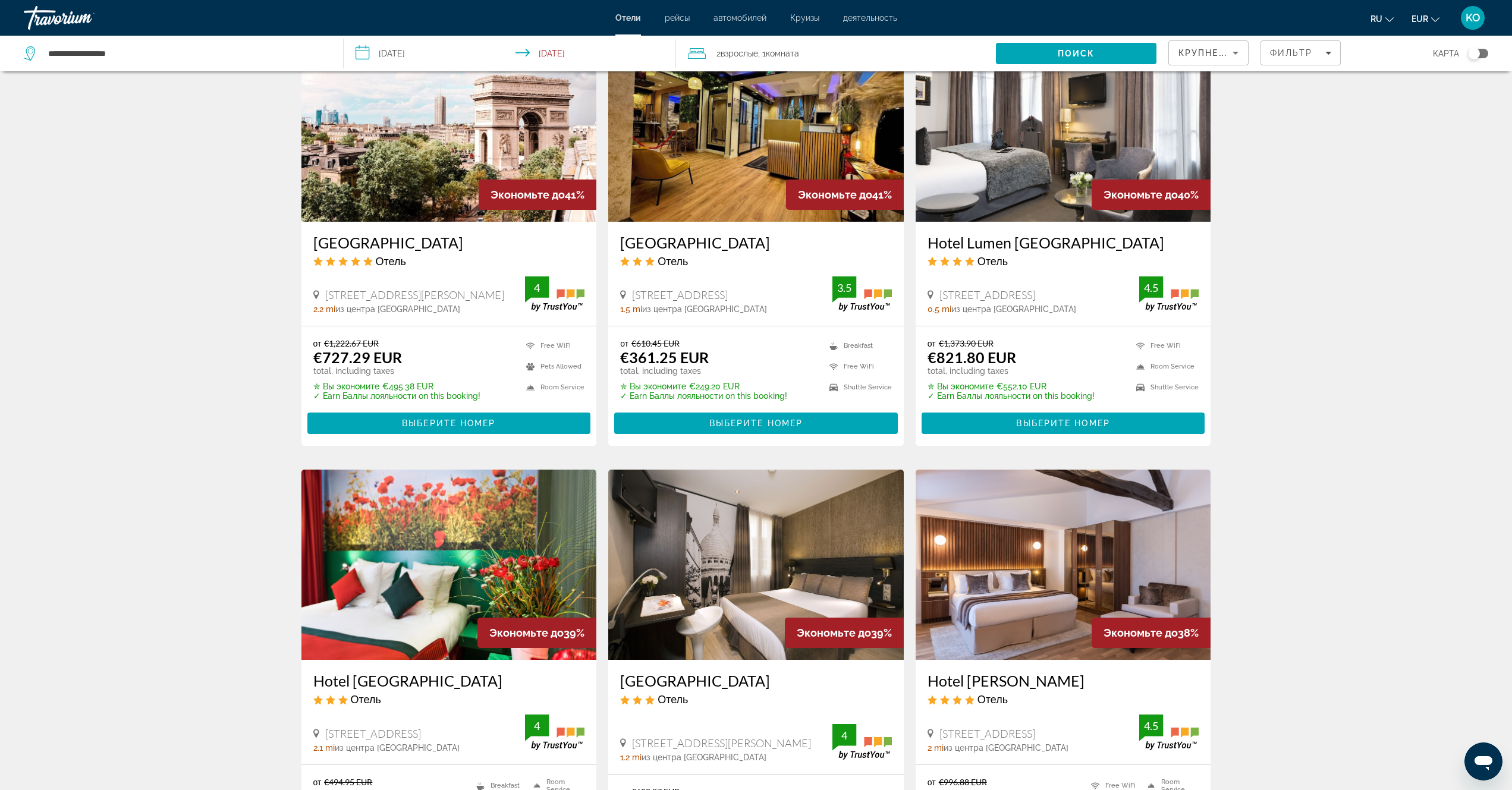
scroll to position [951, 0]
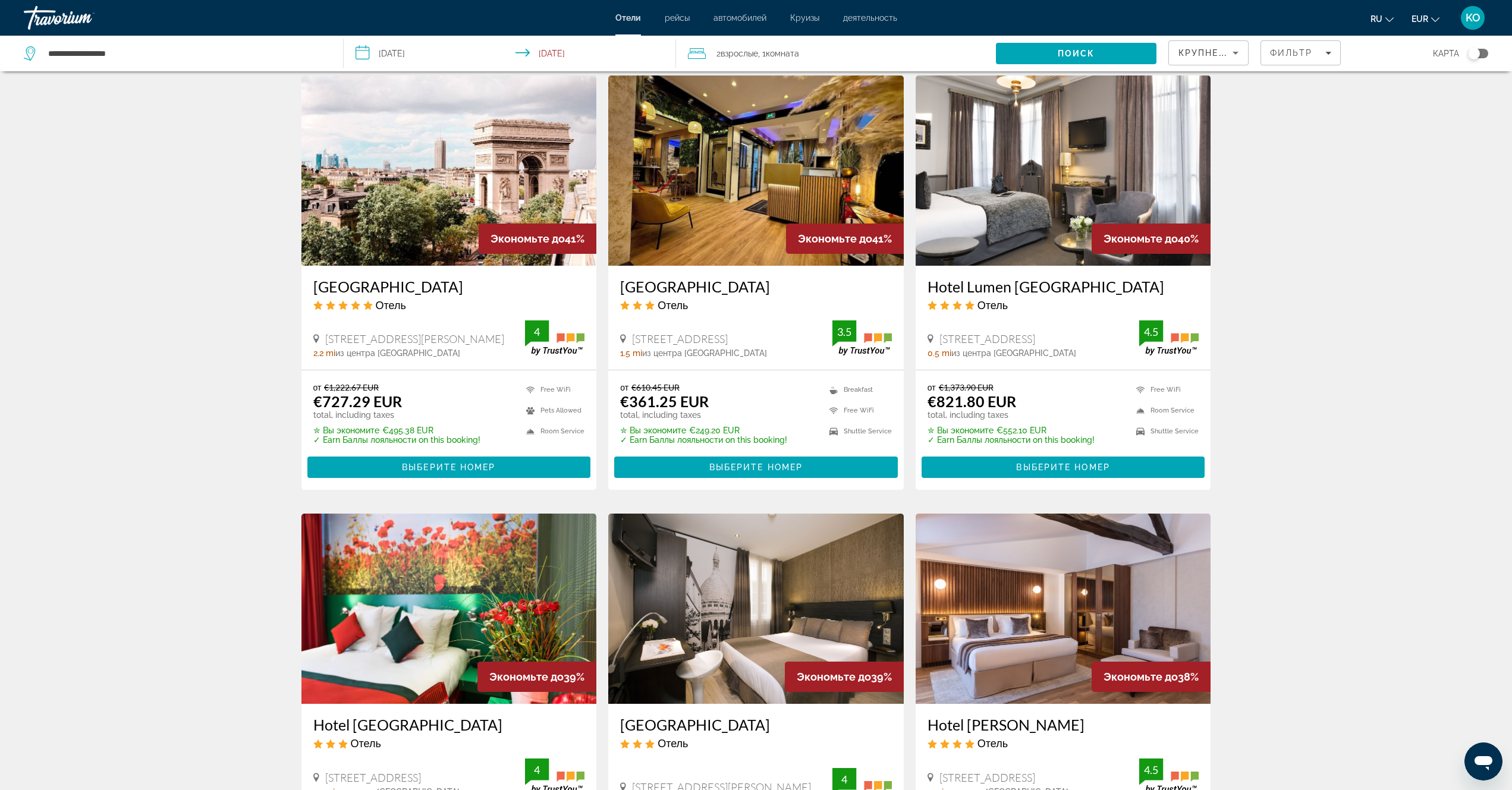
click at [803, 185] on img "Main content" at bounding box center [756, 170] width 296 height 190
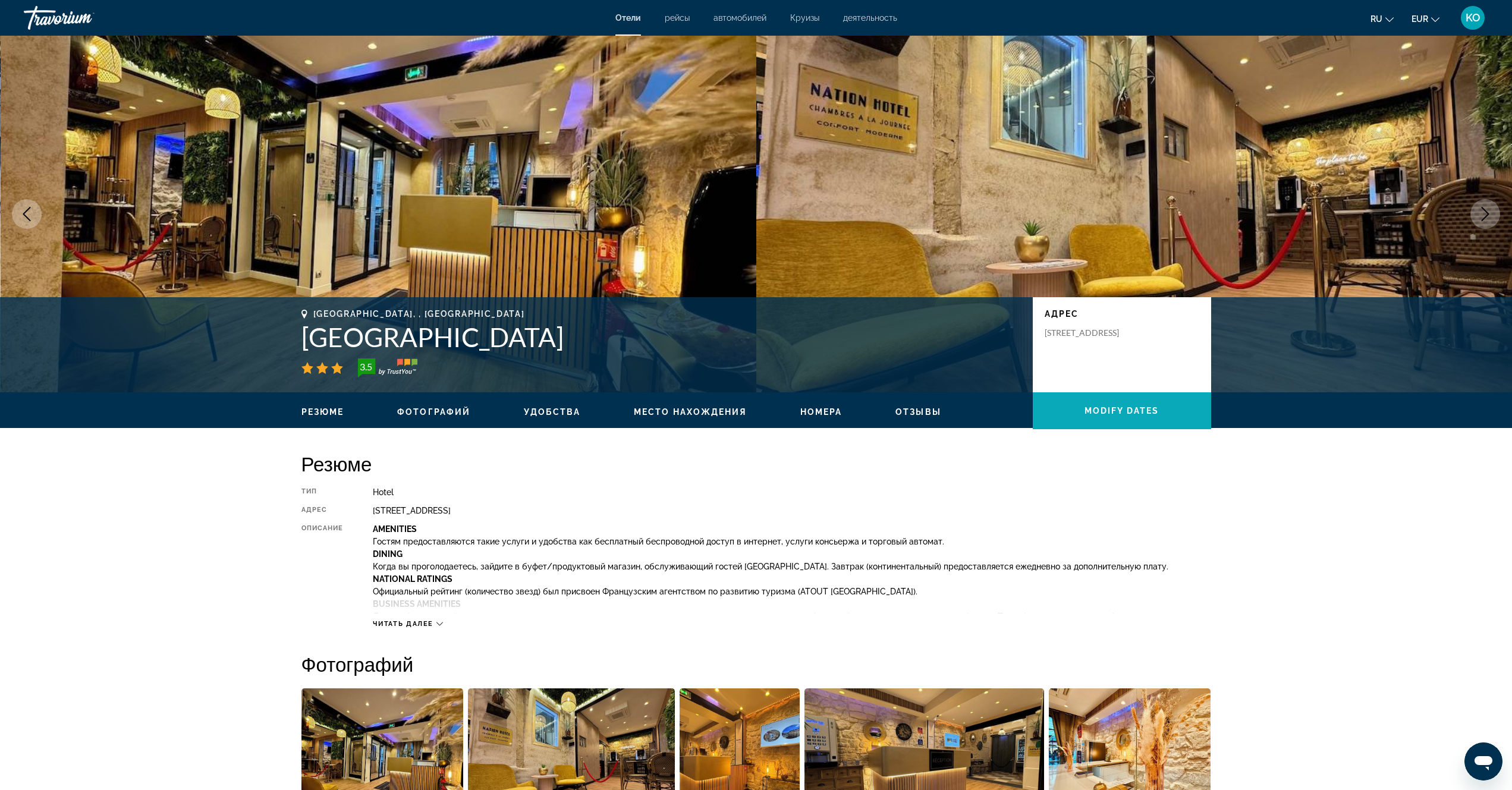
click at [1133, 414] on span "Modify Dates" at bounding box center [1121, 410] width 75 height 10
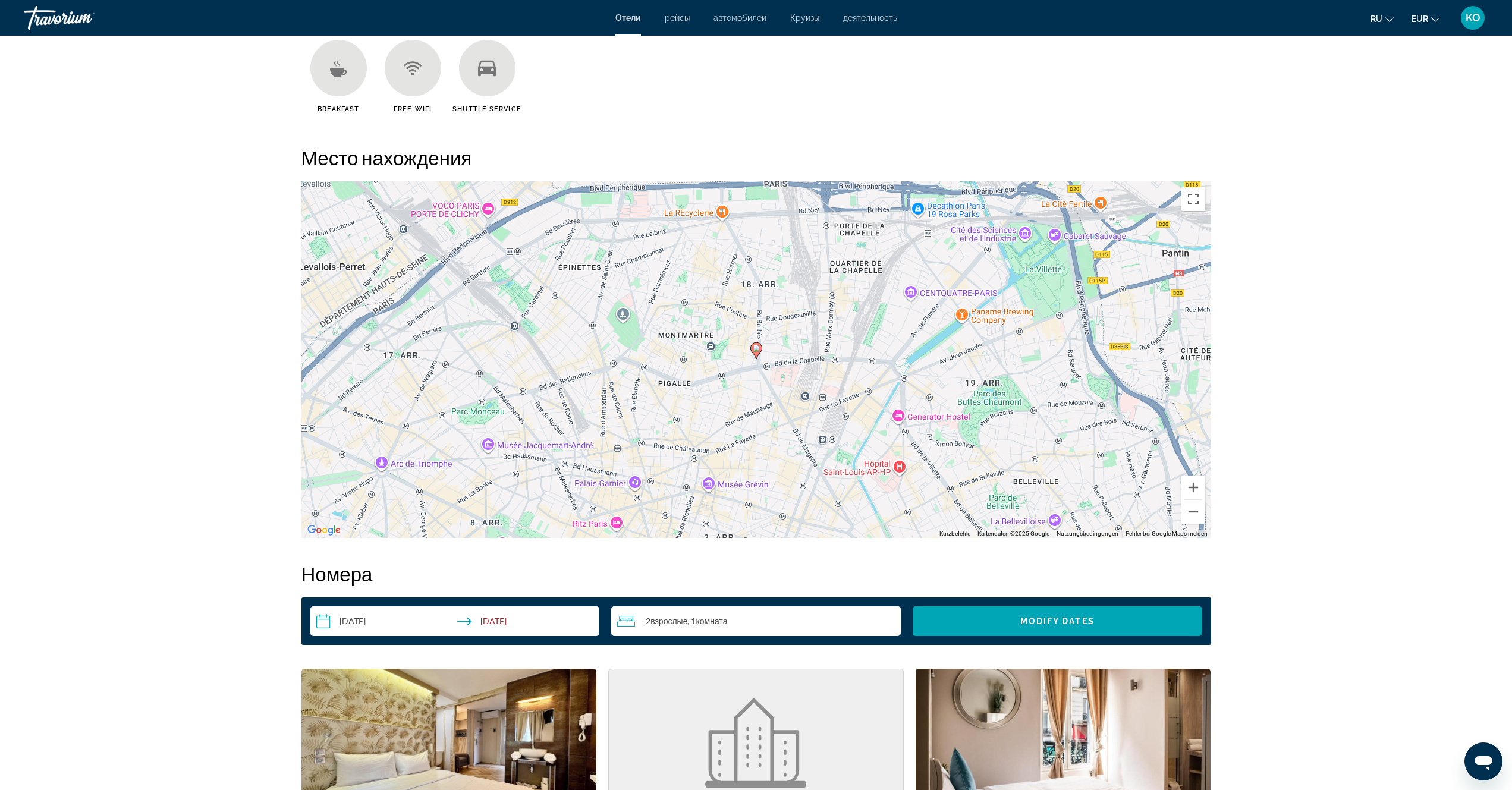
scroll to position [910, 0]
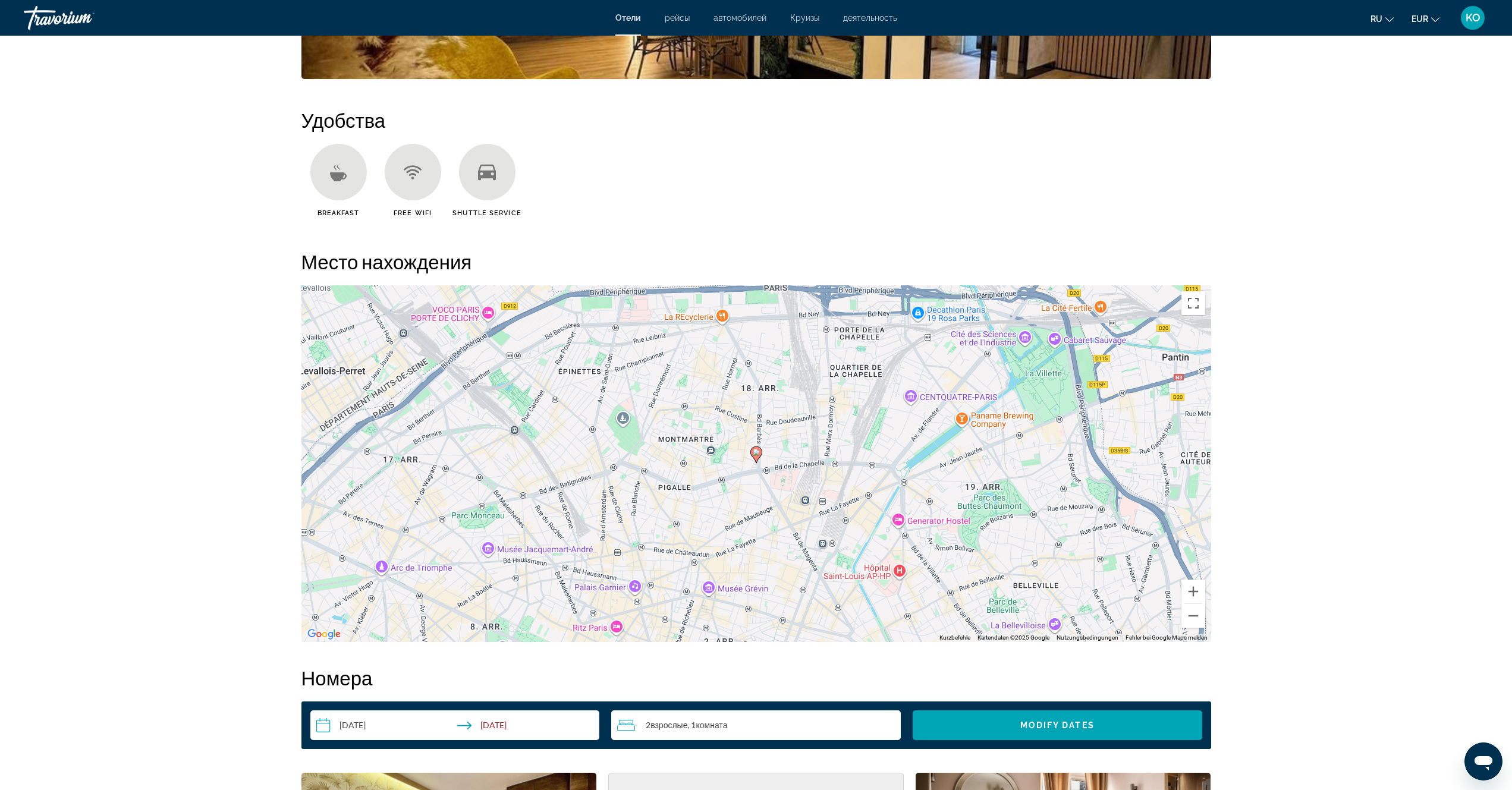
click at [327, 170] on div "Main content" at bounding box center [338, 172] width 57 height 57
click at [759, 454] on image "Main content" at bounding box center [756, 452] width 7 height 7
click at [756, 454] on image "Main content" at bounding box center [756, 452] width 7 height 7
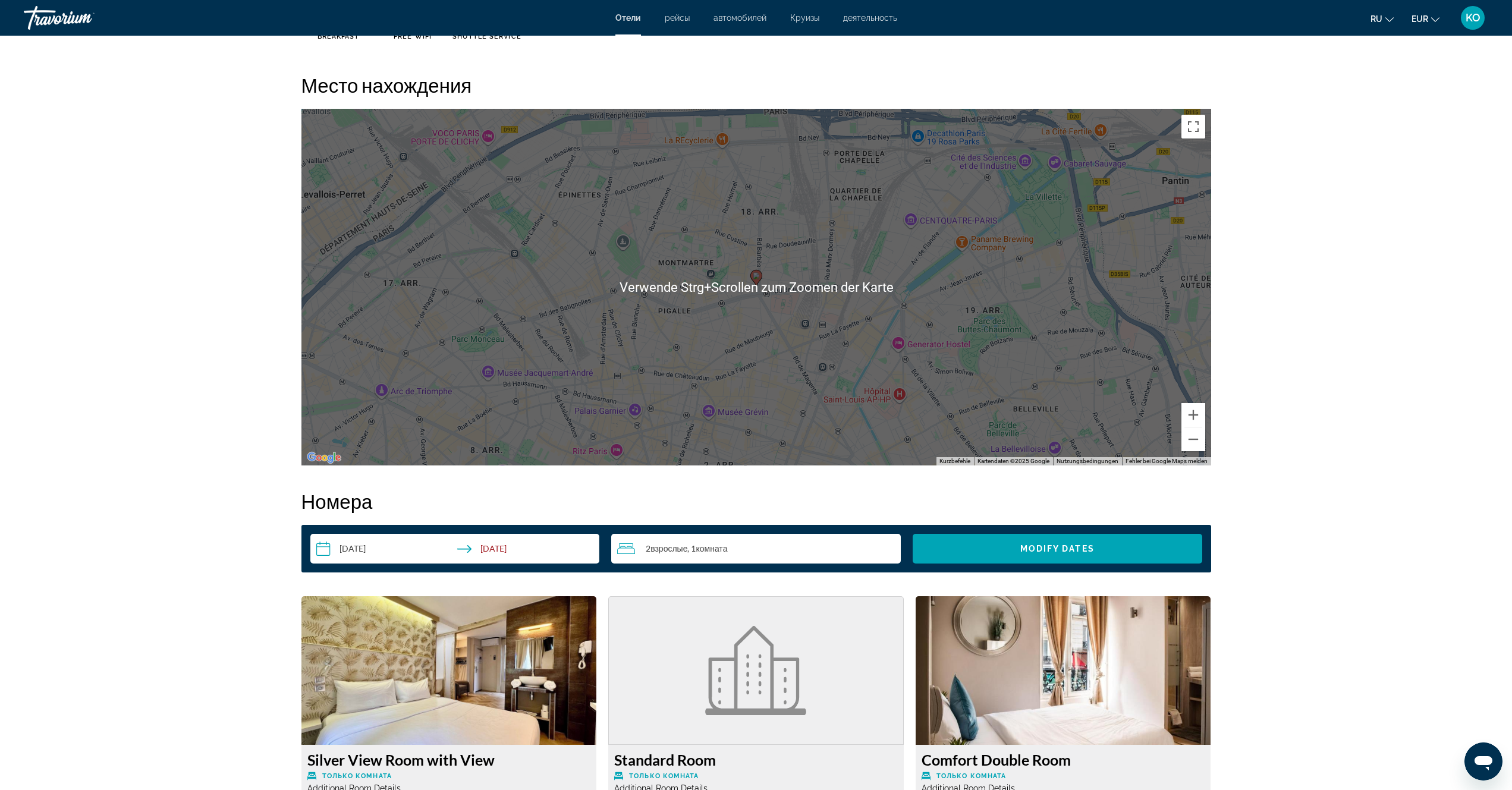
scroll to position [1088, 0]
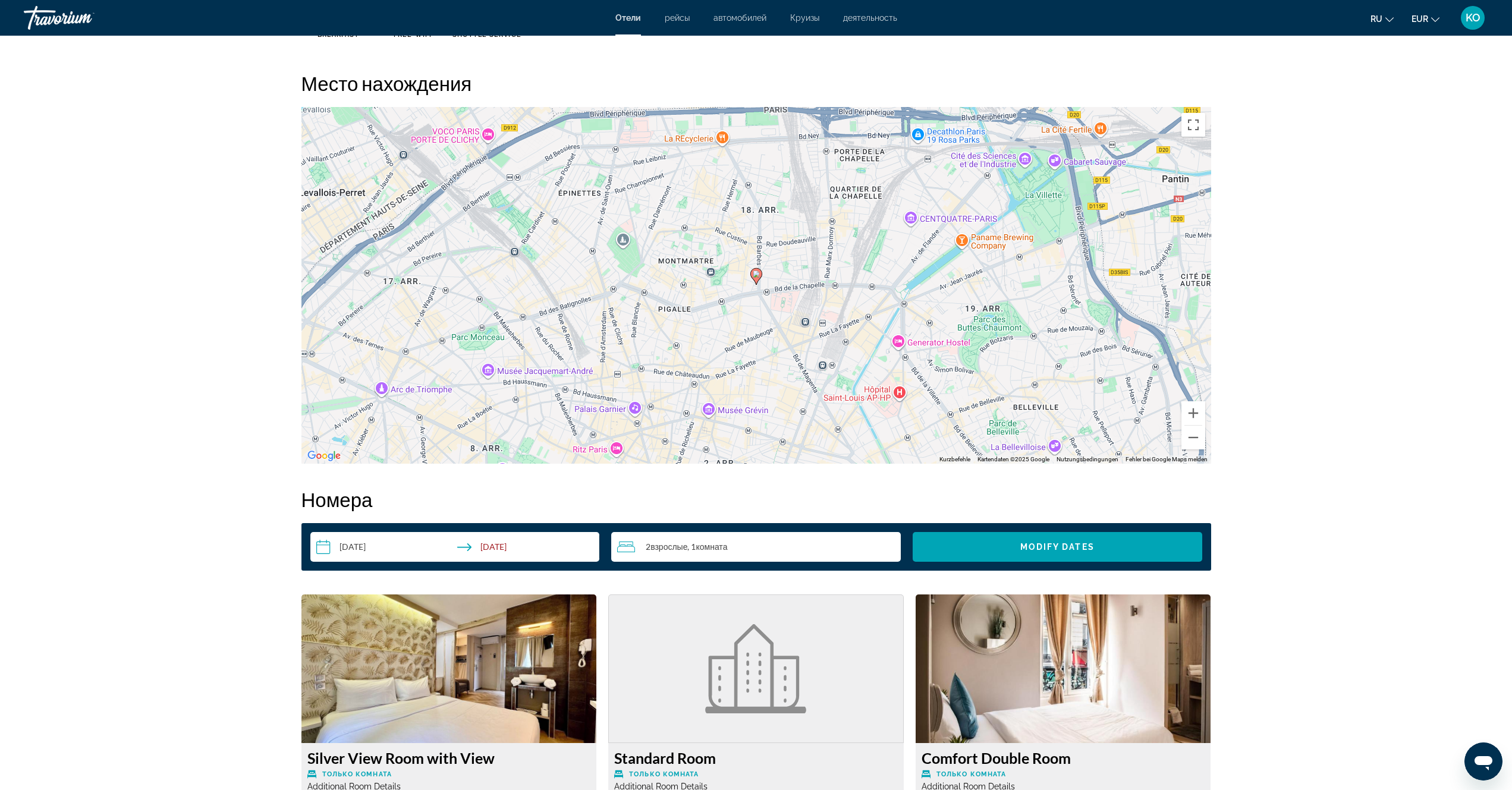
click at [1425, 201] on div "prev next Paris, , France Hotel Nation Montmartre 3.5 адрес 4 Rue Boissieu, Par…" at bounding box center [756, 739] width 1512 height 3583
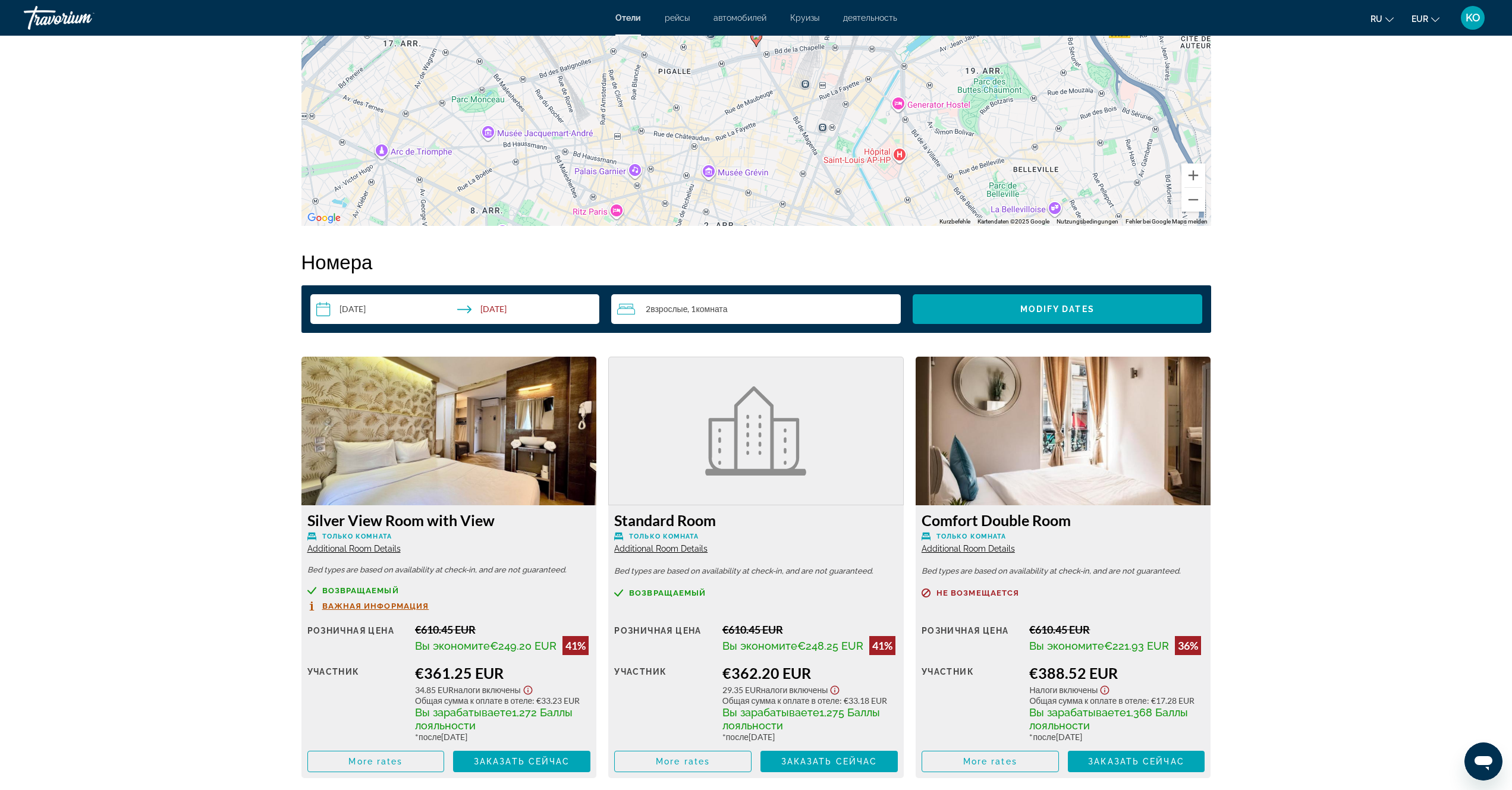
click at [443, 436] on img "Main content" at bounding box center [449, 430] width 296 height 149
click at [538, 766] on span "Заказать сейчас" at bounding box center [522, 761] width 97 height 10
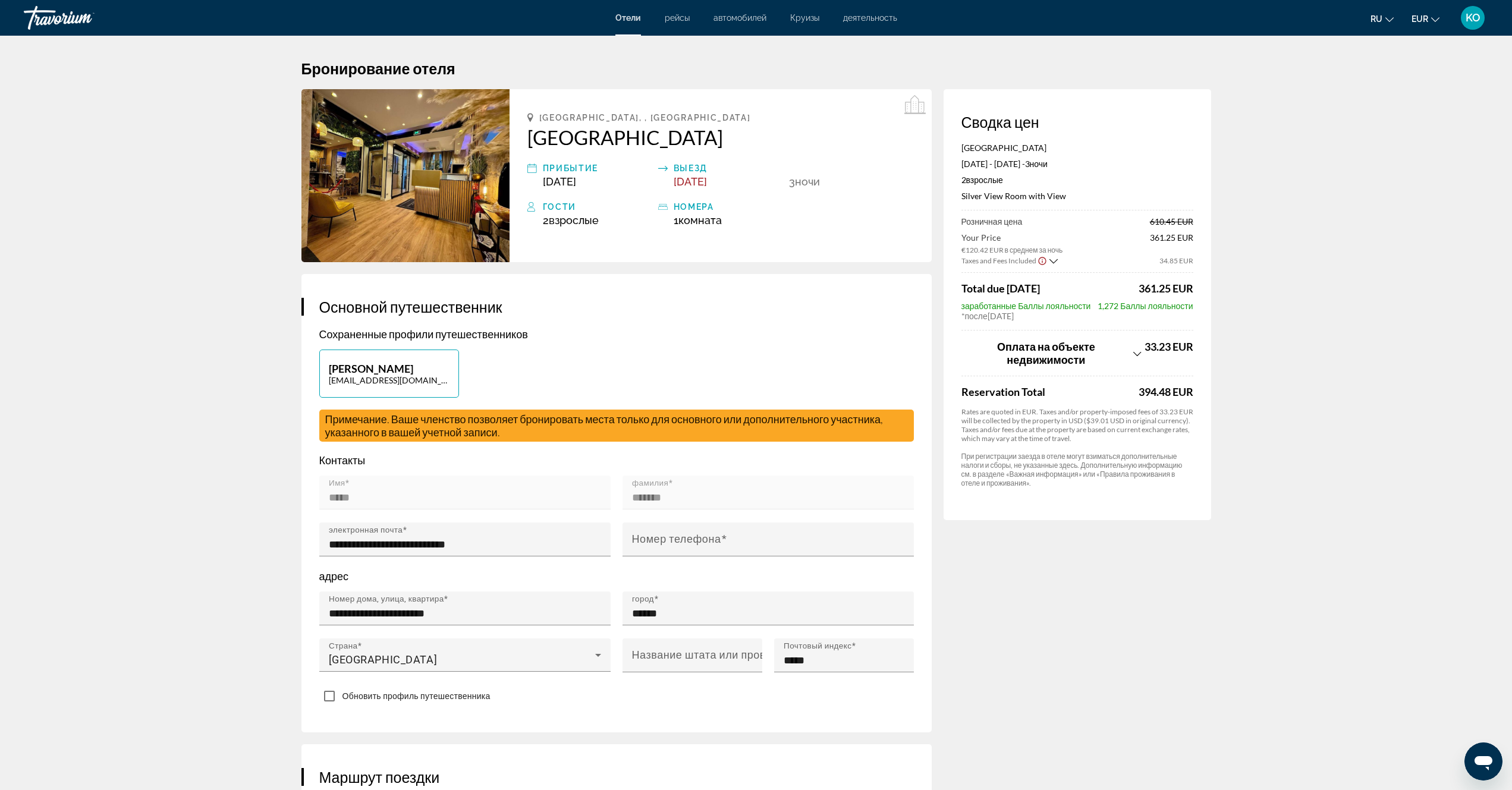
click at [394, 185] on img "Main content" at bounding box center [406, 175] width 208 height 173
drag, startPoint x: 959, startPoint y: 145, endPoint x: 1061, endPoint y: 150, distance: 102.1
click at [1061, 150] on div "Сводка цен Hotel Nation Montmartre Nov 27, 2025 - Nov 30, 2025 - 3 ночь ночи 2 …" at bounding box center [1077, 304] width 268 height 430
copy p "[GEOGRAPHIC_DATA]"
